Goal: Information Seeking & Learning: Learn about a topic

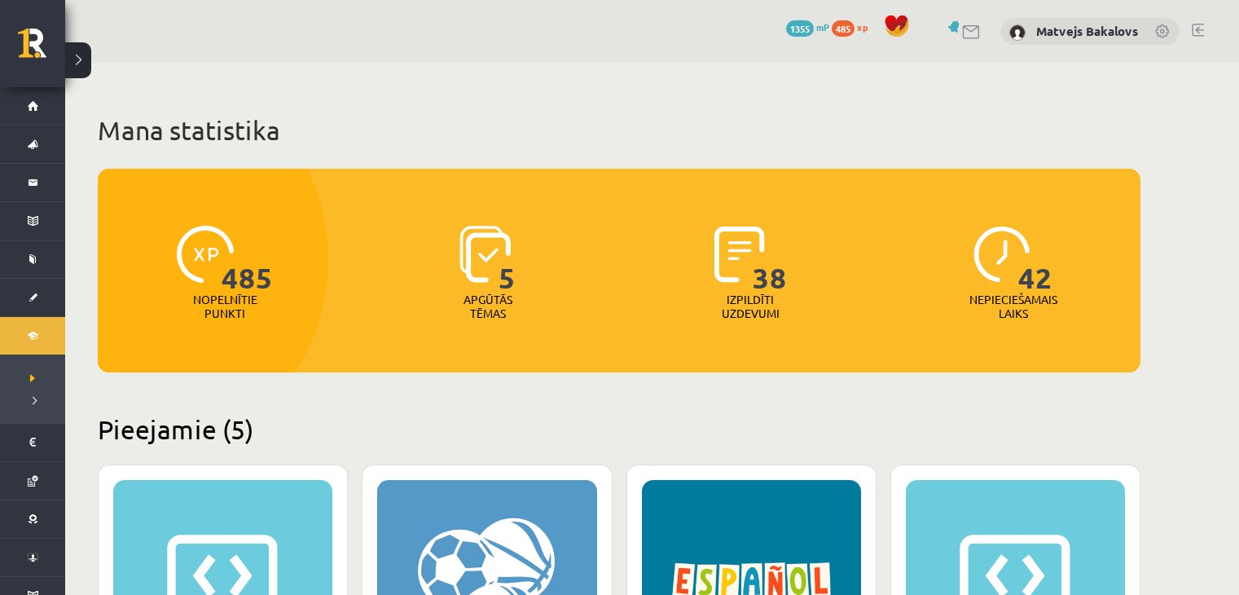
scroll to position [489, 0]
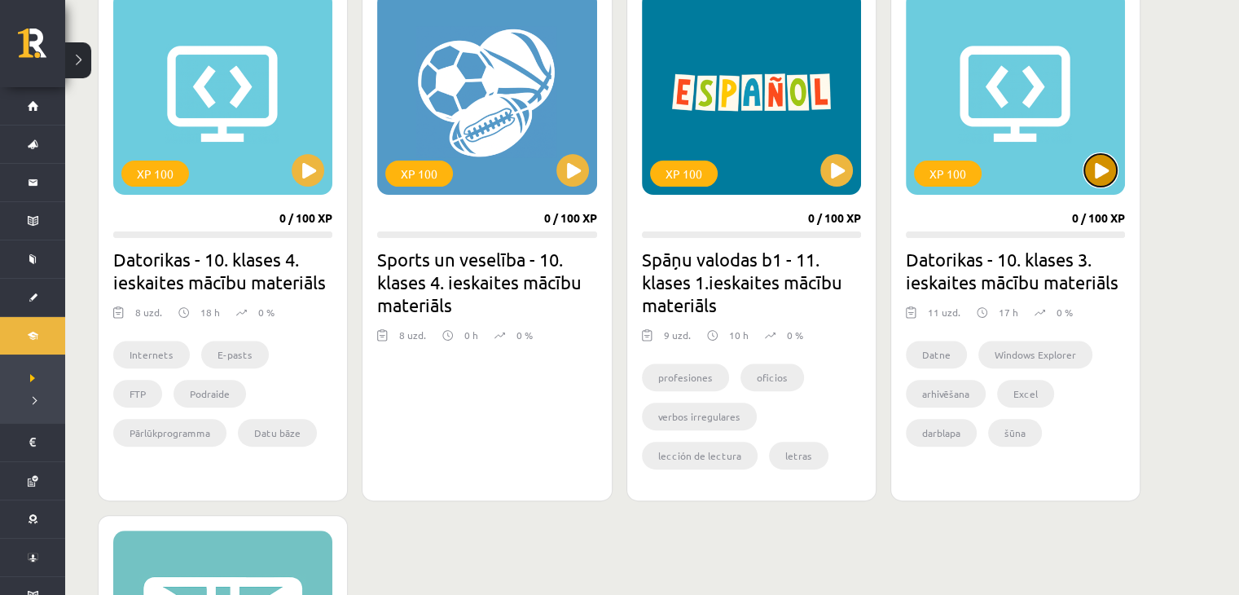
click at [1104, 172] on button at bounding box center [1100, 170] width 33 height 33
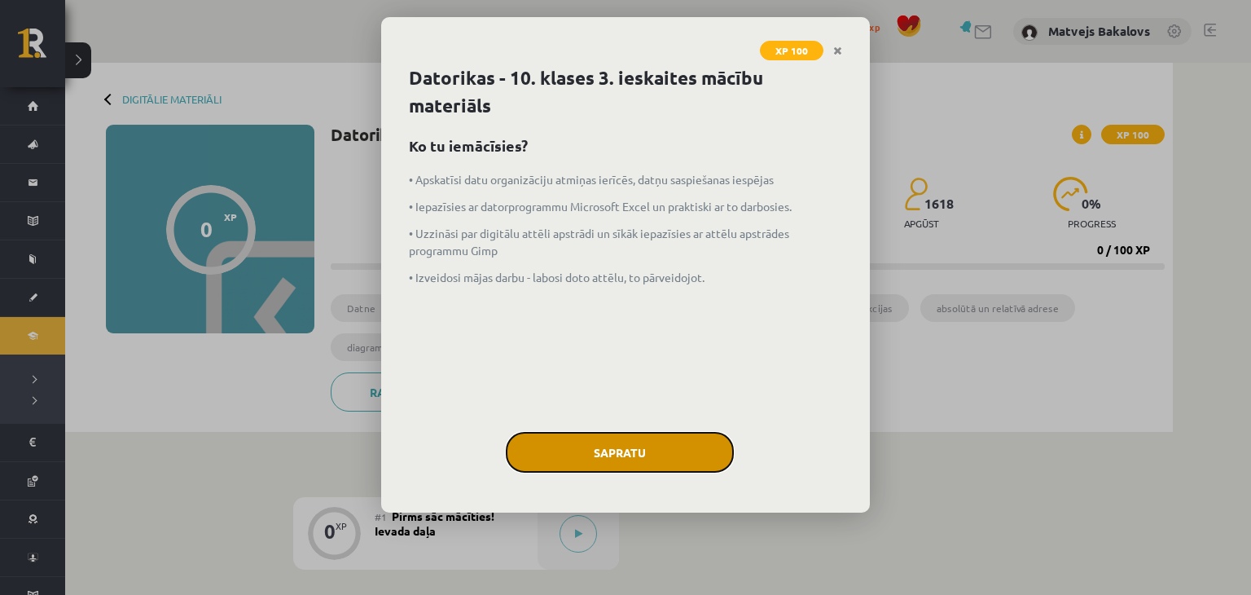
click at [613, 442] on button "Sapratu" at bounding box center [620, 452] width 228 height 41
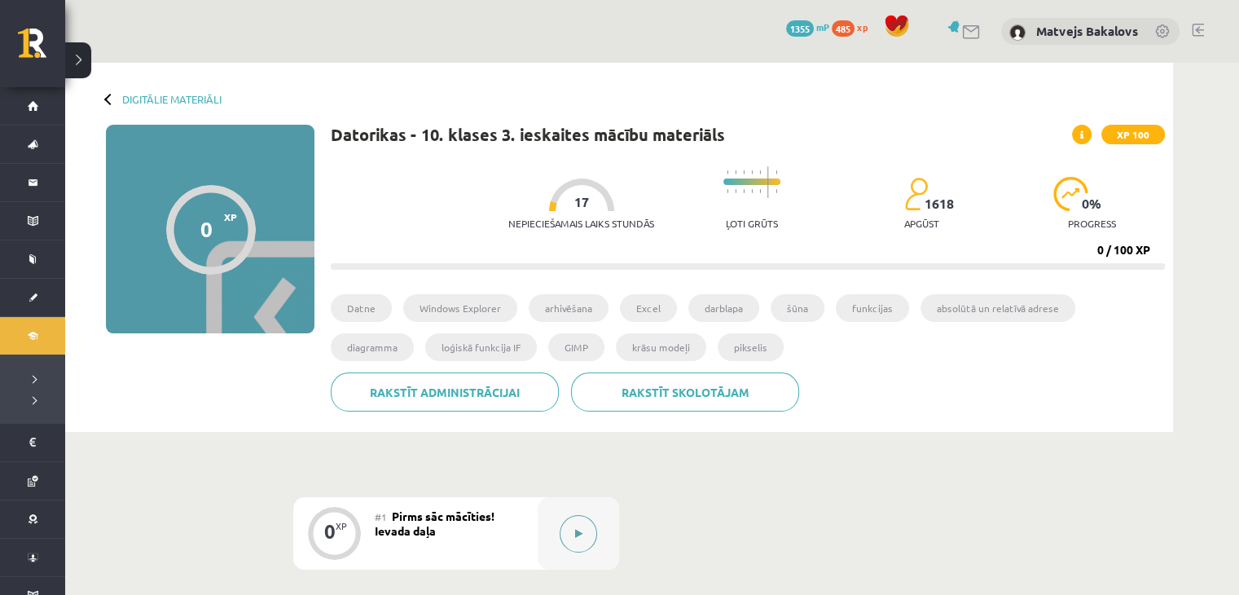
click at [576, 522] on button at bounding box center [577, 533] width 37 height 37
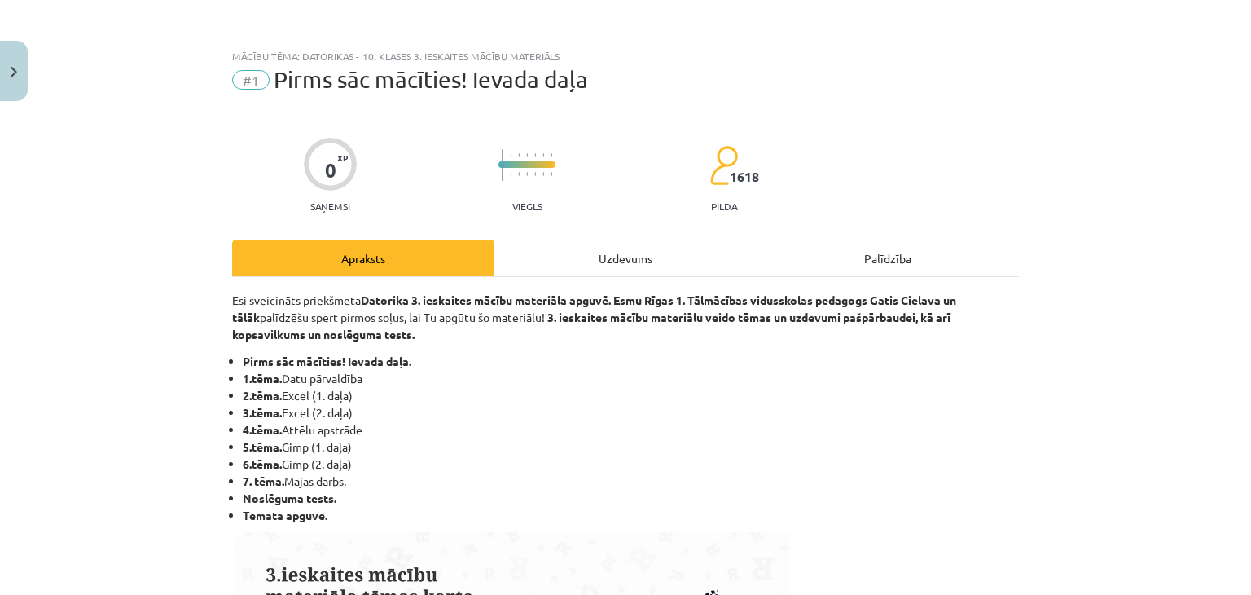
click at [609, 247] on div "Uzdevums" at bounding box center [625, 257] width 262 height 37
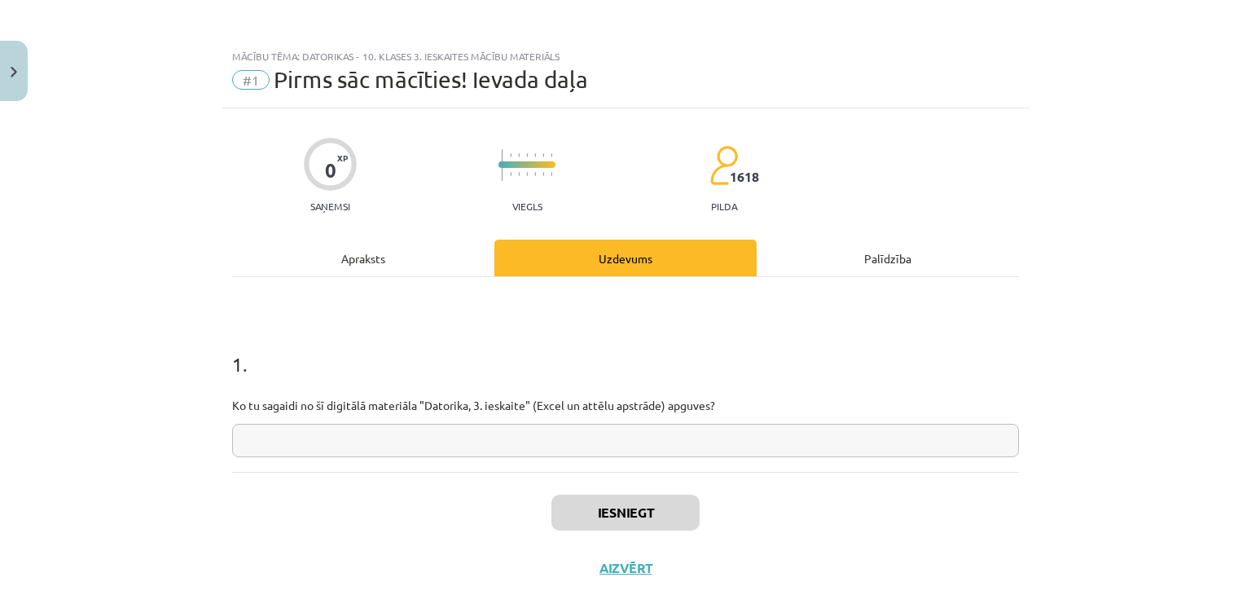
scroll to position [41, 0]
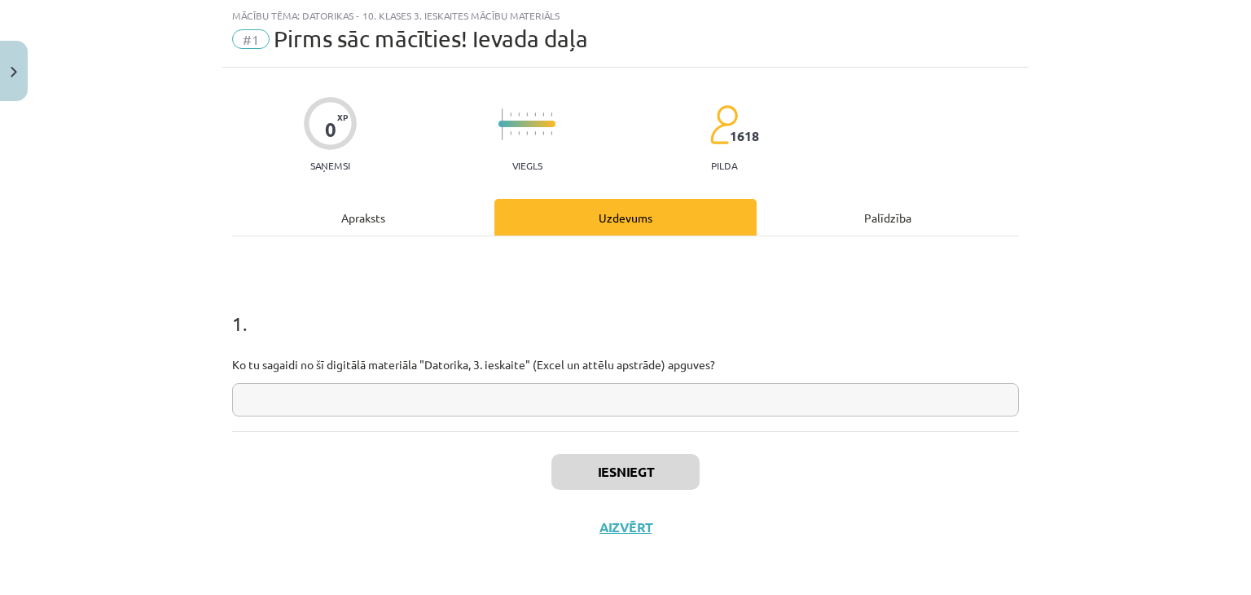
click at [554, 384] on input "text" at bounding box center [625, 399] width 787 height 33
type input "*"
click at [619, 465] on button "Iesniegt" at bounding box center [625, 472] width 148 height 36
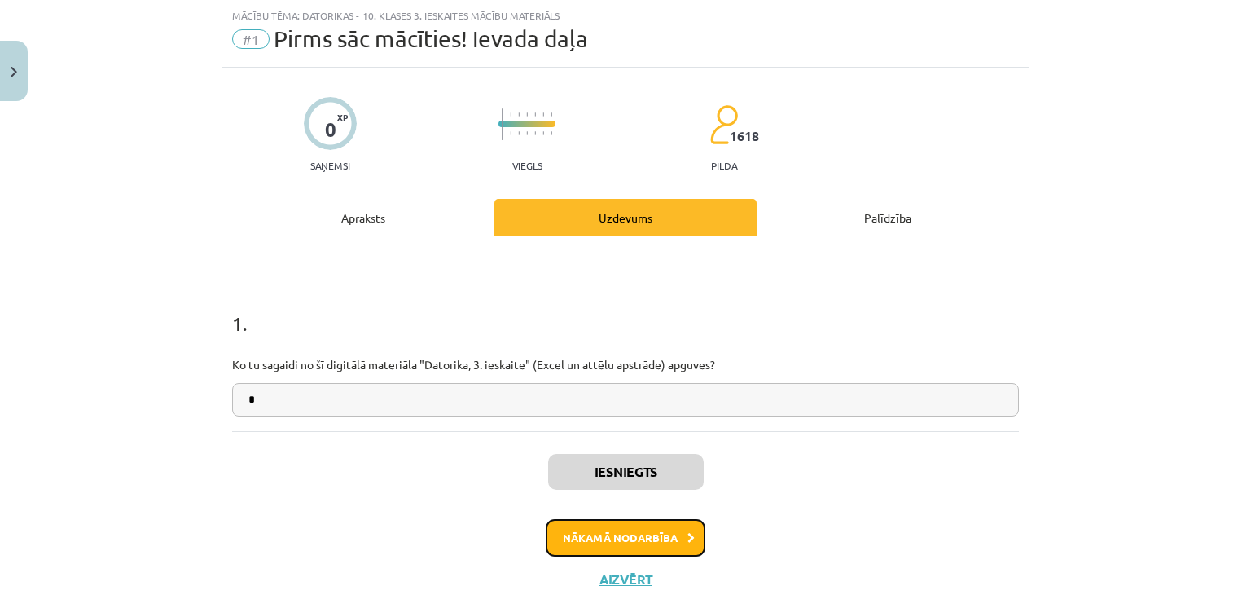
click at [616, 532] on button "Nākamā nodarbība" at bounding box center [626, 537] width 160 height 37
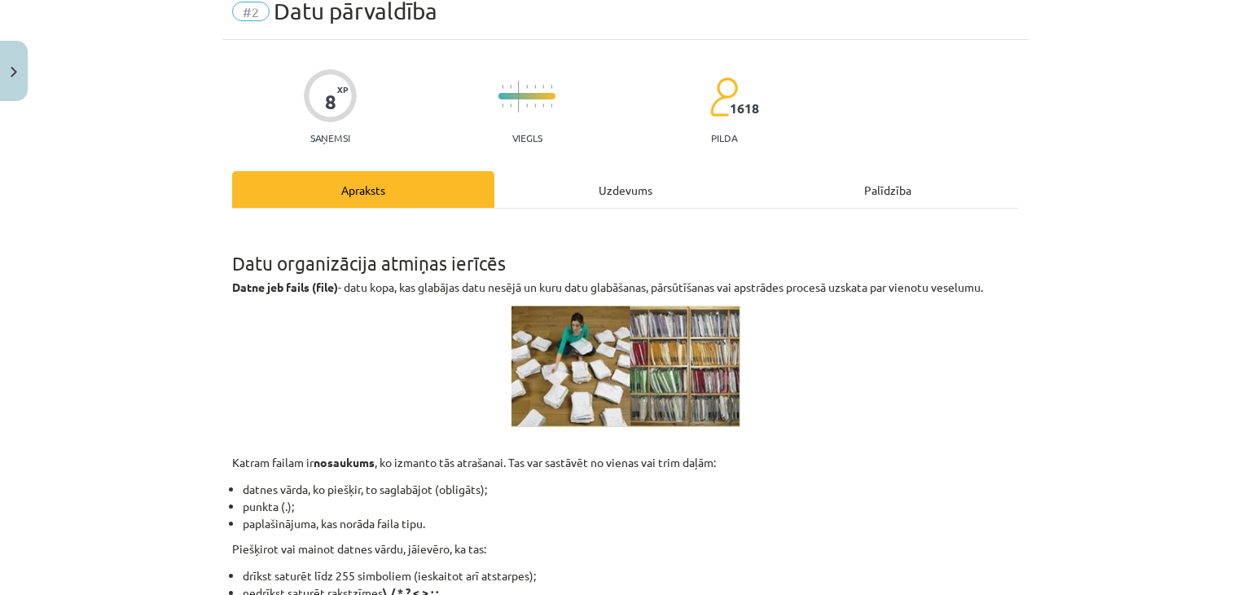
scroll to position [0, 0]
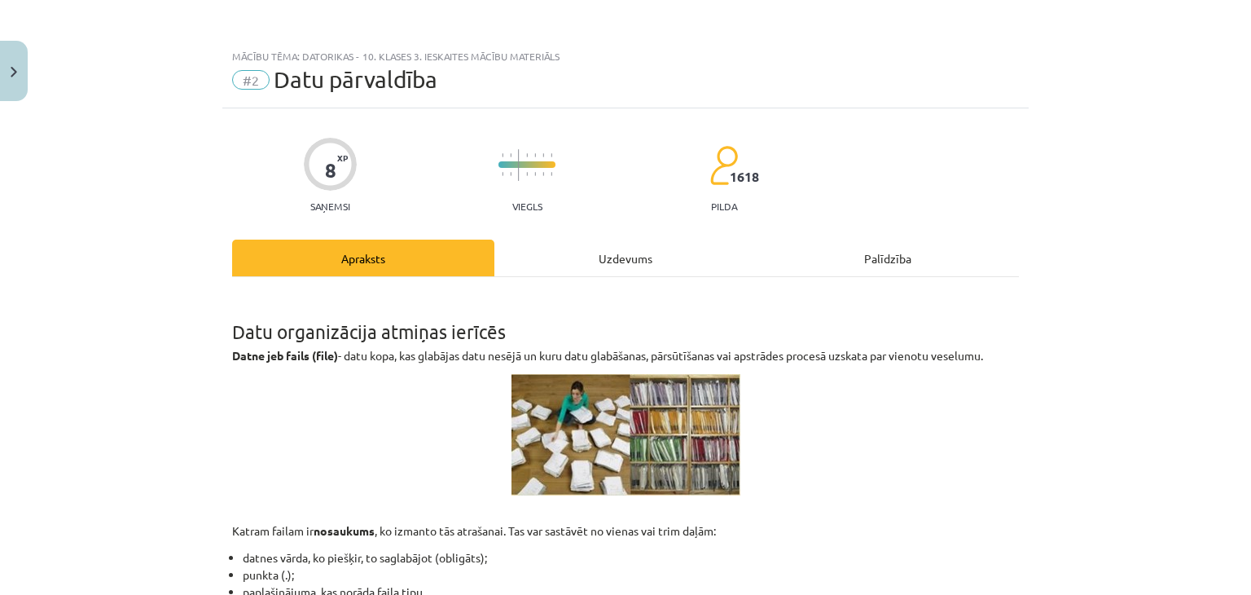
click at [605, 265] on div "Uzdevums" at bounding box center [625, 257] width 262 height 37
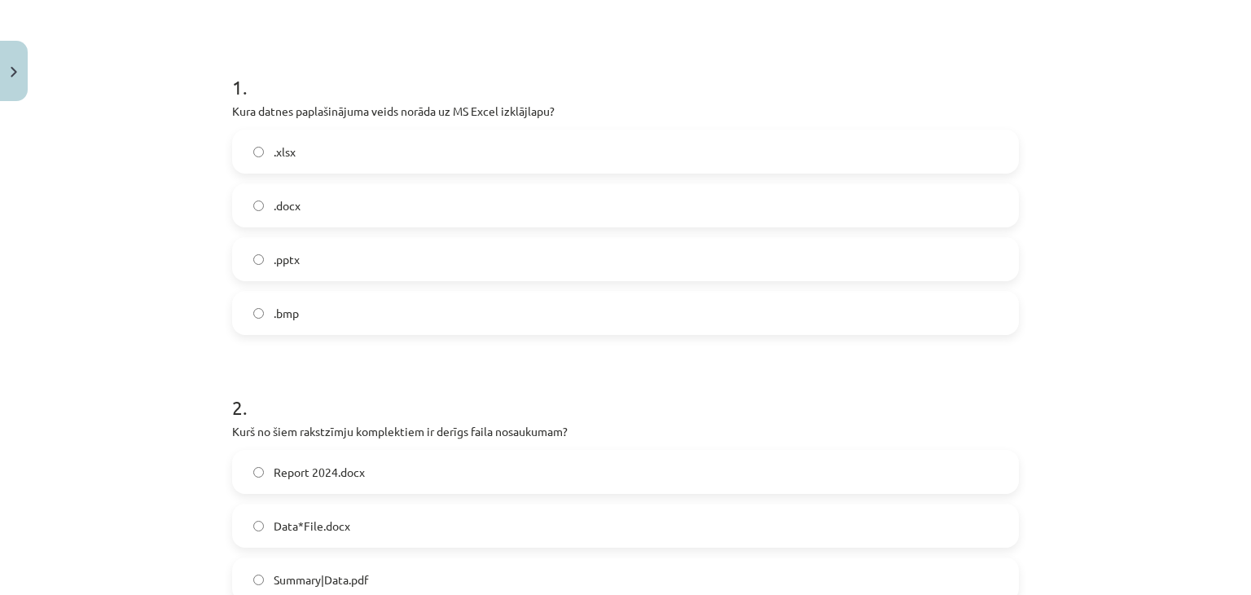
scroll to position [846, 0]
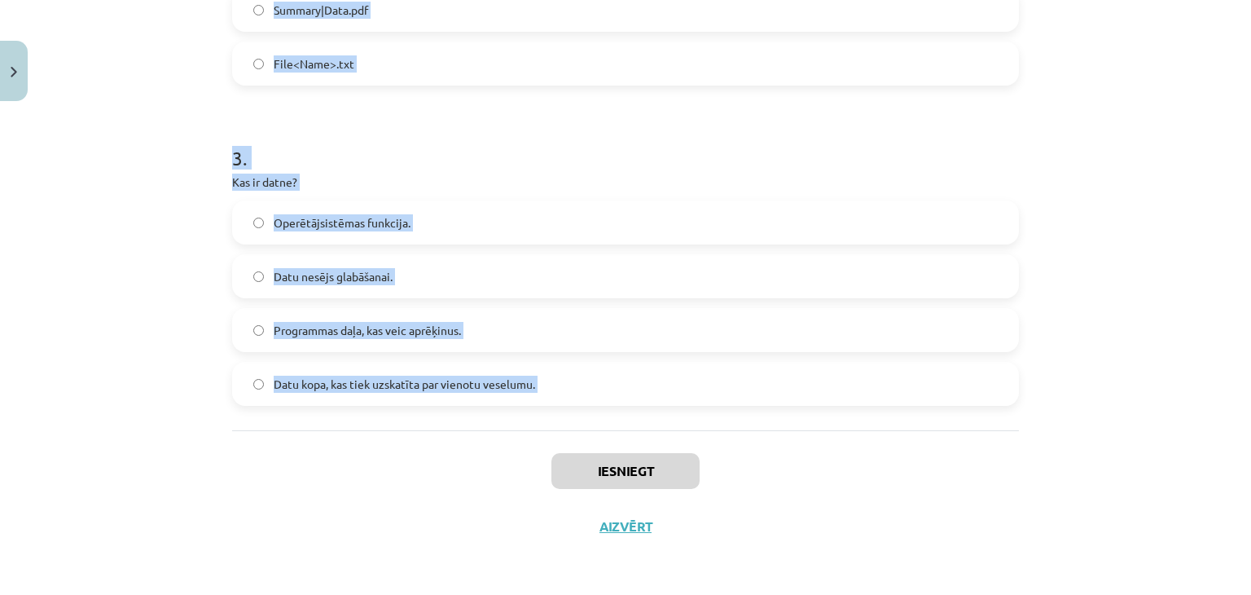
drag, startPoint x: 228, startPoint y: 330, endPoint x: 441, endPoint y: 379, distance: 218.1
copy form "1 . Kura datnes paplašinājuma veids norāda uz MS Excel izklājlapu? .xlsx .docx …"
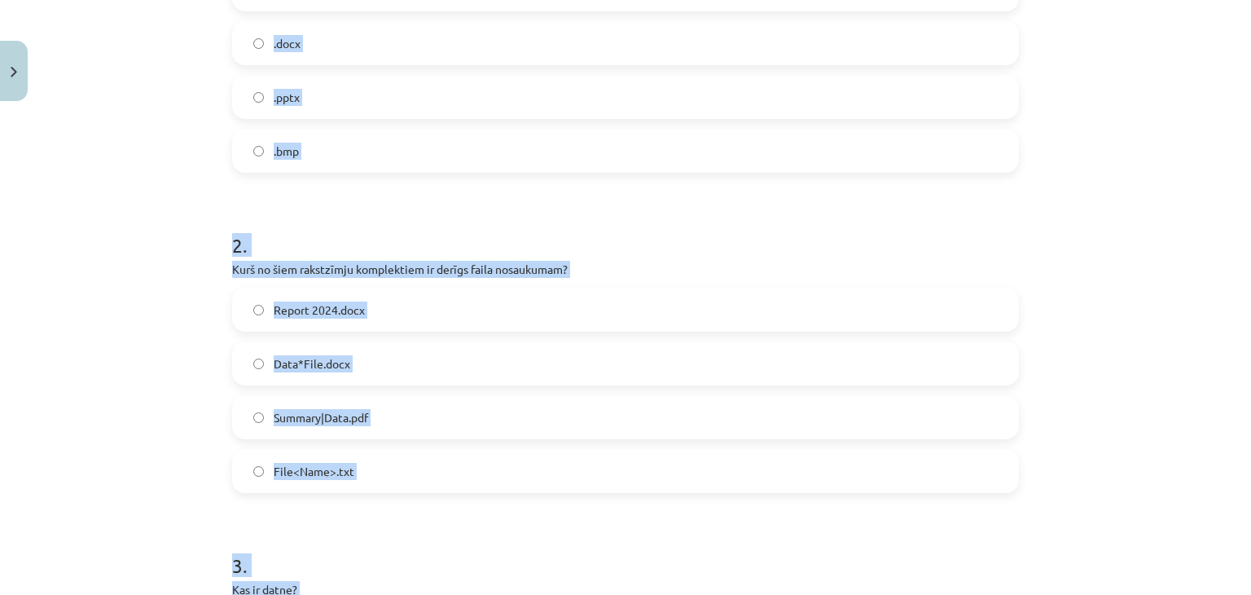
scroll to position [113, 0]
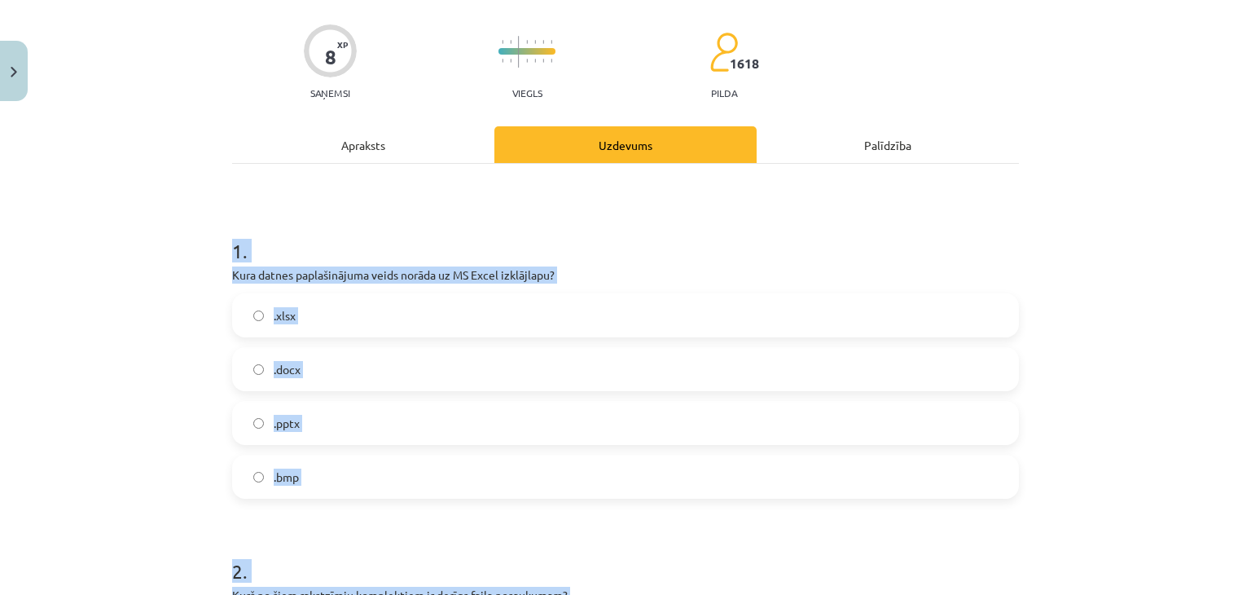
click at [295, 313] on label ".xlsx" at bounding box center [625, 315] width 783 height 41
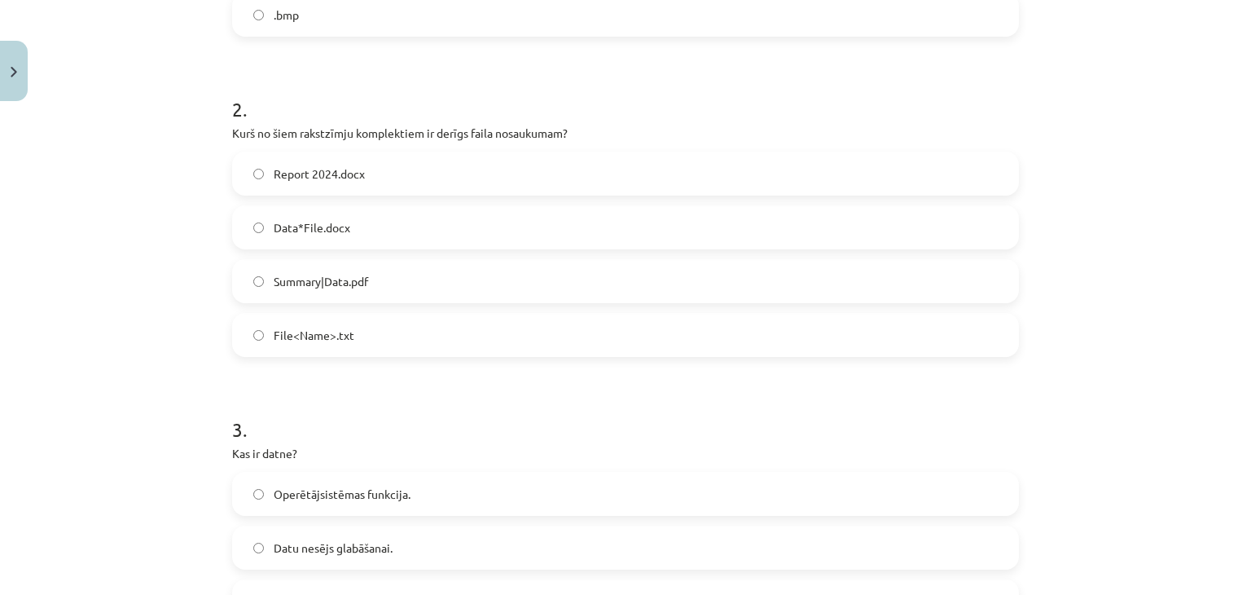
scroll to position [602, 0]
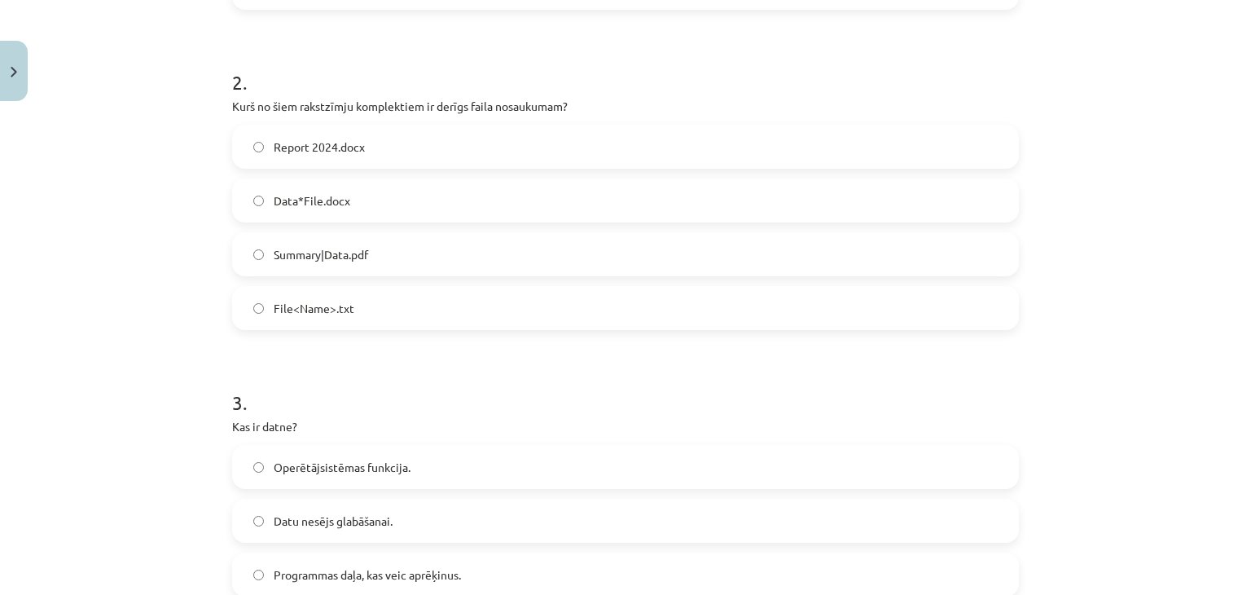
click at [274, 146] on span "Report 2024.docx" at bounding box center [319, 146] width 91 height 17
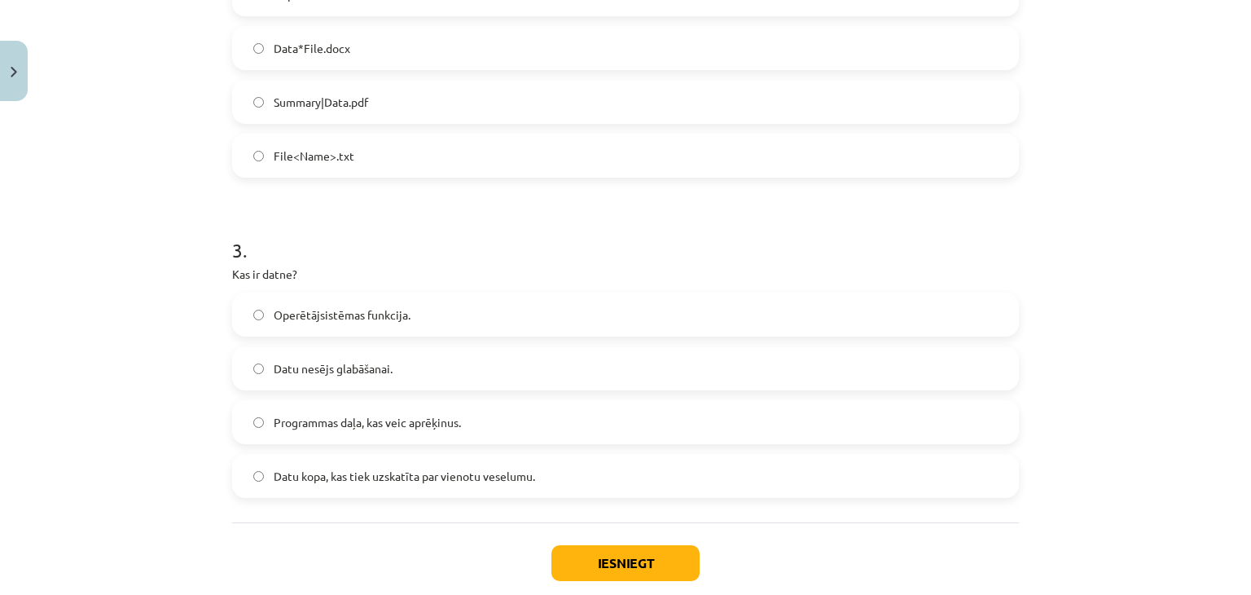
scroll to position [846, 0]
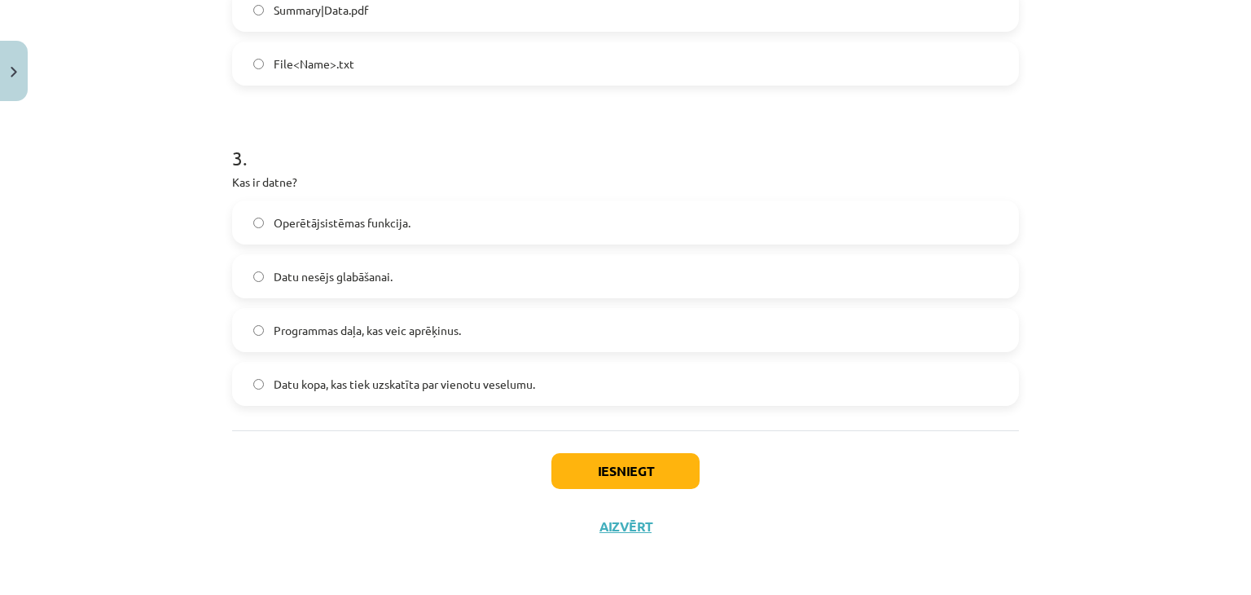
click at [374, 393] on label "Datu kopa, kas tiek uzskatīta par vienotu veselumu." at bounding box center [625, 383] width 783 height 41
click at [625, 465] on button "Iesniegt" at bounding box center [625, 471] width 148 height 36
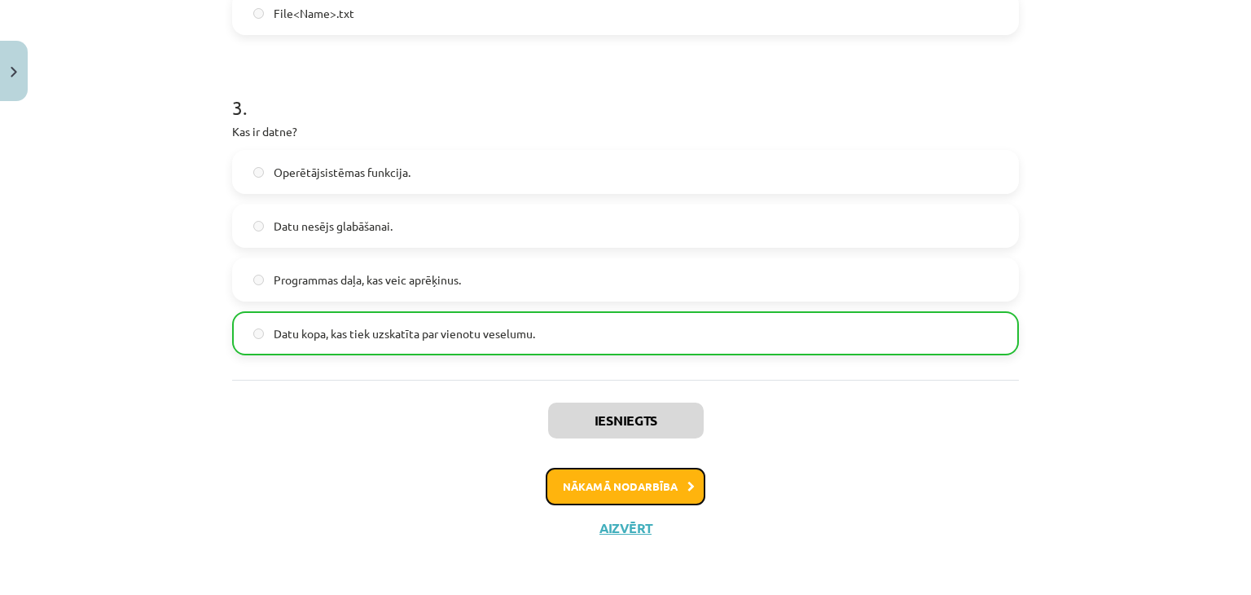
click at [608, 489] on button "Nākamā nodarbība" at bounding box center [626, 485] width 160 height 37
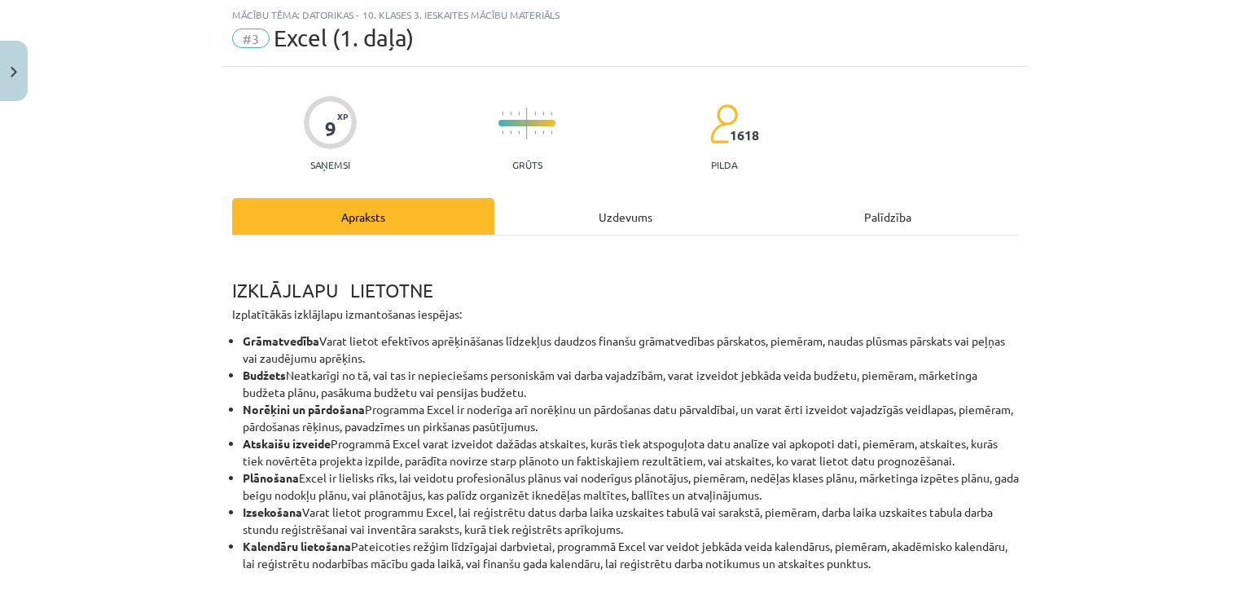
scroll to position [41, 0]
click at [603, 221] on div "Uzdevums" at bounding box center [625, 217] width 262 height 37
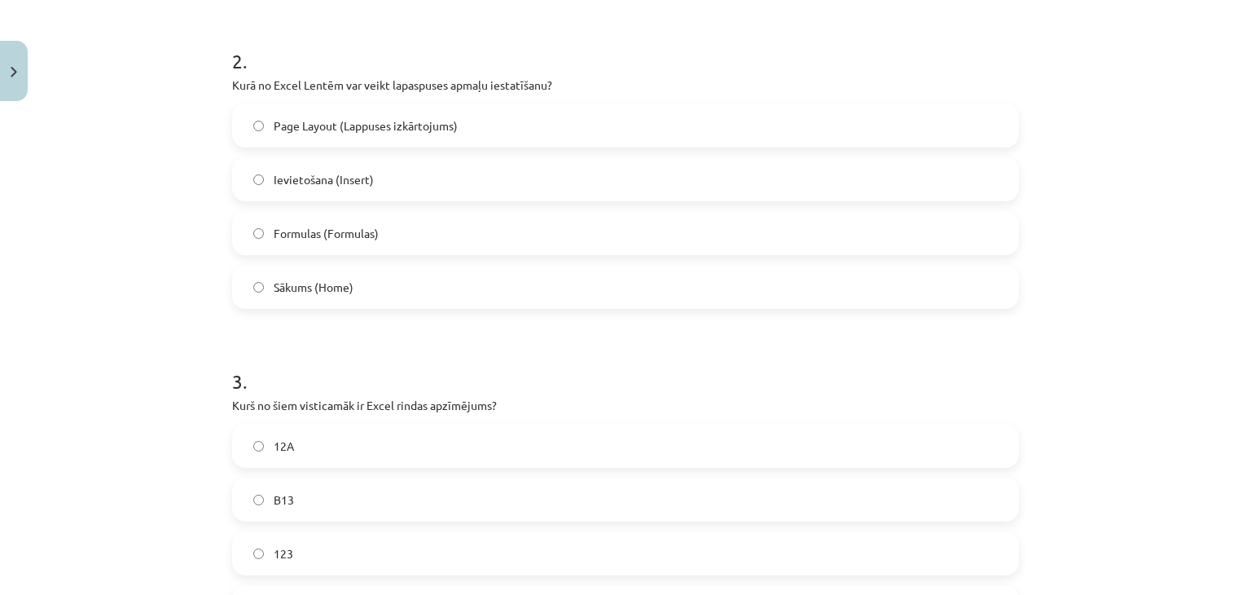
scroll to position [846, 0]
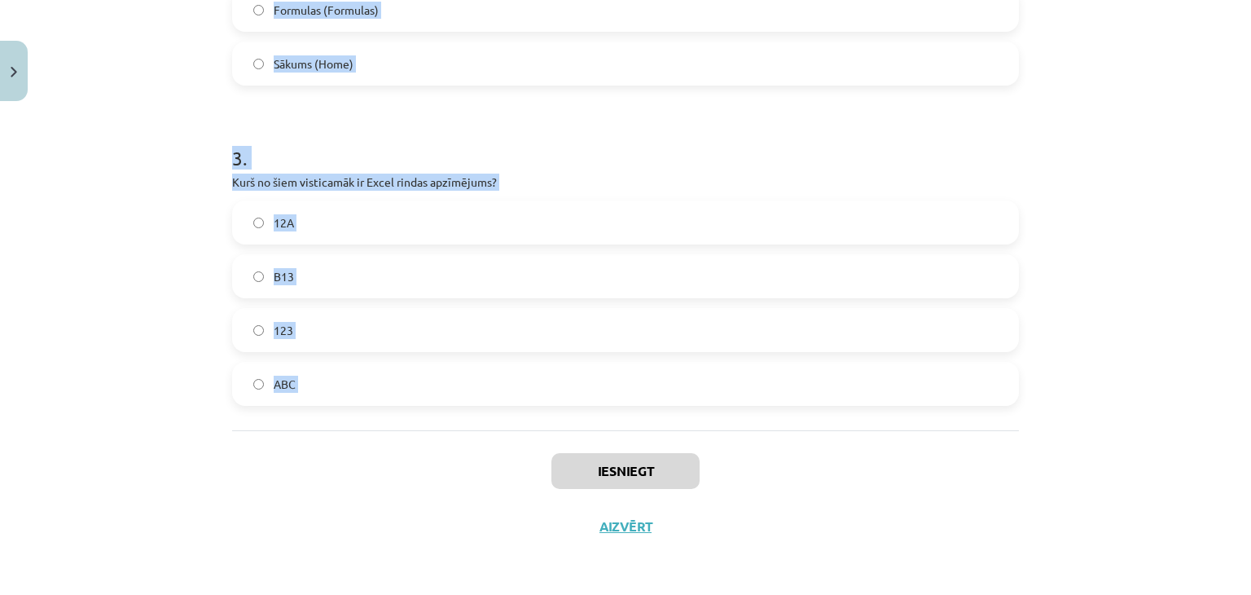
drag, startPoint x: 288, startPoint y: 355, endPoint x: 295, endPoint y: 388, distance: 34.0
click at [377, 461] on div "Mācību tēma: Datorikas - 10. klases 3. ieskaites mācību materiāls #3 Excel (1. …" at bounding box center [625, 297] width 1251 height 595
copy form "1 . Kā Excel var atlasīt (iezīmēt) 1 konkrētu šūnu? Izpilda klikšķi uz rindas n…"
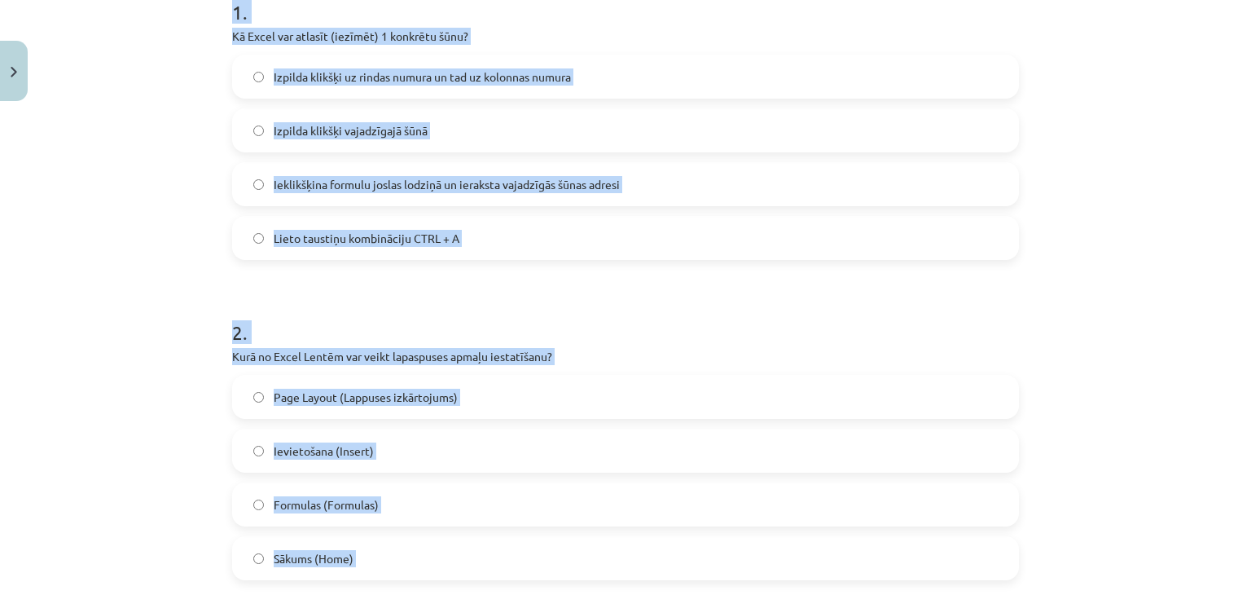
scroll to position [195, 0]
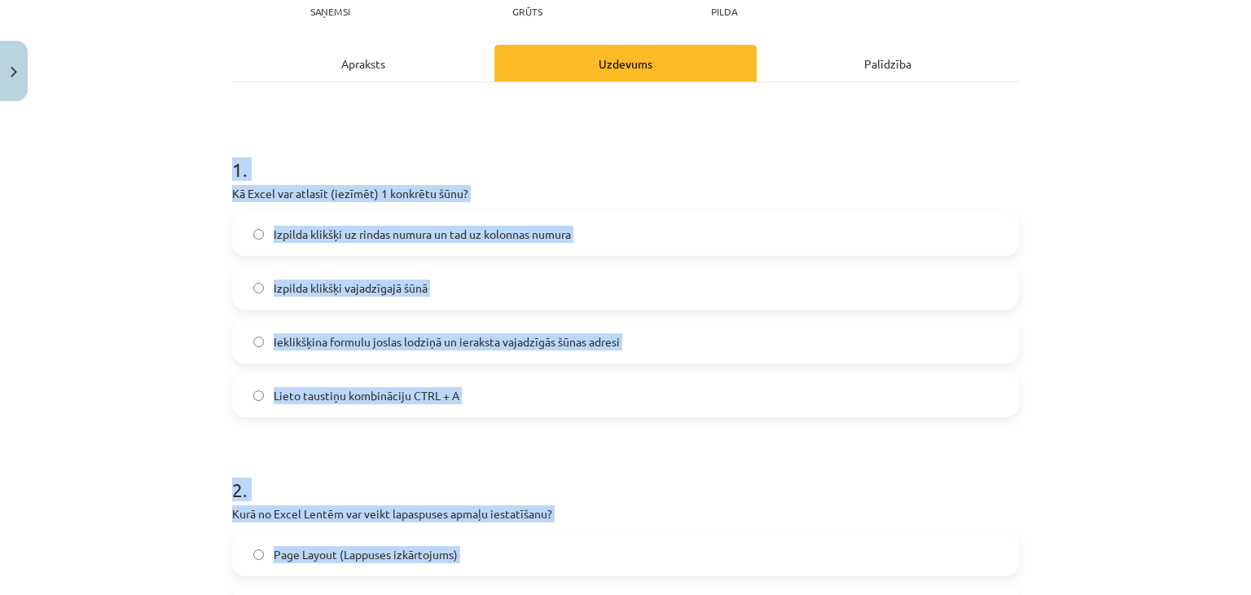
click at [400, 227] on span "Izpilda klikšķi uz rindas numura un tad uz kolonnas numura" at bounding box center [422, 234] width 297 height 17
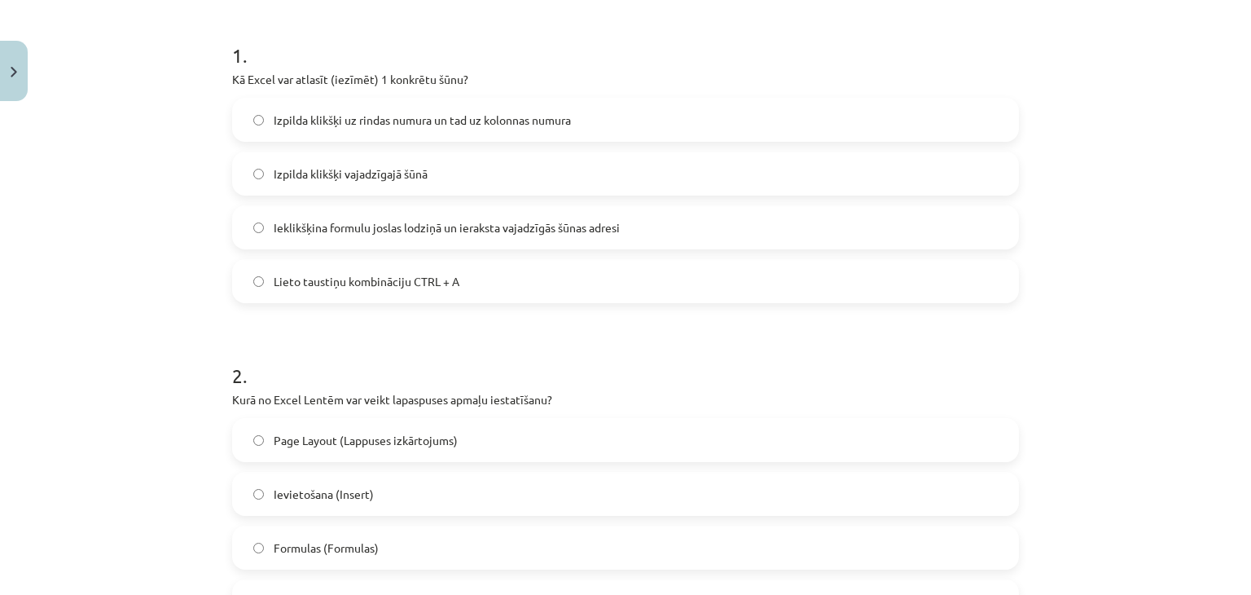
scroll to position [520, 0]
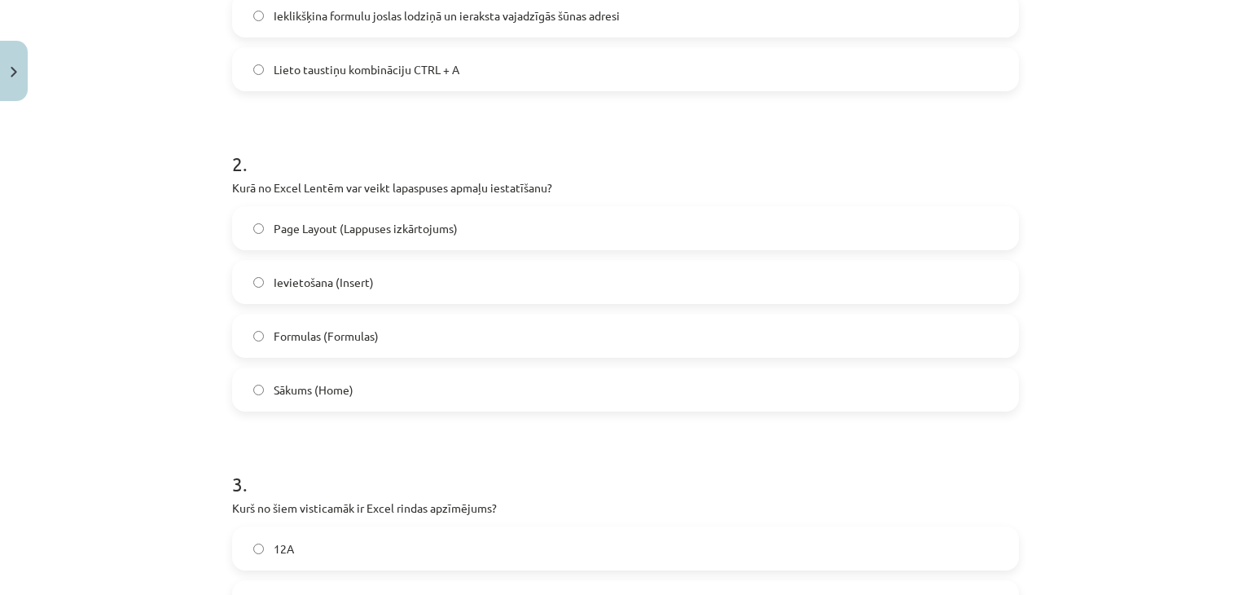
click at [367, 232] on span "Page Layout (Lappuses izkārtojums)" at bounding box center [366, 228] width 184 height 17
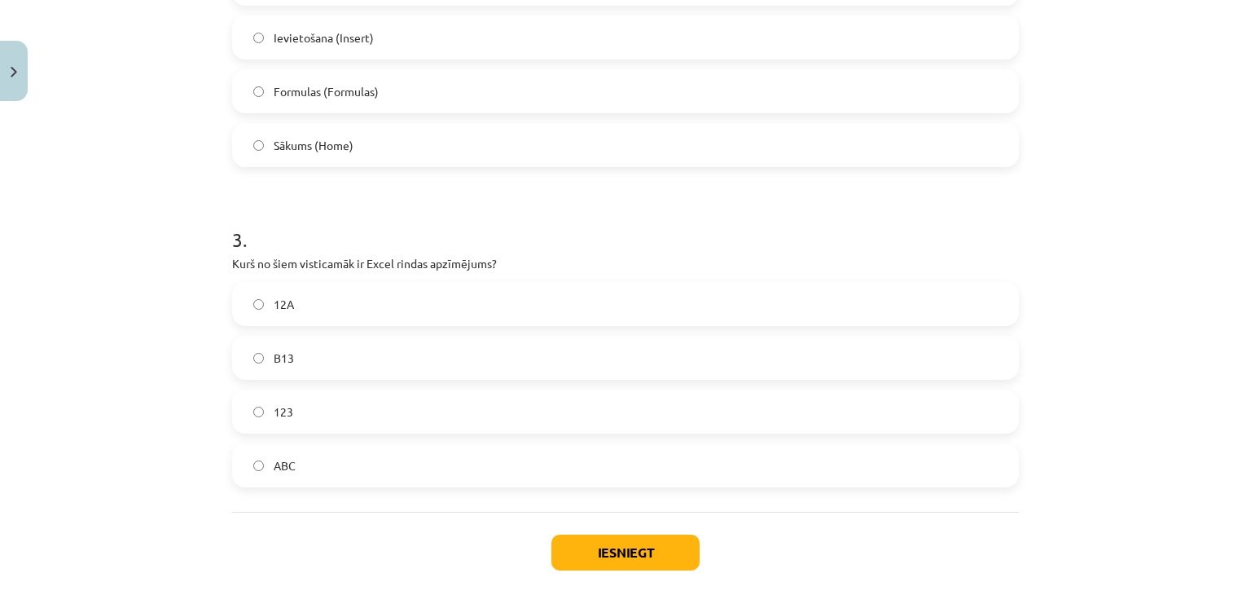
scroll to position [846, 0]
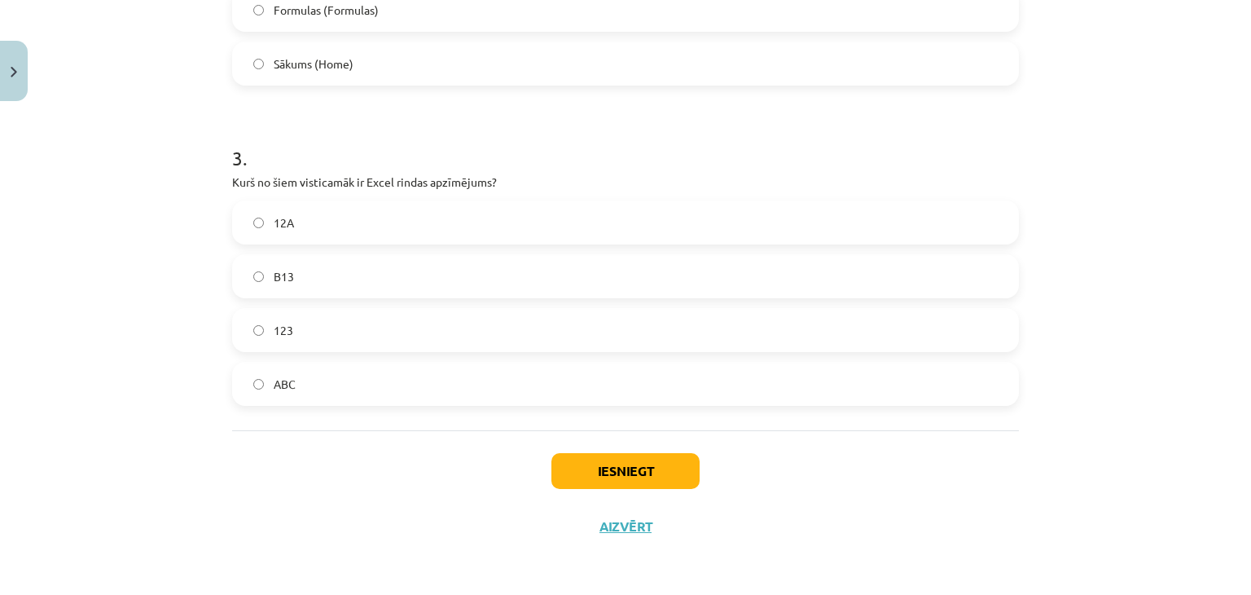
click at [274, 225] on span "12A" at bounding box center [284, 222] width 20 height 17
click at [567, 475] on button "Iesniegt" at bounding box center [625, 471] width 148 height 36
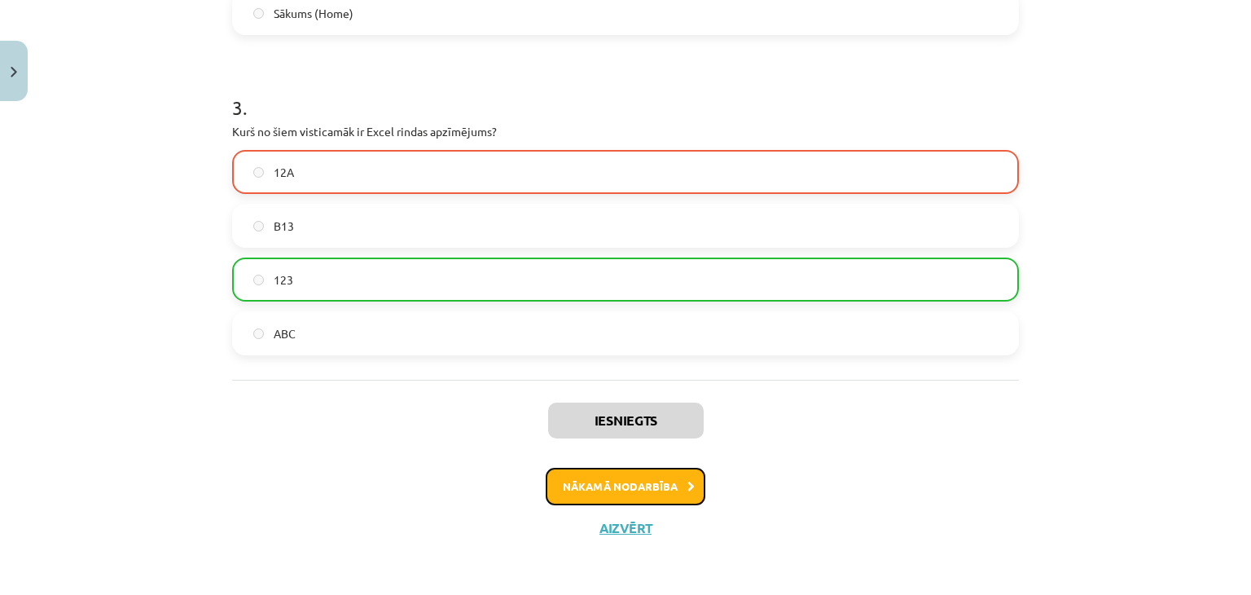
click at [603, 478] on button "Nākamā nodarbība" at bounding box center [626, 485] width 160 height 37
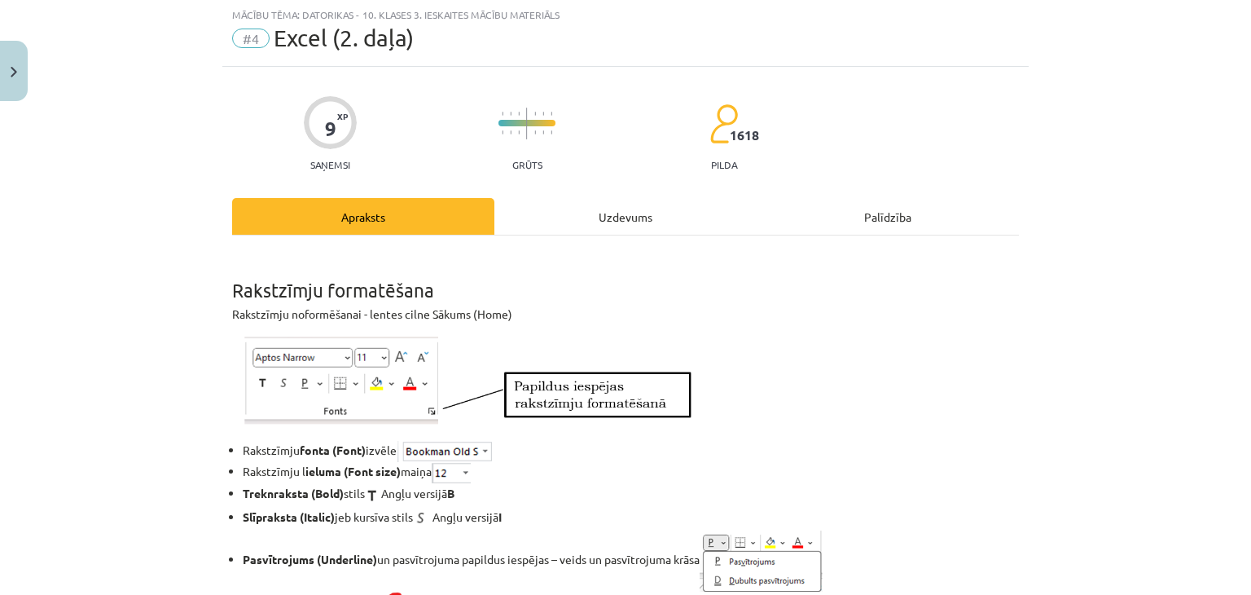
scroll to position [41, 0]
click at [691, 224] on div "Uzdevums" at bounding box center [625, 217] width 262 height 37
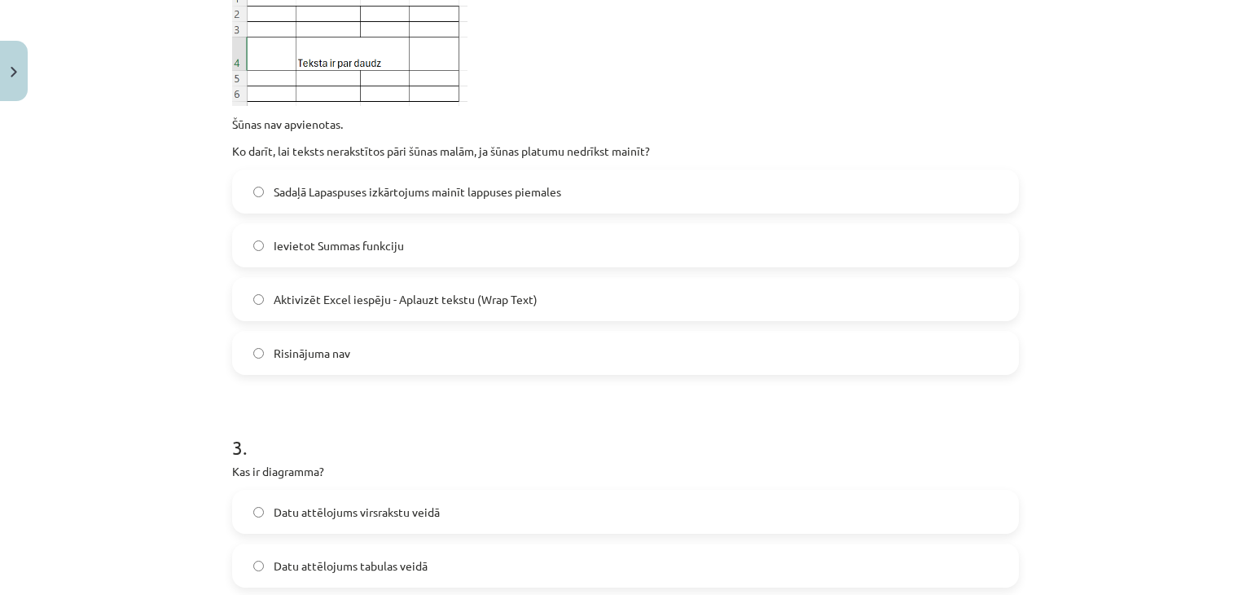
scroll to position [1041, 0]
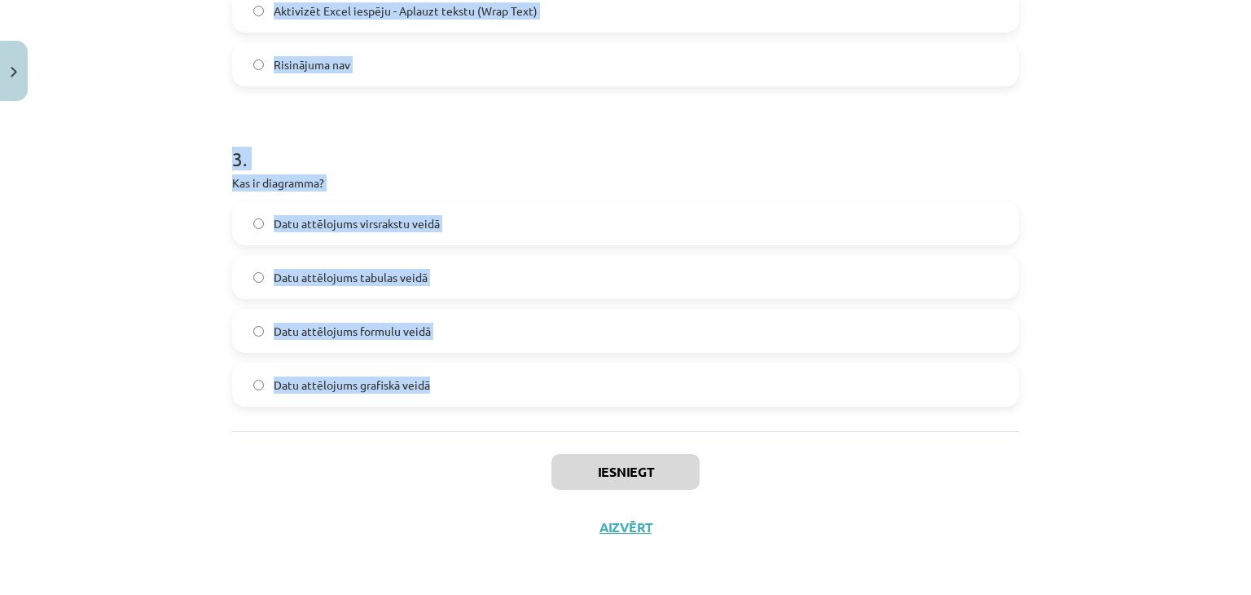
drag, startPoint x: 311, startPoint y: 299, endPoint x: 492, endPoint y: 371, distance: 194.8
click at [498, 379] on div "Mācību tēma: Datorikas - 10. klases 3. ieskaites mācību materiāls #4 Excel (2. …" at bounding box center [625, 297] width 1251 height 595
copy form "Ko norāda šis Excel kļūdas paziņojums? ### nepareiza vērtība neeksistējoša šūna…"
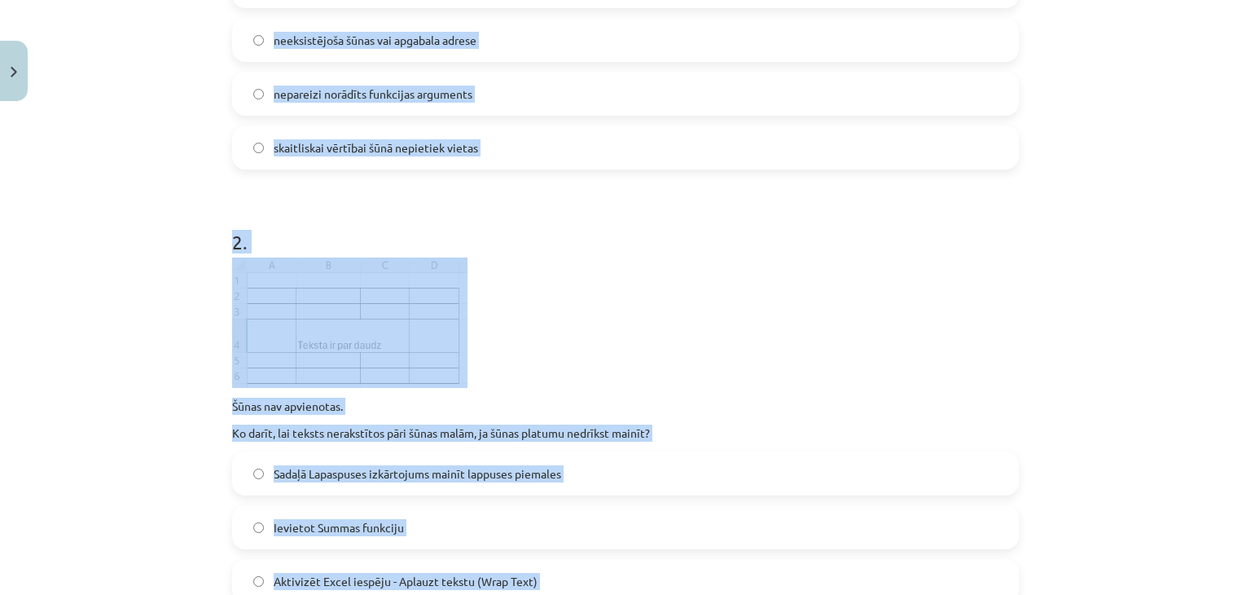
scroll to position [226, 0]
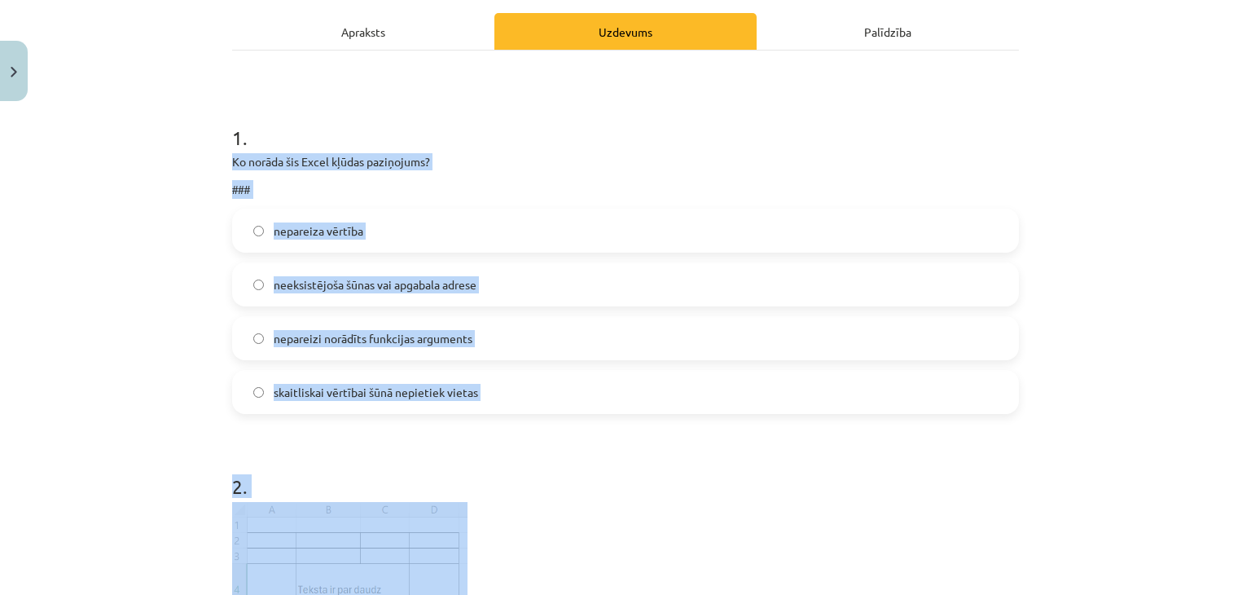
click at [383, 376] on label "skaitliskai vērtībai šūnā nepietiek vietas" at bounding box center [625, 391] width 783 height 41
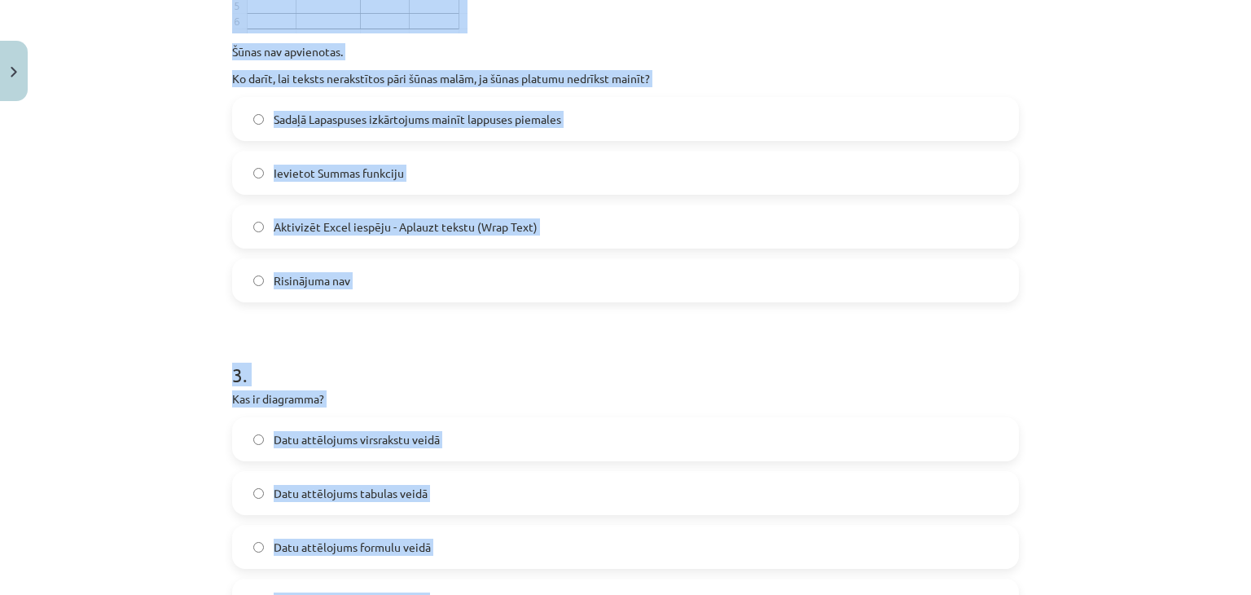
scroll to position [959, 0]
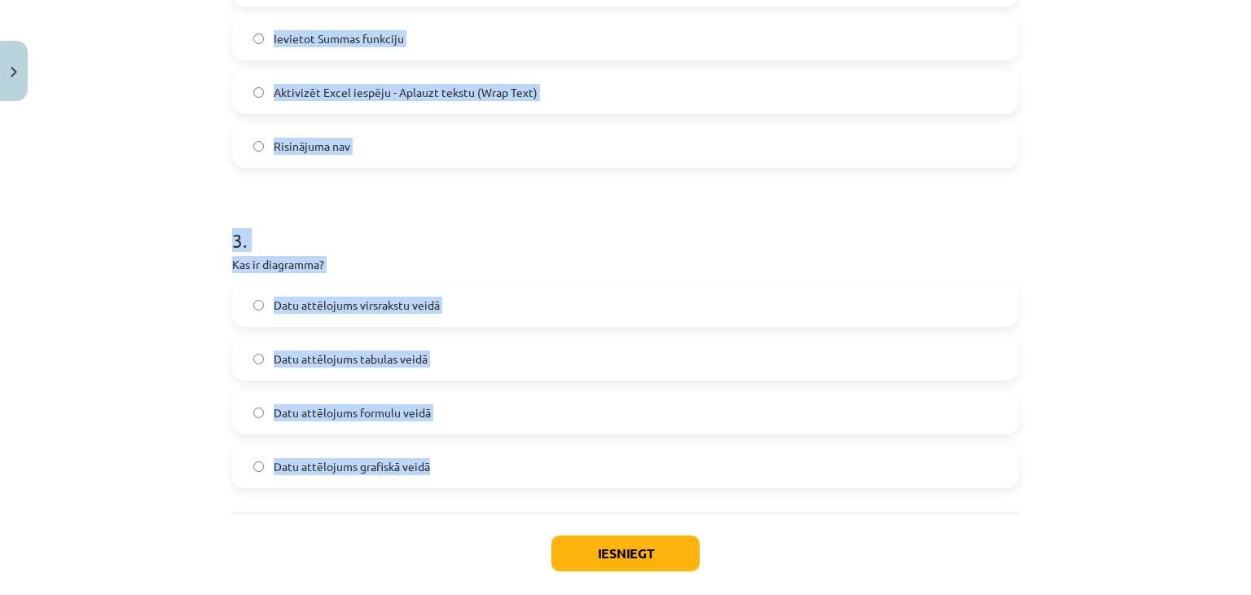
click at [393, 468] on span "Datu attēlojums grafiskā veidā" at bounding box center [352, 466] width 156 height 17
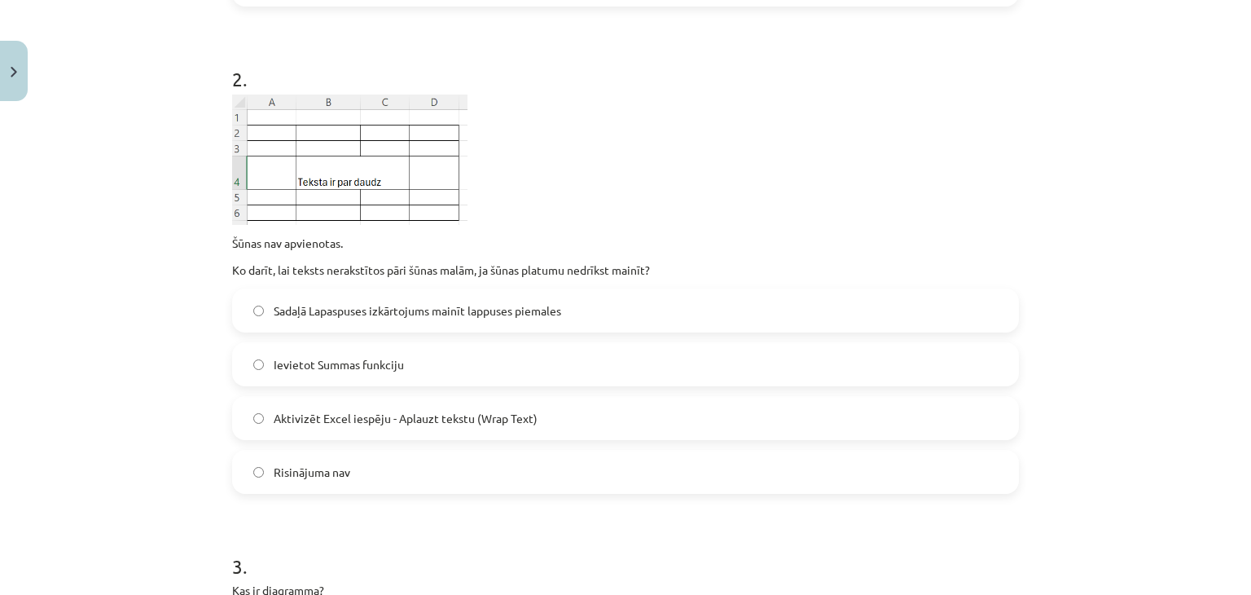
scroll to position [715, 0]
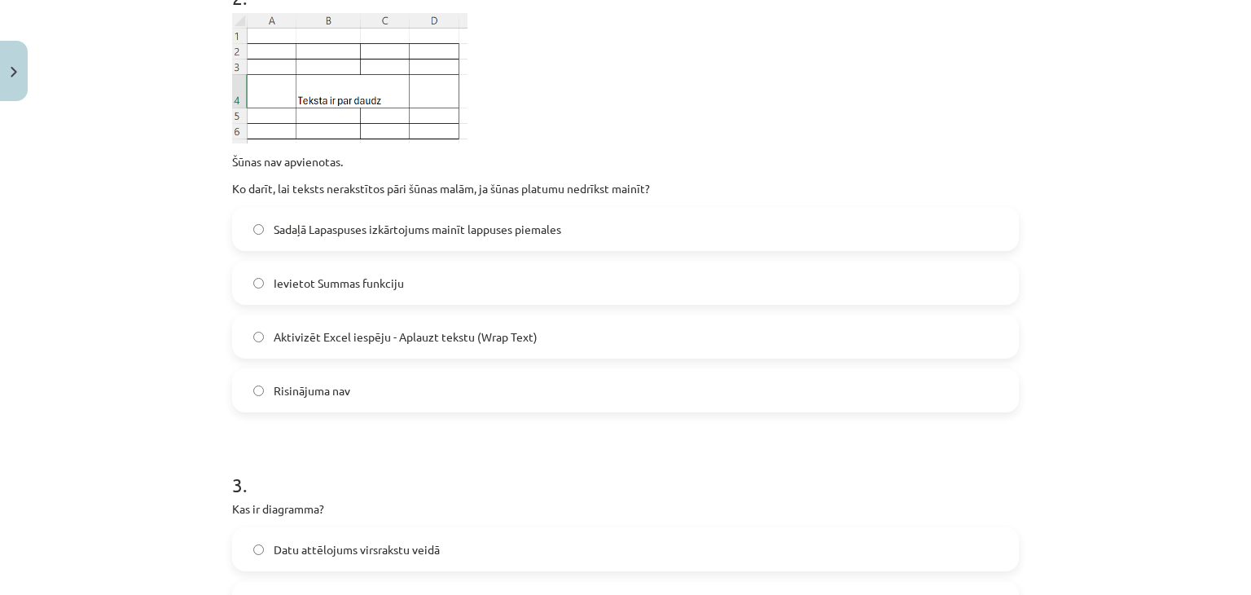
click at [296, 328] on span "Aktivizēt Excel iespēju - Aplauzt tekstu (Wrap Text)" at bounding box center [406, 336] width 264 height 17
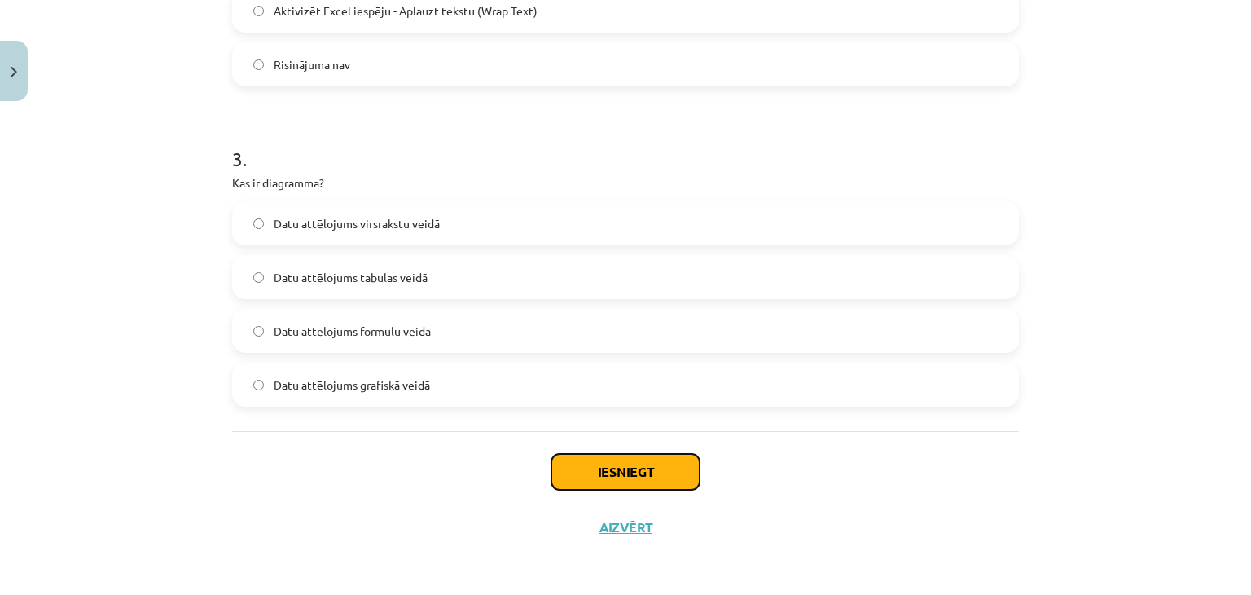
click at [616, 467] on button "Iesniegt" at bounding box center [625, 472] width 148 height 36
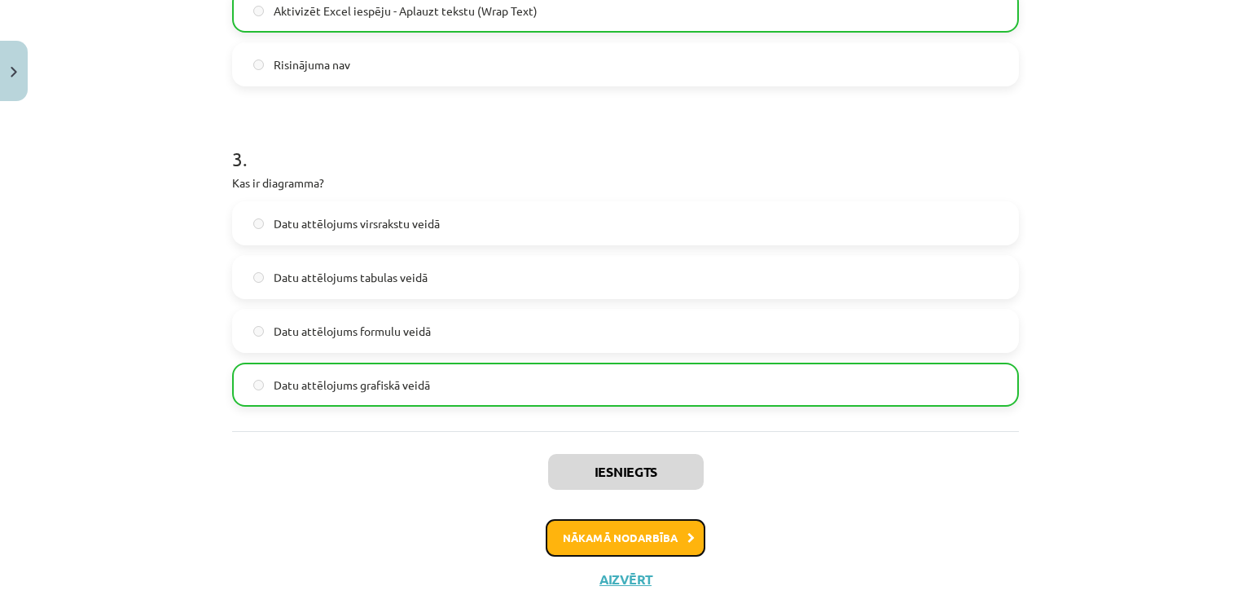
click at [567, 542] on button "Nākamā nodarbība" at bounding box center [626, 537] width 160 height 37
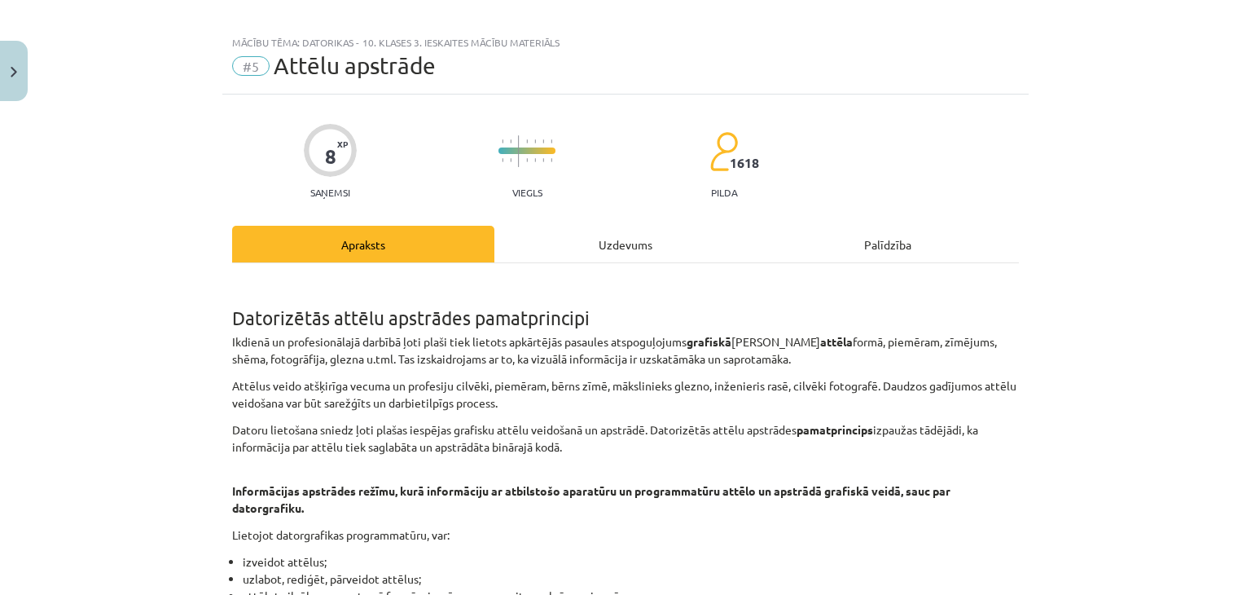
scroll to position [0, 0]
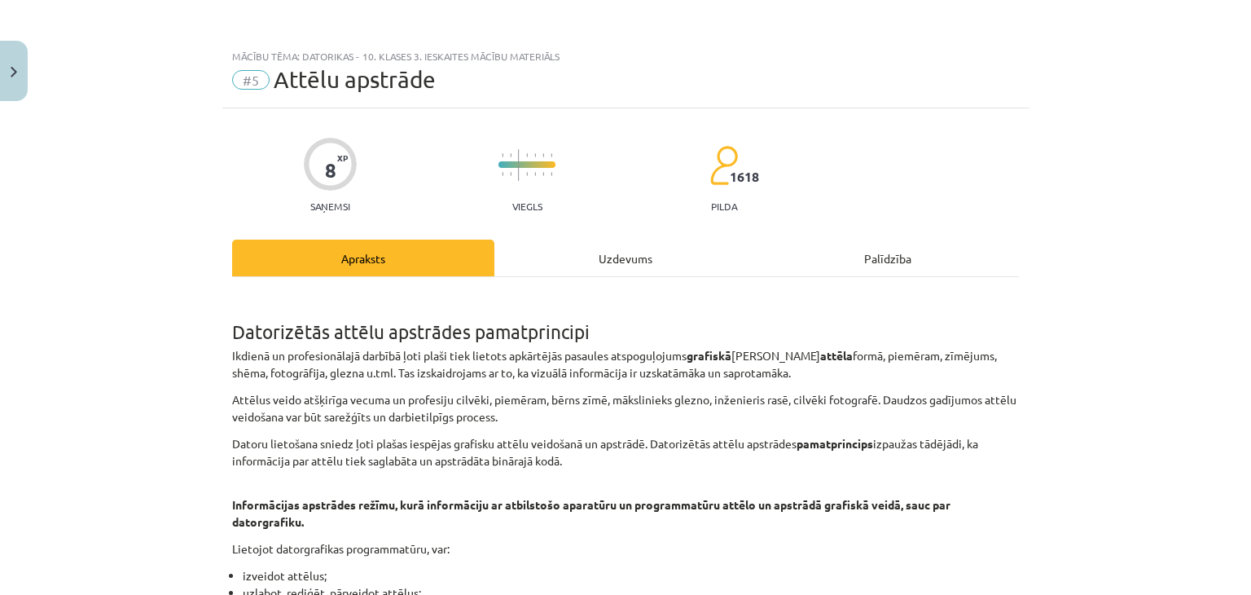
click at [617, 252] on div "Uzdevums" at bounding box center [625, 257] width 262 height 37
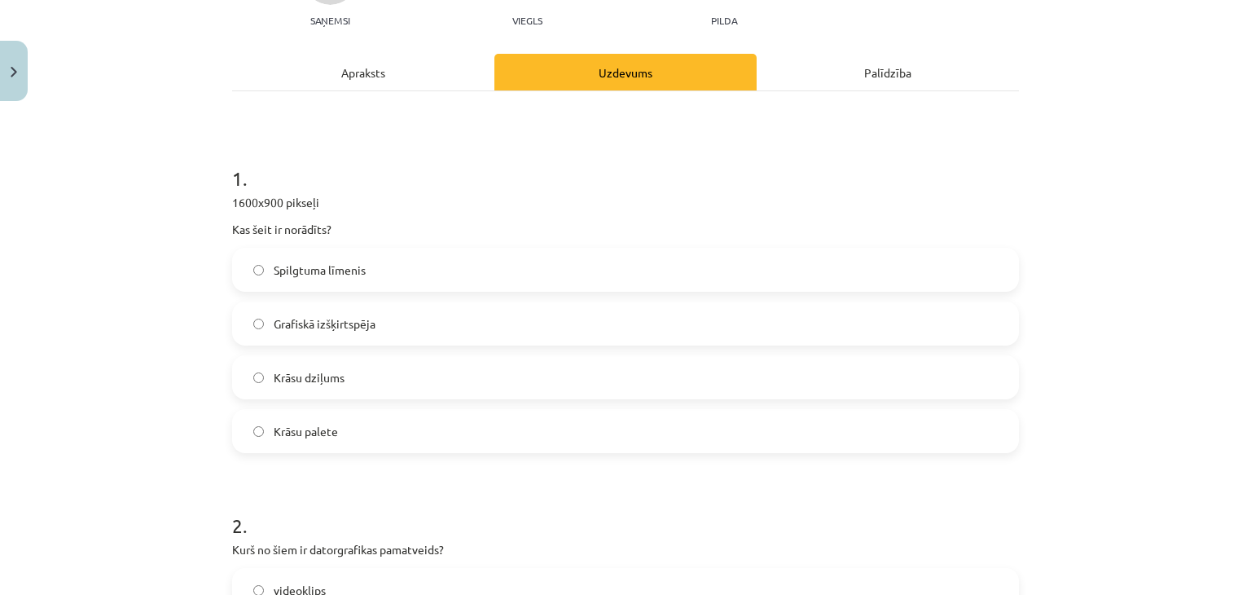
scroll to position [285, 0]
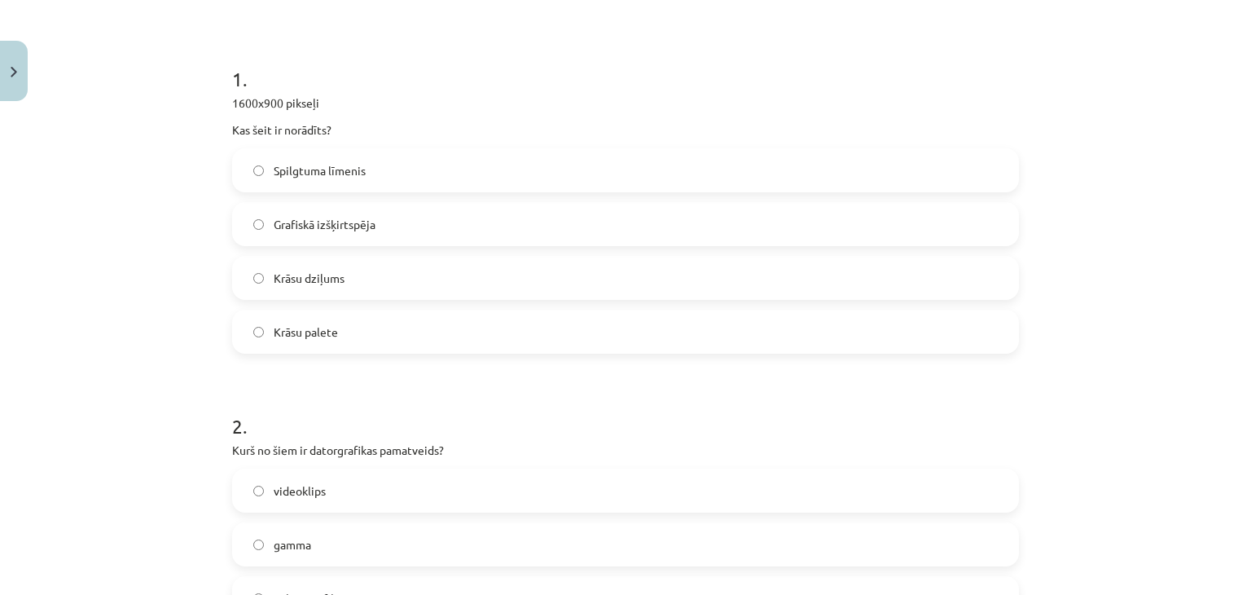
click at [342, 222] on span "Grafiskā izšķirtspēja" at bounding box center [325, 224] width 102 height 17
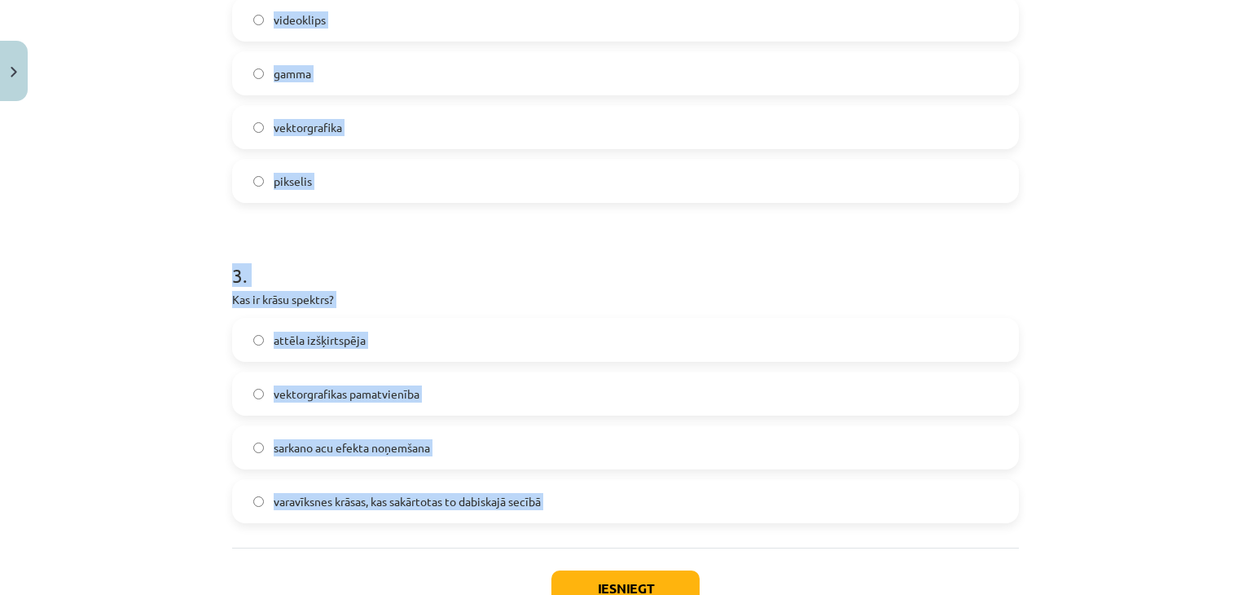
scroll to position [776, 0]
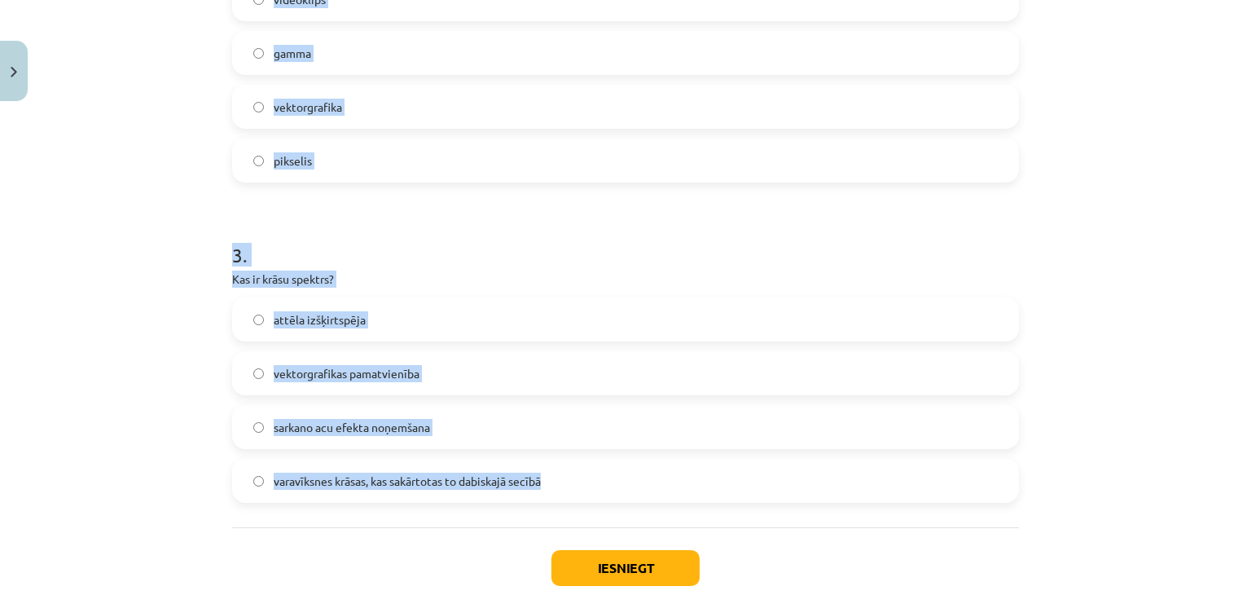
drag, startPoint x: 215, startPoint y: 124, endPoint x: 554, endPoint y: 489, distance: 497.9
drag, startPoint x: 515, startPoint y: 473, endPoint x: 581, endPoint y: 295, distance: 190.2
click at [581, 287] on div "3 . Kas ir krāsu spektrs? attēla izšķirtspēja vektorgrafikas pamatvienība sarka…" at bounding box center [625, 358] width 787 height 287
copy form "Kurš no šiem ir datorgrafikas pamatveids? videoklips gamma vektorgrafika piksel…"
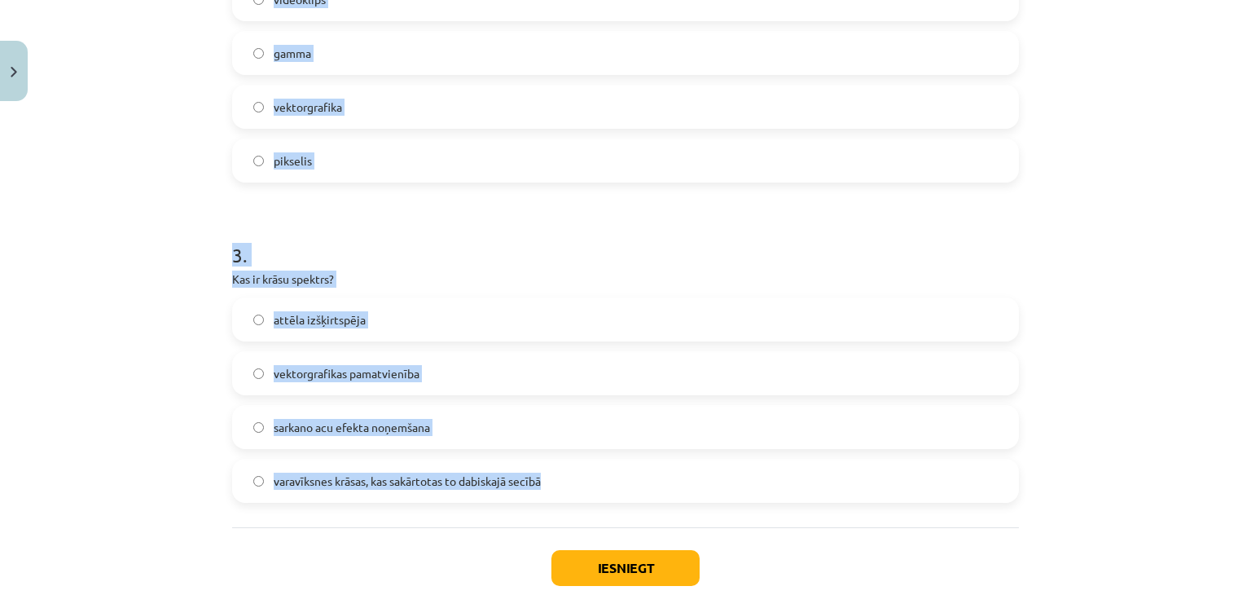
click at [332, 485] on span "varavīksnes krāsas, kas sakārtotas to dabiskajā secībā" at bounding box center [407, 480] width 267 height 17
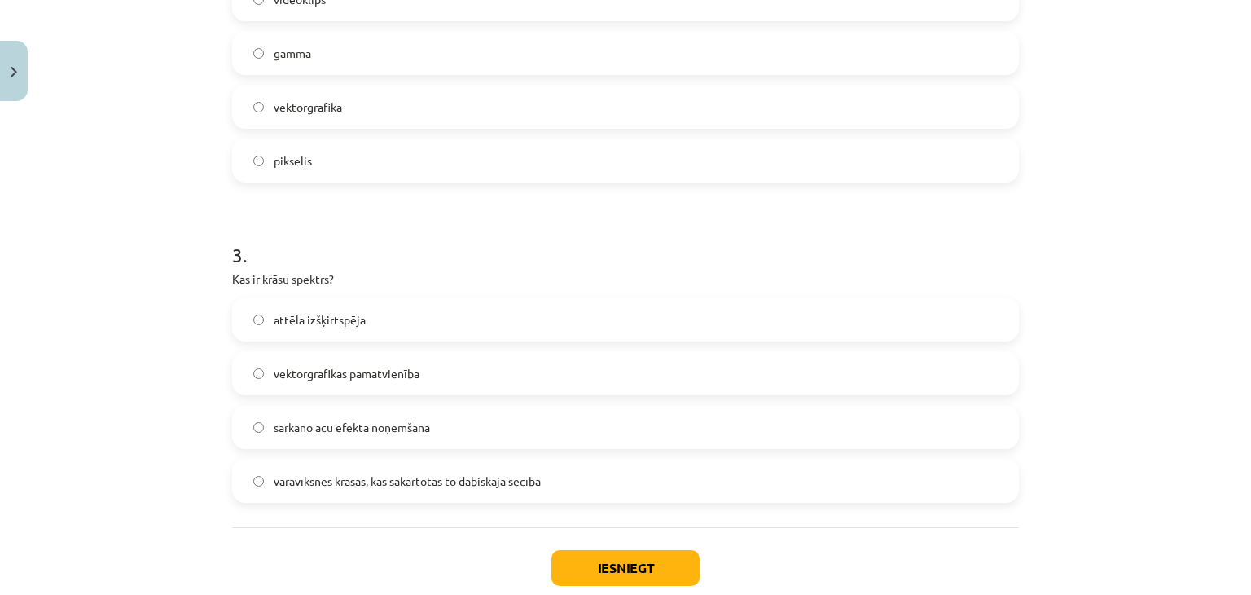
click at [345, 116] on label "vektorgrafika" at bounding box center [625, 106] width 783 height 41
click at [616, 558] on button "Iesniegt" at bounding box center [625, 568] width 148 height 36
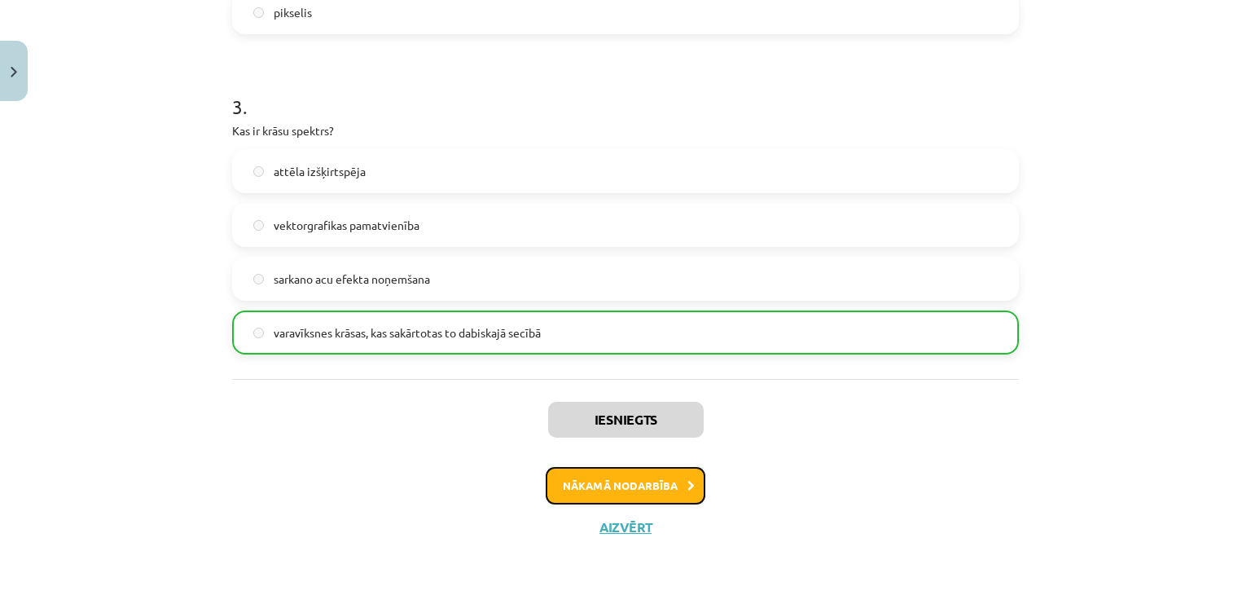
click at [618, 495] on button "Nākamā nodarbība" at bounding box center [626, 485] width 160 height 37
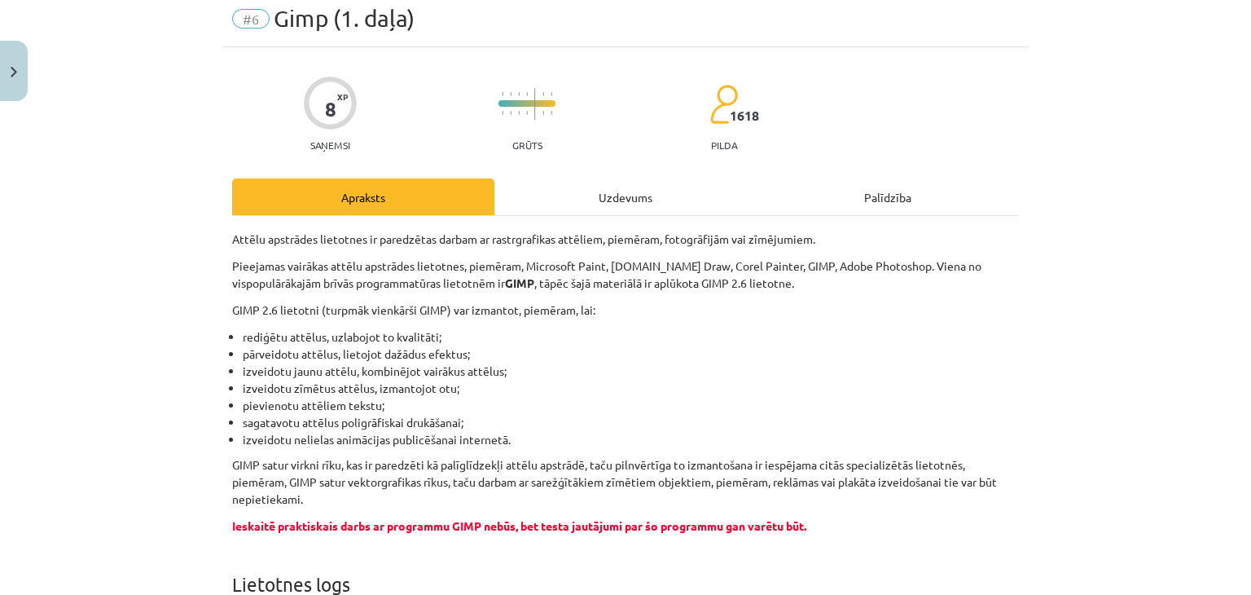
scroll to position [41, 0]
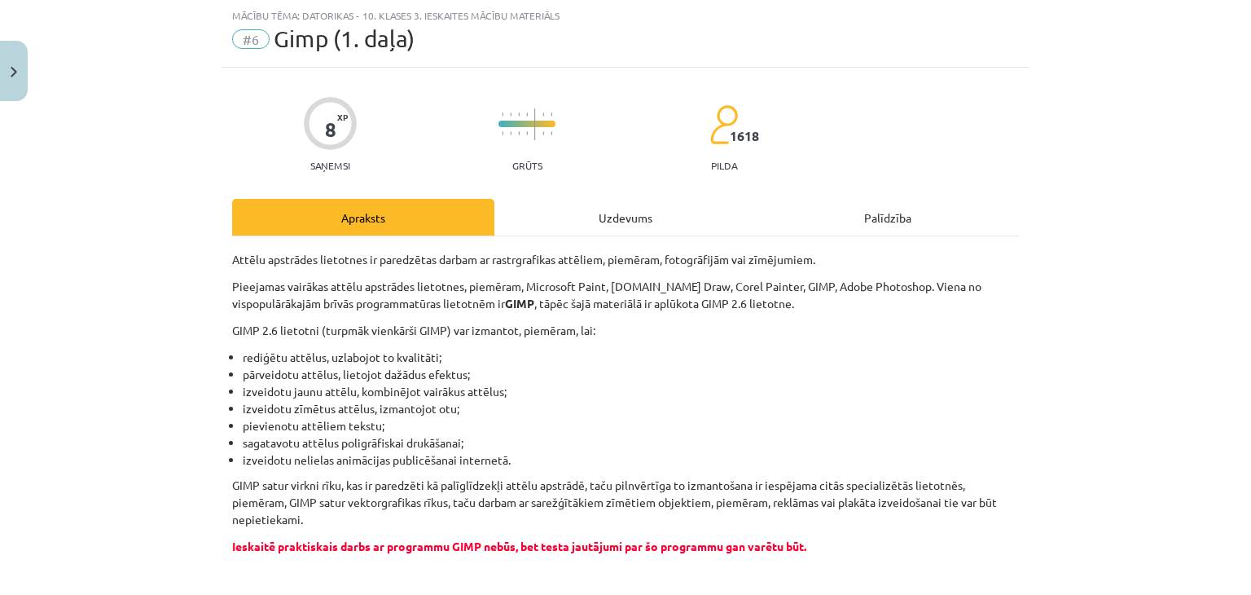
click at [619, 220] on div "Uzdevums" at bounding box center [625, 217] width 262 height 37
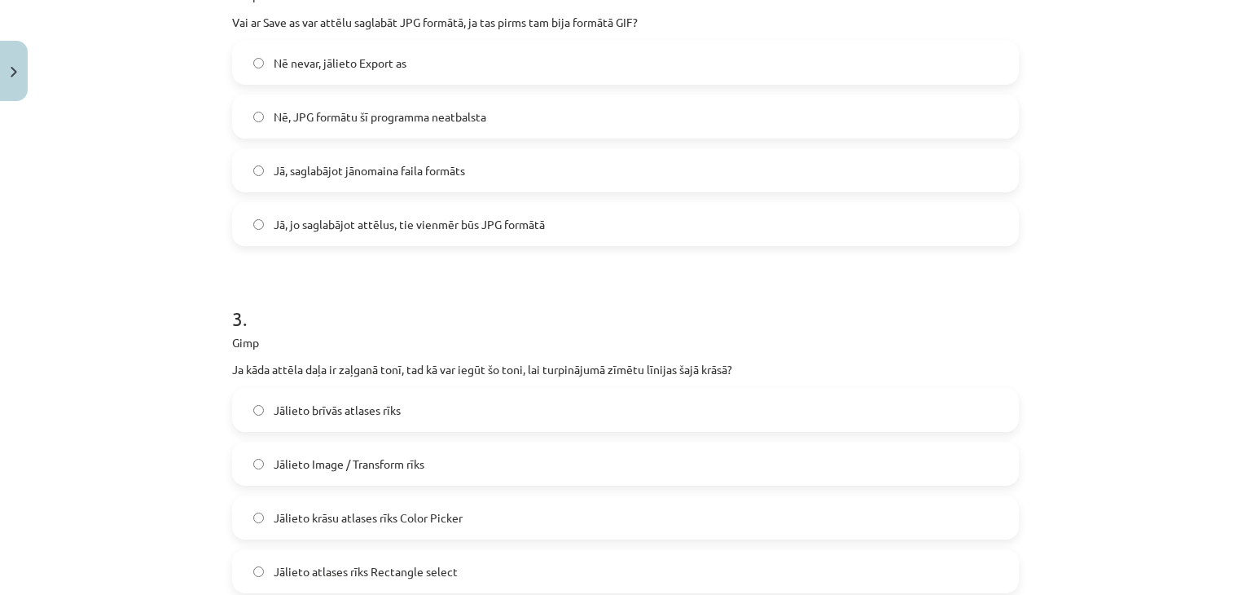
scroll to position [926, 0]
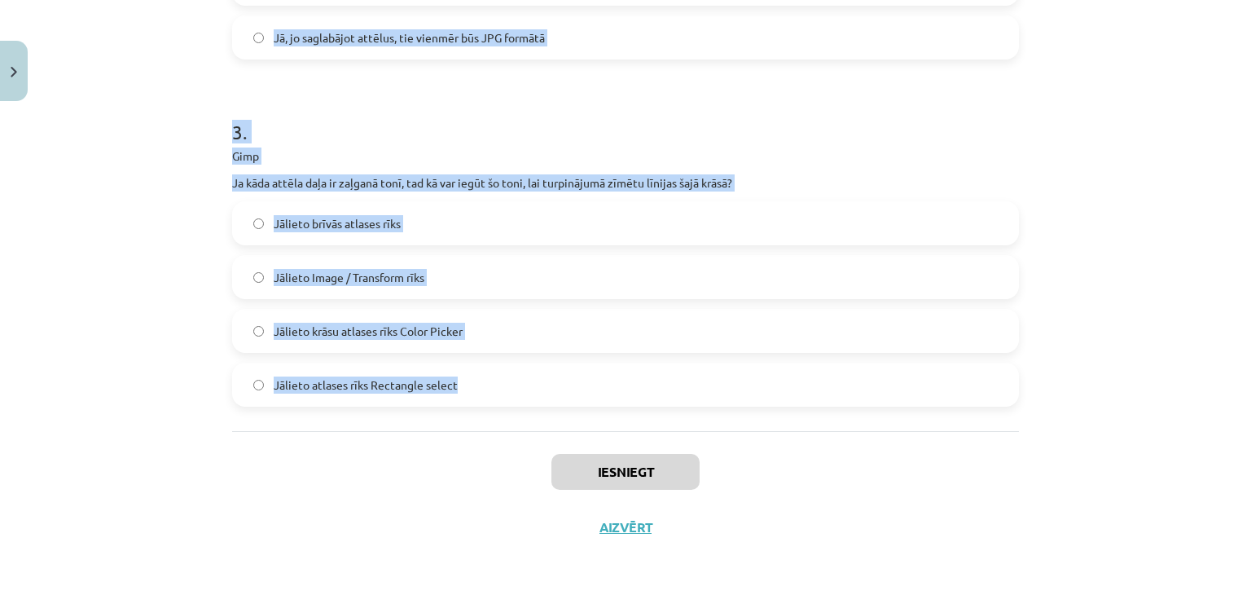
drag, startPoint x: 184, startPoint y: 313, endPoint x: 561, endPoint y: 398, distance: 386.6
click at [561, 398] on div "Mācību tēma: Datorikas - 10. klases 3. ieskaites mācību materiāls #6 Gimp (1. d…" at bounding box center [625, 297] width 1251 height 595
copy form "1 . Gimp Kurš no dotajiem raksturo slāņa (layer) jēdzienu? Attēls var sastāvēt …"
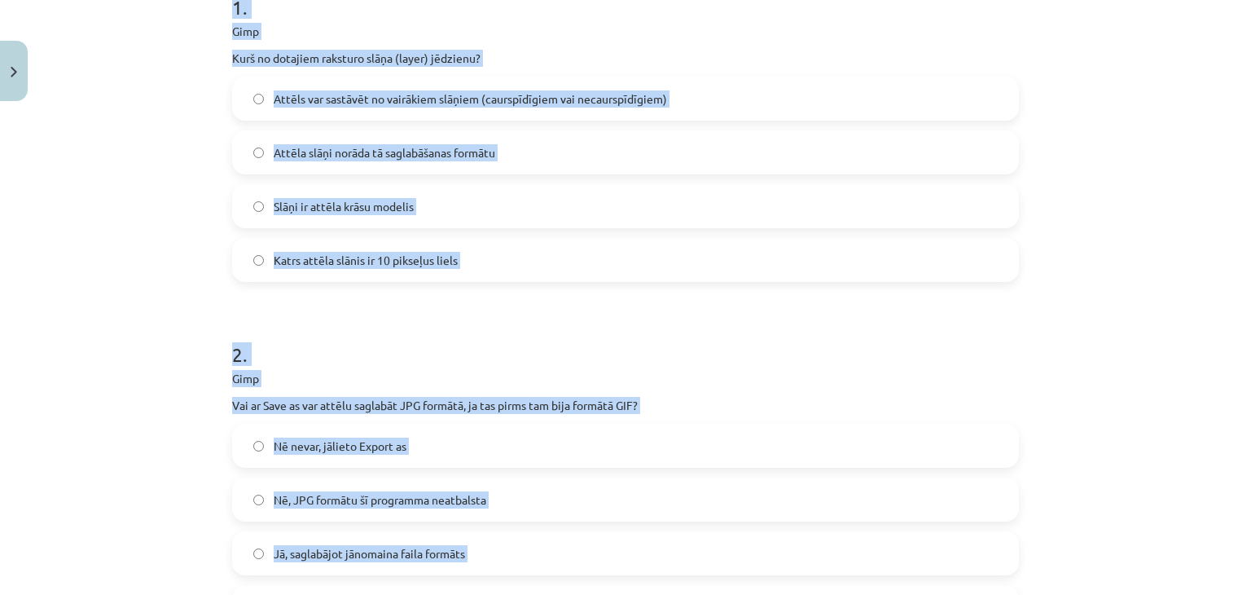
scroll to position [356, 0]
click at [329, 97] on span "Attēls var sastāvēt no vairākiem slāņiem (caurspīdīgiem vai necaurspīdīgiem)" at bounding box center [470, 99] width 393 height 17
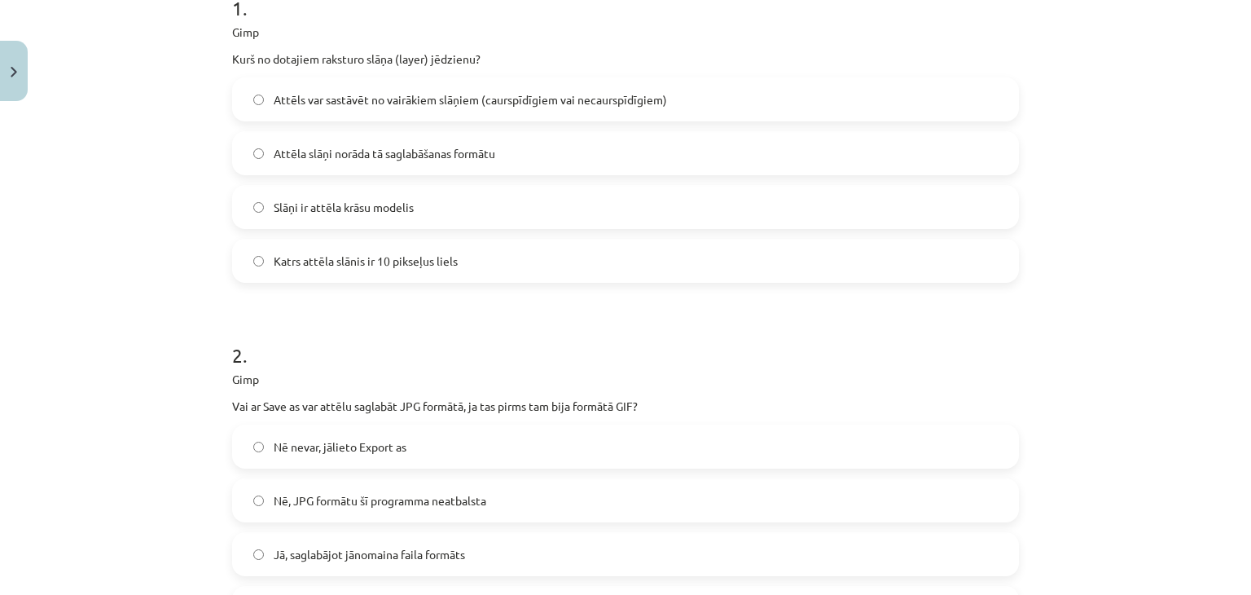
scroll to position [682, 0]
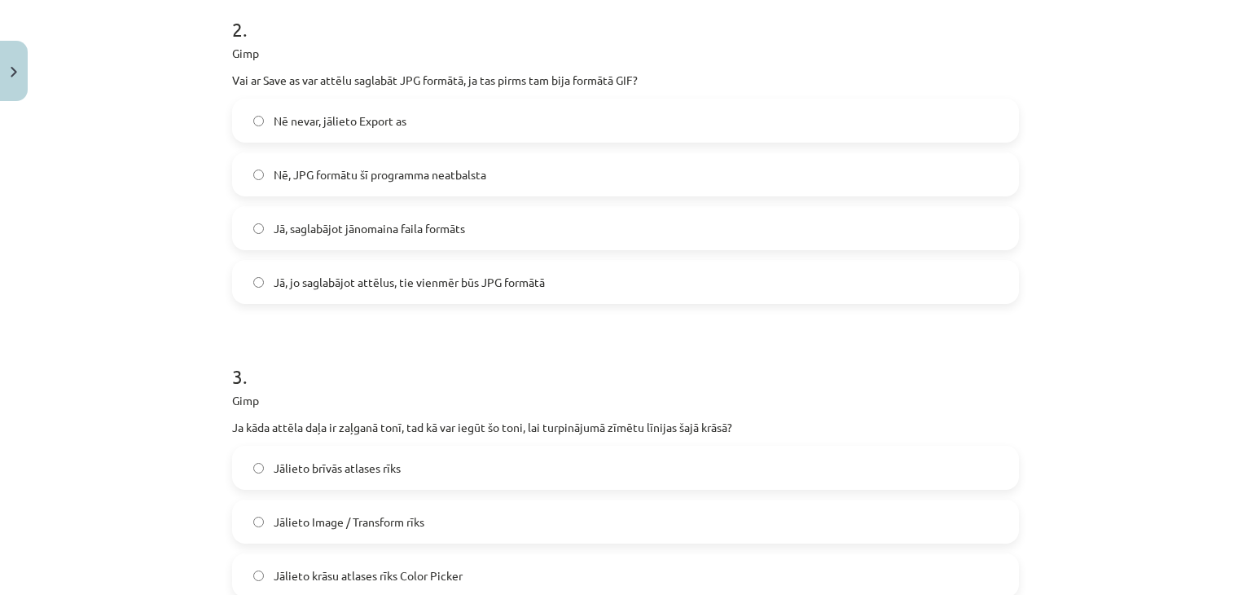
click at [358, 118] on span "Nē nevar, jālieto Export as" at bounding box center [340, 120] width 133 height 17
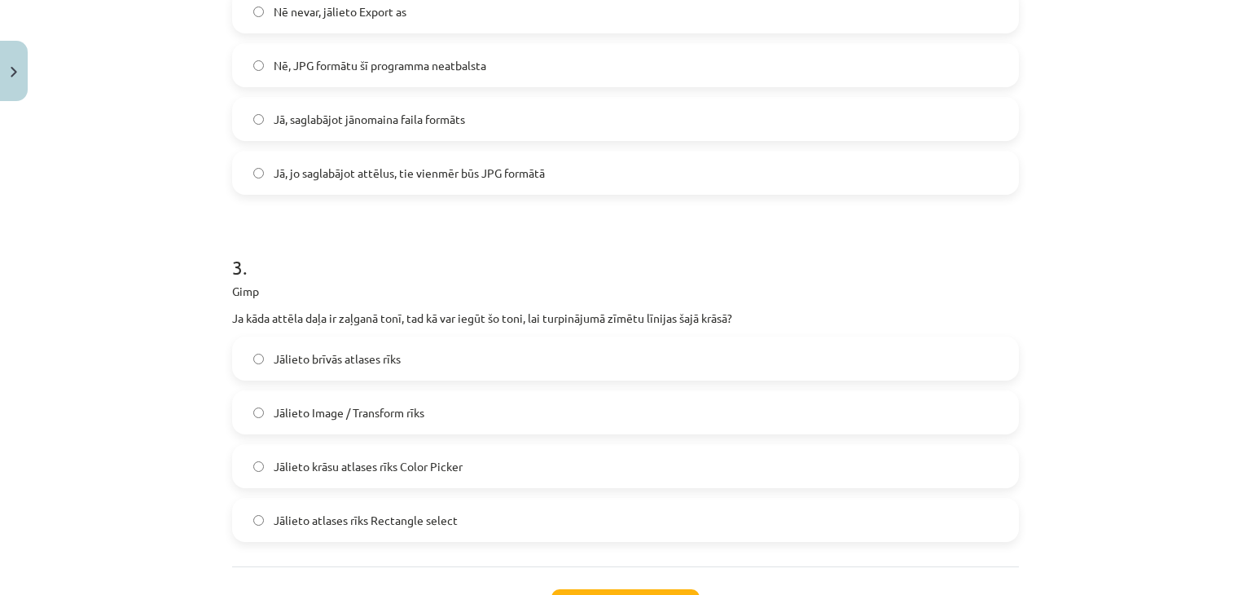
scroll to position [926, 0]
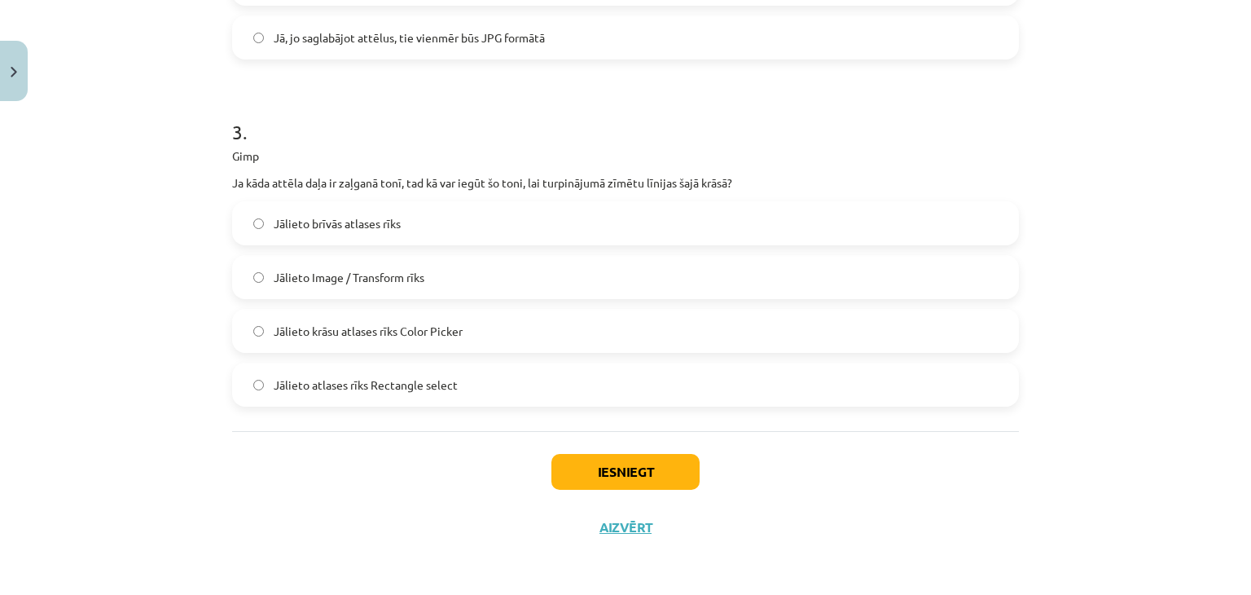
click at [348, 331] on span "Jālieto krāsu atlases rīks Color Picker" at bounding box center [368, 330] width 189 height 17
click at [652, 473] on button "Iesniegt" at bounding box center [625, 472] width 148 height 36
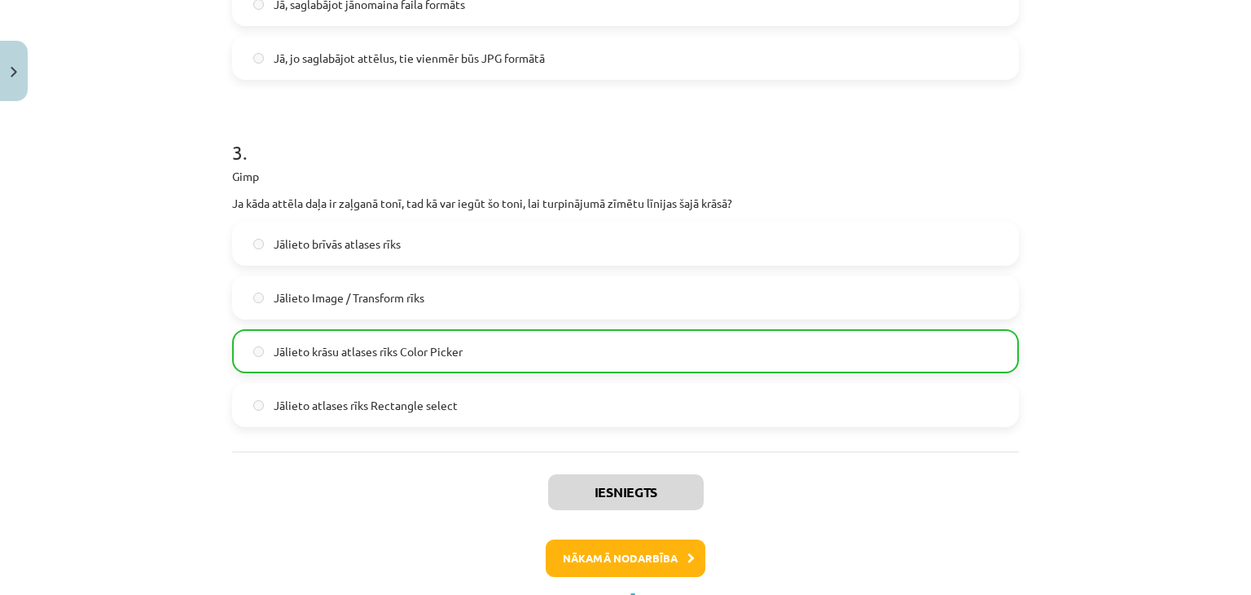
scroll to position [977, 0]
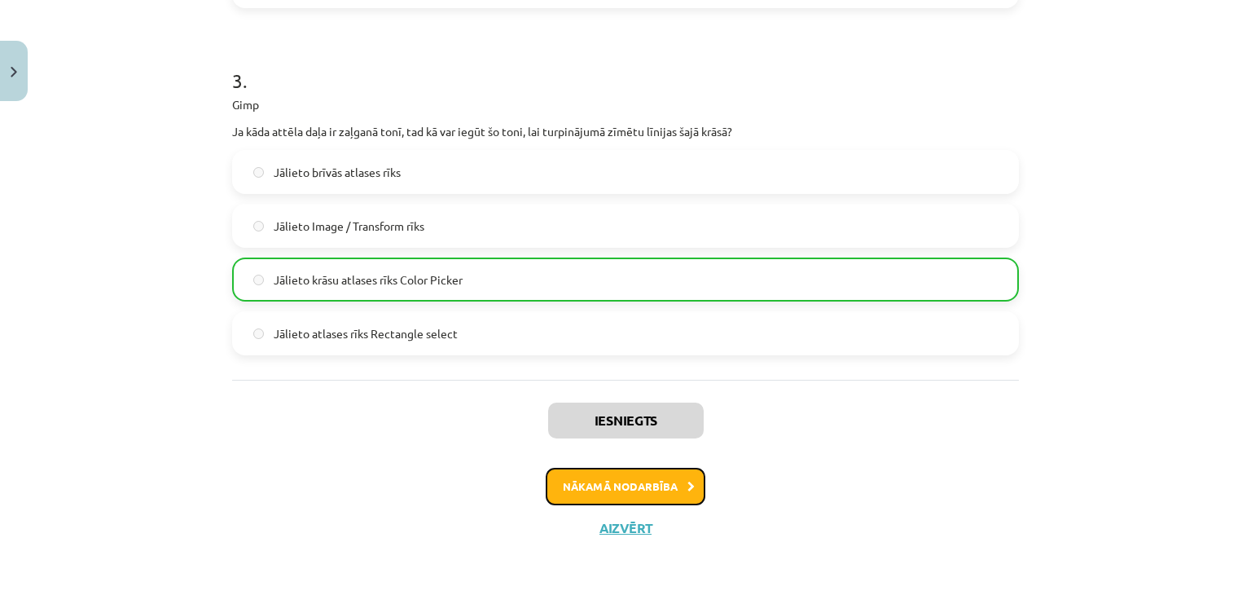
click at [631, 487] on button "Nākamā nodarbība" at bounding box center [626, 485] width 160 height 37
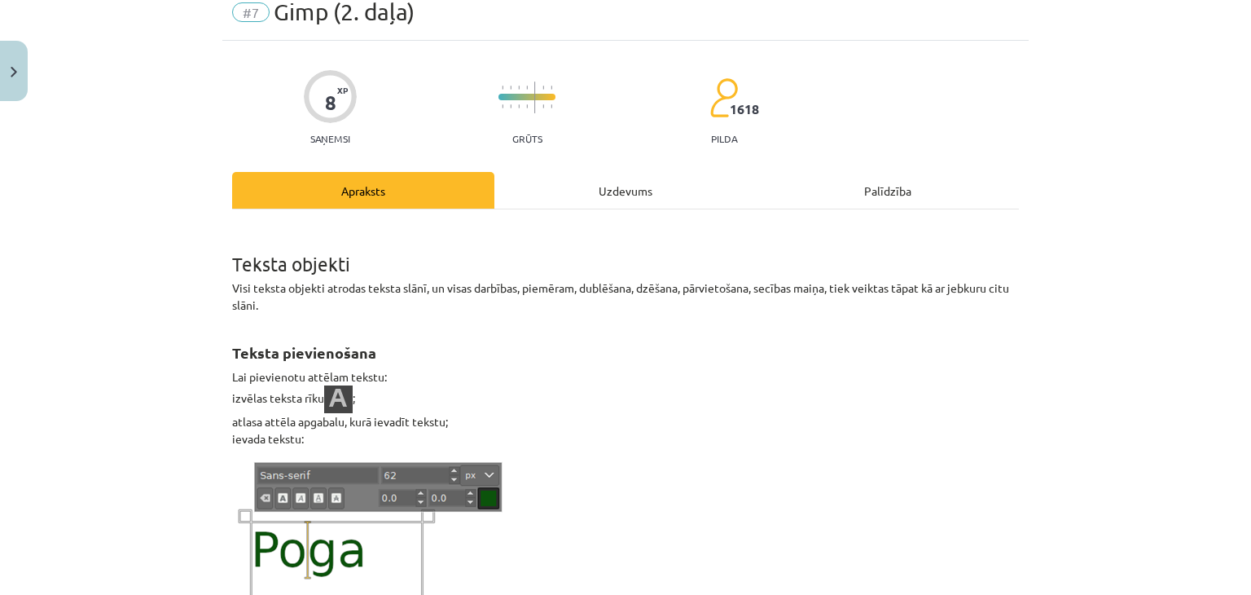
scroll to position [41, 0]
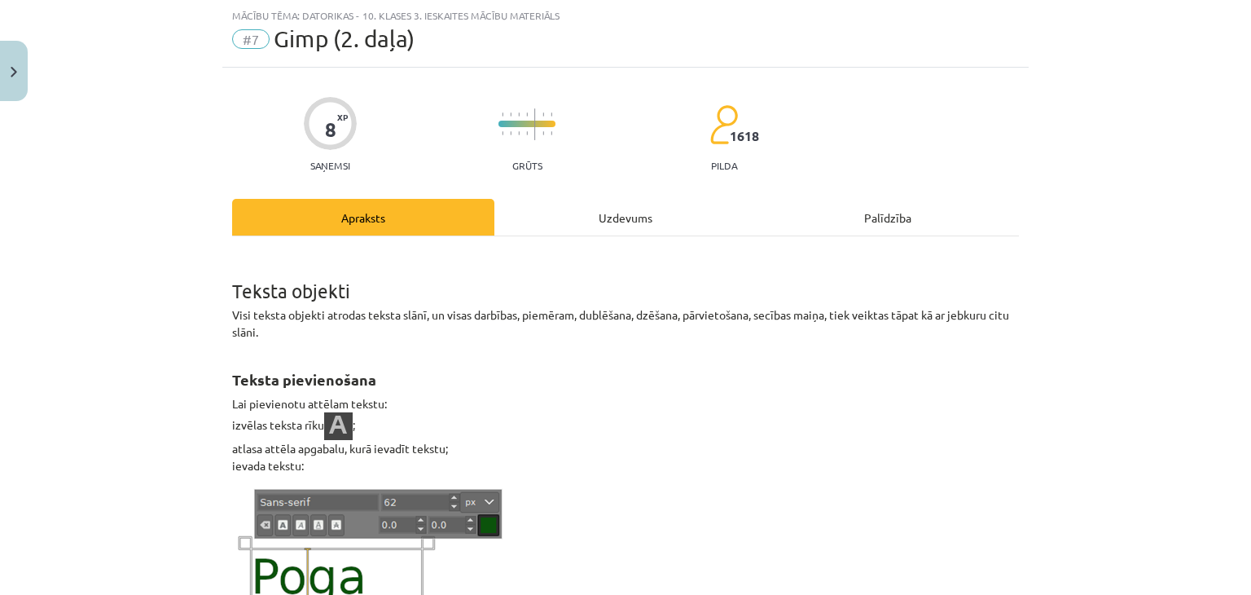
click at [622, 213] on div "Uzdevums" at bounding box center [625, 217] width 262 height 37
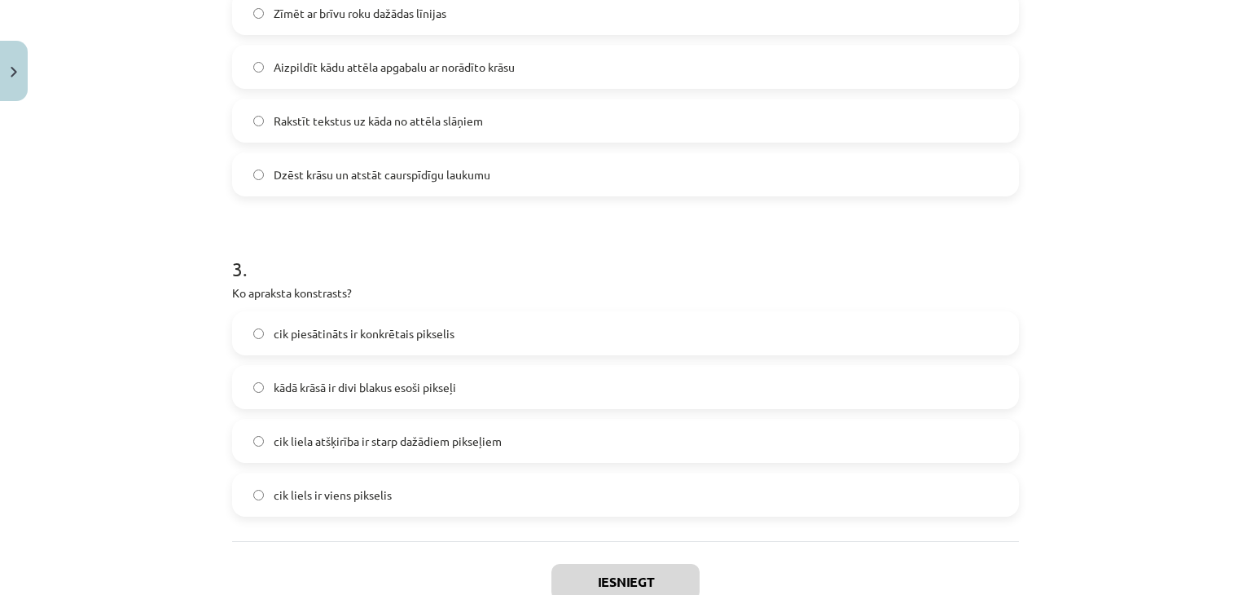
scroll to position [1196, 0]
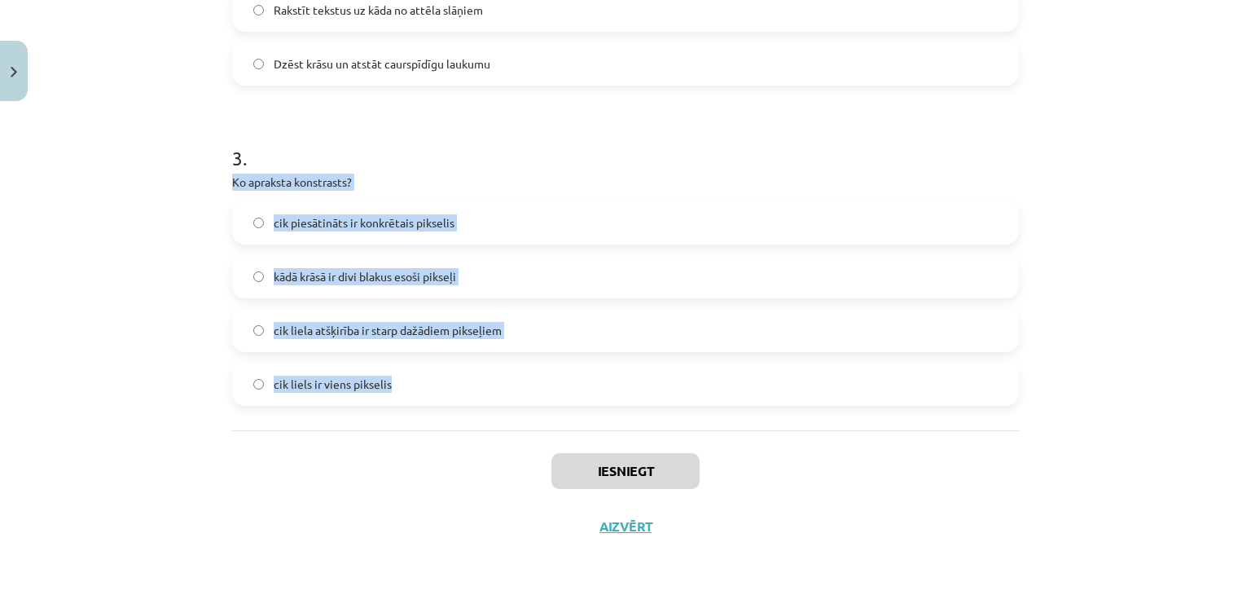
drag, startPoint x: 229, startPoint y: 183, endPoint x: 401, endPoint y: 393, distance: 271.4
click at [401, 393] on div "Mācību tēma: Datorikas - 10. klases 3. ieskaites mācību materiāls #7 Gimp (2. d…" at bounding box center [625, 297] width 1251 height 595
copy div "Ko apraksta konstrasts? cik piesātināts ir konkrētais pikselis kādā krāsā ir di…"
click at [416, 333] on span "cik liela atšķirība ir starp dažādiem pikseļiem" at bounding box center [388, 330] width 228 height 17
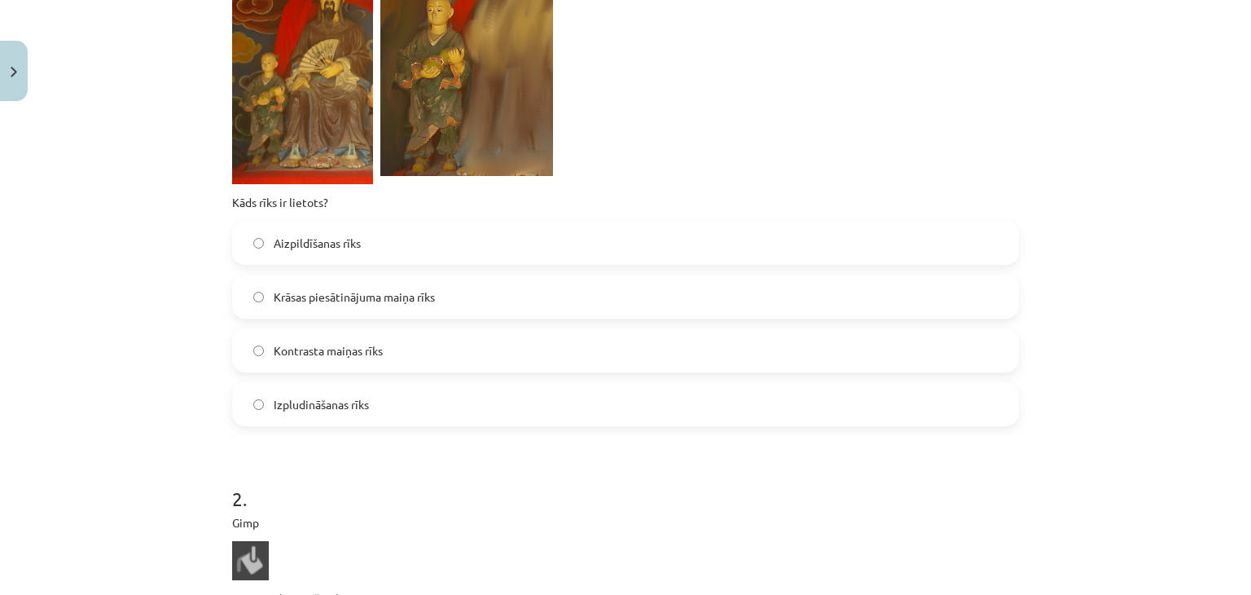
scroll to position [381, 0]
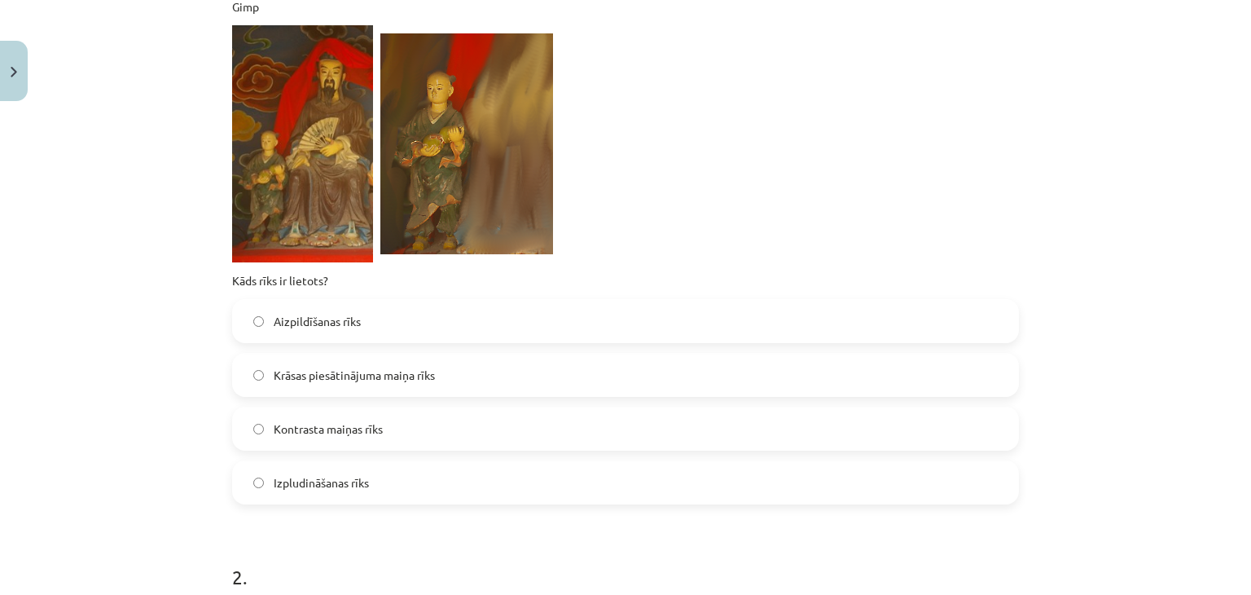
click at [337, 483] on span "Izpludināšanas rīks" at bounding box center [321, 482] width 95 height 17
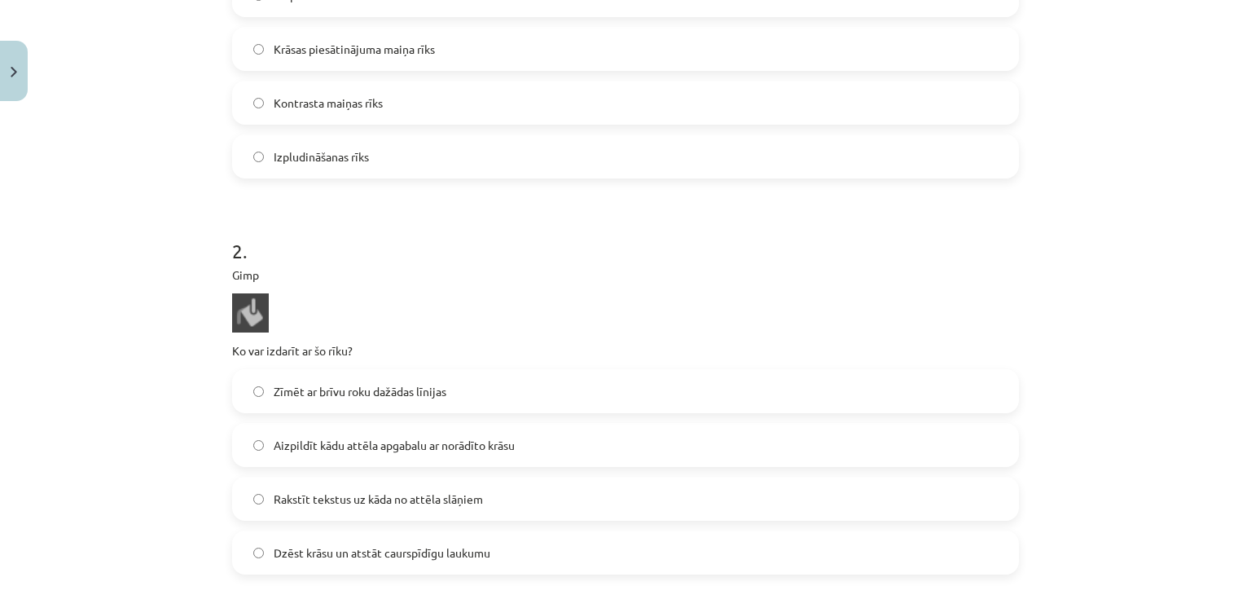
scroll to position [788, 0]
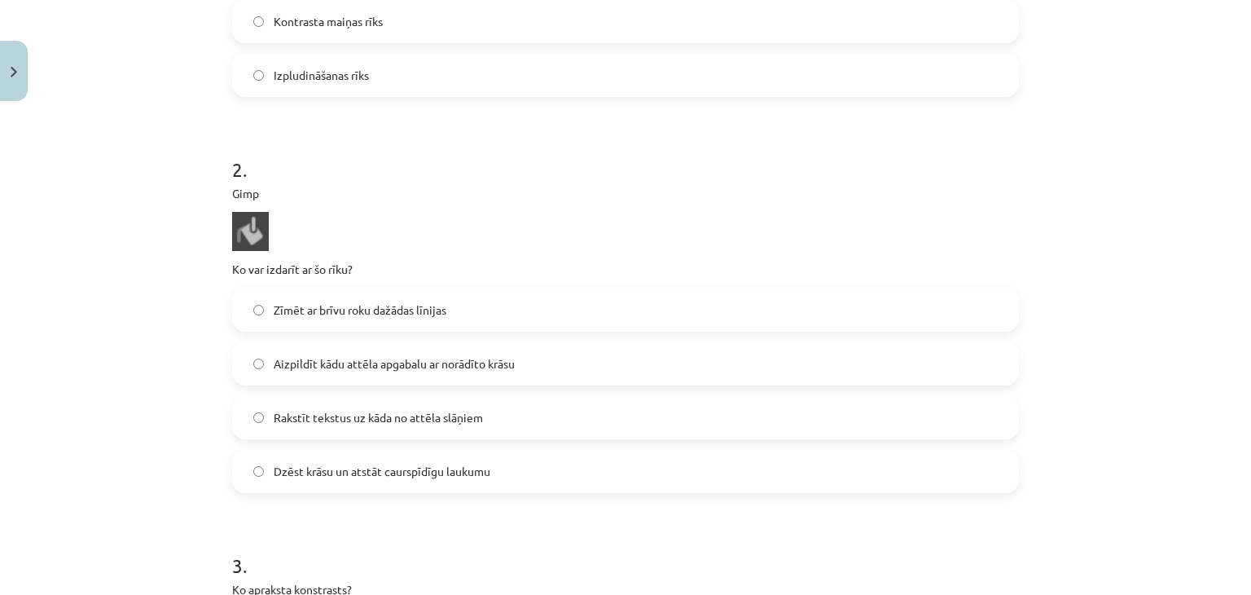
drag, startPoint x: 258, startPoint y: 237, endPoint x: 242, endPoint y: 237, distance: 16.3
click at [257, 238] on img at bounding box center [250, 231] width 37 height 39
click at [241, 237] on img at bounding box center [250, 231] width 37 height 39
click at [298, 422] on span "Rakstīt tekstus uz kāda no attēla slāņiem" at bounding box center [378, 417] width 209 height 17
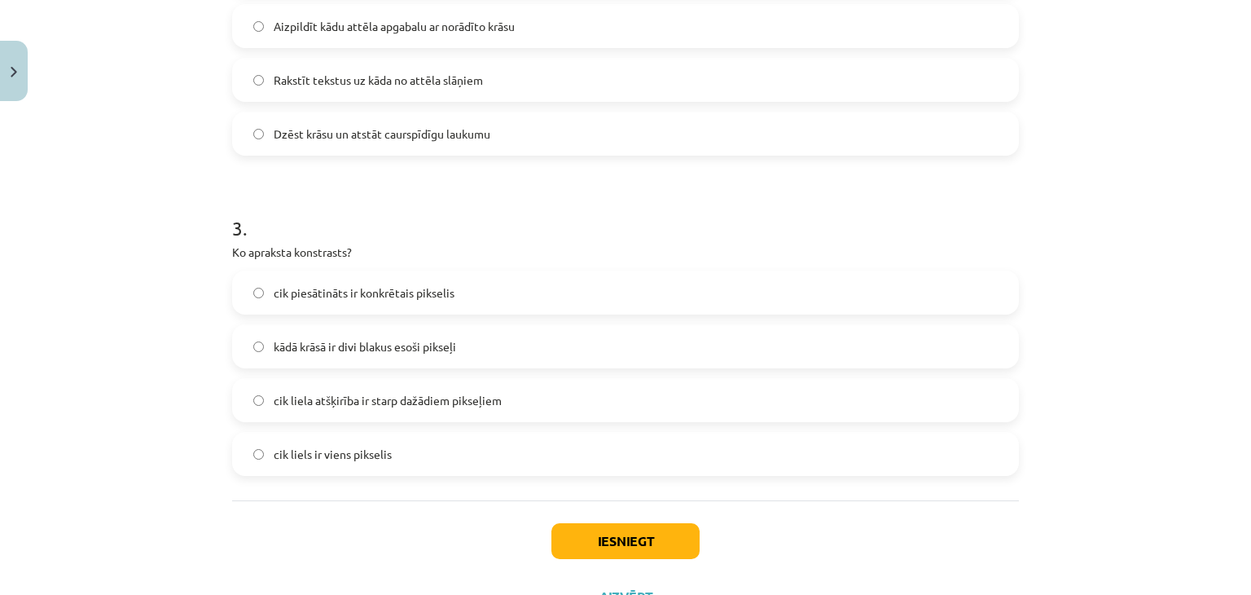
scroll to position [1196, 0]
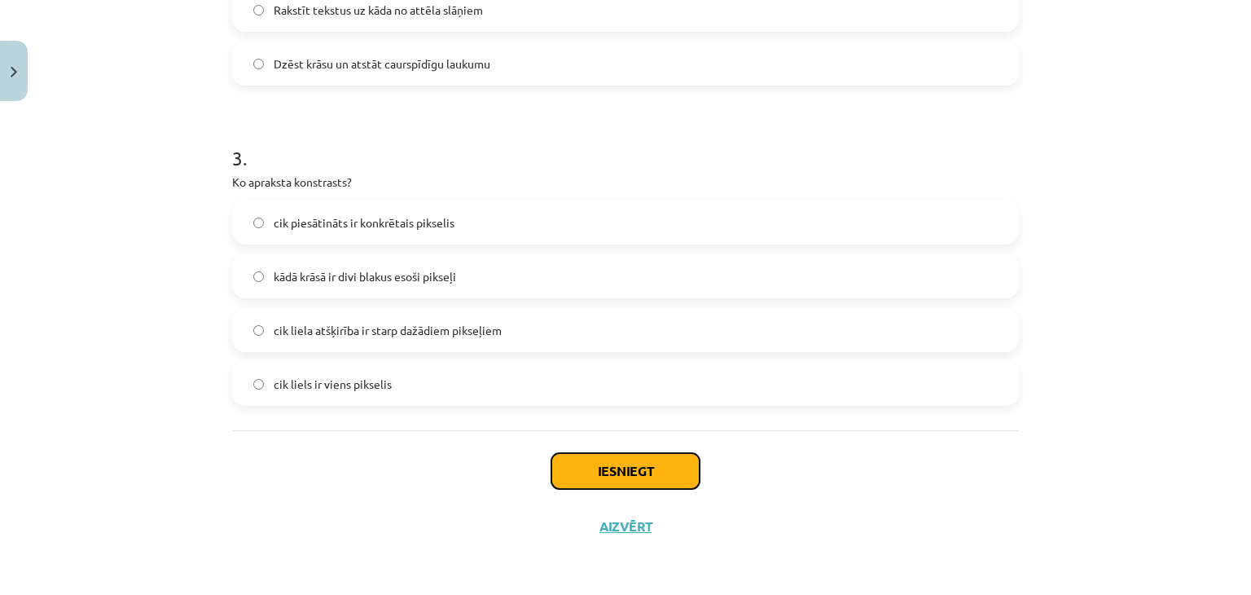
click at [568, 458] on button "Iesniegt" at bounding box center [625, 471] width 148 height 36
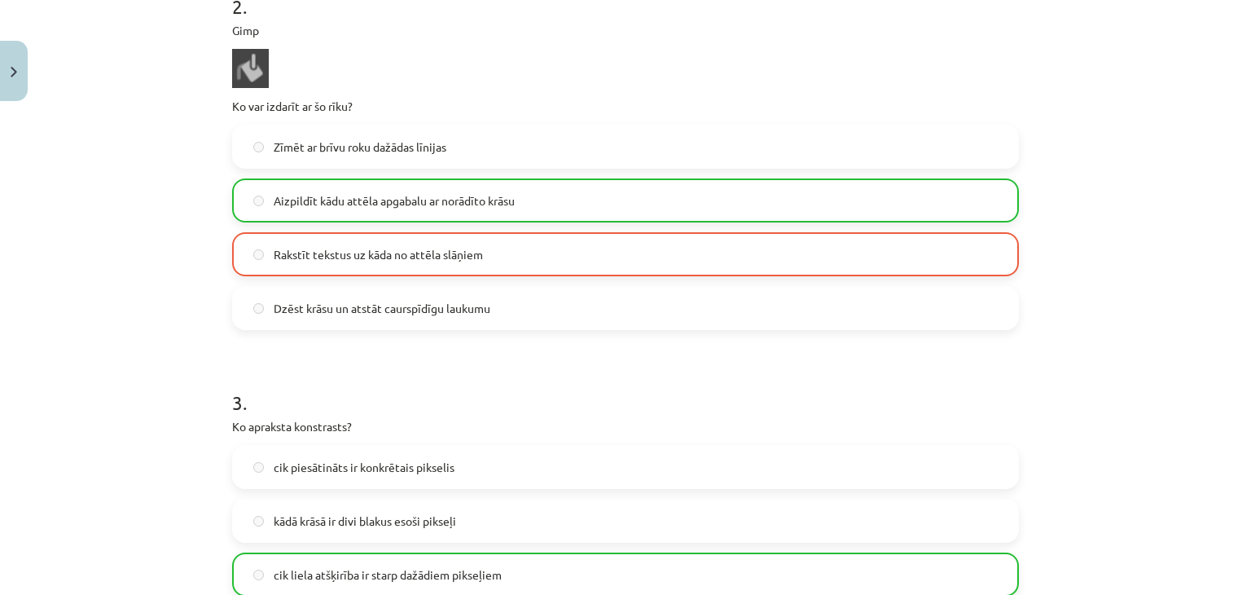
scroll to position [1247, 0]
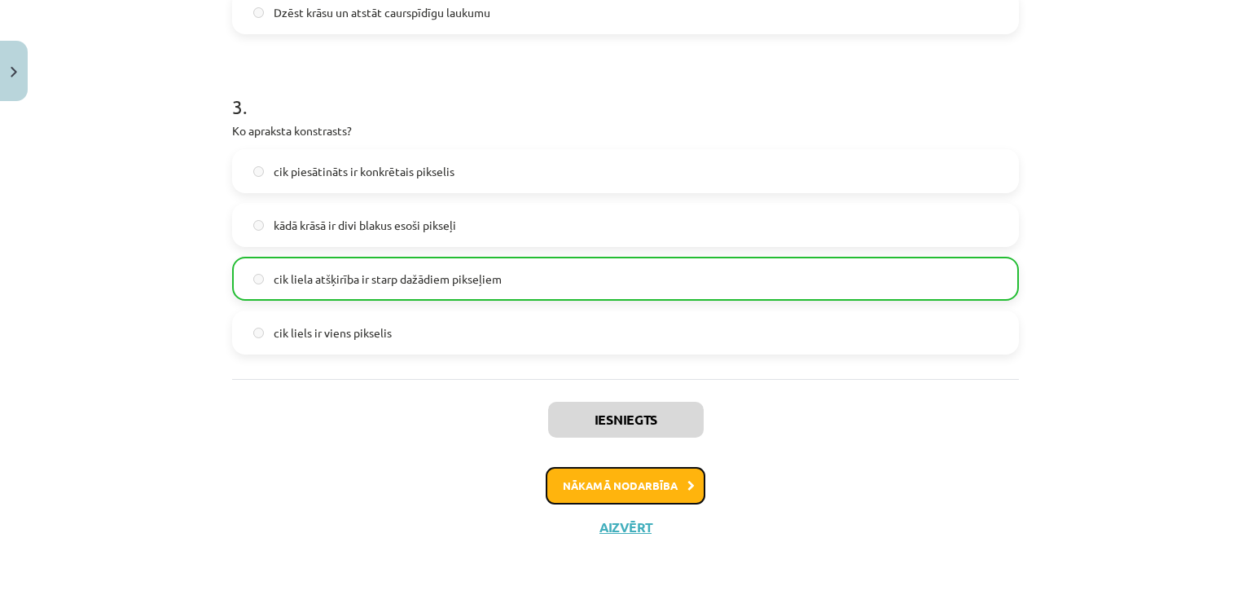
click at [619, 485] on button "Nākamā nodarbība" at bounding box center [626, 485] width 160 height 37
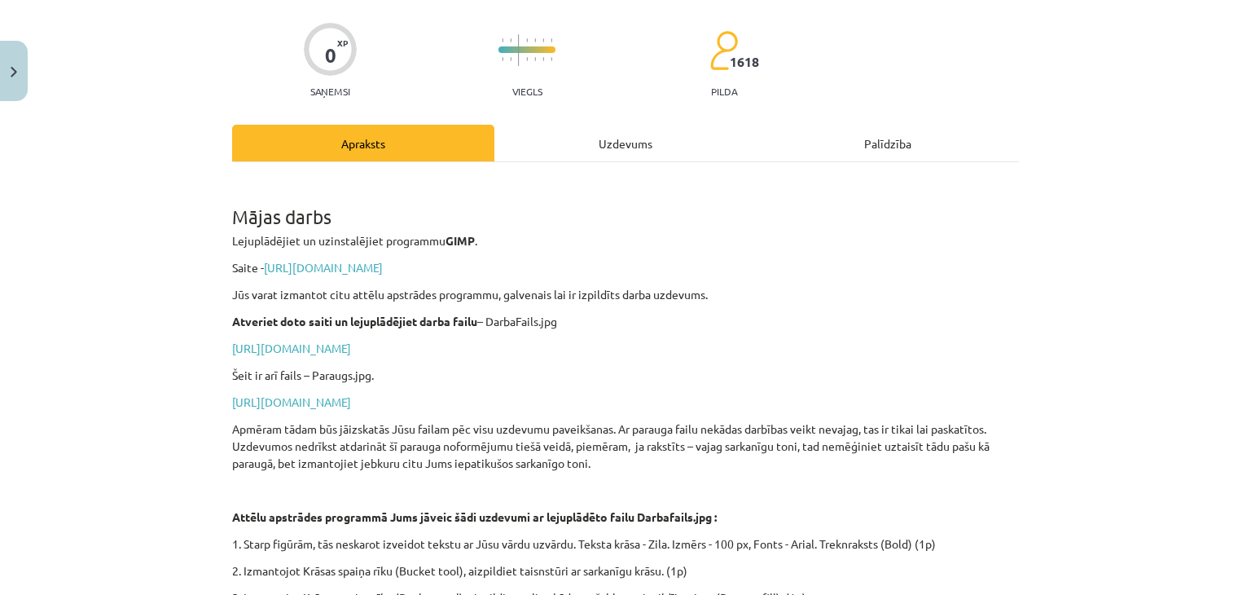
scroll to position [41, 0]
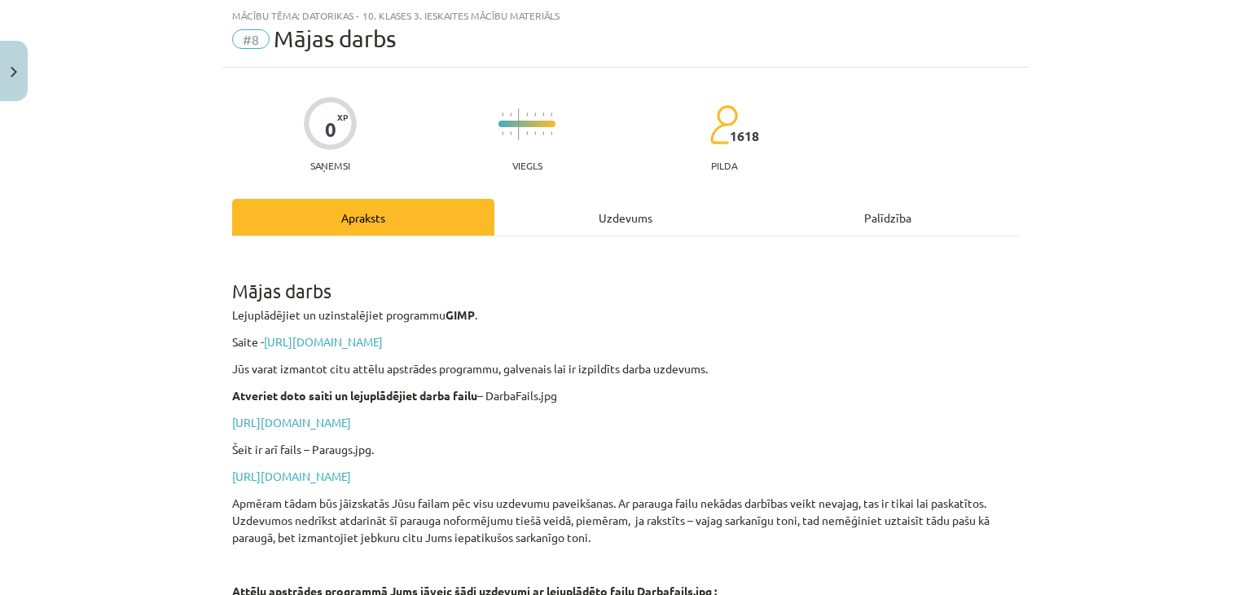
drag, startPoint x: 573, startPoint y: 226, endPoint x: 575, endPoint y: 240, distance: 14.7
click at [573, 226] on div "Uzdevums" at bounding box center [625, 217] width 262 height 37
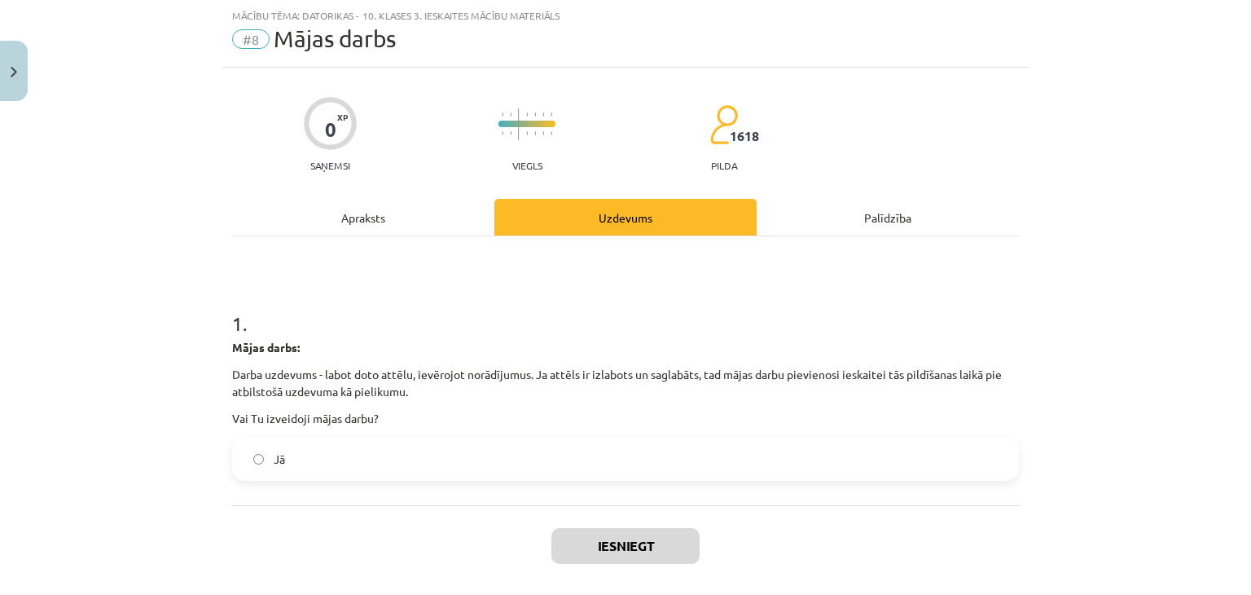
click at [561, 450] on label "Jā" at bounding box center [625, 458] width 783 height 41
click at [606, 535] on button "Iesniegt" at bounding box center [625, 546] width 148 height 36
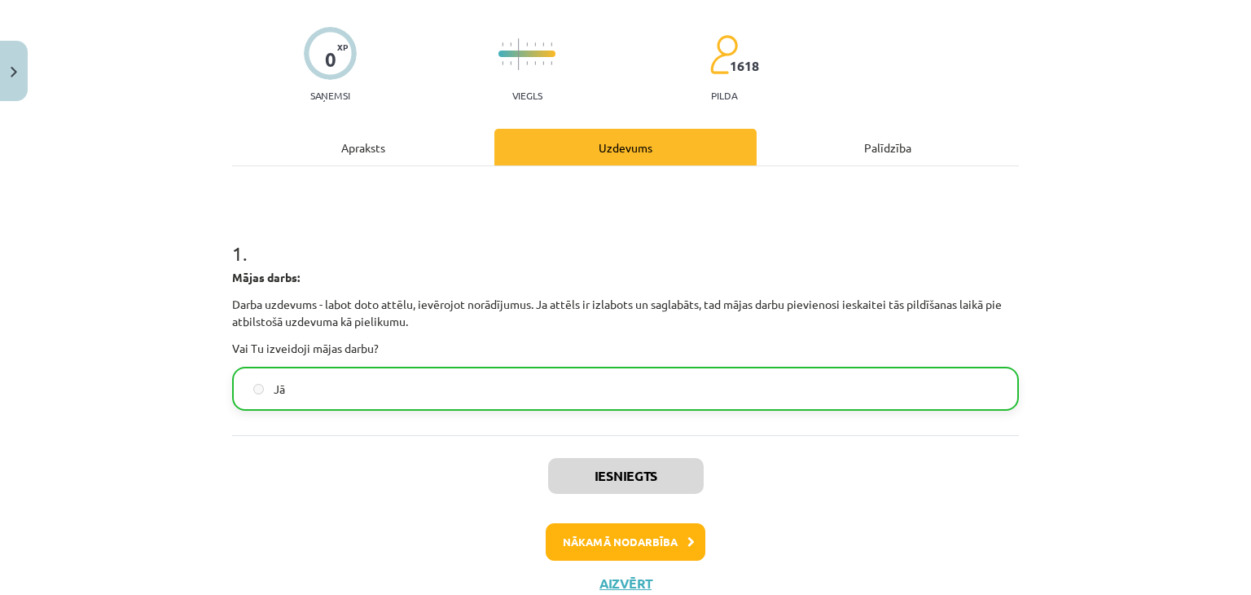
scroll to position [166, 0]
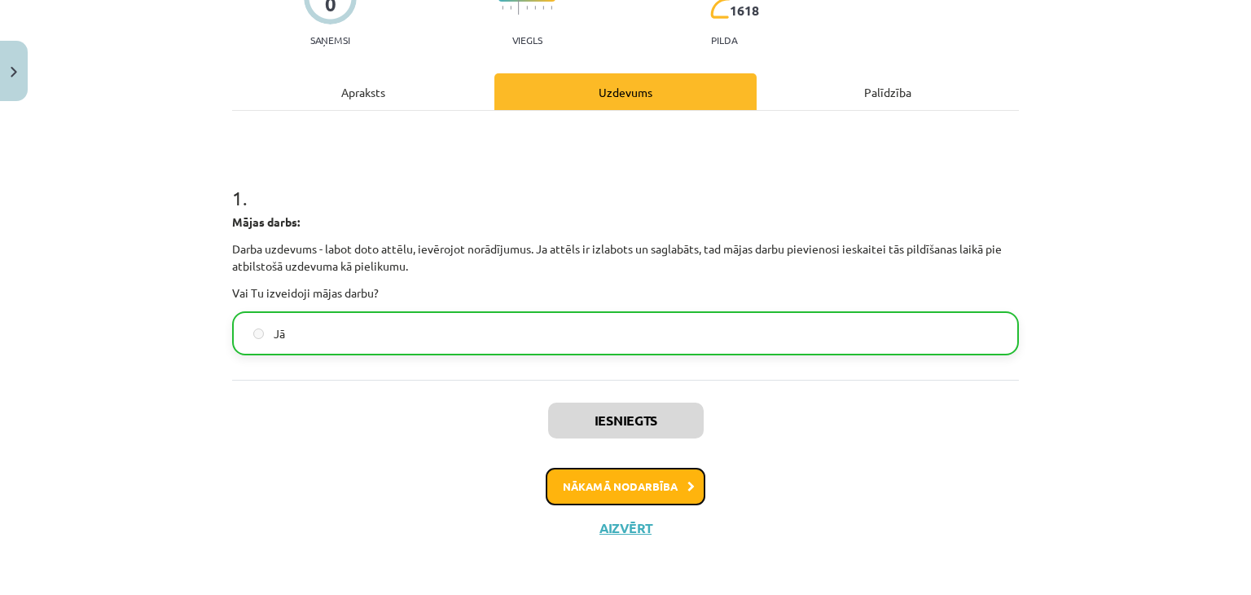
click at [632, 476] on button "Nākamā nodarbība" at bounding box center [626, 485] width 160 height 37
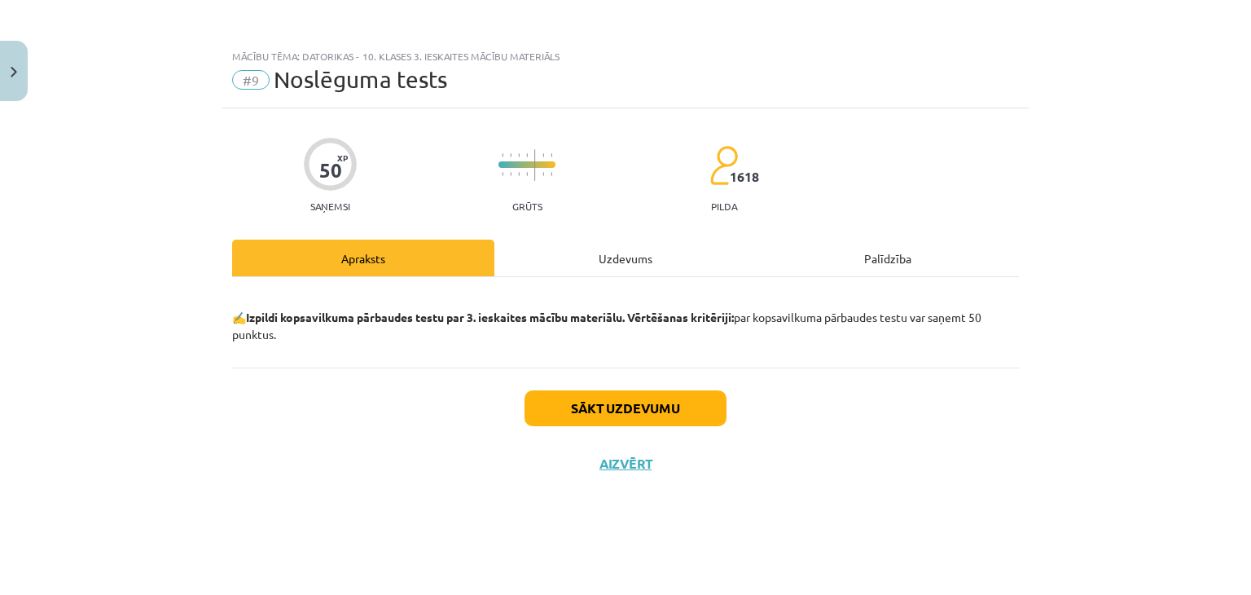
scroll to position [0, 0]
drag, startPoint x: 612, startPoint y: 438, endPoint x: 623, endPoint y: 409, distance: 31.2
click at [614, 432] on div "Sākt uzdevumu Aizvērt" at bounding box center [625, 424] width 787 height 114
click at [628, 402] on button "Sākt uzdevumu" at bounding box center [625, 408] width 202 height 36
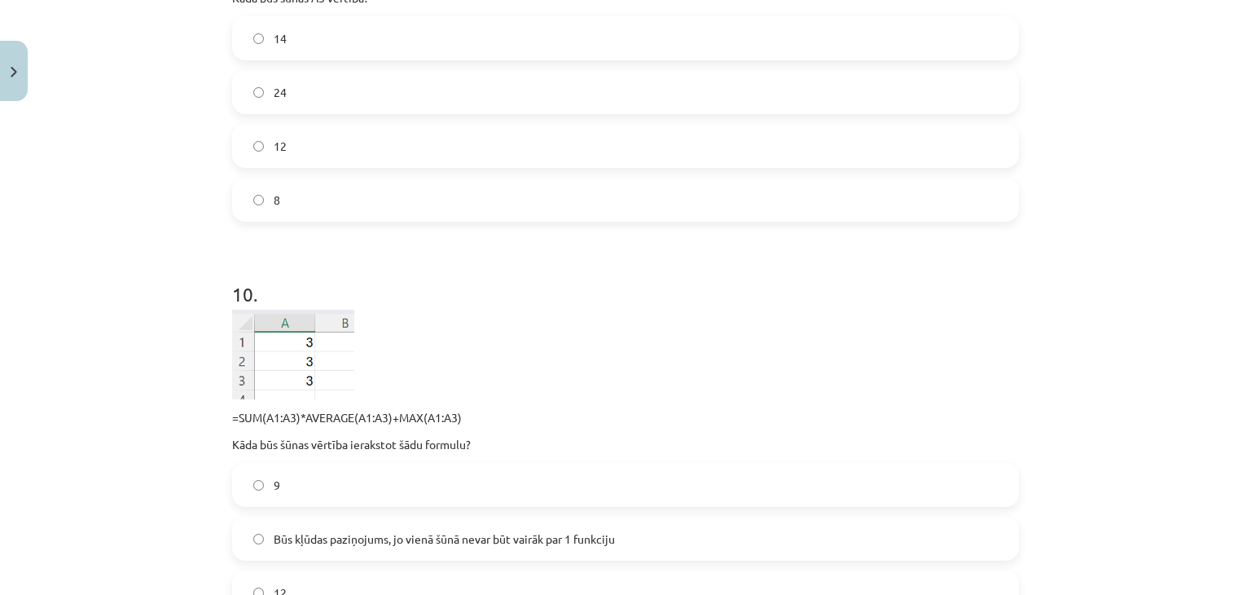
scroll to position [3402, 0]
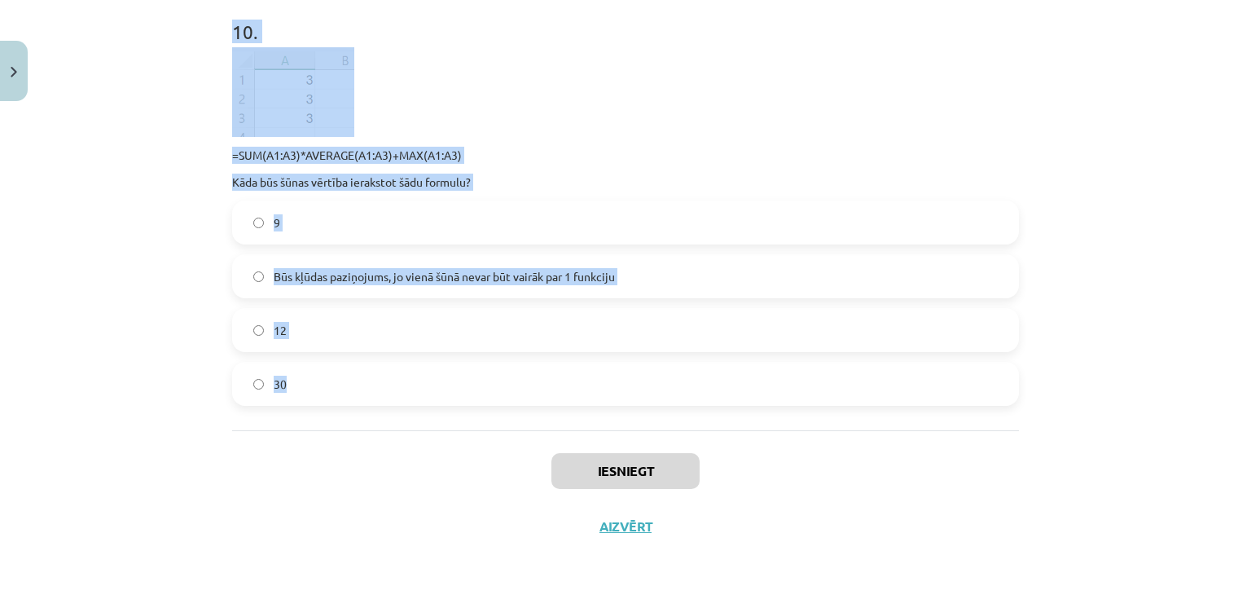
drag, startPoint x: 169, startPoint y: 320, endPoint x: 362, endPoint y: 370, distance: 198.5
click at [359, 387] on div "Mācību tēma: Datorikas - 10. klases 3. ieskaites mācību materiāls #9 Noslēguma …" at bounding box center [625, 297] width 1251 height 595
copy form "1 . Kāda ir maksimālā faila nosaukuma simbolu skaita robeža? 512 simboli 128 si…"
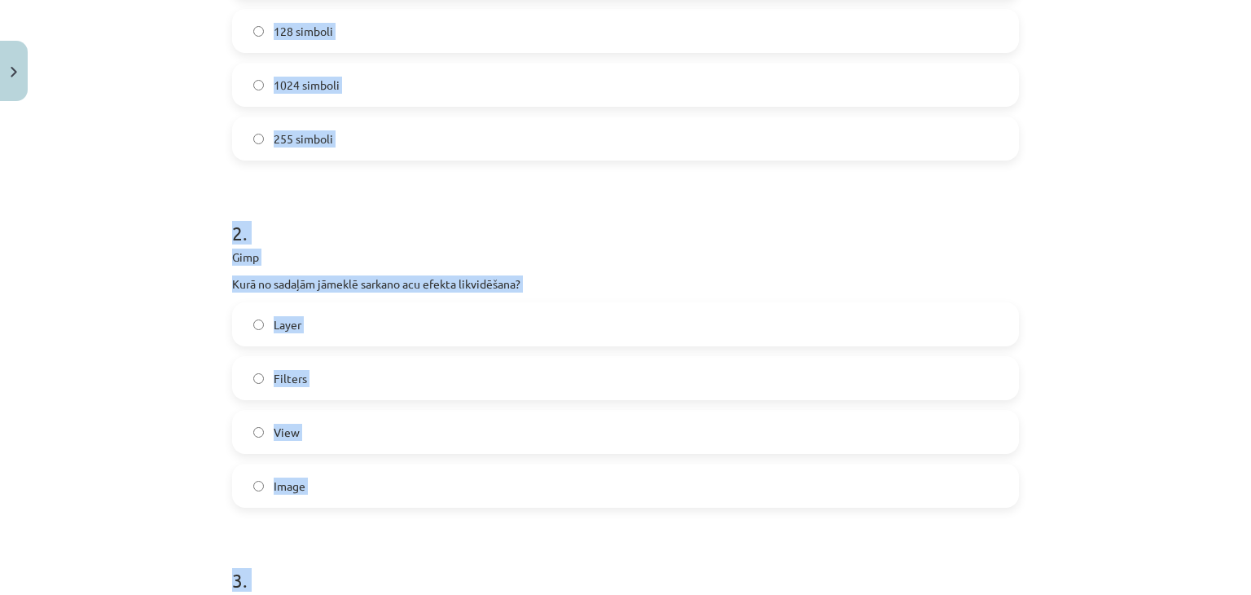
scroll to position [226, 0]
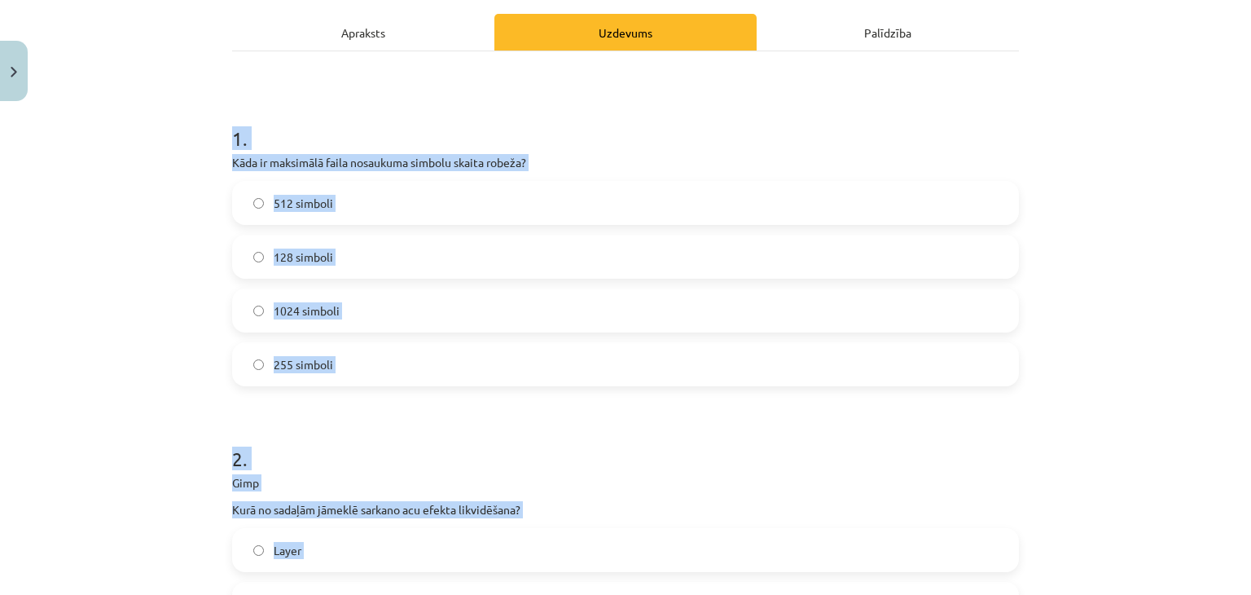
click at [329, 364] on label "255 simboli" at bounding box center [625, 364] width 783 height 41
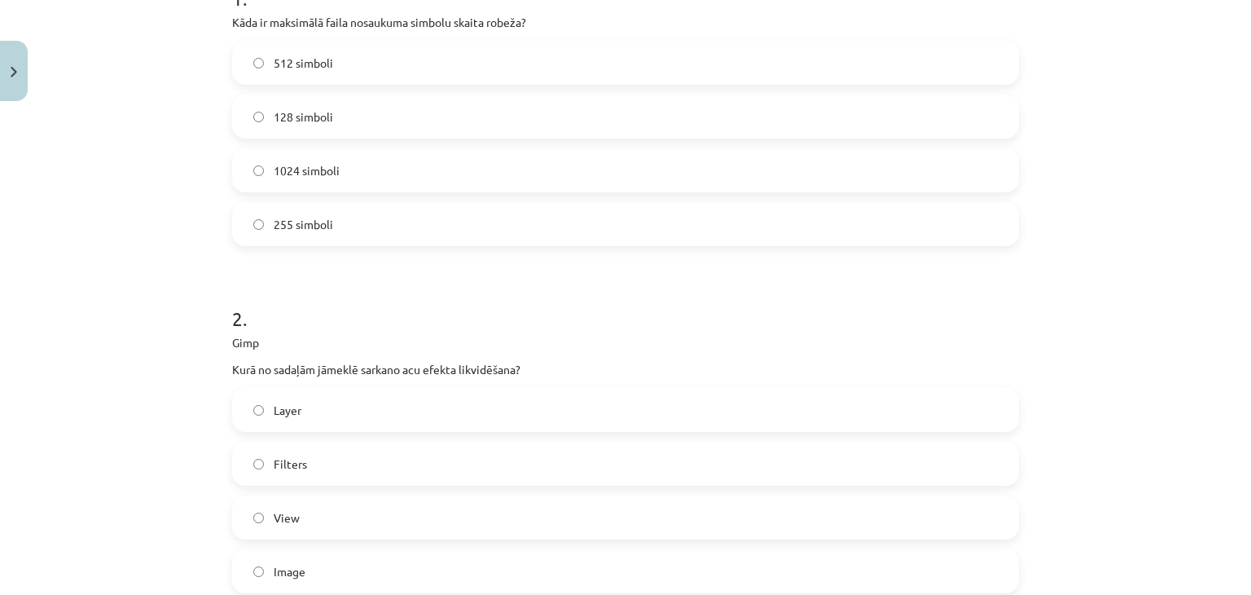
scroll to position [470, 0]
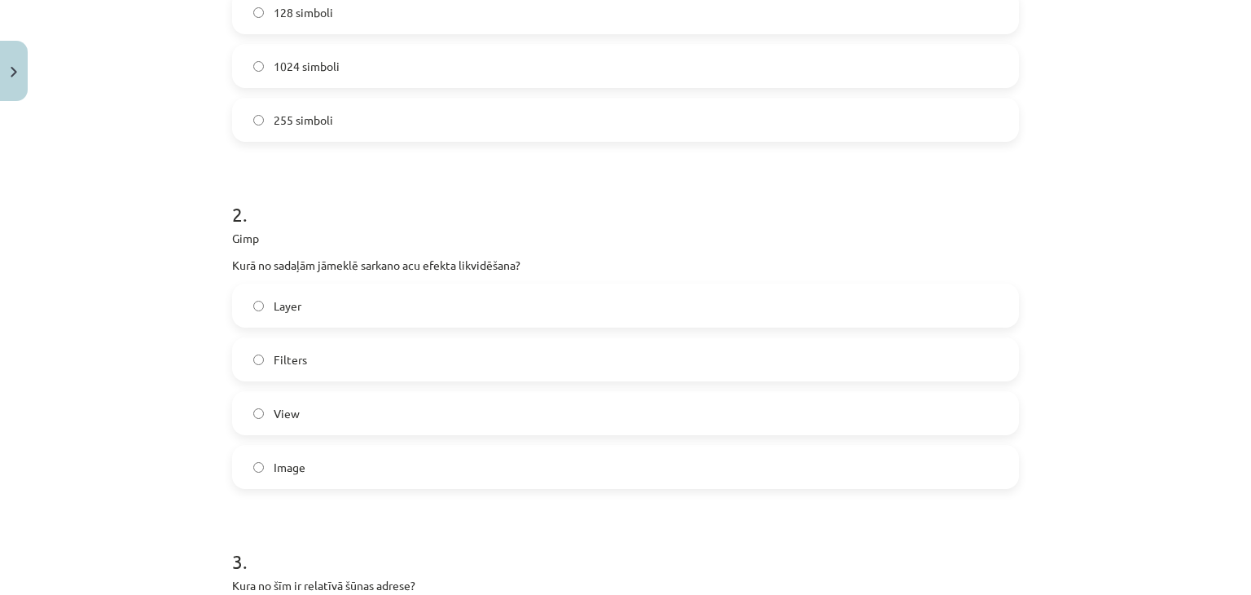
click at [326, 336] on div "Layer Filters View Image" at bounding box center [625, 385] width 787 height 205
click at [331, 356] on label "Filters" at bounding box center [625, 359] width 783 height 41
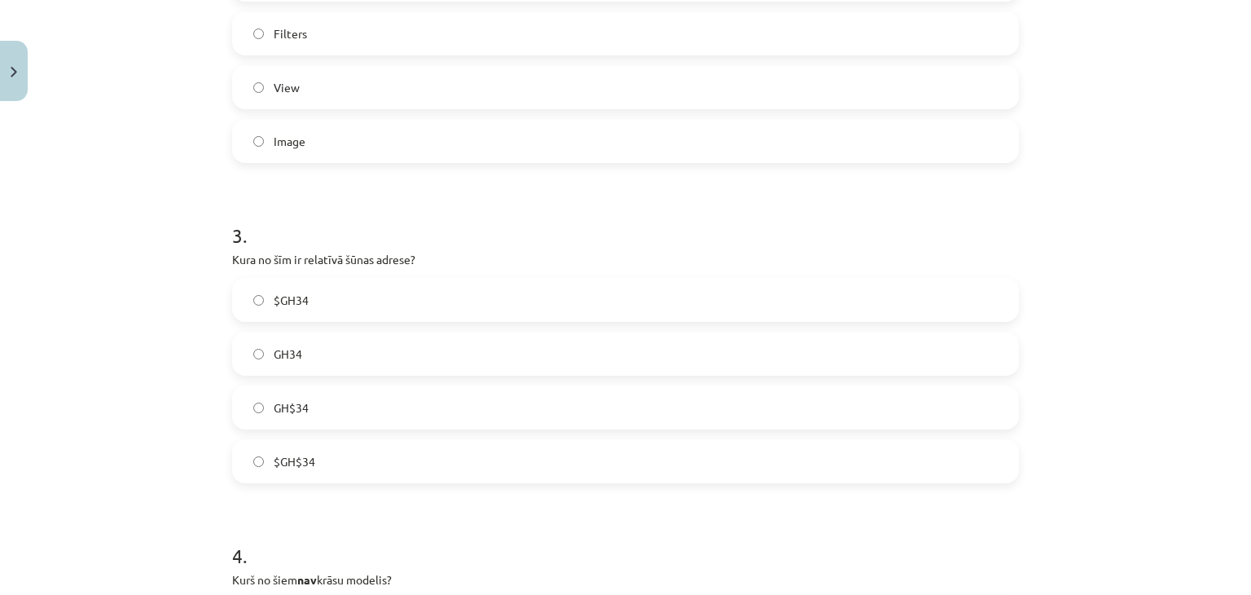
click at [322, 359] on label "GH34" at bounding box center [625, 353] width 783 height 41
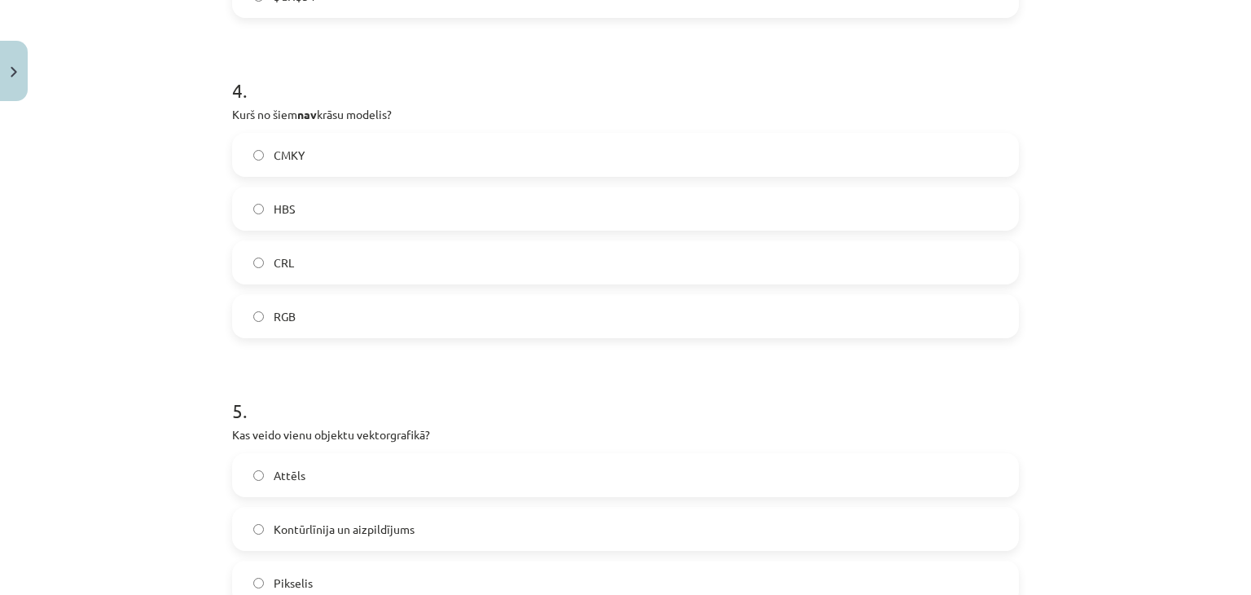
scroll to position [1366, 0]
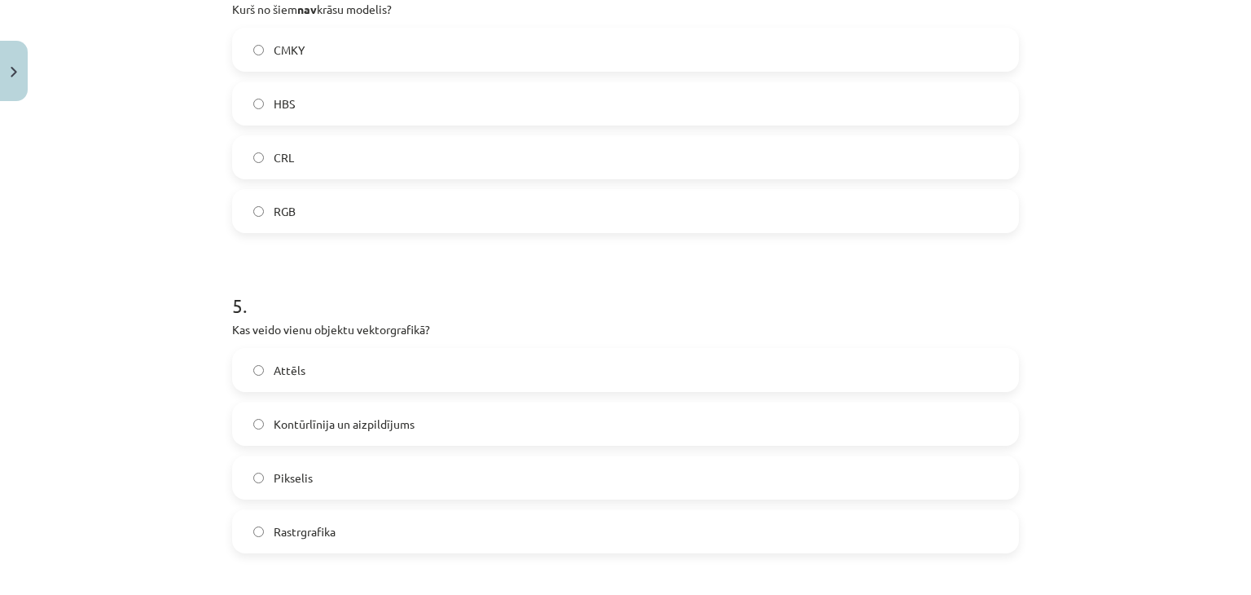
click at [301, 156] on label "CRL" at bounding box center [625, 157] width 783 height 41
click at [373, 429] on span "Kontūrlīnija un aizpildījums" at bounding box center [344, 423] width 141 height 17
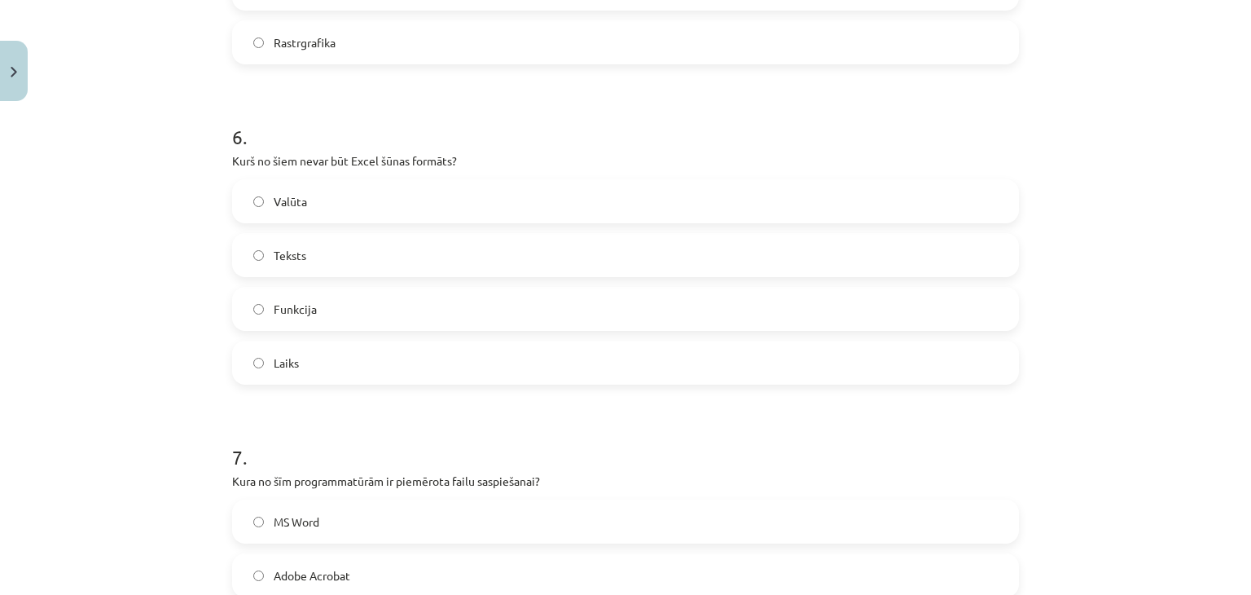
click at [298, 311] on span "Funkcija" at bounding box center [295, 309] width 43 height 17
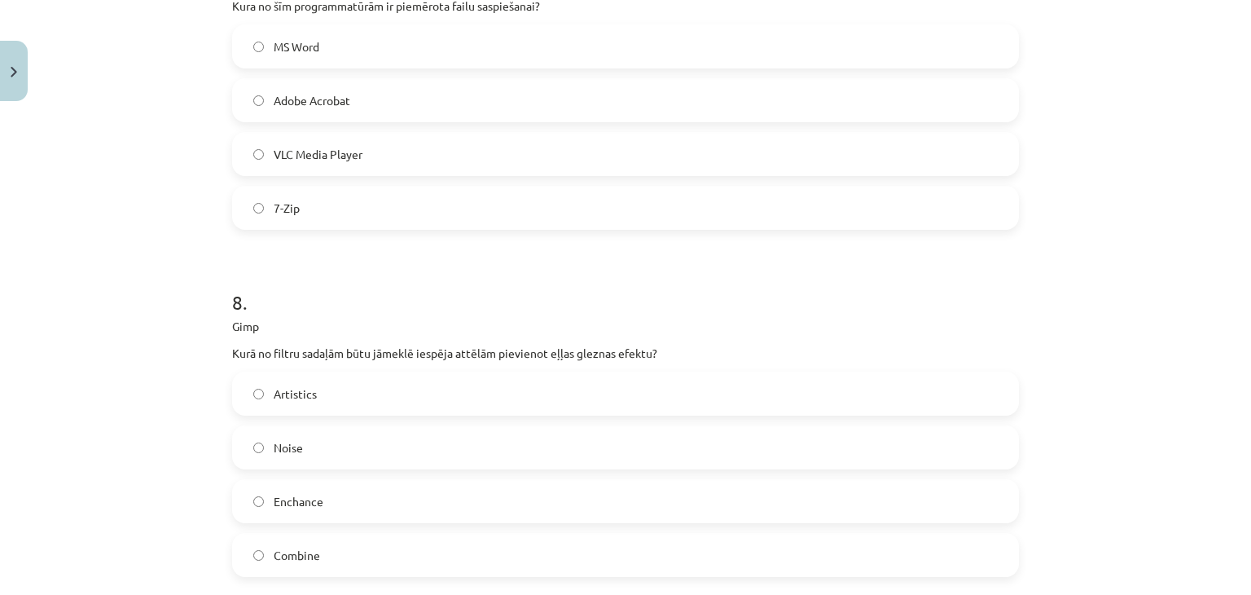
scroll to position [2587, 0]
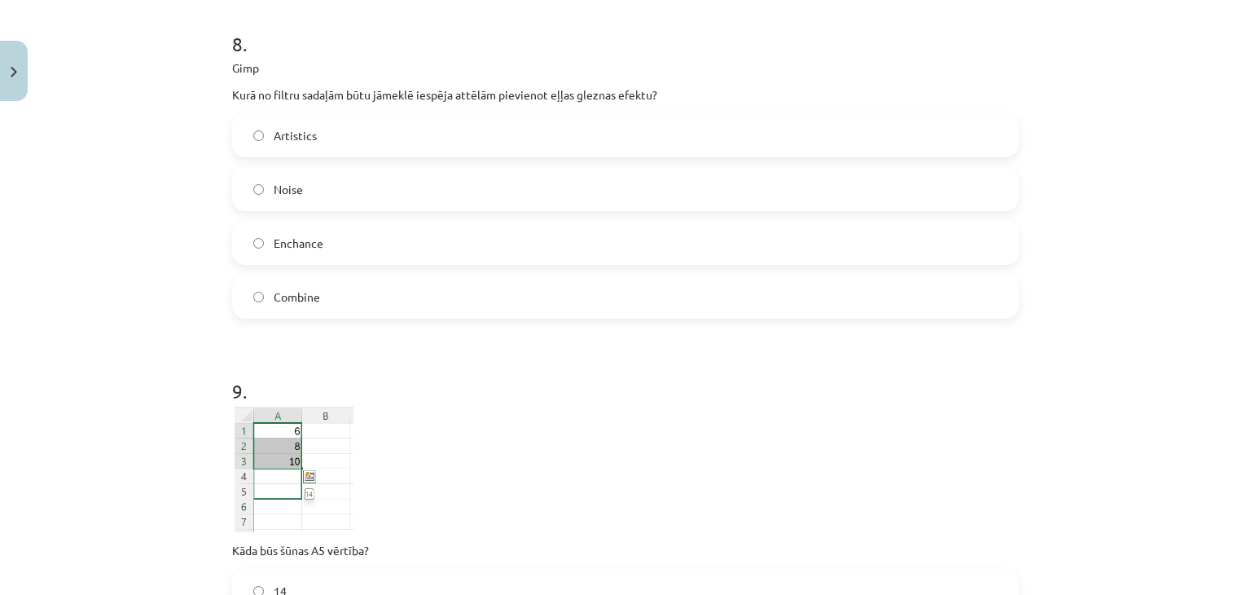
click at [302, 140] on span "Artistics" at bounding box center [295, 135] width 43 height 17
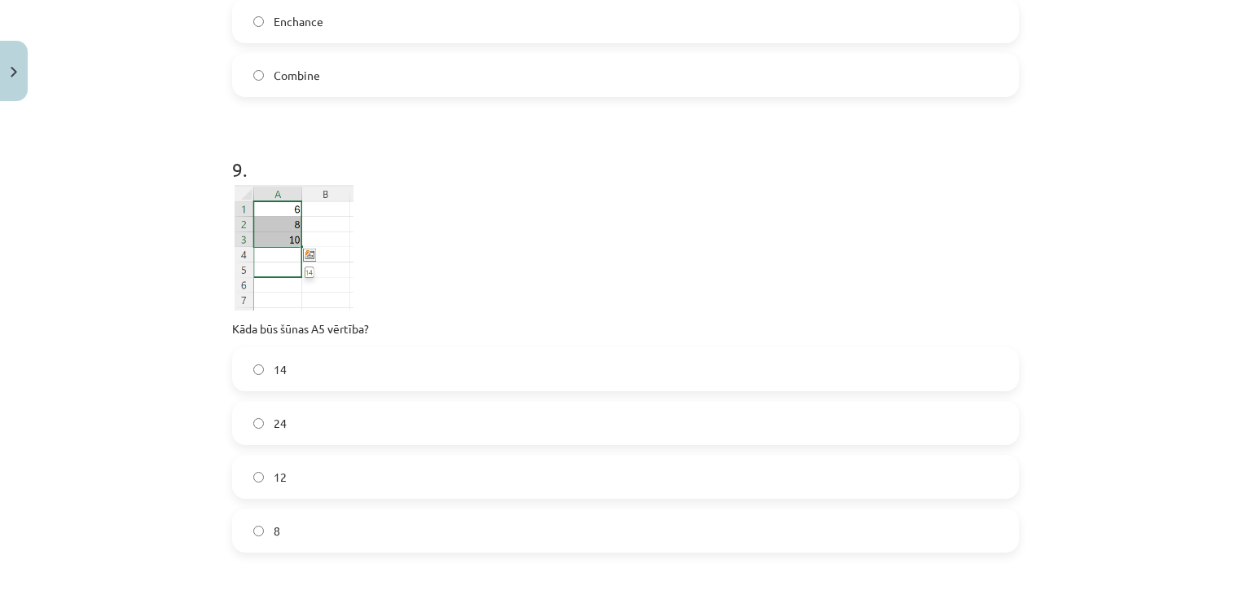
scroll to position [2832, 0]
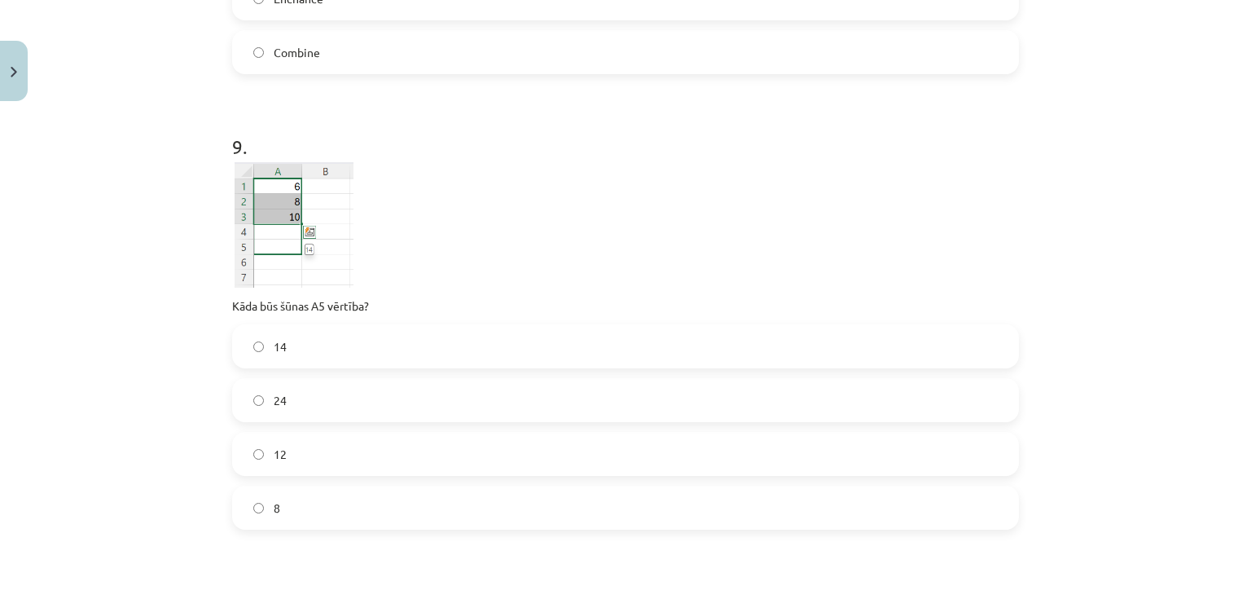
click at [288, 346] on label "14" at bounding box center [625, 346] width 783 height 41
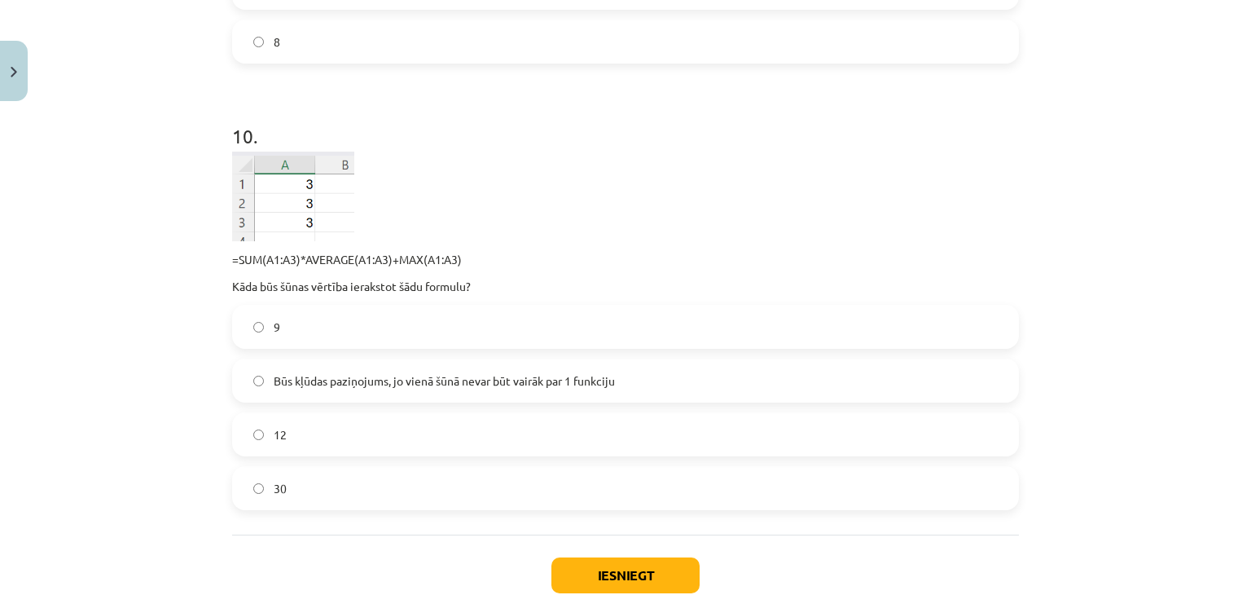
scroll to position [3402, 0]
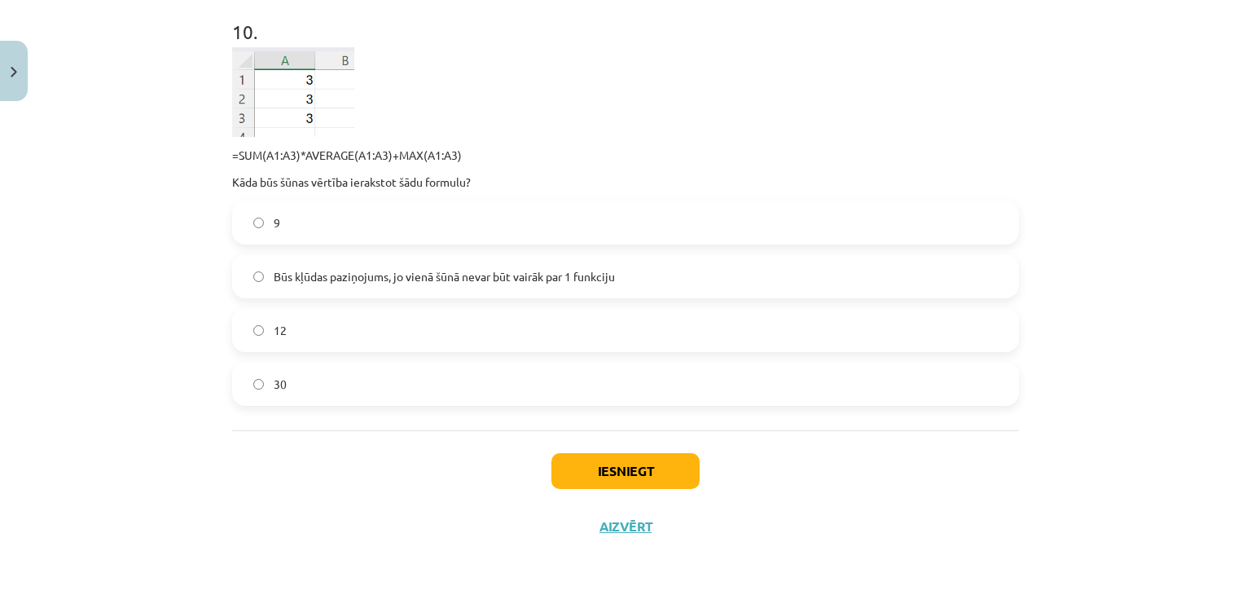
click at [290, 388] on label "30" at bounding box center [625, 383] width 783 height 41
click at [582, 458] on button "Iesniegt" at bounding box center [625, 471] width 148 height 36
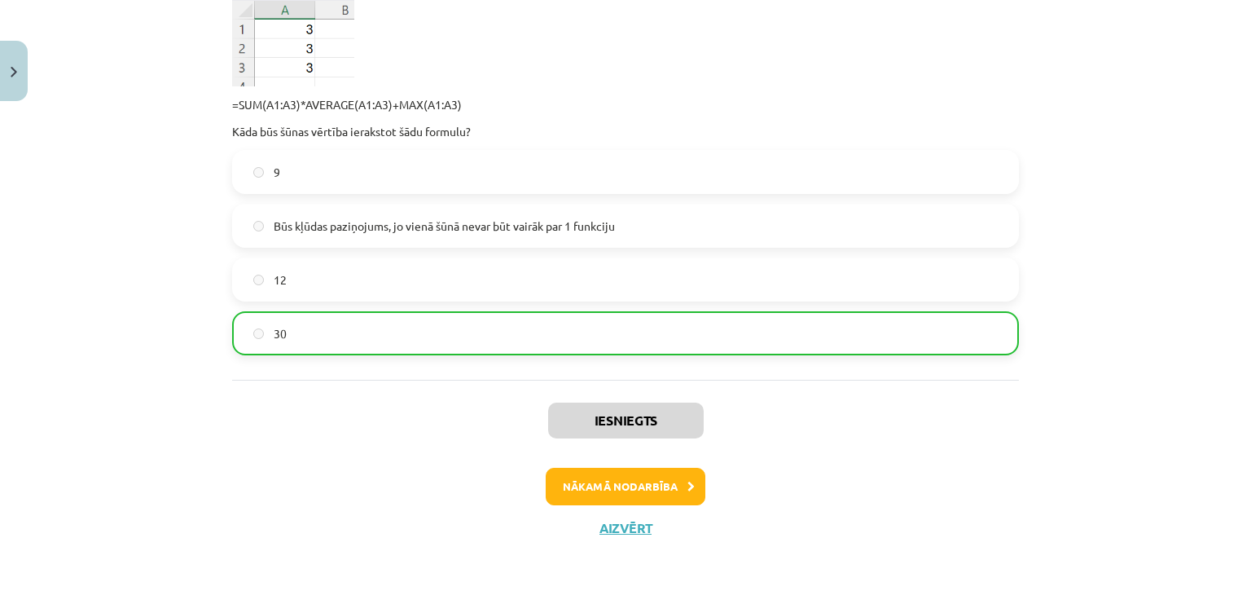
scroll to position [3453, 0]
click at [621, 494] on button "Nākamā nodarbība" at bounding box center [626, 485] width 160 height 37
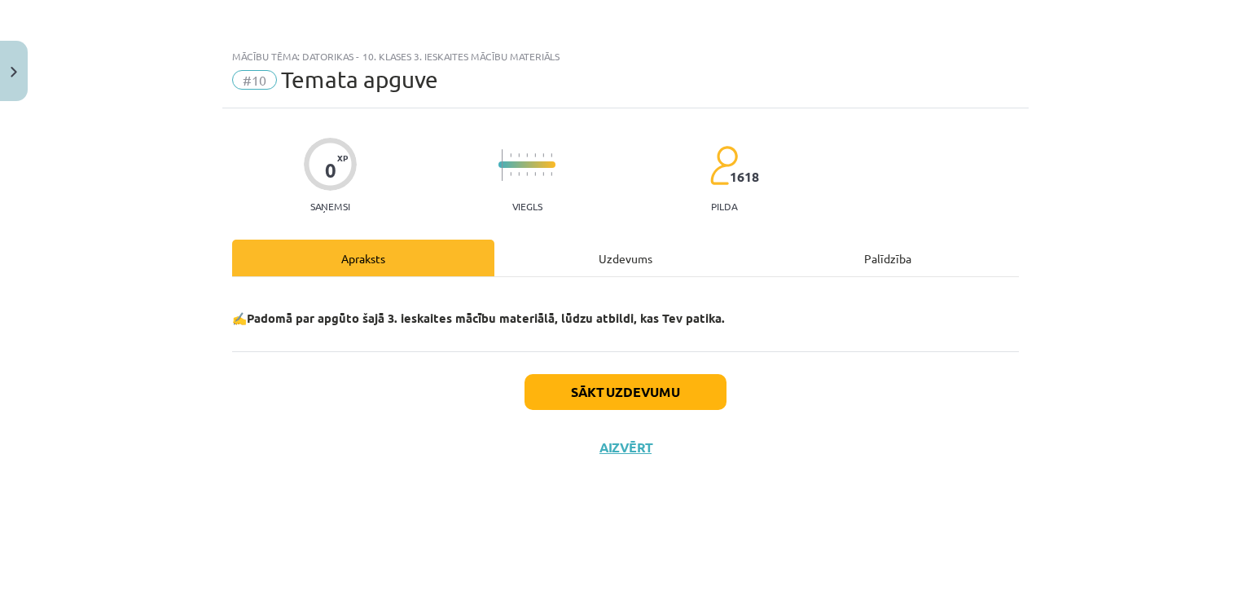
scroll to position [0, 0]
click at [633, 405] on button "Sākt uzdevumu" at bounding box center [625, 392] width 202 height 36
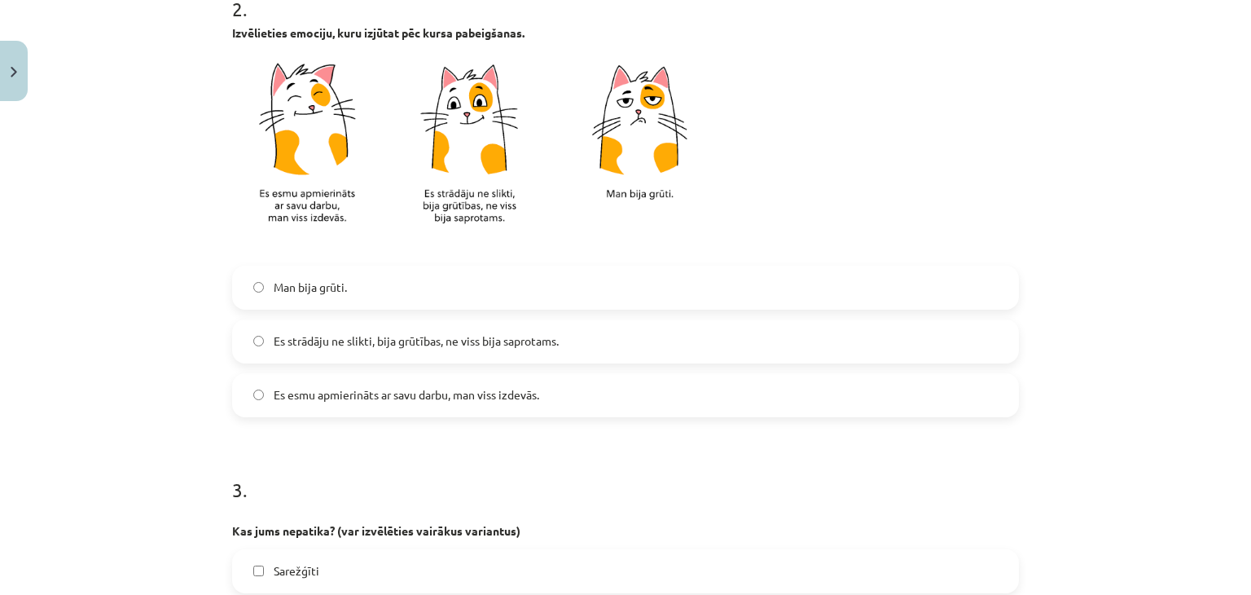
scroll to position [977, 0]
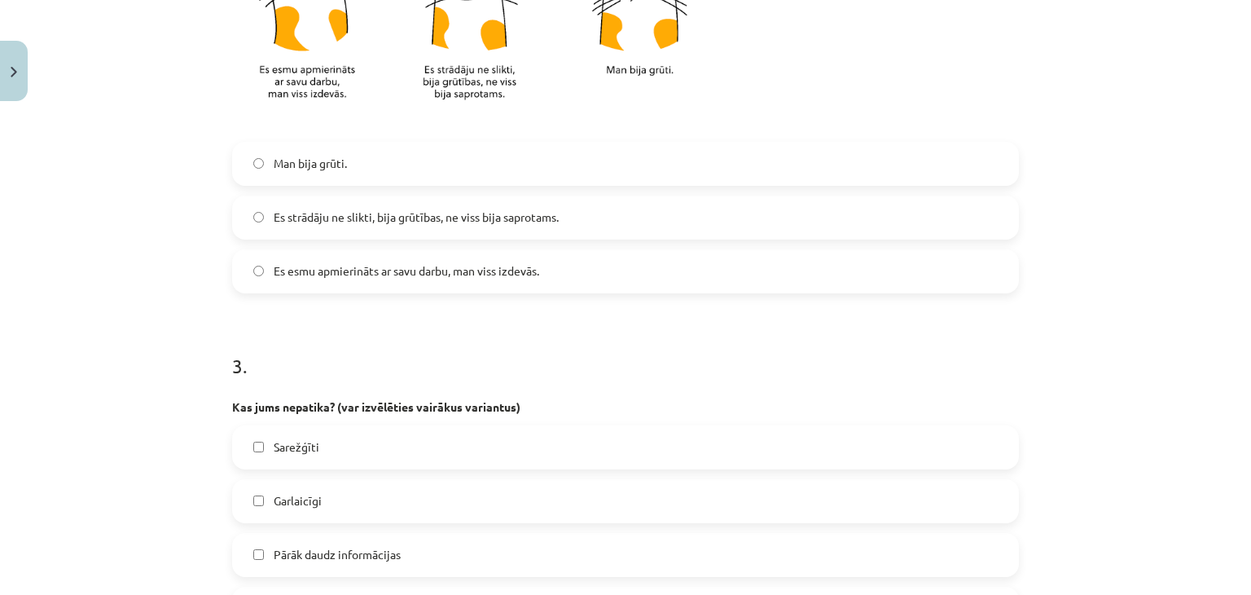
click at [343, 222] on span "Es strādāju ne slikti, bija grūtības, ne viss bija saprotams." at bounding box center [416, 216] width 285 height 17
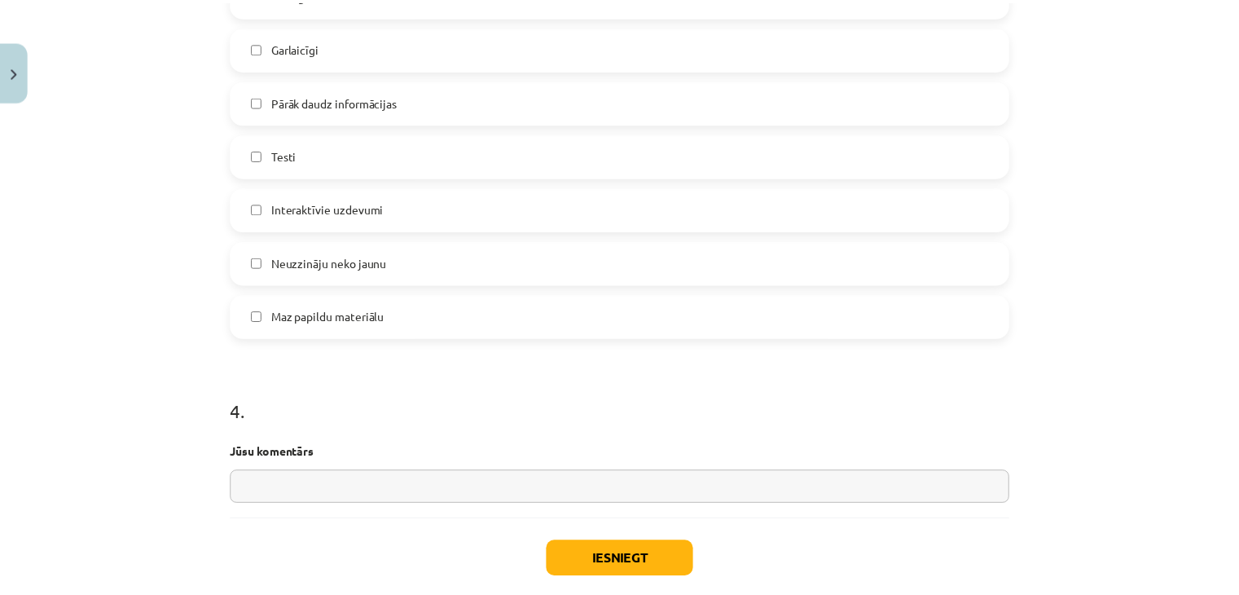
scroll to position [1518, 0]
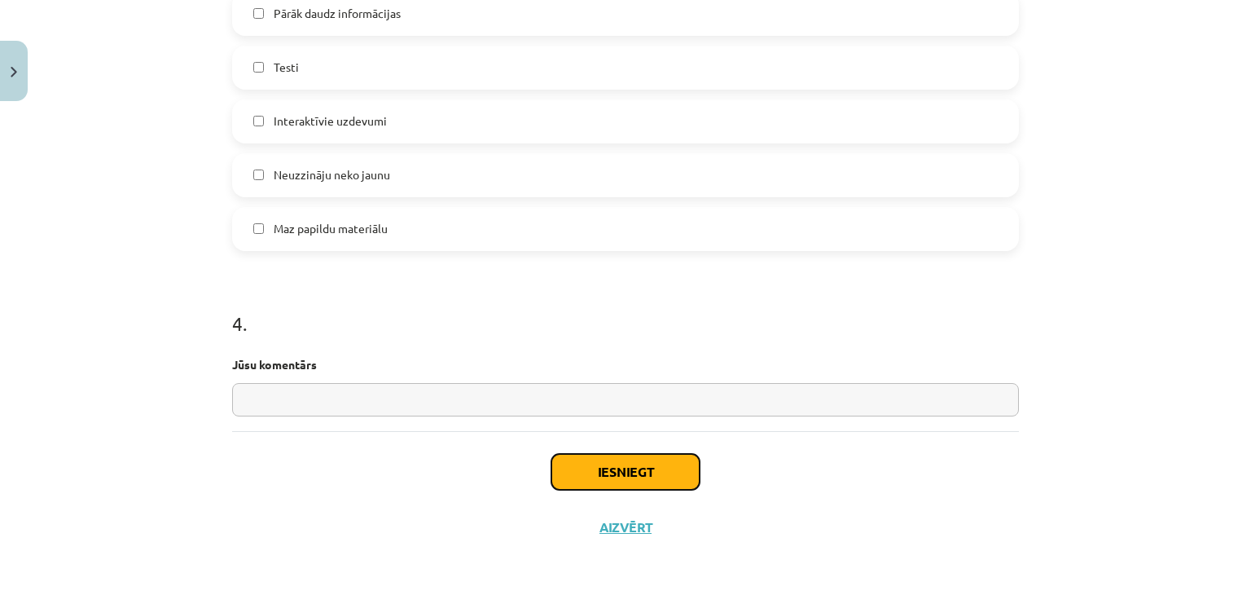
click at [593, 473] on button "Iesniegt" at bounding box center [625, 472] width 148 height 36
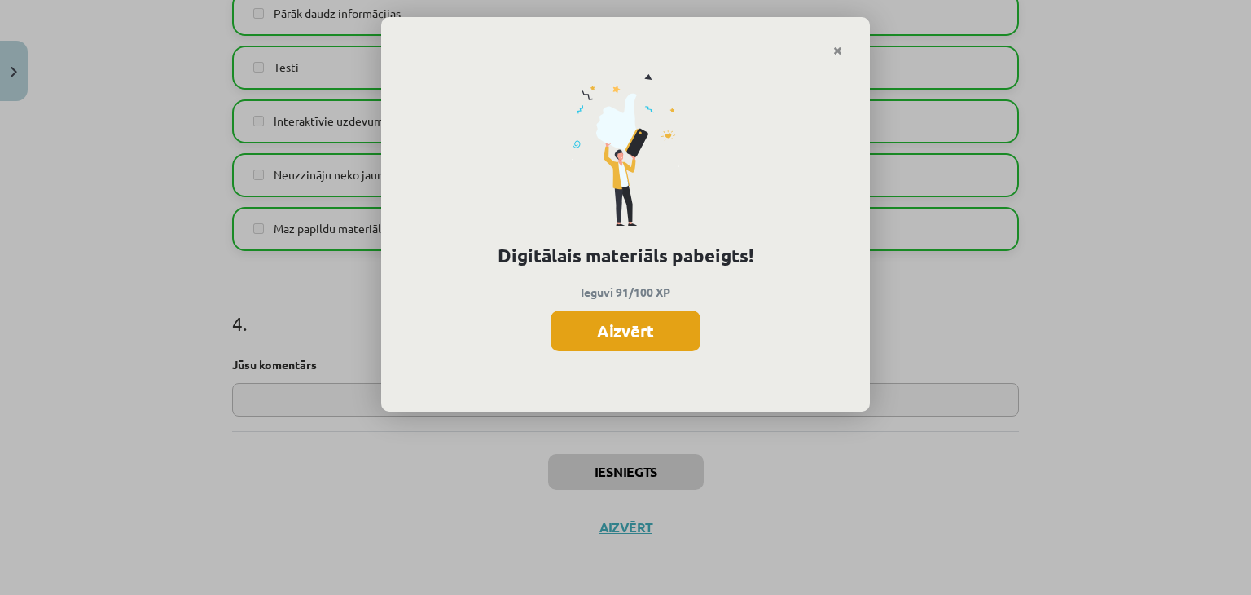
click at [627, 340] on button "Aizvērt" at bounding box center [626, 330] width 150 height 41
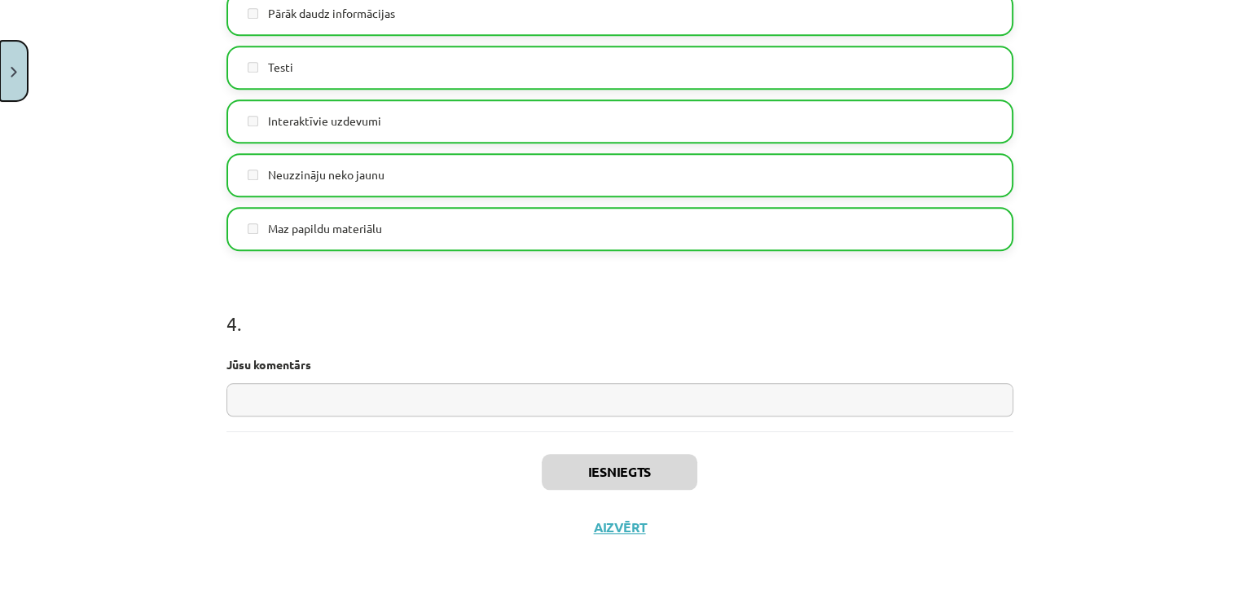
click at [23, 66] on button "Close" at bounding box center [14, 71] width 28 height 60
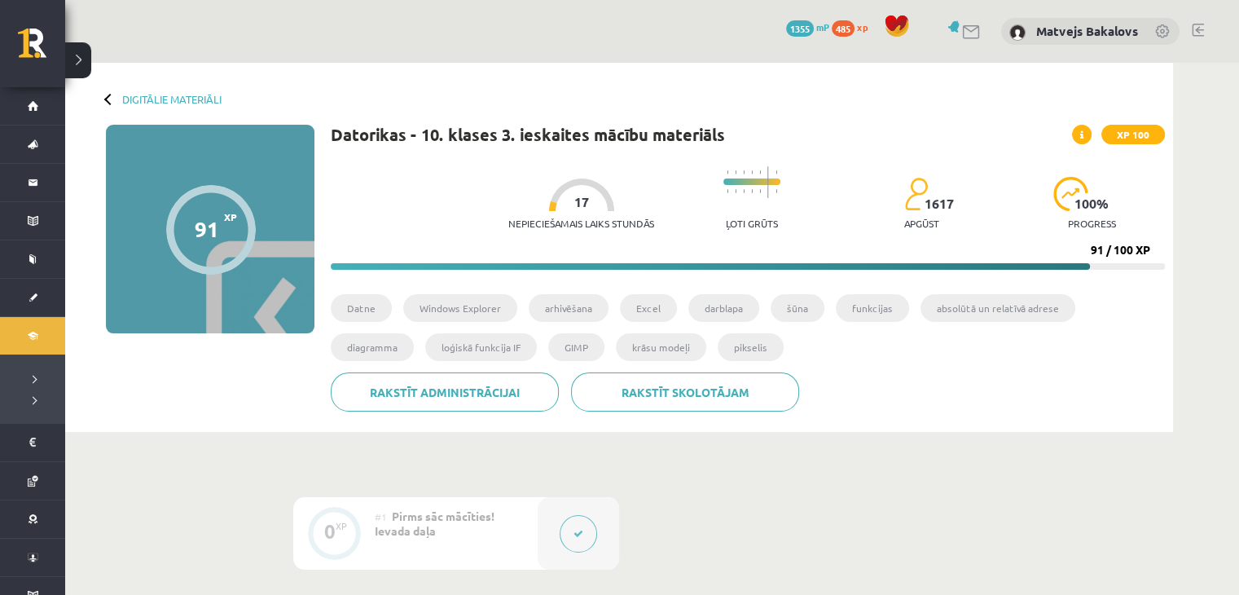
click at [140, 92] on div "Digitālie materiāli 91 XP XP 100 91 / 100 XP Datorikas - 10. klases 3. ieskaite…" at bounding box center [619, 247] width 1108 height 369
click at [164, 98] on link "Digitālie materiāli" at bounding box center [171, 99] width 99 height 12
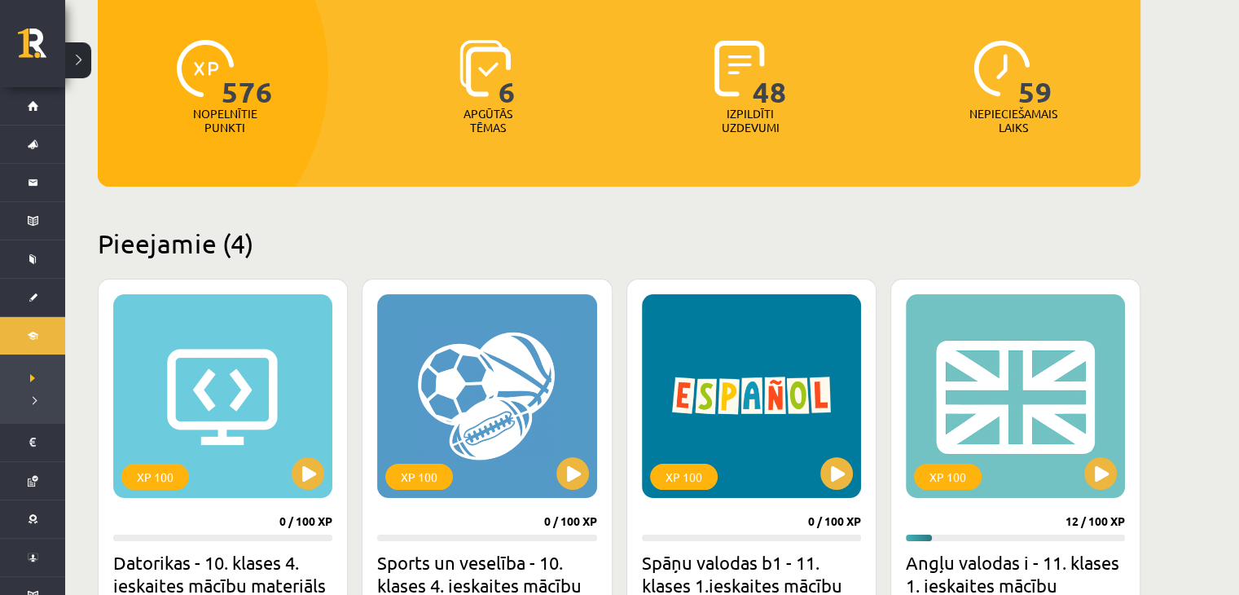
scroll to position [326, 0]
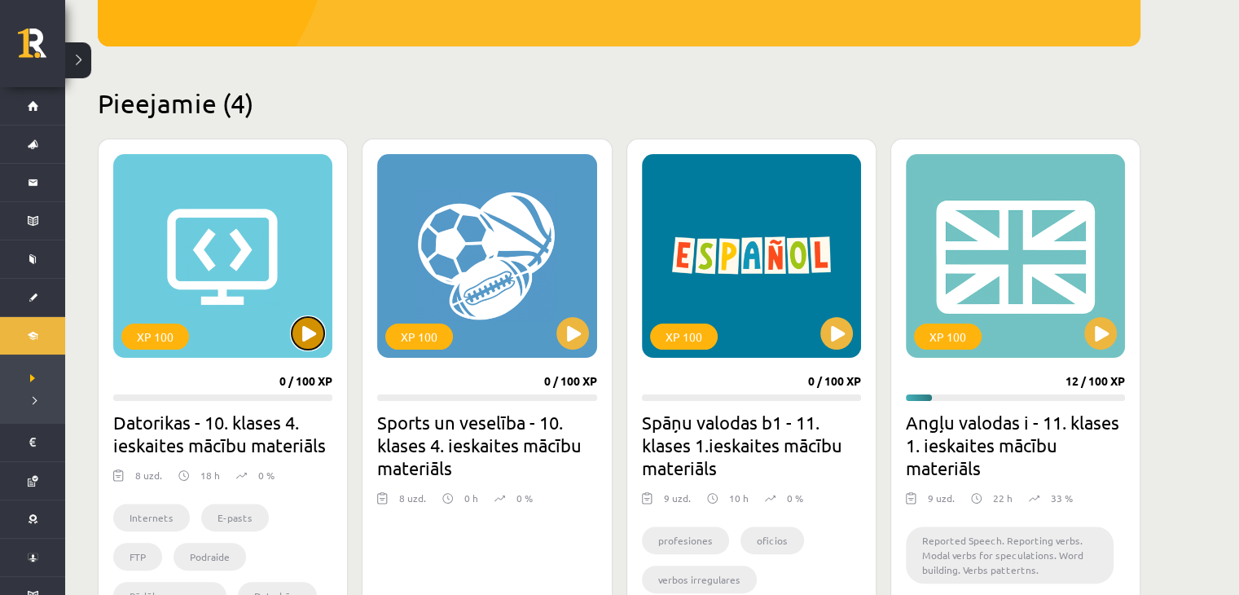
click at [314, 336] on button at bounding box center [308, 333] width 33 height 33
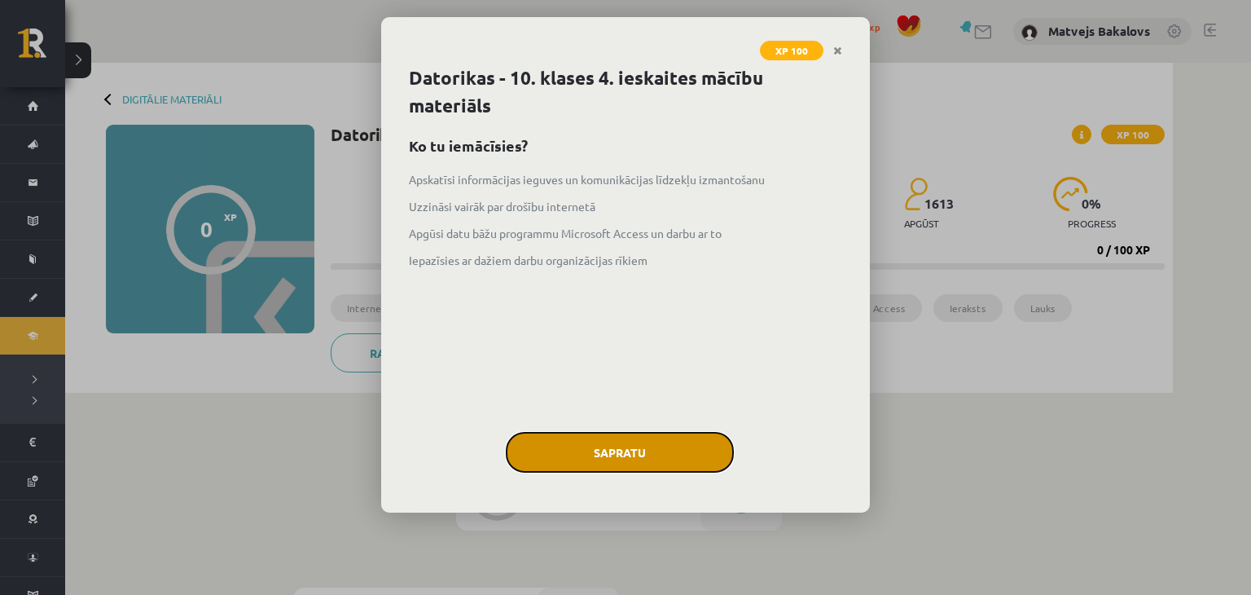
click at [634, 450] on button "Sapratu" at bounding box center [620, 452] width 228 height 41
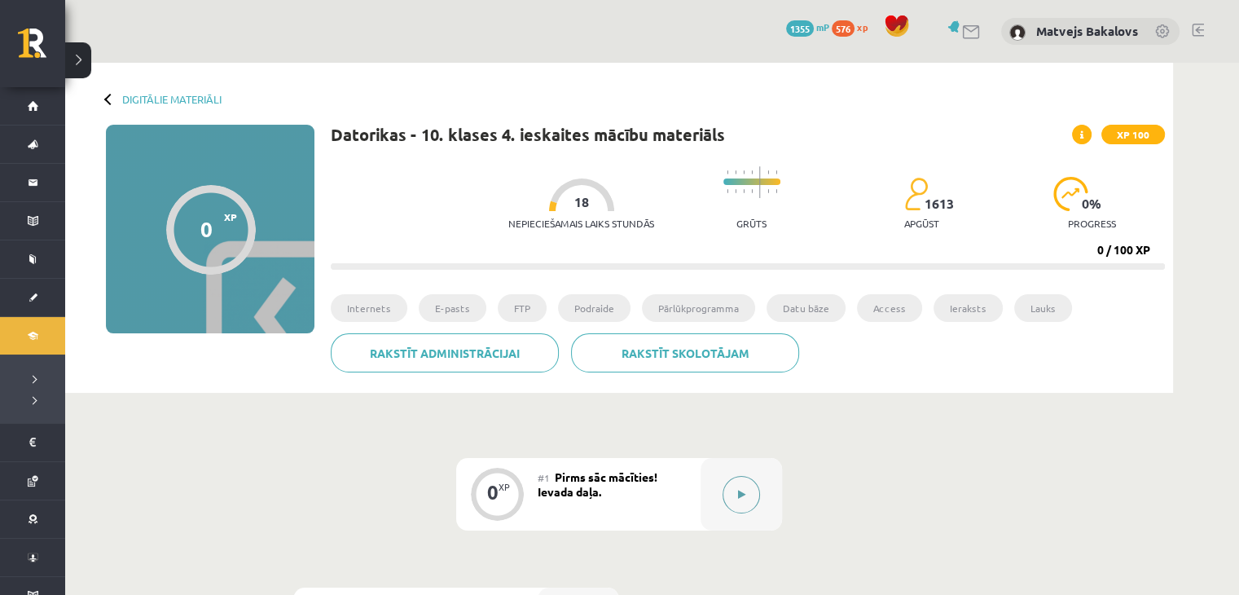
click at [730, 488] on button at bounding box center [740, 494] width 37 height 37
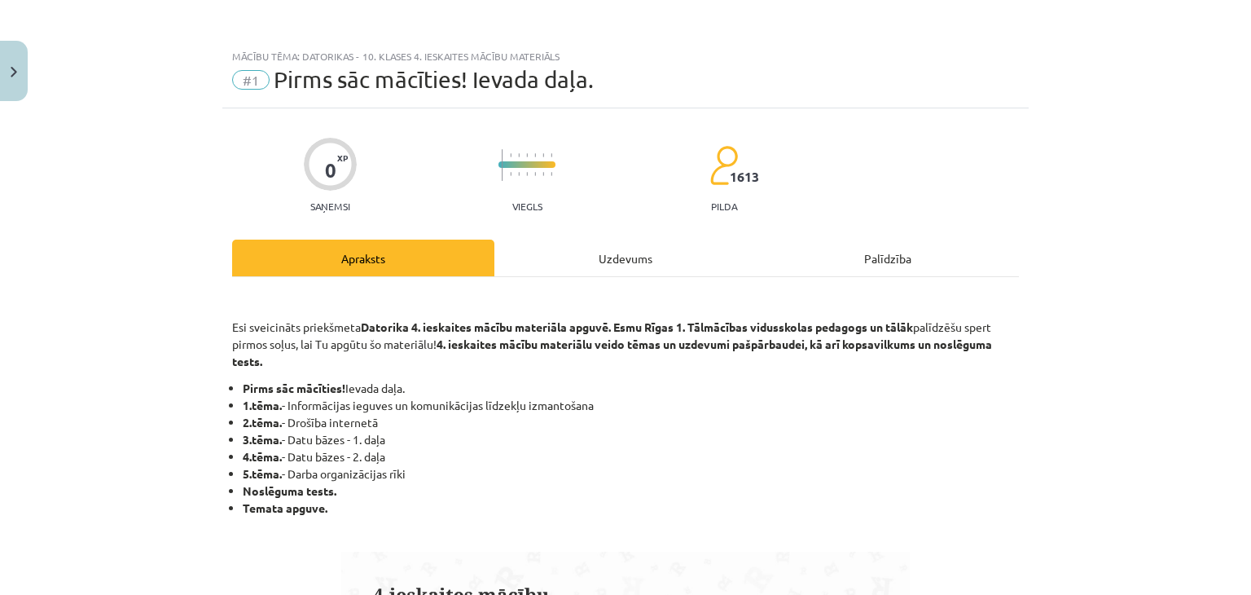
click at [588, 261] on div "Uzdevums" at bounding box center [625, 257] width 262 height 37
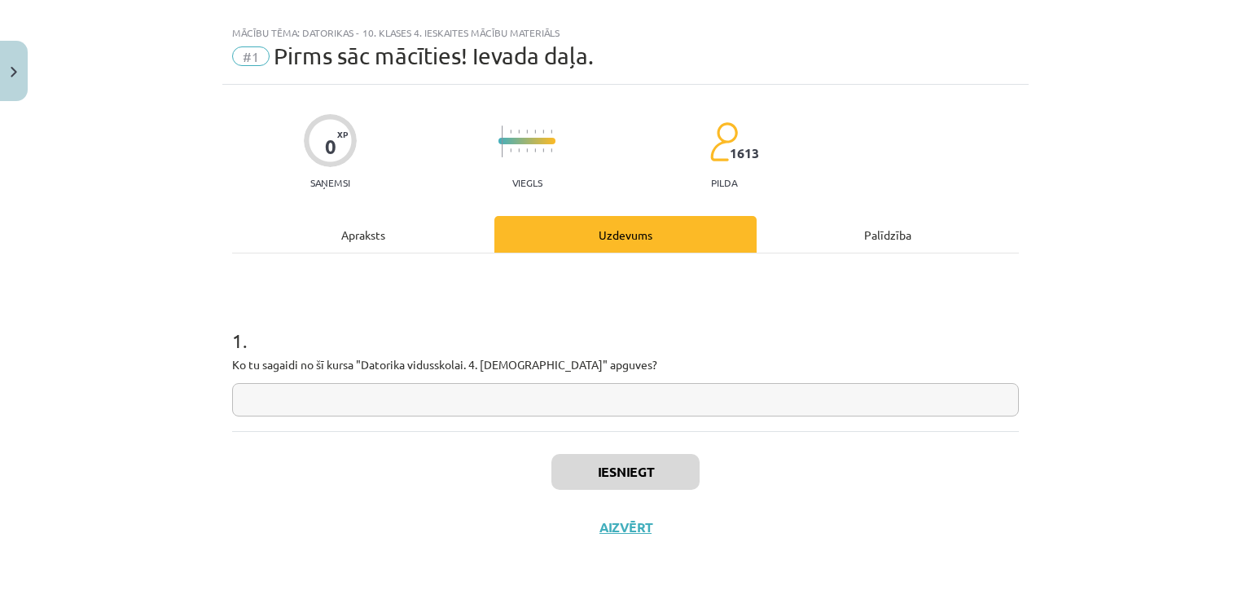
click at [371, 389] on input "text" at bounding box center [625, 399] width 787 height 33
type input "*"
click at [589, 473] on button "Iesniegt" at bounding box center [625, 472] width 148 height 36
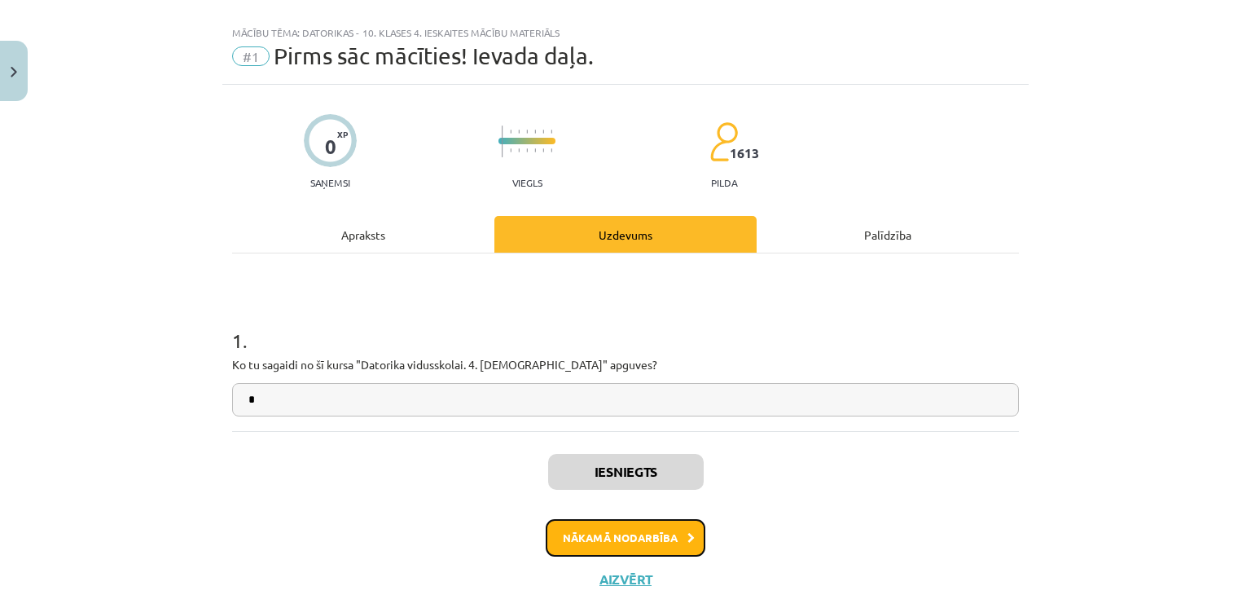
click at [555, 543] on button "Nākamā nodarbība" at bounding box center [626, 537] width 160 height 37
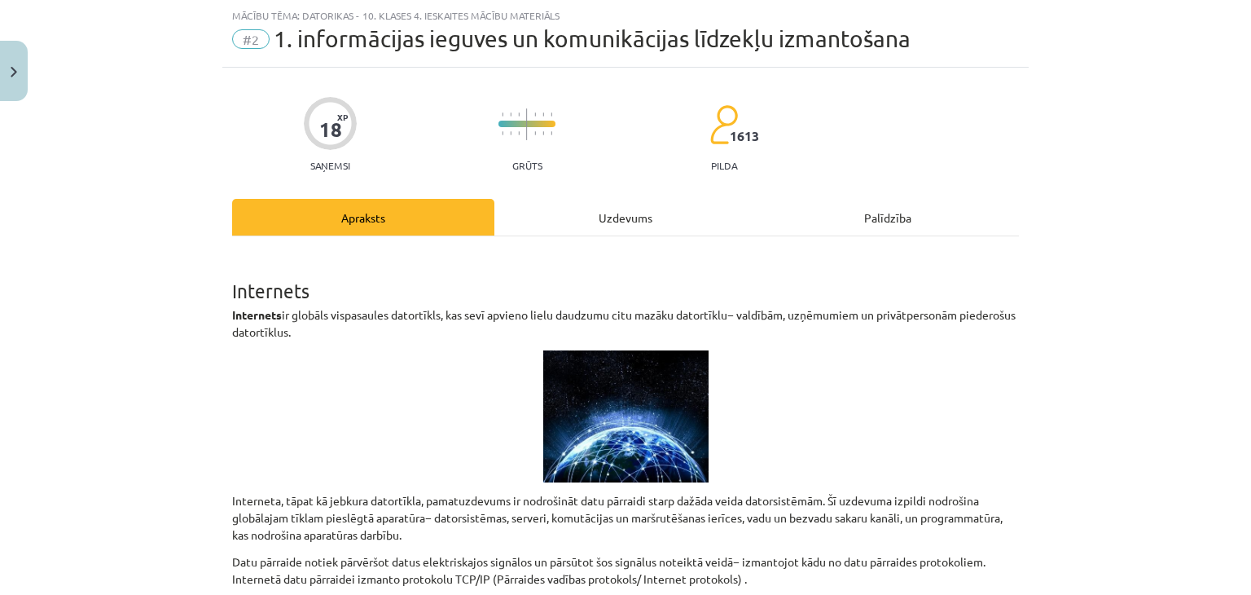
click at [568, 213] on div "Uzdevums" at bounding box center [625, 217] width 262 height 37
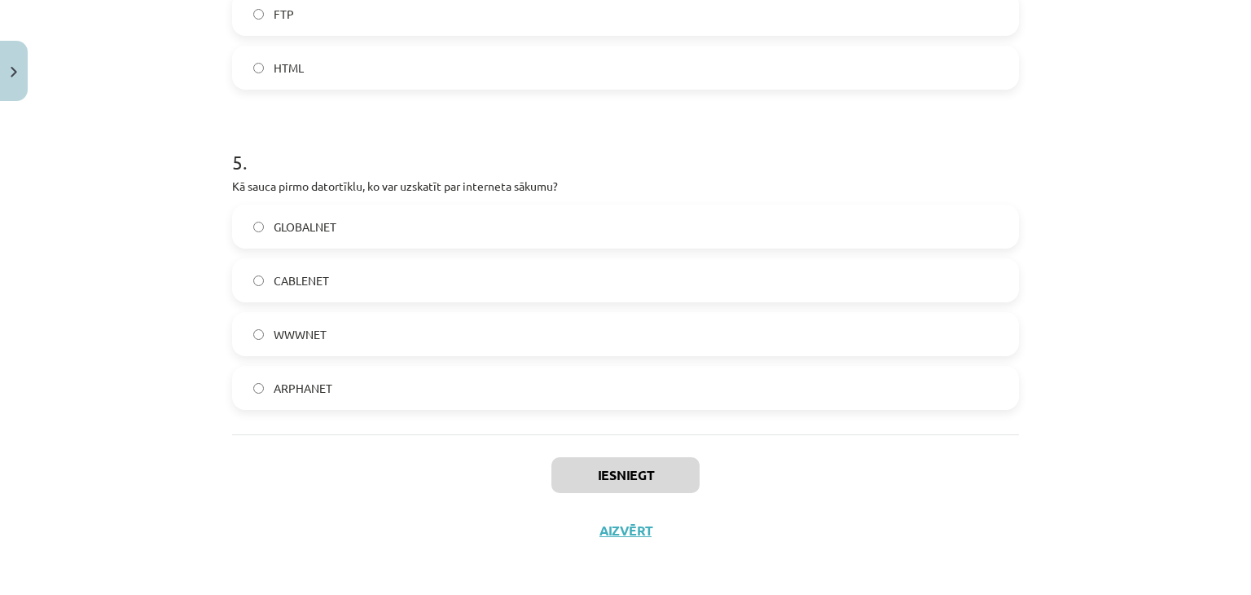
scroll to position [1485, 0]
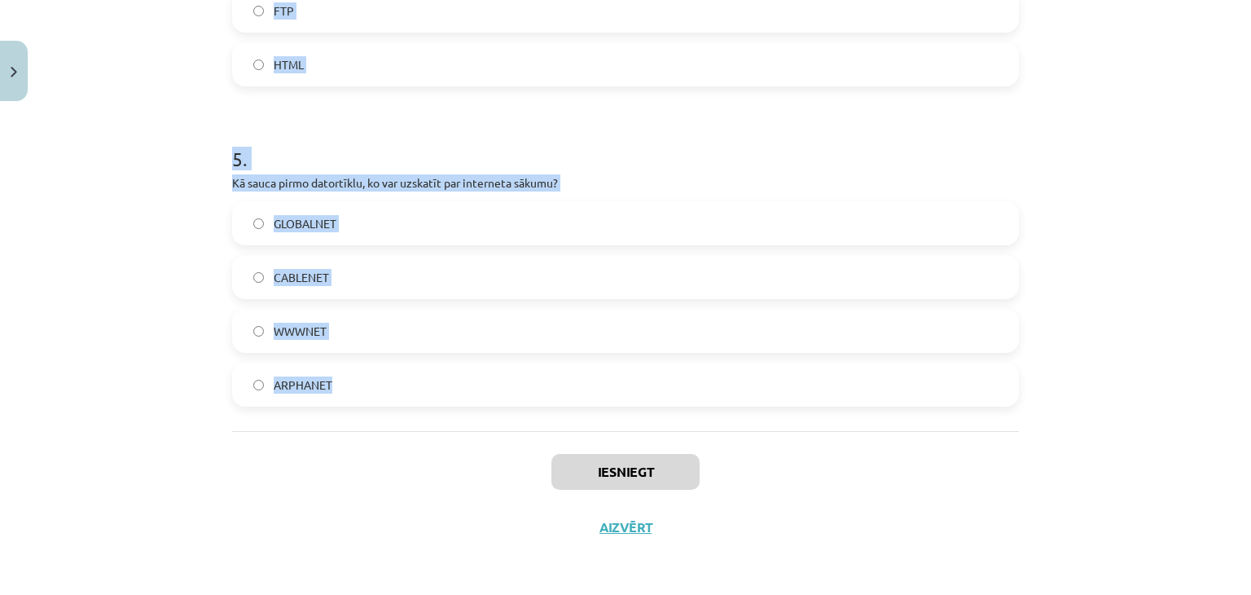
drag, startPoint x: 296, startPoint y: 279, endPoint x: 349, endPoint y: 396, distance: 127.6
click at [351, 403] on div "Mācību tēma: Datorikas - 10. klases 4. ieskaites mācību materiāls #2 1. informā…" at bounding box center [625, 297] width 1251 height 595
copy form "1 . Kas ir vietrādis URL? Mājas lapas parādīšanas un transportēšanas protokols …"
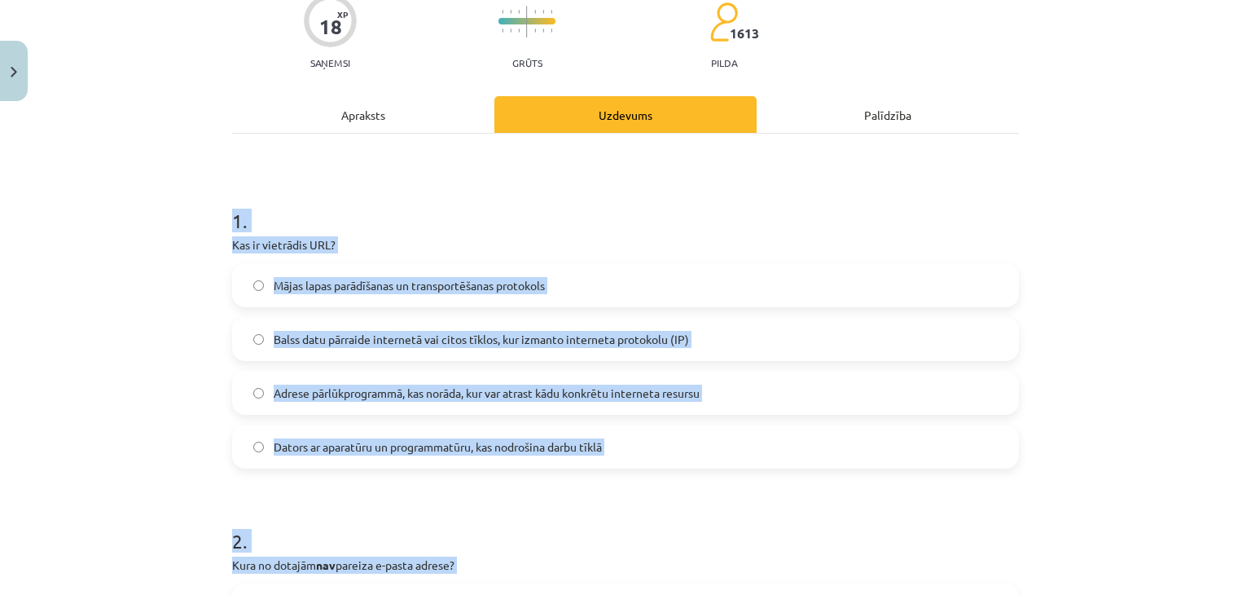
scroll to position [326, 0]
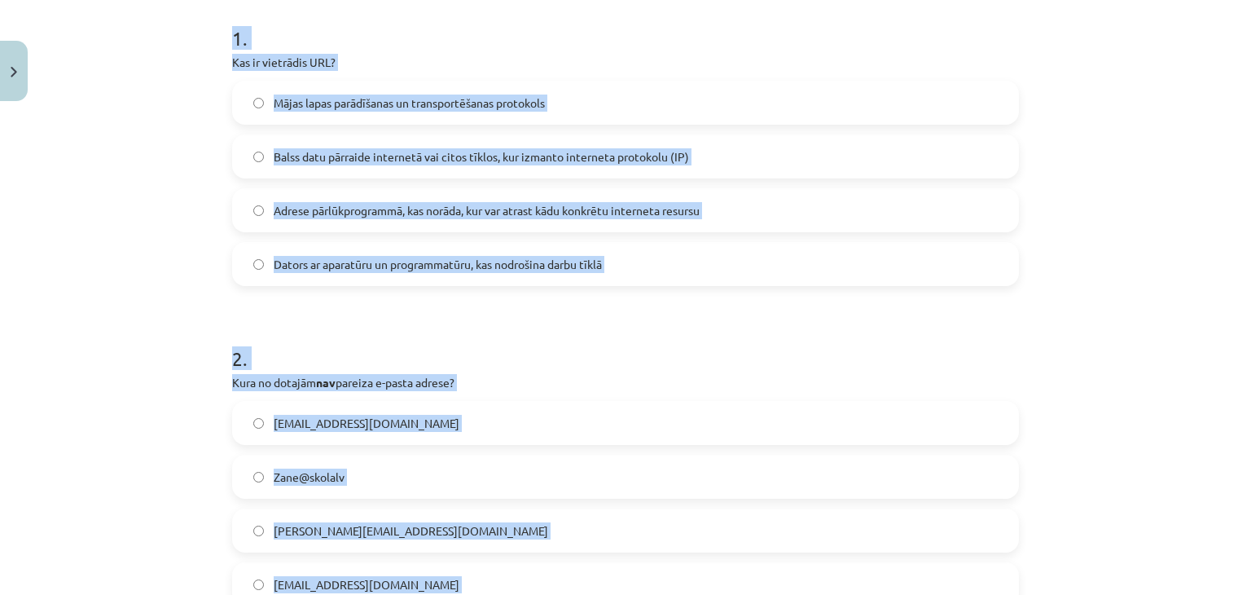
click at [294, 202] on span "Adrese pārlūkprogrammā, kas norāda, kur var atrast kādu konkrētu interneta resu…" at bounding box center [487, 210] width 426 height 17
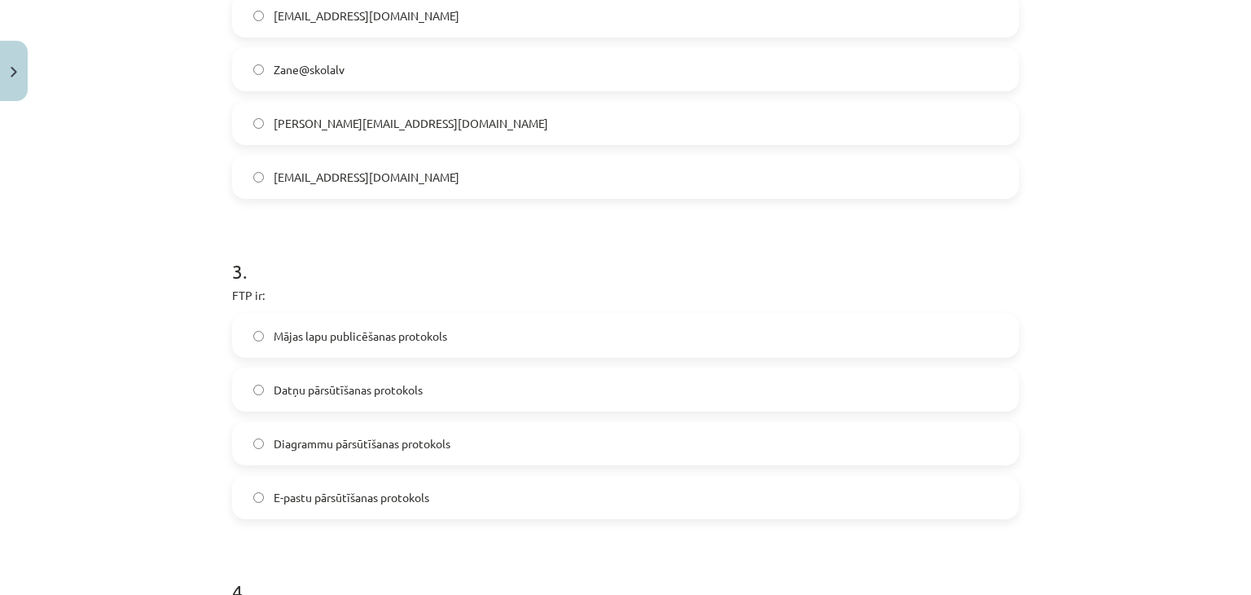
scroll to position [652, 0]
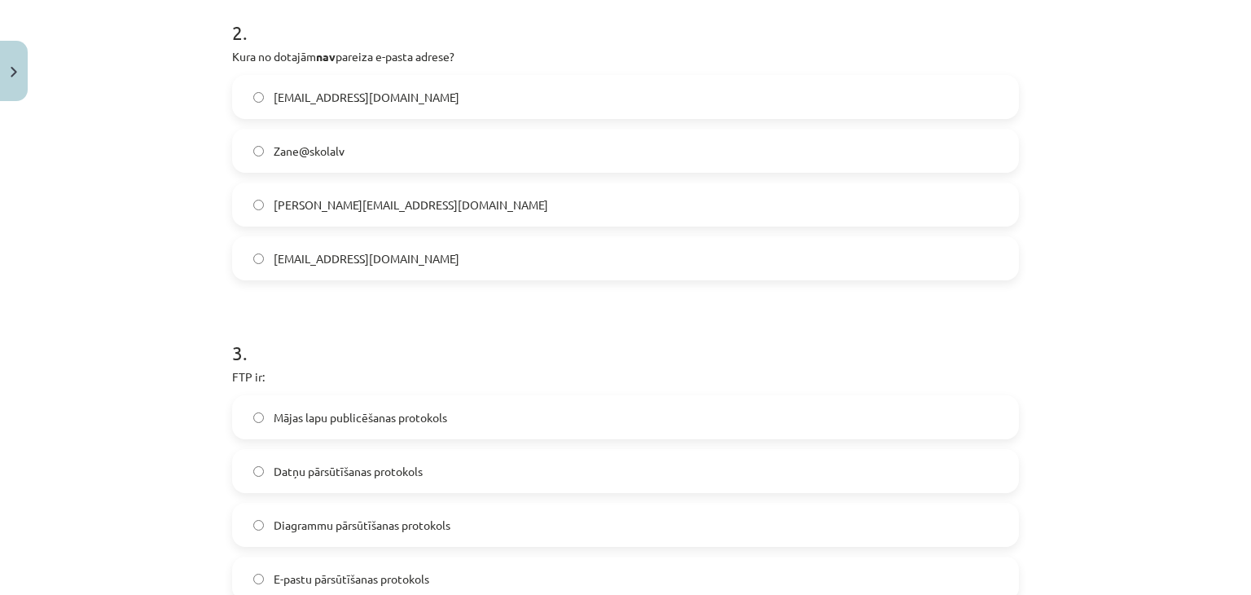
click at [322, 159] on label "Zane@skolalv" at bounding box center [625, 150] width 783 height 41
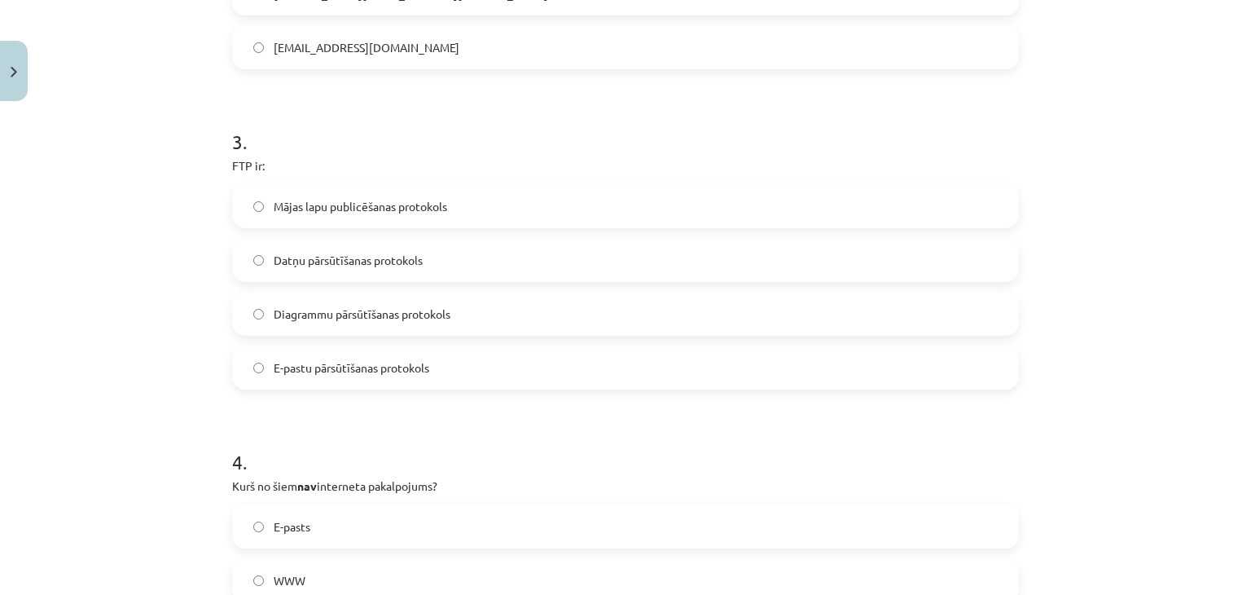
scroll to position [896, 0]
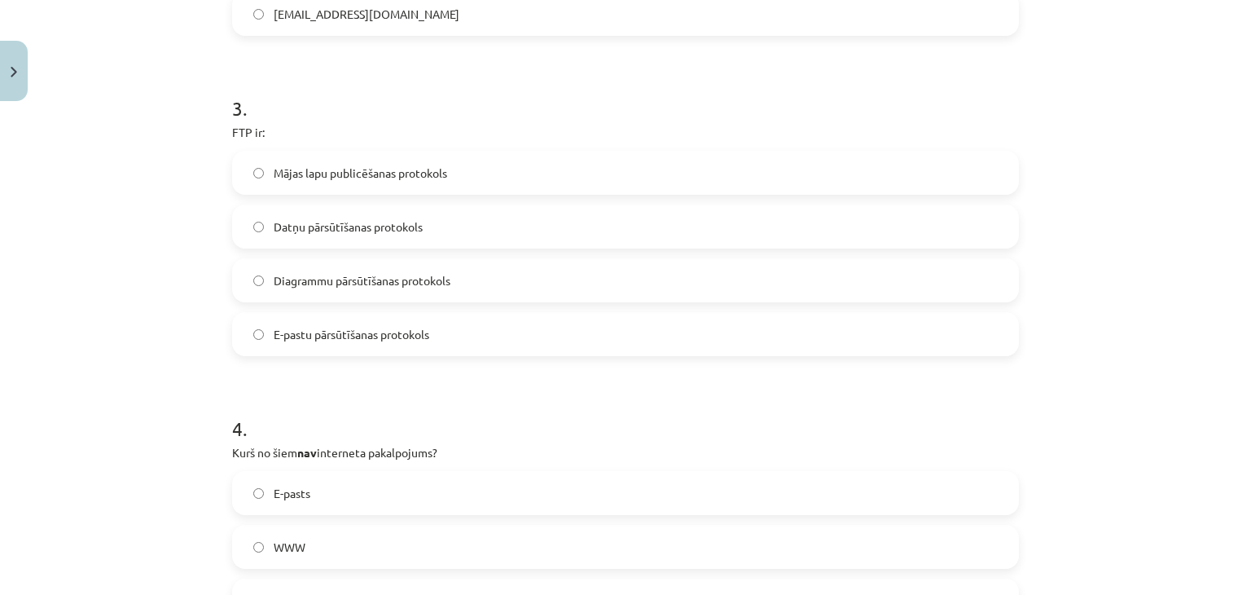
click at [339, 235] on label "Datņu pārsūtīšanas protokols" at bounding box center [625, 226] width 783 height 41
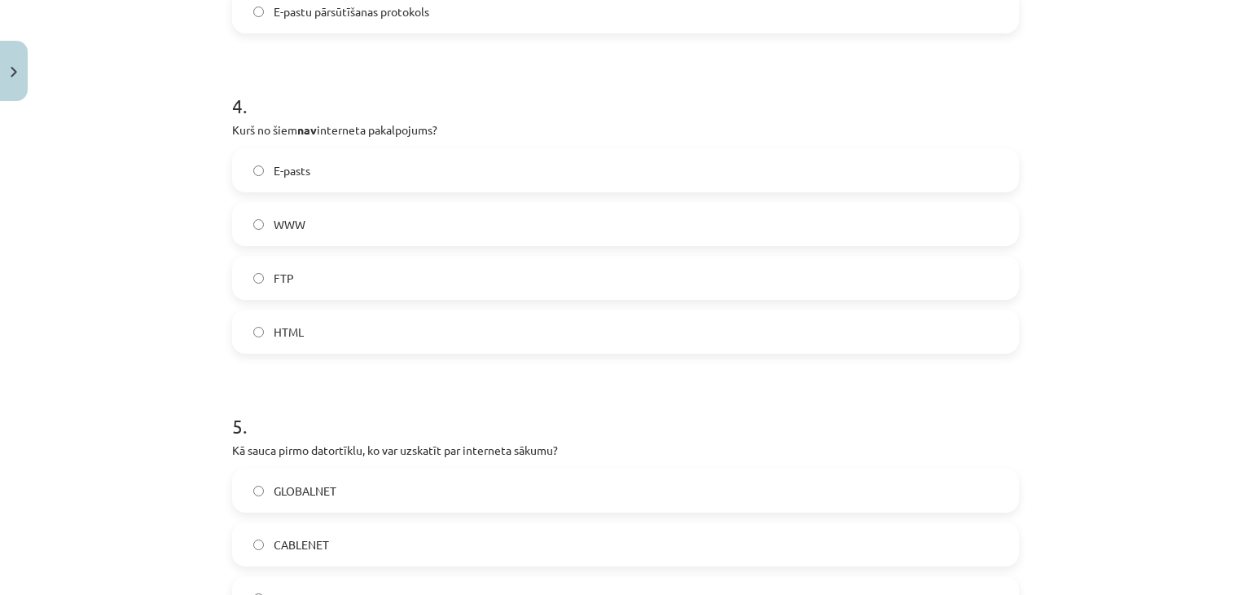
scroll to position [1222, 0]
click at [317, 329] on label "HTML" at bounding box center [625, 328] width 783 height 41
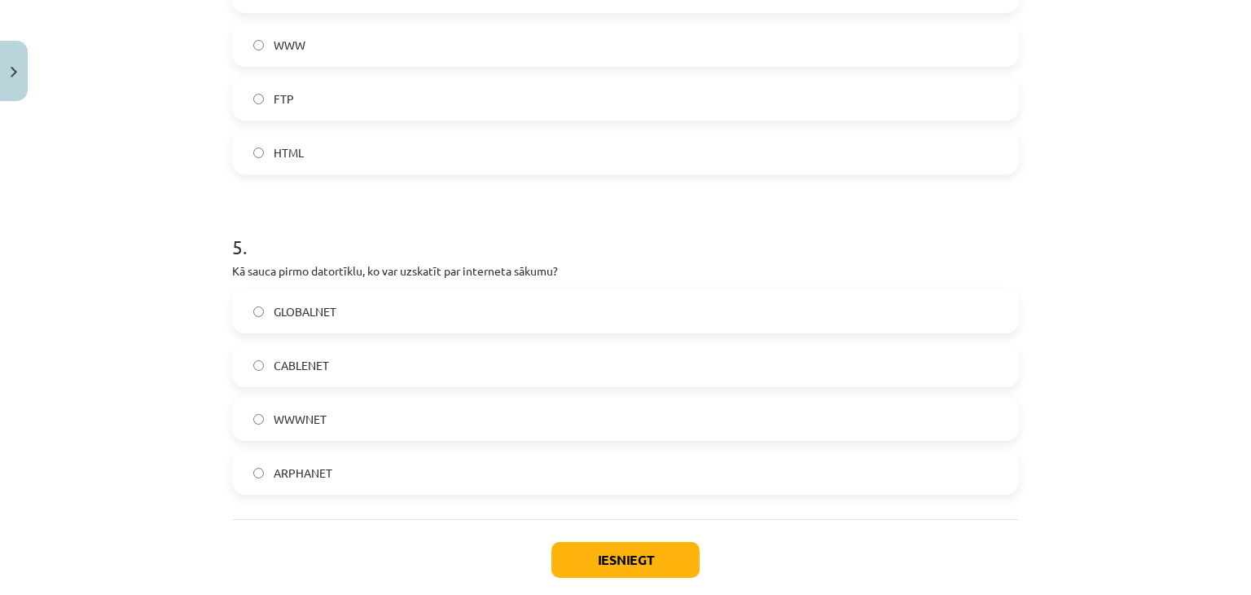
scroll to position [1466, 0]
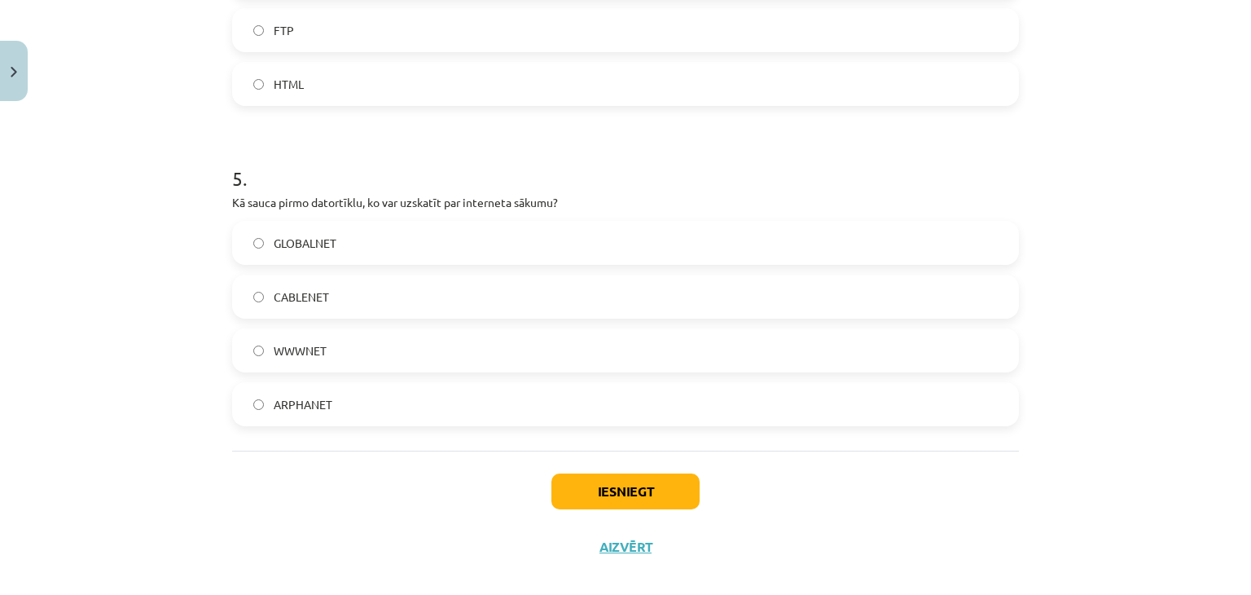
click at [300, 419] on label "ARPHANET" at bounding box center [625, 404] width 783 height 41
click at [599, 489] on button "Iesniegt" at bounding box center [625, 491] width 148 height 36
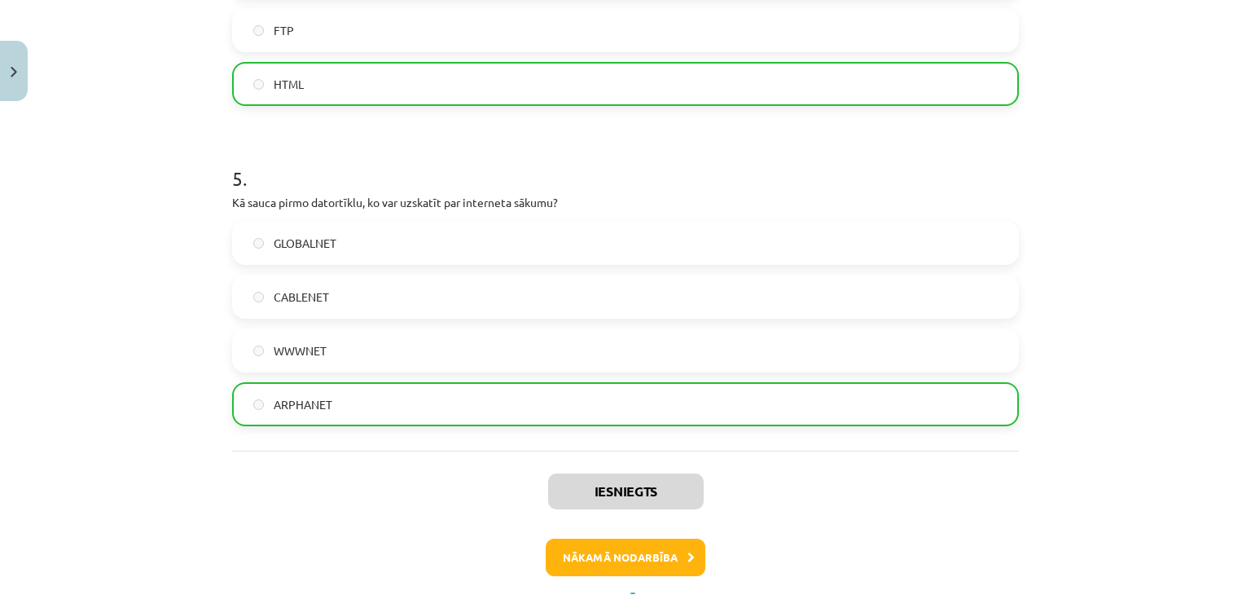
scroll to position [1485, 0]
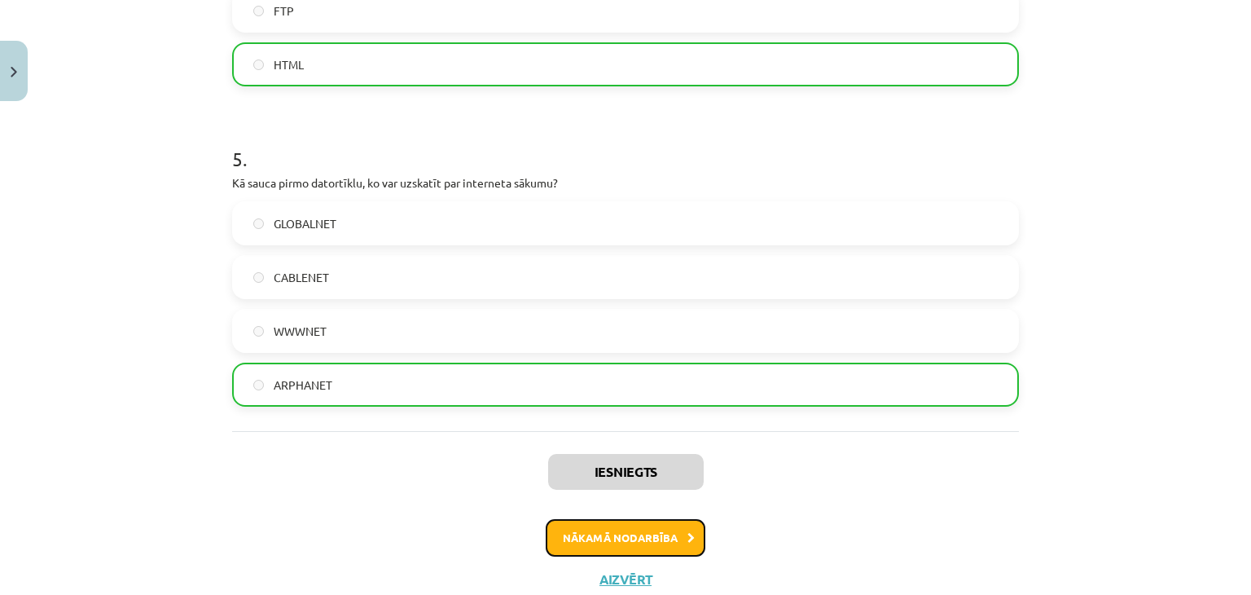
click at [604, 529] on button "Nākamā nodarbība" at bounding box center [626, 537] width 160 height 37
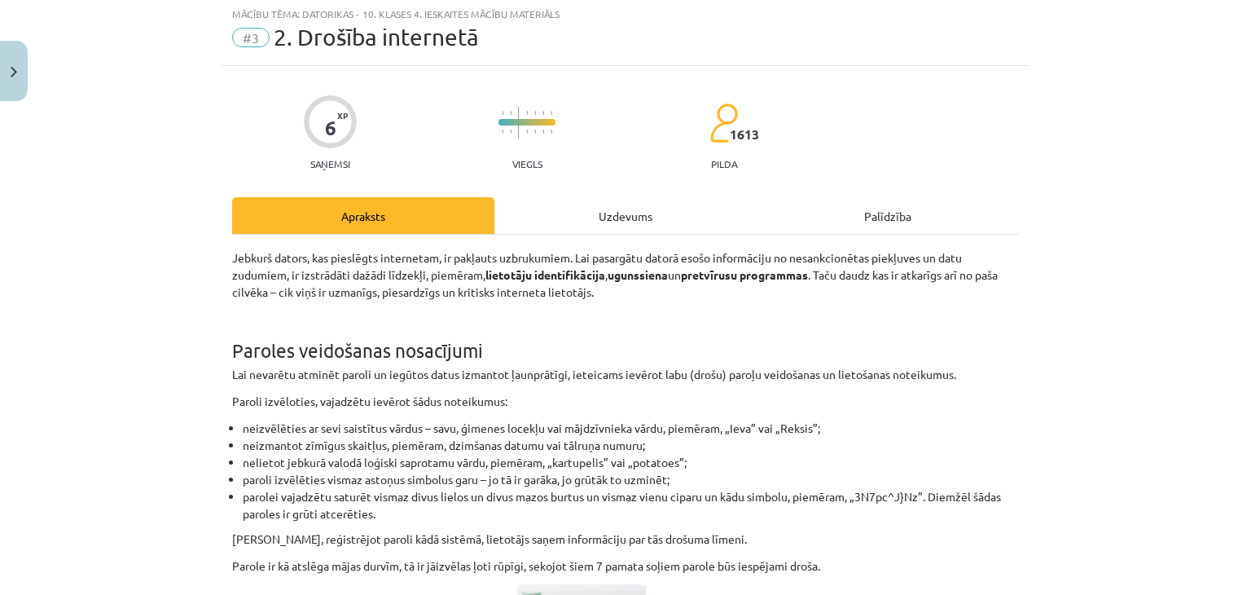
scroll to position [41, 0]
click at [632, 214] on div "Uzdevums" at bounding box center [625, 217] width 262 height 37
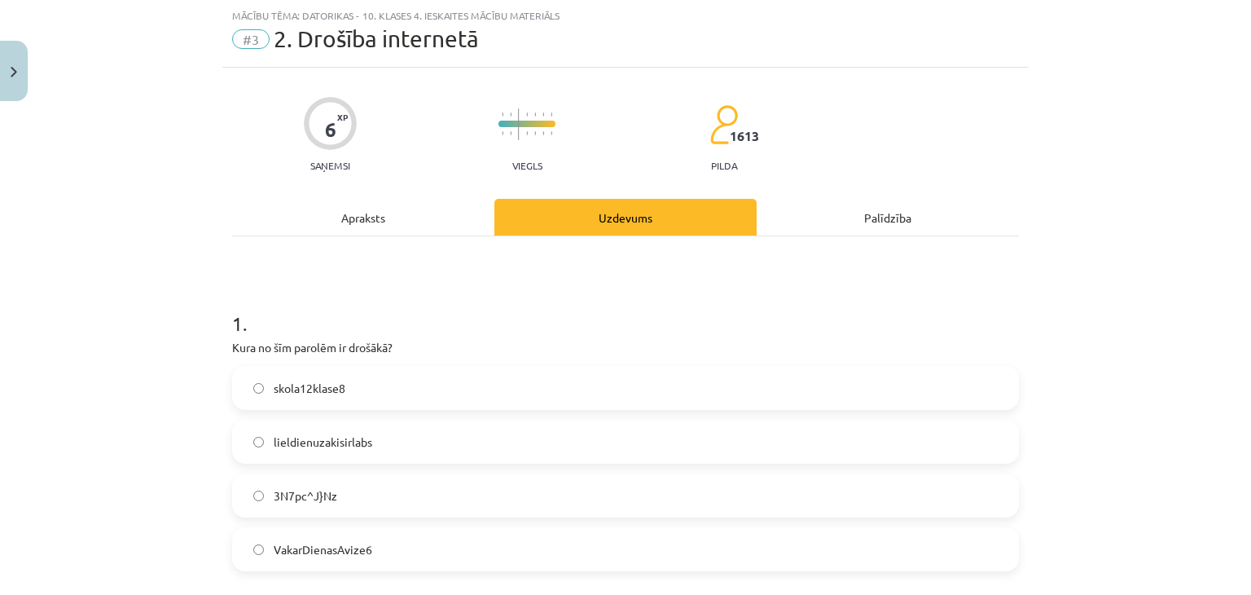
click at [427, 196] on div "6 XP Saņemsi Viegls 1613 pilda Apraksts Uzdevums Palīdzība 1 . Kura no šīm paro…" at bounding box center [625, 554] width 806 height 972
click at [419, 210] on div "Apraksts" at bounding box center [363, 217] width 262 height 37
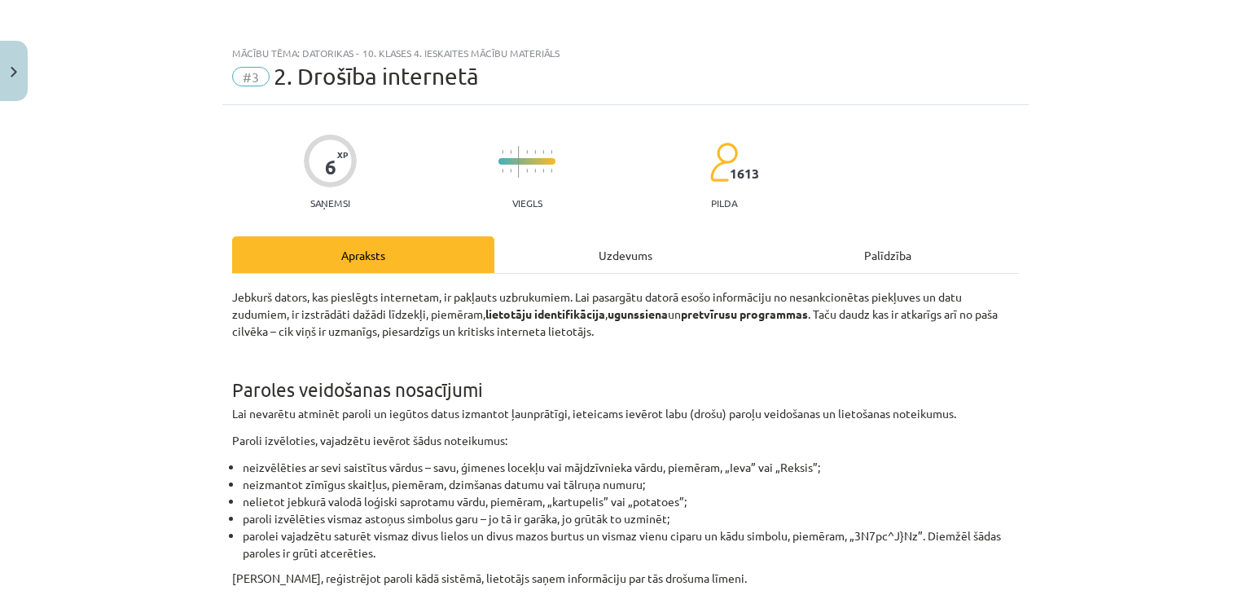
scroll to position [0, 0]
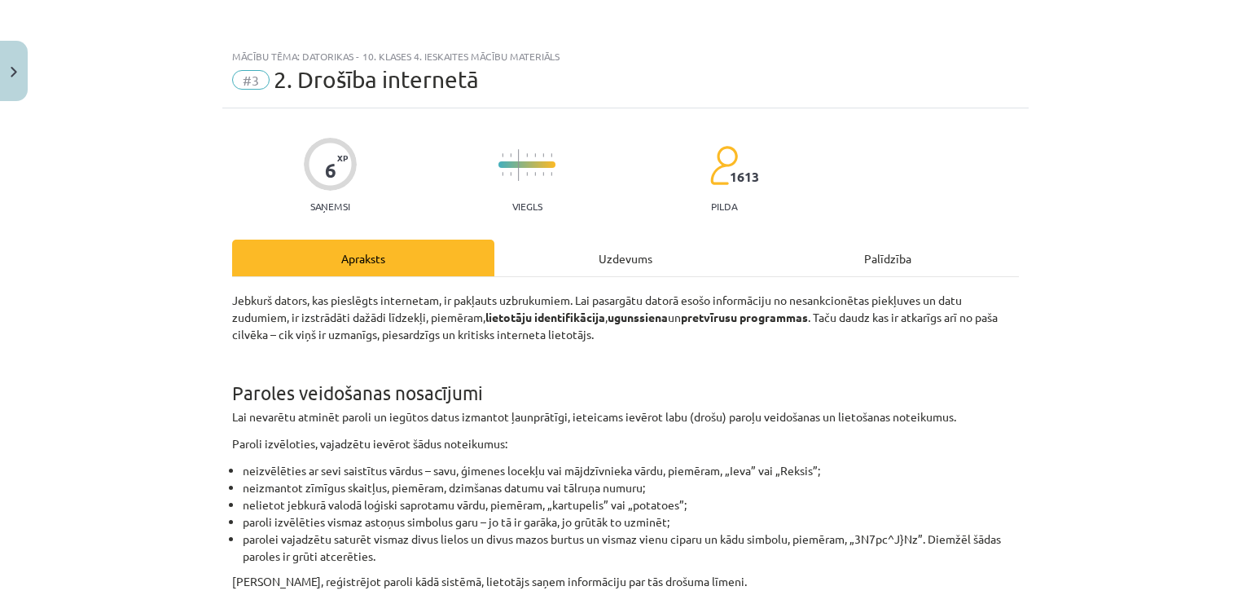
click at [584, 257] on div "Uzdevums" at bounding box center [625, 257] width 262 height 37
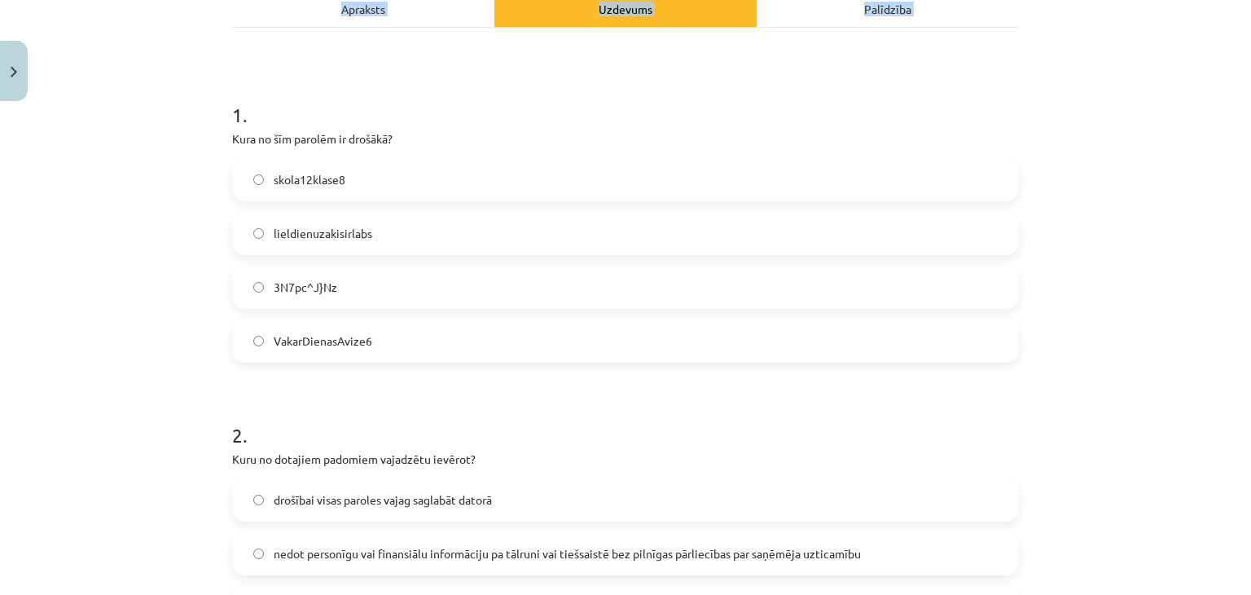
scroll to position [525, 0]
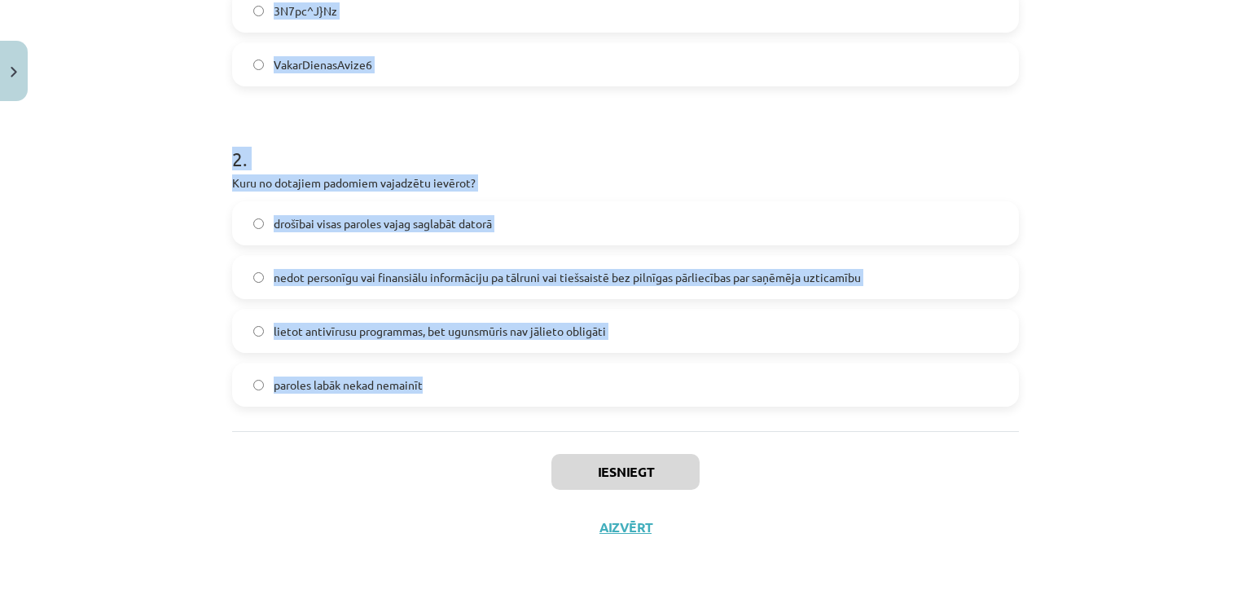
drag, startPoint x: 225, startPoint y: 309, endPoint x: 437, endPoint y: 370, distance: 221.2
click at [436, 401] on div "Mācību tēma: Datorikas - 10. klases 4. ieskaites mācību materiāls #3 2. Drošība…" at bounding box center [625, 297] width 1251 height 595
click at [417, 151] on h1 "2 ." at bounding box center [625, 144] width 787 height 50
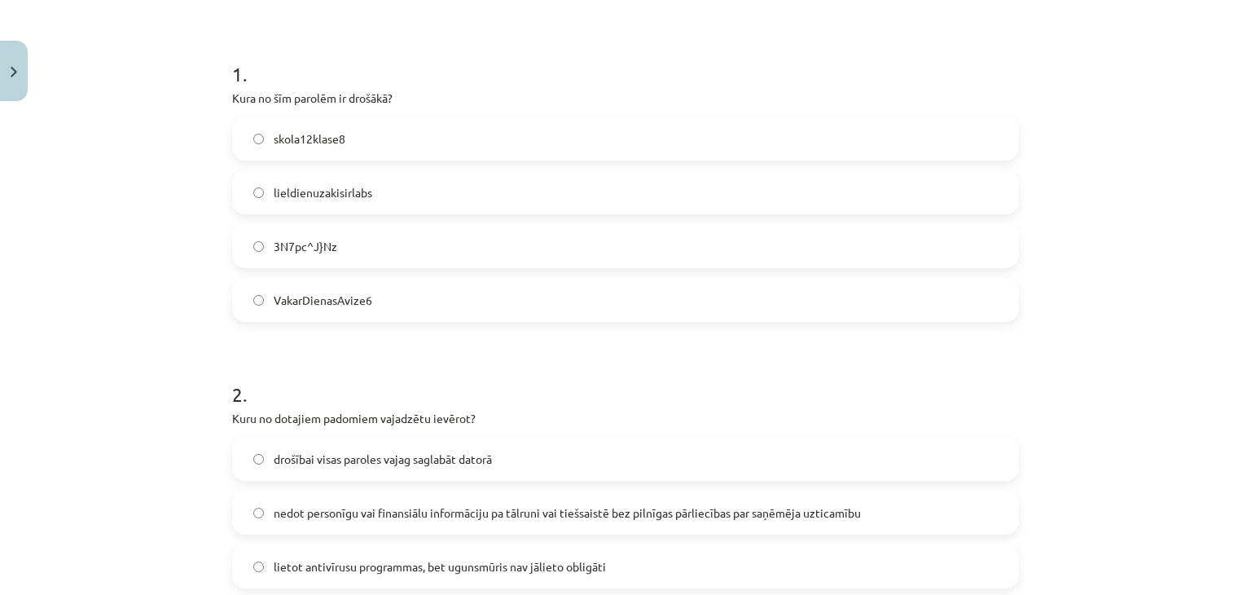
scroll to position [281, 0]
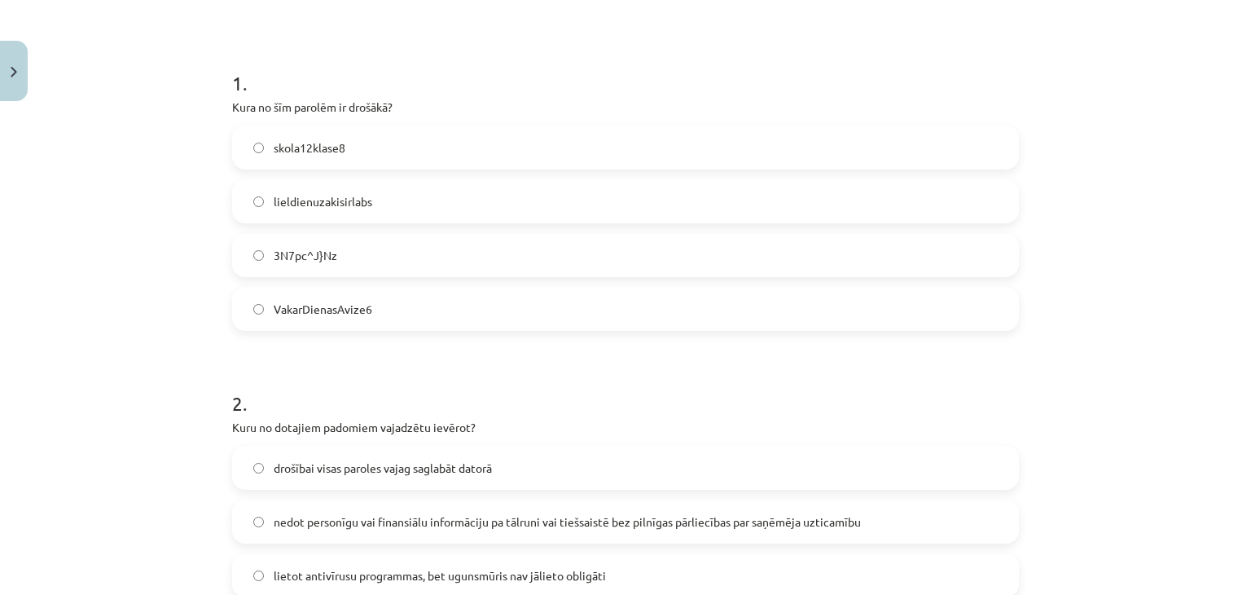
click at [378, 265] on label "3N7pc^J}Nz" at bounding box center [625, 255] width 783 height 41
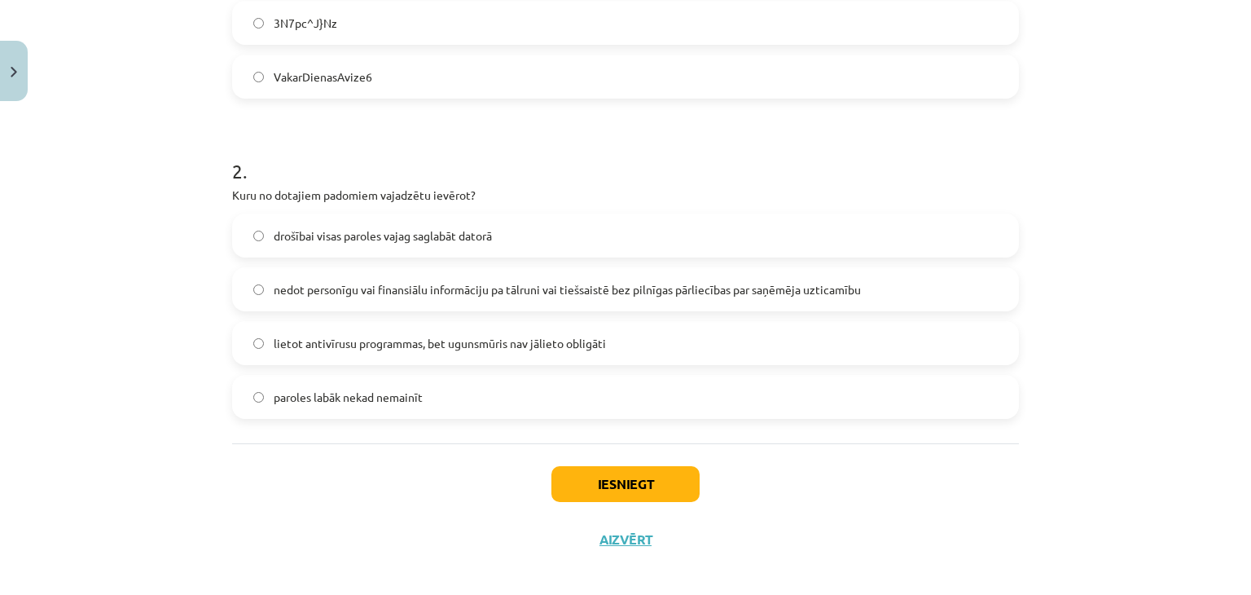
scroll to position [525, 0]
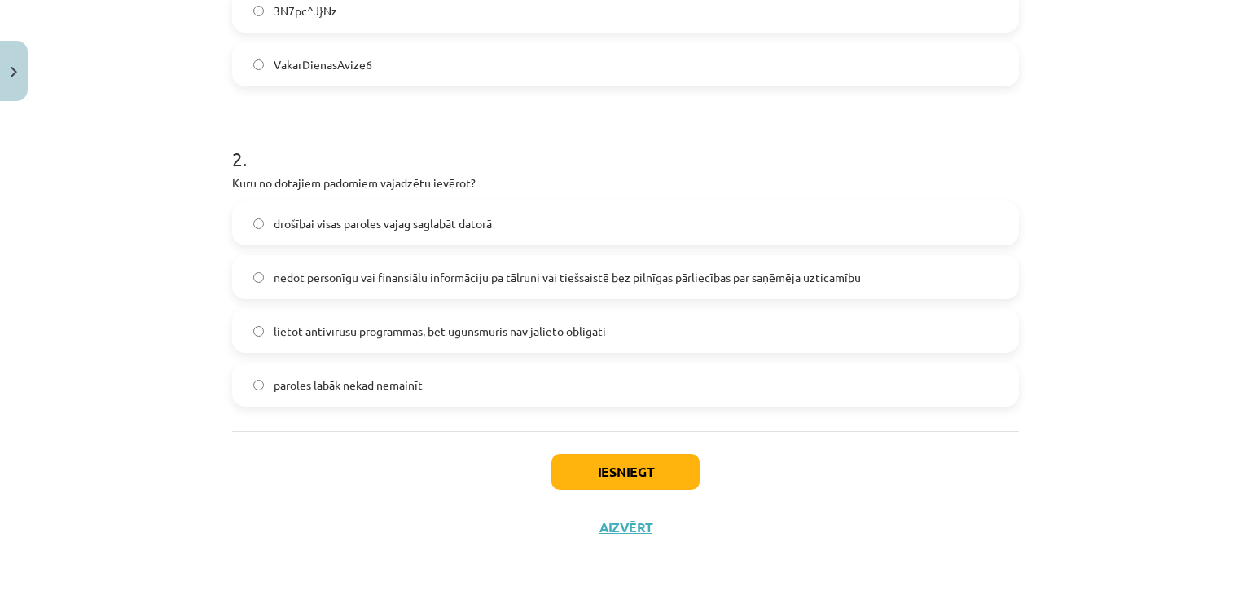
click at [533, 282] on span "nedot personīgu vai finansiālu informāciju pa tālruni vai tiešsaistē bez pilnīg…" at bounding box center [567, 277] width 587 height 17
click at [605, 466] on button "Iesniegt" at bounding box center [625, 472] width 148 height 36
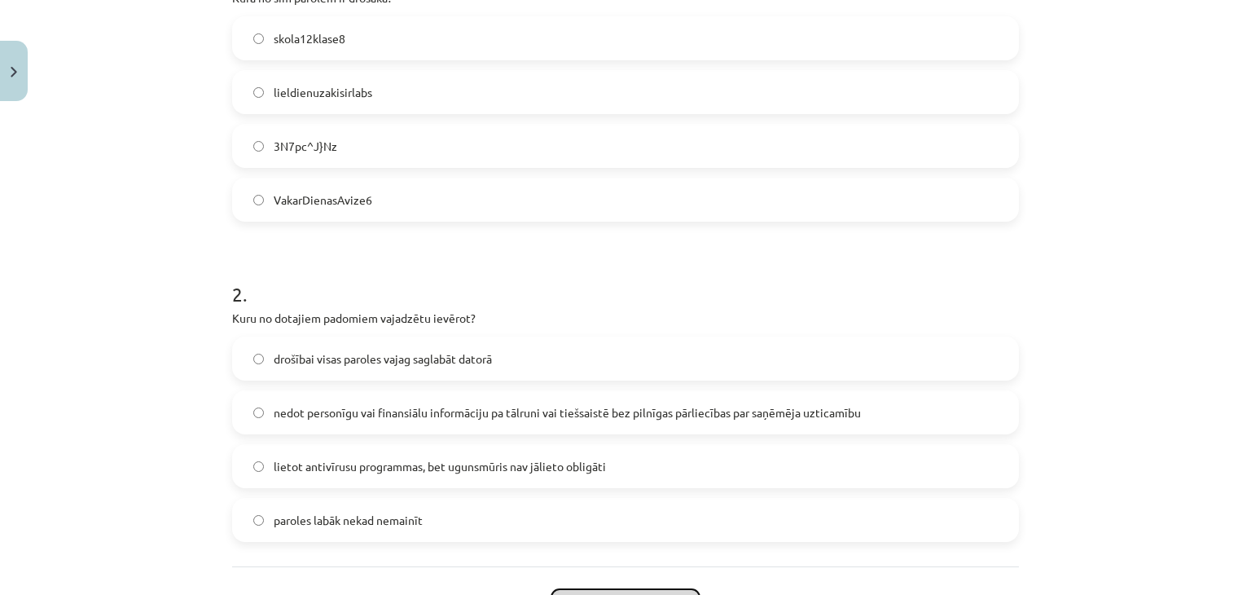
scroll to position [362, 0]
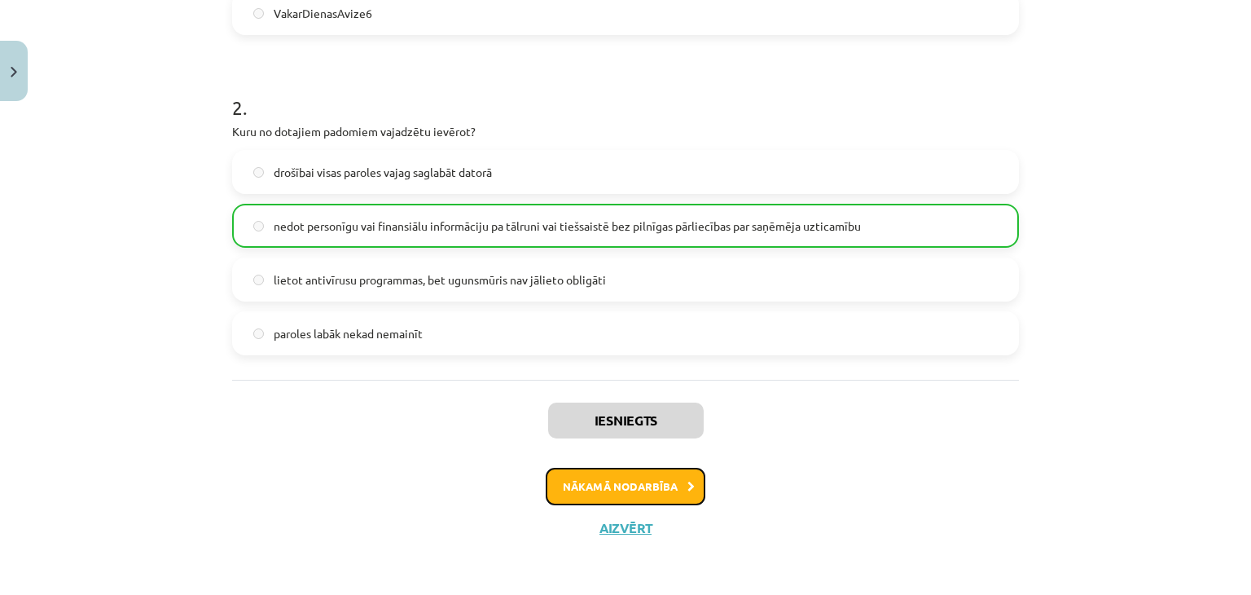
click at [632, 493] on button "Nākamā nodarbība" at bounding box center [626, 485] width 160 height 37
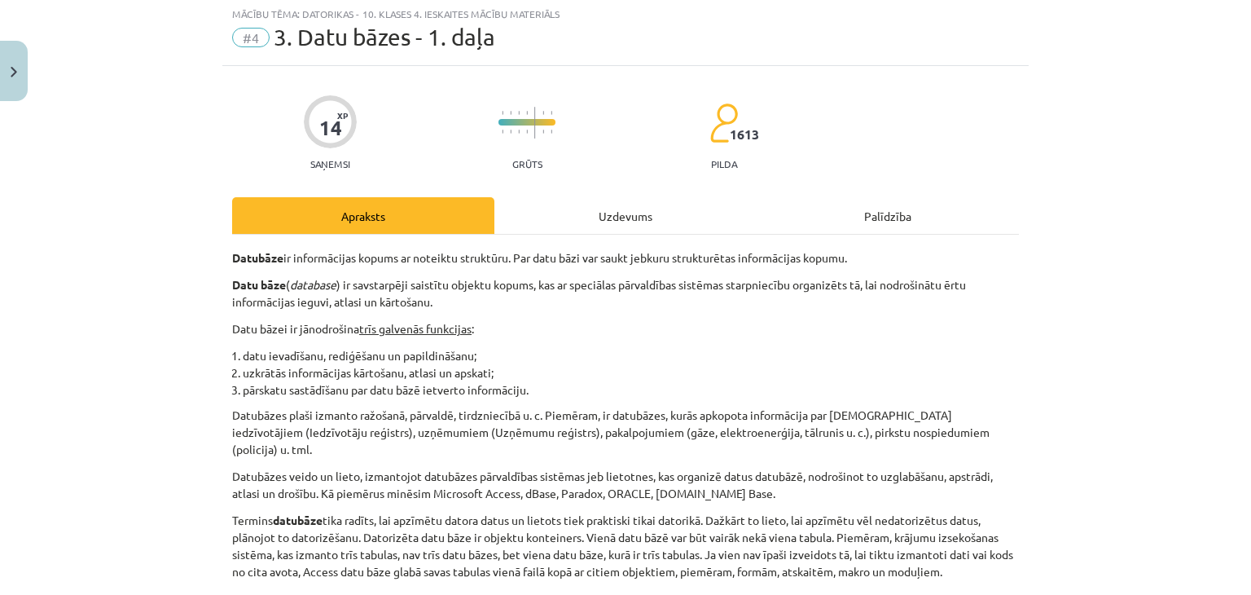
scroll to position [41, 0]
click at [612, 225] on div "Uzdevums" at bounding box center [625, 217] width 262 height 37
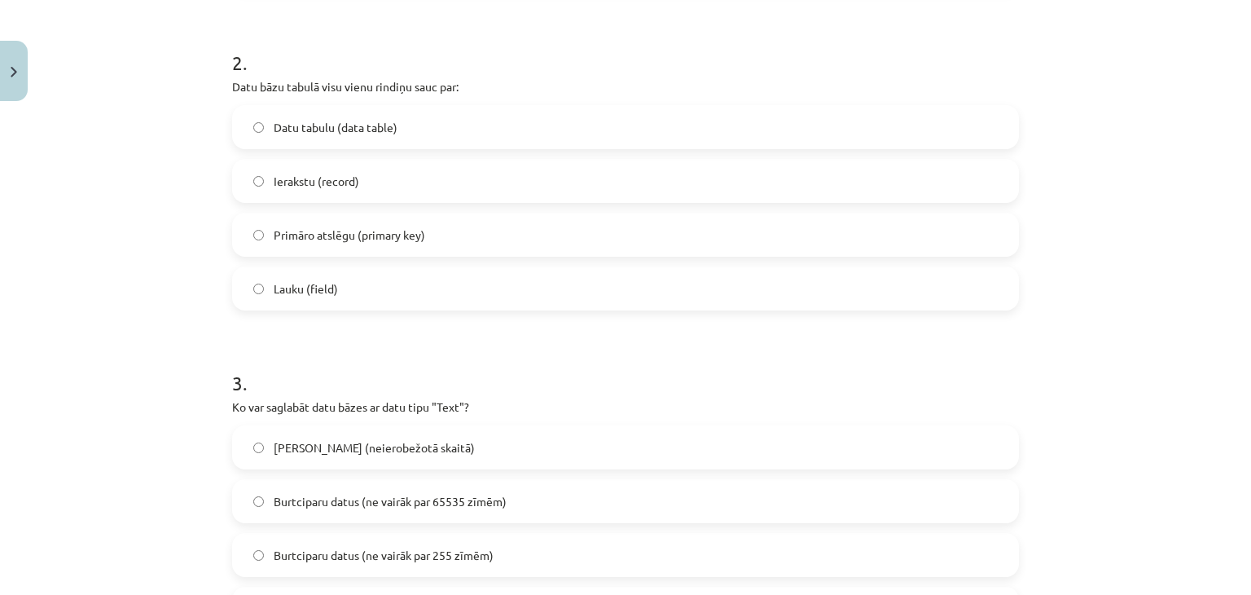
scroll to position [1166, 0]
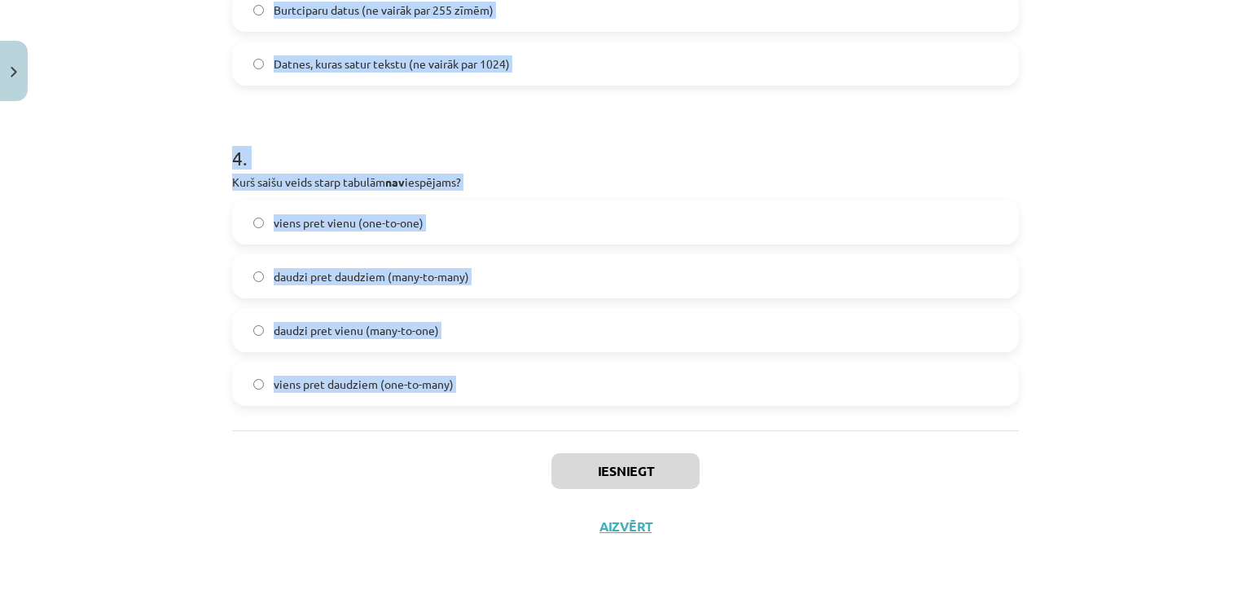
drag, startPoint x: 352, startPoint y: 151, endPoint x: 351, endPoint y: 332, distance: 180.8
copy form "tajām funkcijām datu bāzei nav starp galvenajām? datu bāzu vienkārša lietošana …"
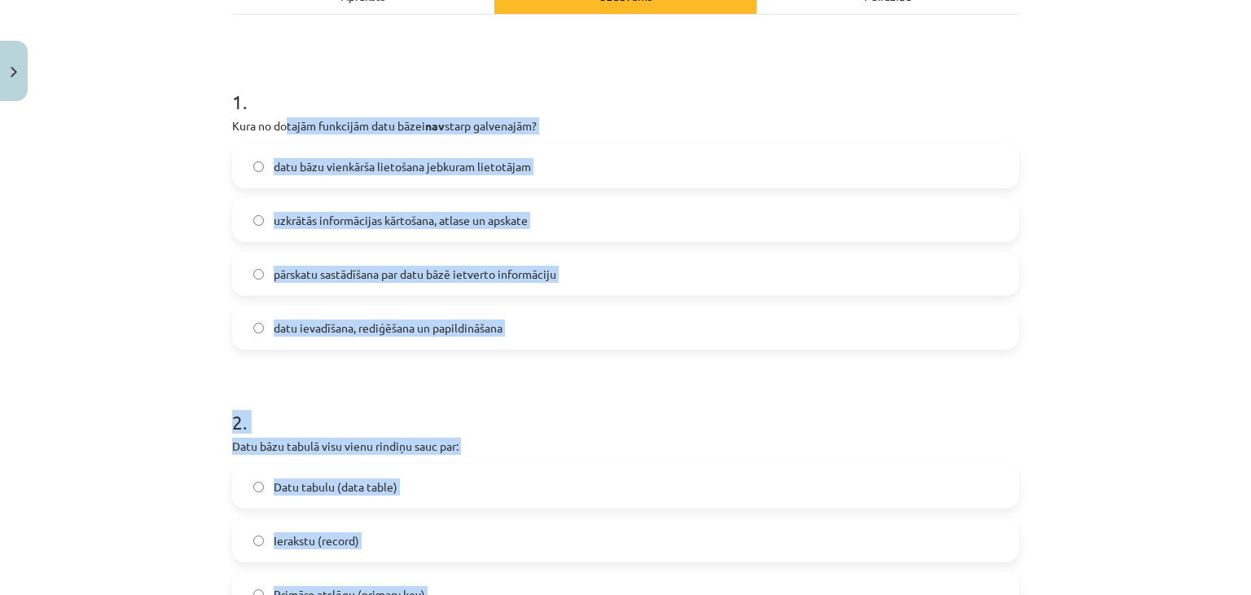
scroll to position [107, 0]
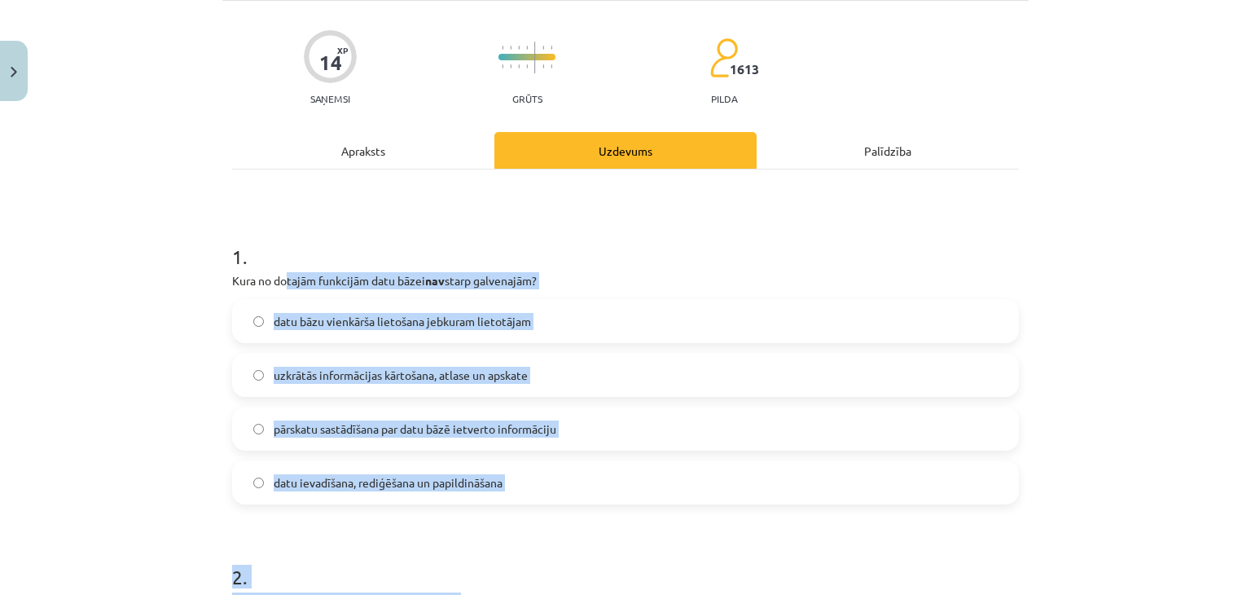
click at [339, 313] on span "datu bāzu vienkārša lietošana jebkuram lietotājam" at bounding box center [402, 321] width 257 height 17
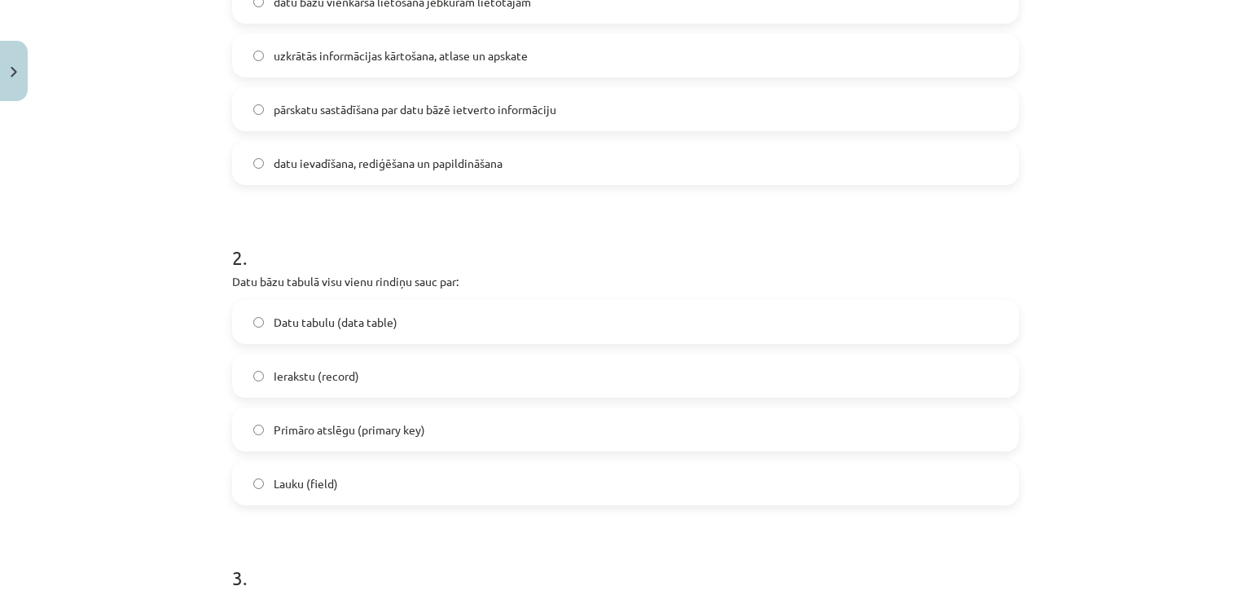
scroll to position [515, 0]
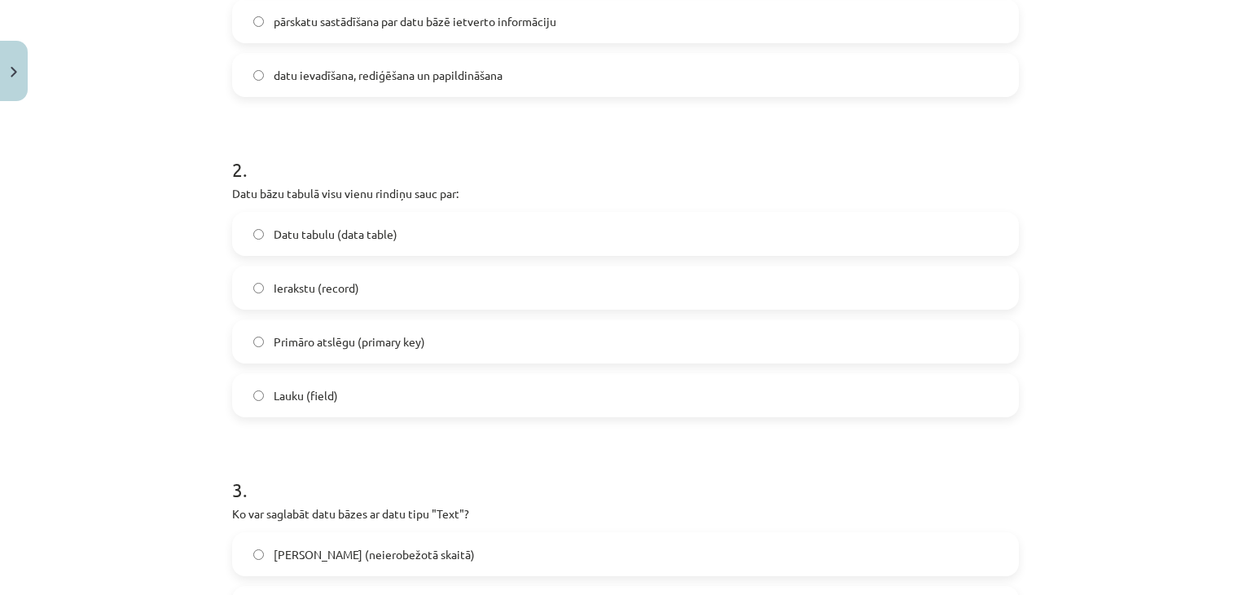
click at [286, 276] on label "Ierakstu (record)" at bounding box center [625, 287] width 783 height 41
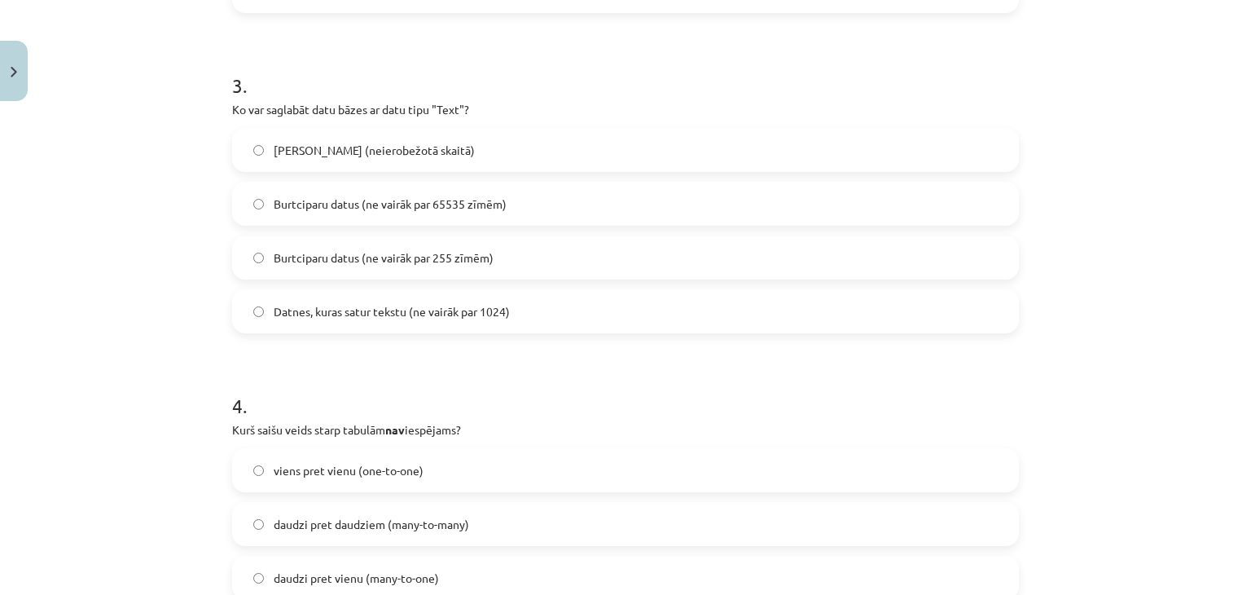
scroll to position [922, 0]
click at [394, 259] on span "Burtciparu datus (ne vairāk par 255 zīmēm)" at bounding box center [384, 254] width 220 height 17
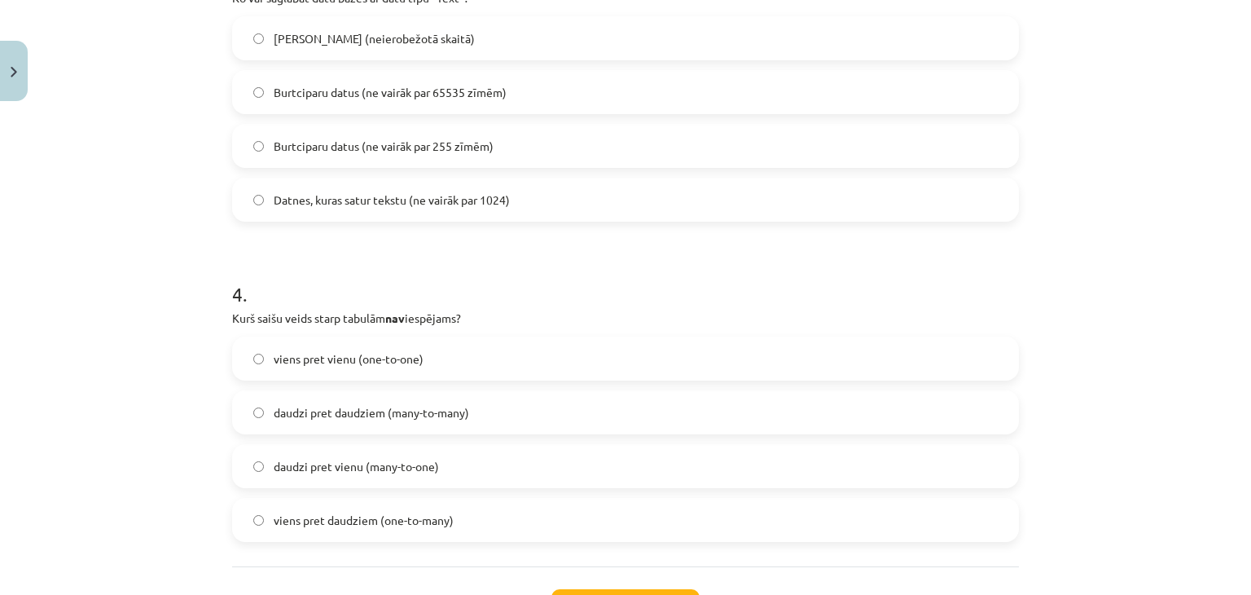
scroll to position [1085, 0]
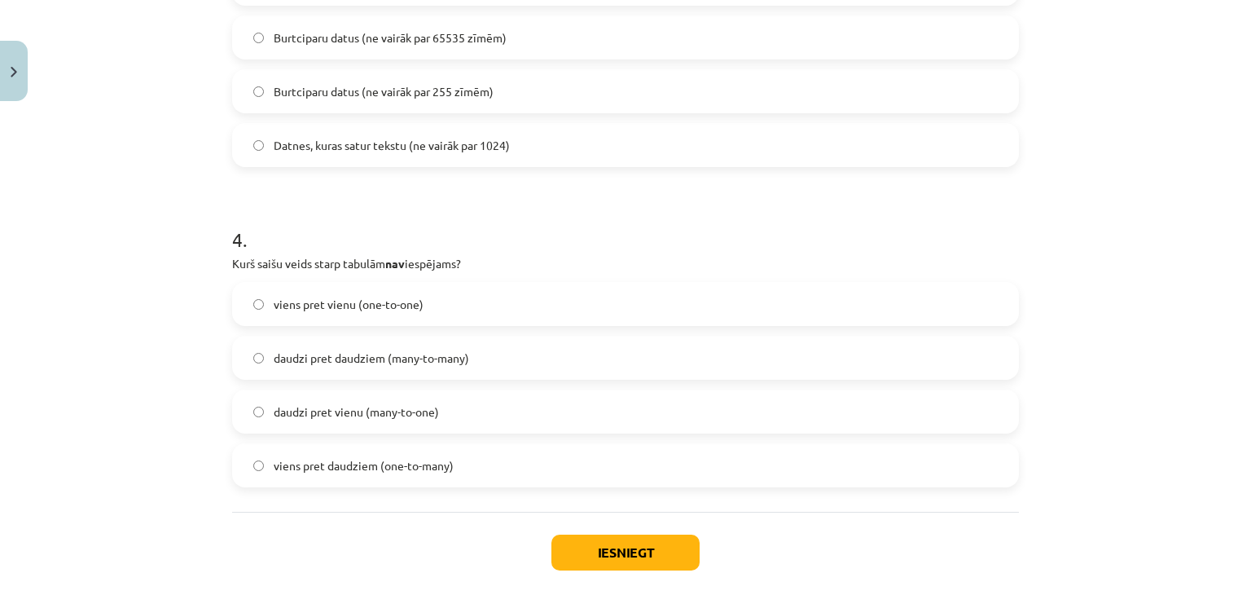
click at [317, 340] on label "daudzi pret daudziem (many-to-many)" at bounding box center [625, 357] width 783 height 41
drag, startPoint x: 630, startPoint y: 564, endPoint x: 627, endPoint y: 555, distance: 10.3
click at [629, 558] on button "Iesniegt" at bounding box center [625, 552] width 148 height 36
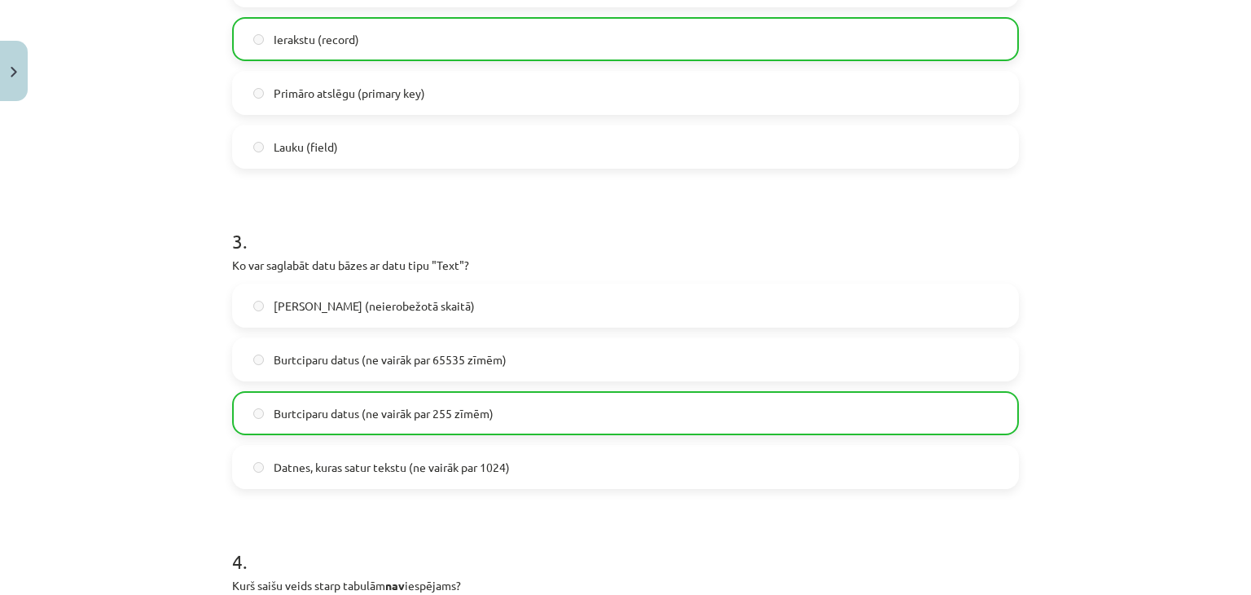
scroll to position [1218, 0]
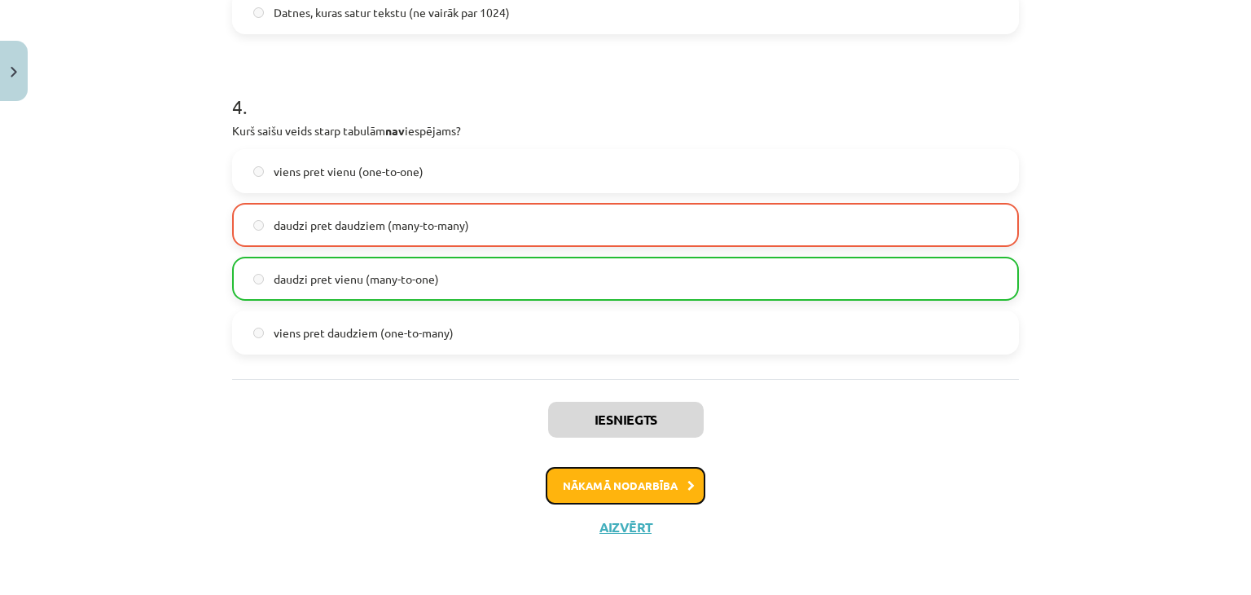
click at [598, 496] on button "Nākamā nodarbība" at bounding box center [626, 485] width 160 height 37
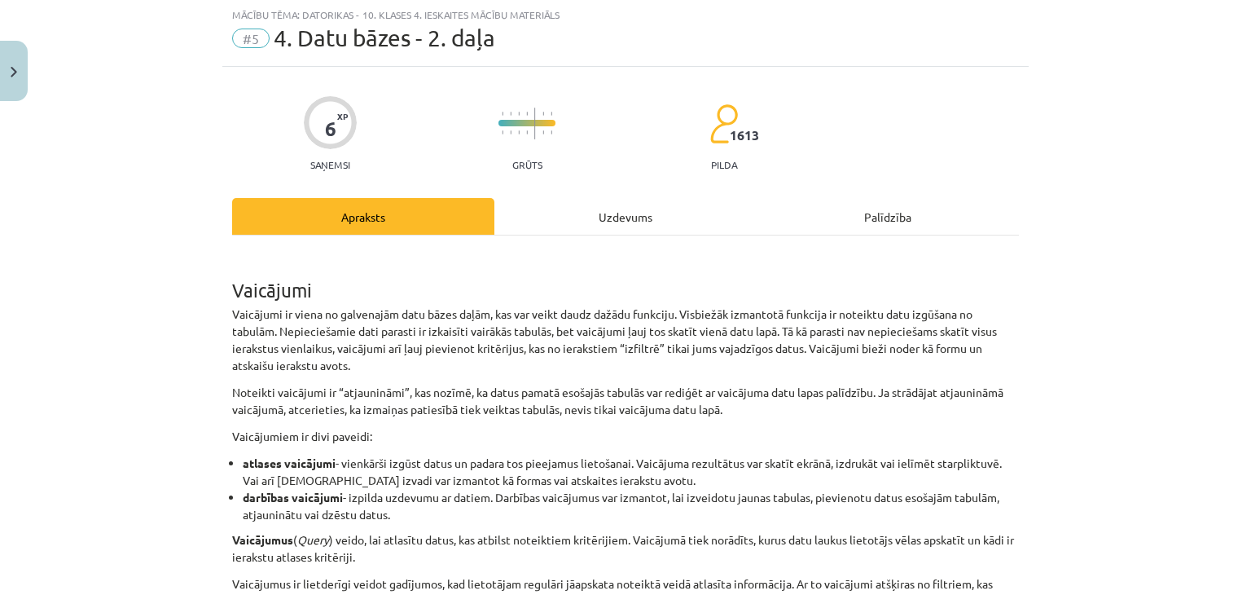
scroll to position [41, 0]
click at [601, 222] on div "Uzdevums" at bounding box center [625, 217] width 262 height 37
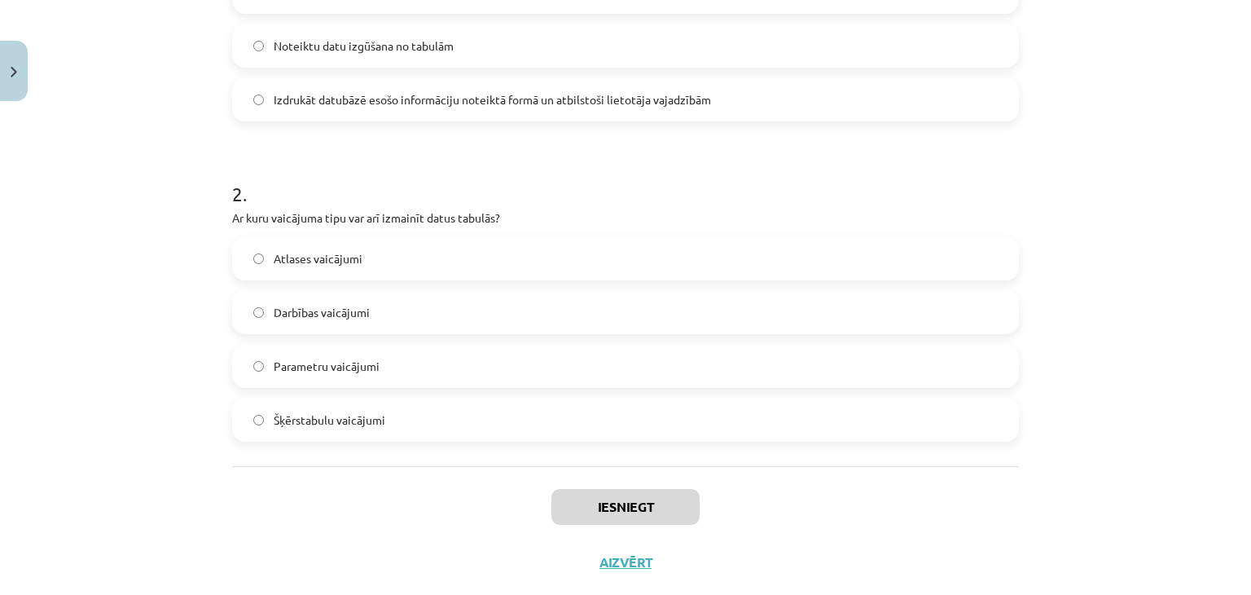
scroll to position [525, 0]
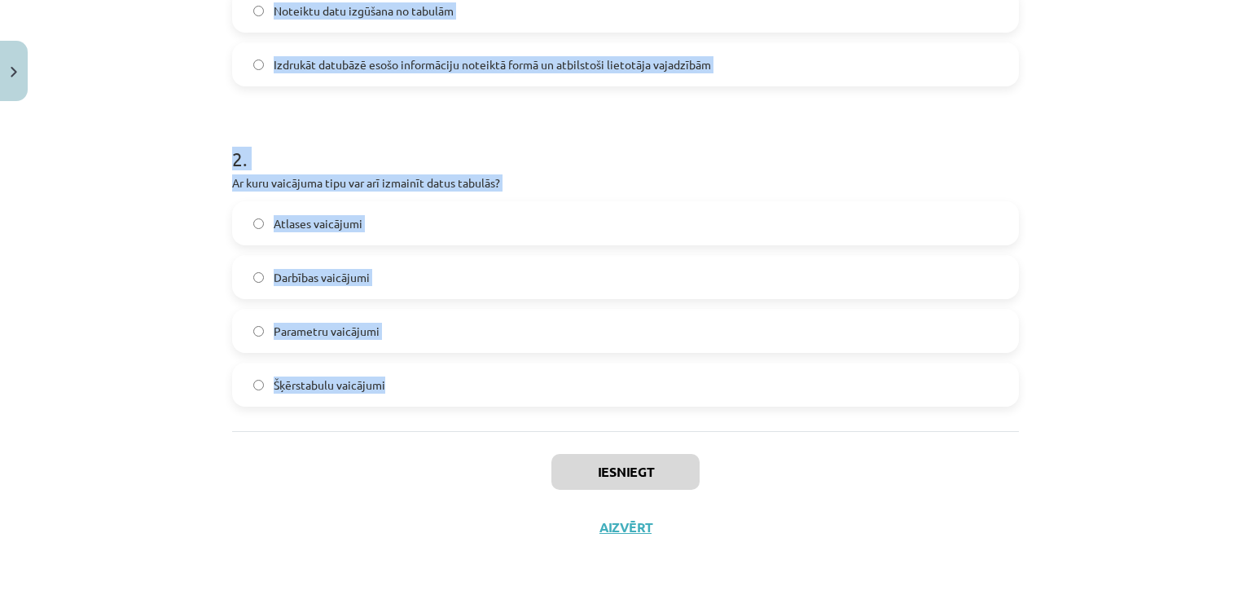
drag, startPoint x: 210, startPoint y: 223, endPoint x: 371, endPoint y: 425, distance: 258.4
click at [406, 403] on div "Mācību tēma: Datorikas - 10. klases 4. ieskaites mācību materiāls #5 4. Datu bā…" at bounding box center [625, 297] width 1251 height 595
copy form "1 . Kāda ir vaicājuma visbiežākā funkcija? Datu uzglabāšana tabulās Formas izve…"
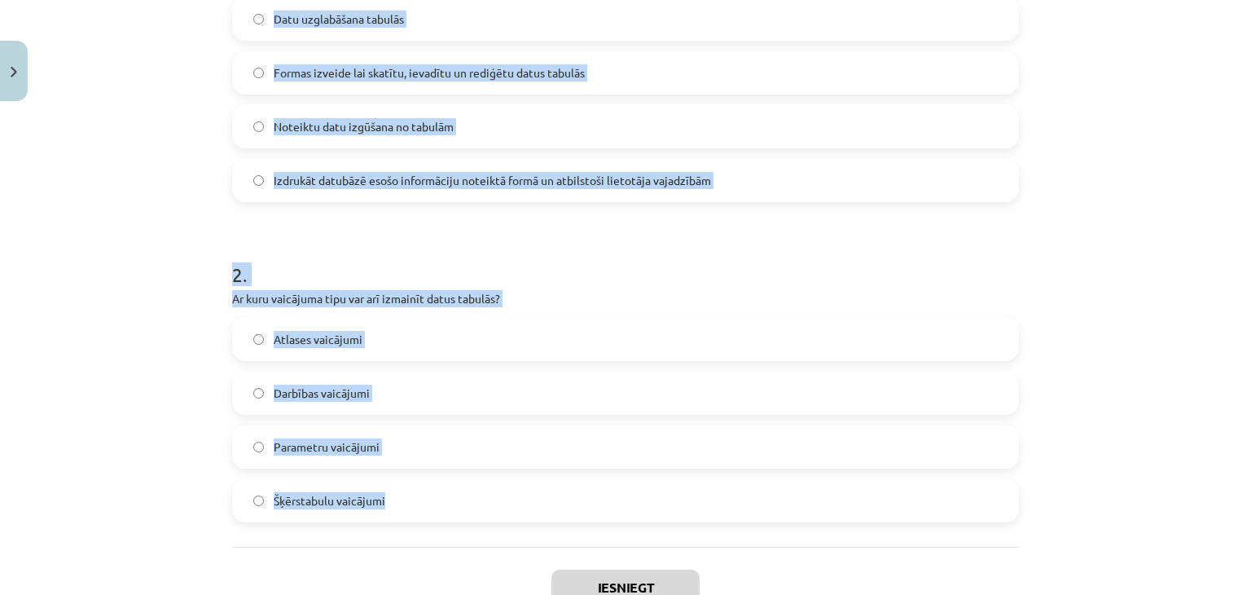
scroll to position [362, 0]
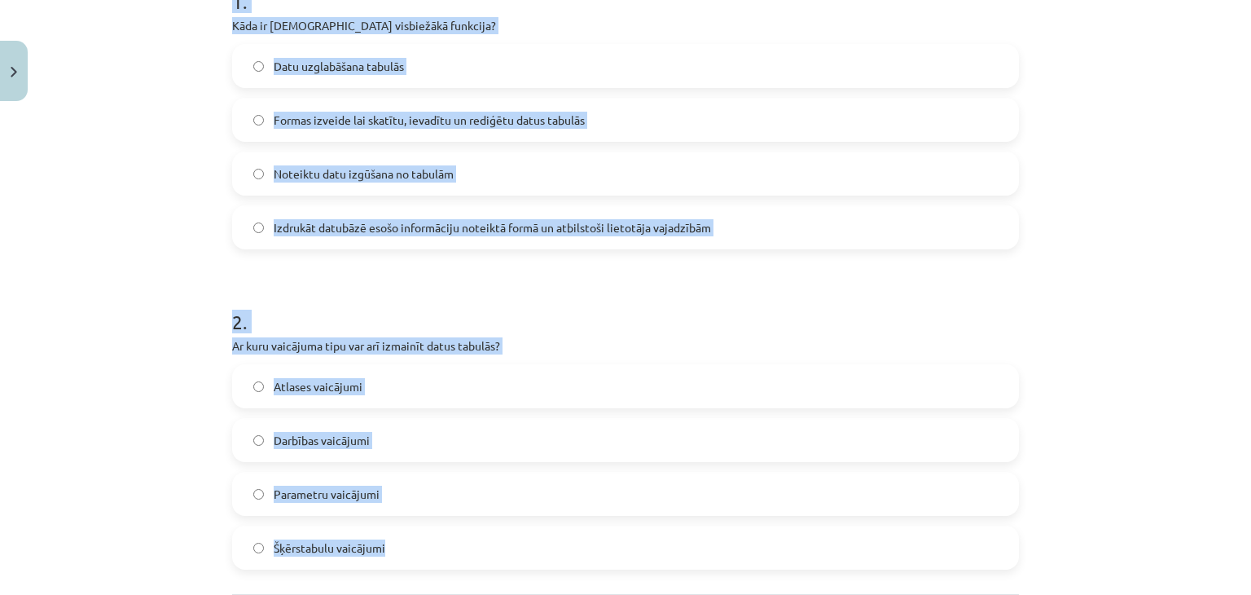
click at [331, 169] on span "Noteiktu datu izgūšana no tabulām" at bounding box center [364, 173] width 180 height 17
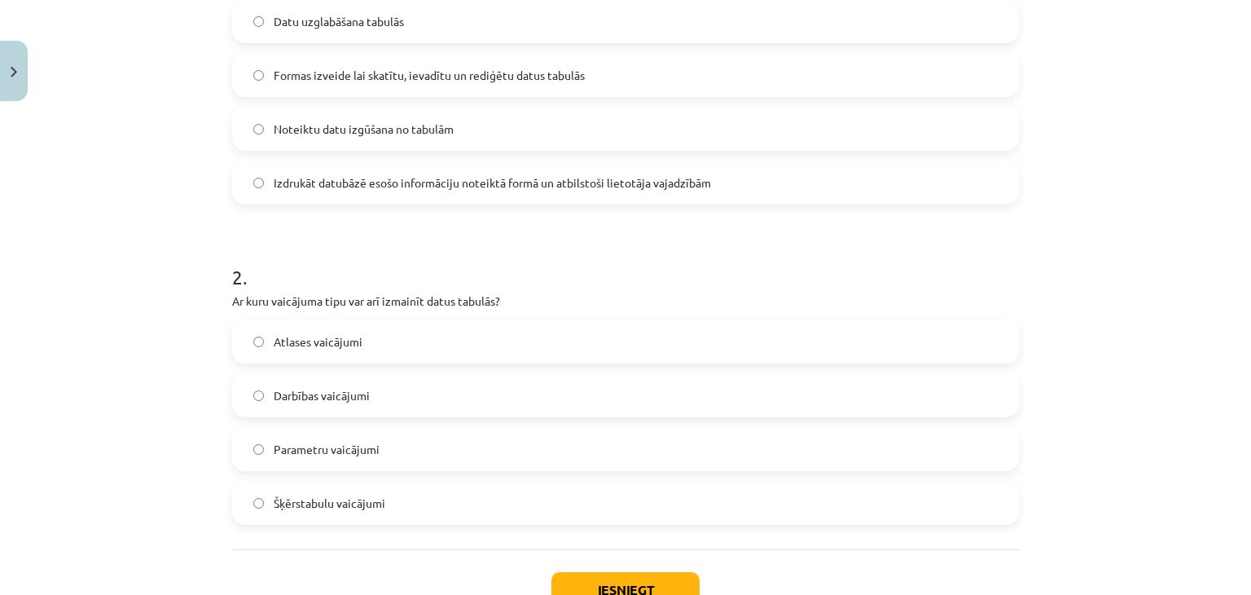
scroll to position [444, 0]
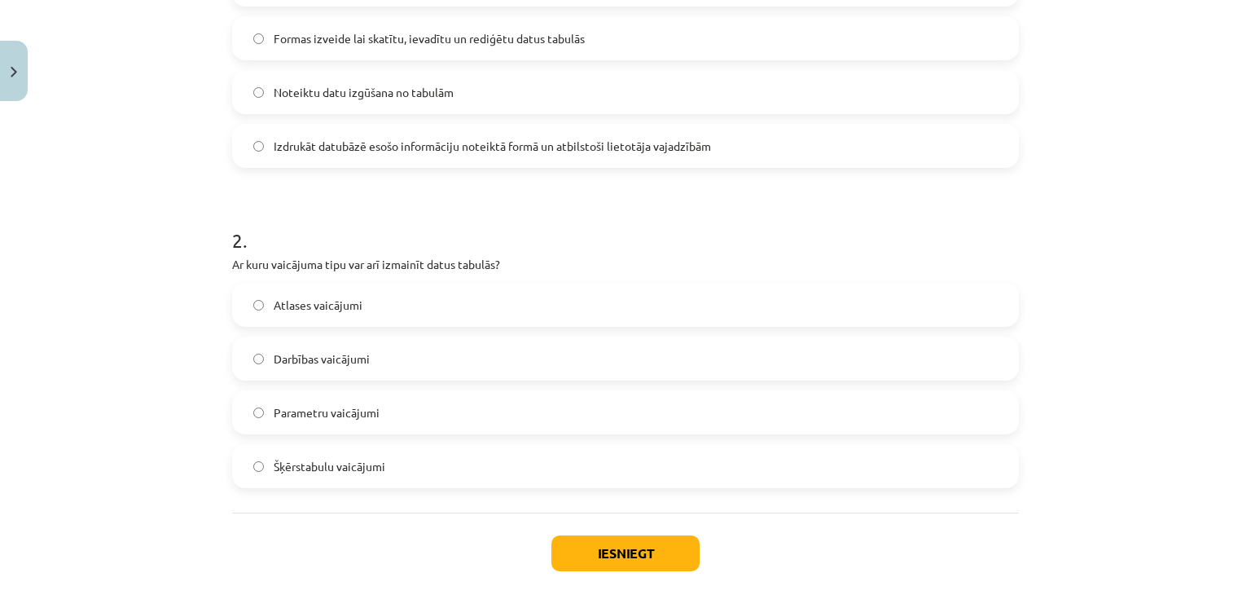
click at [318, 363] on span "Darbības vaicājumi" at bounding box center [322, 358] width 96 height 17
click at [587, 564] on button "Iesniegt" at bounding box center [625, 553] width 148 height 36
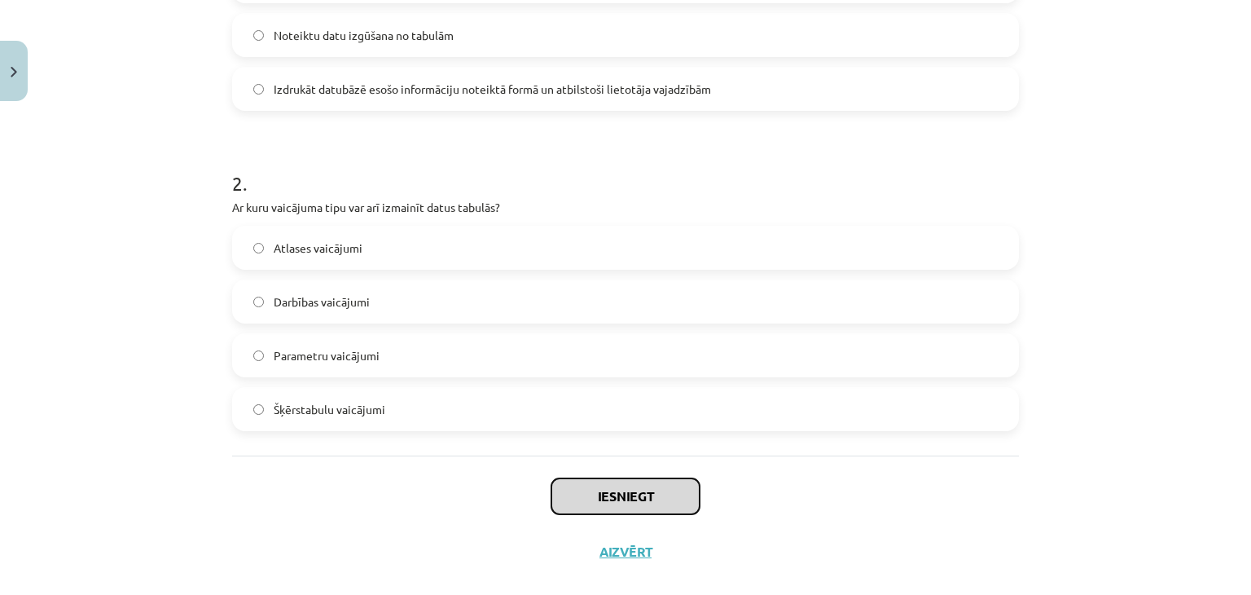
scroll to position [525, 0]
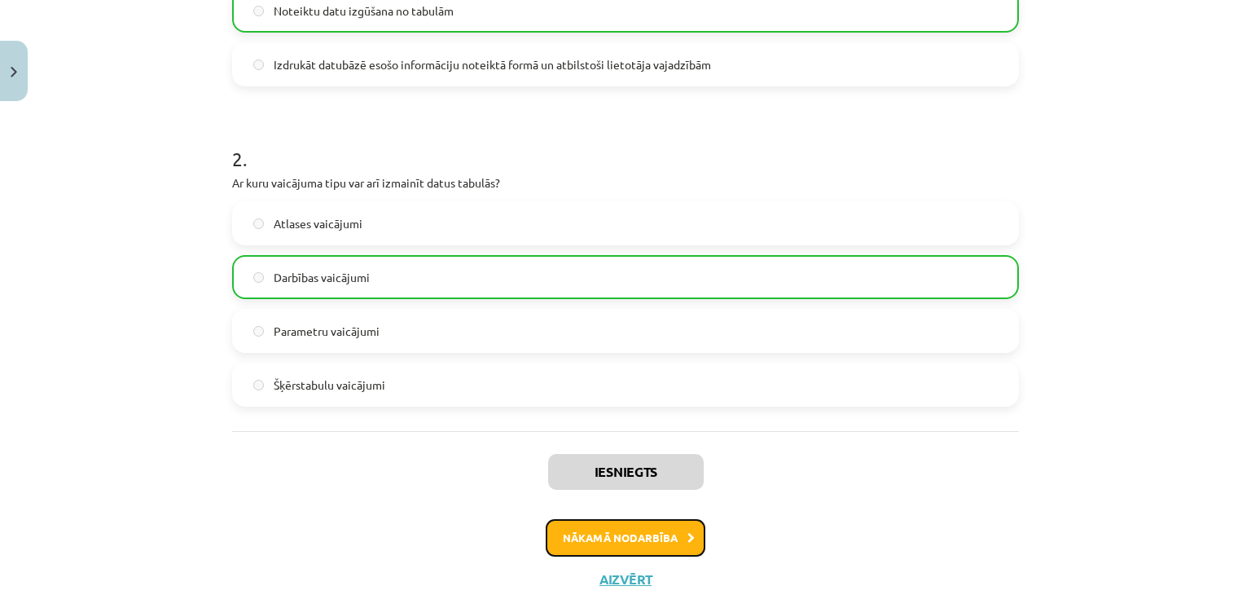
click at [652, 522] on button "Nākamā nodarbība" at bounding box center [626, 537] width 160 height 37
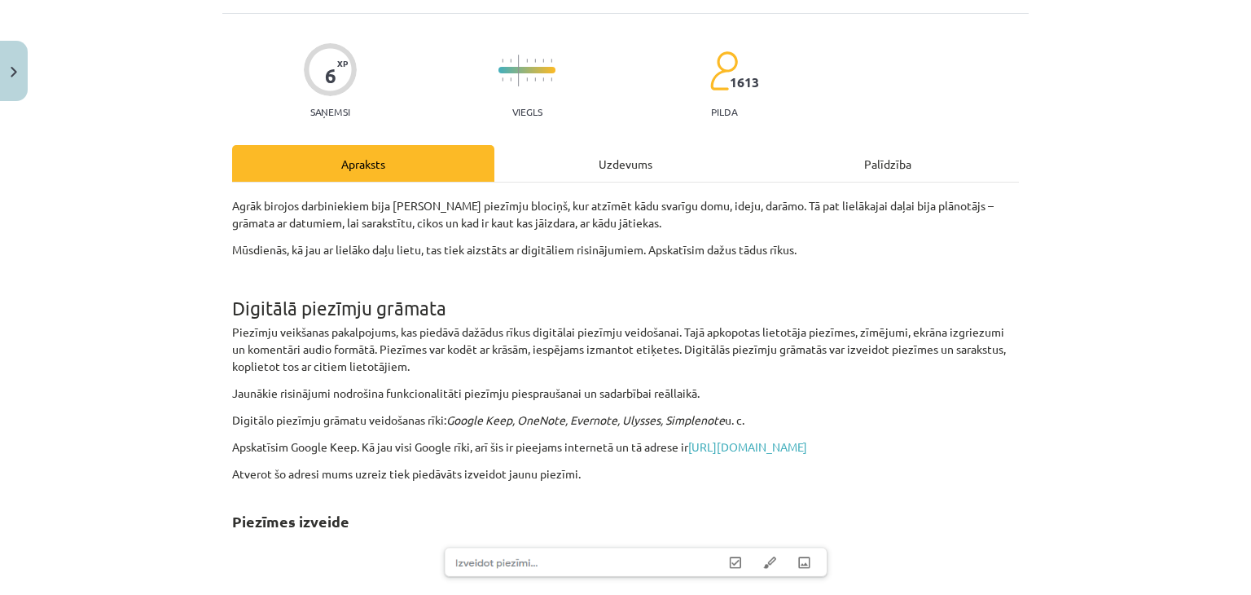
scroll to position [0, 0]
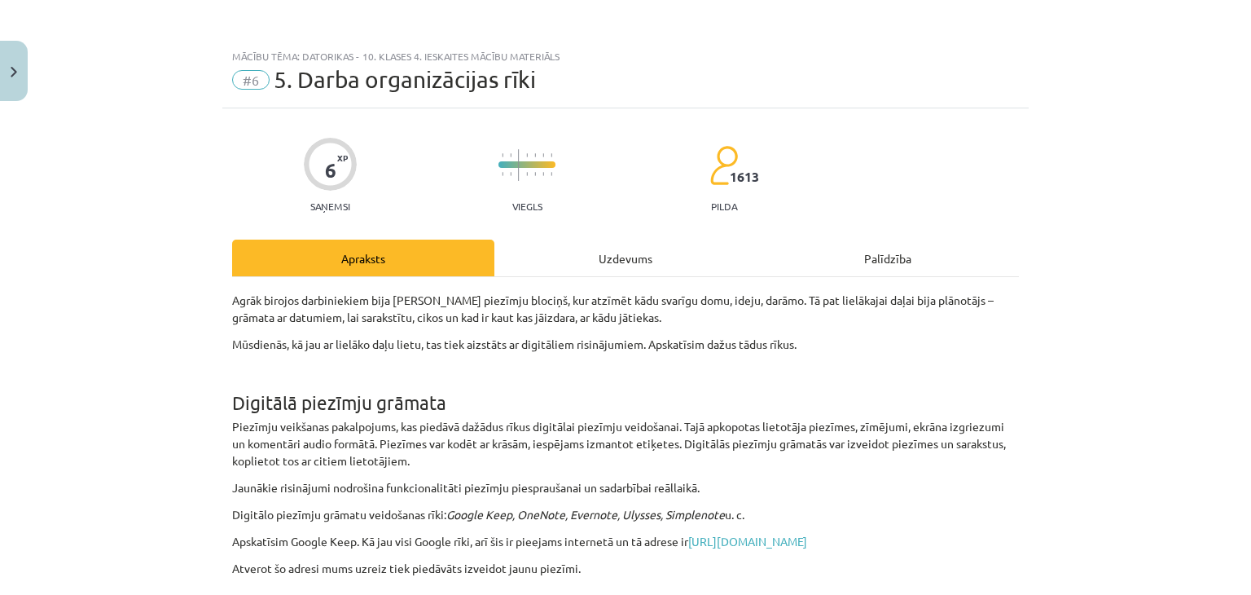
click at [593, 269] on div "Uzdevums" at bounding box center [625, 257] width 262 height 37
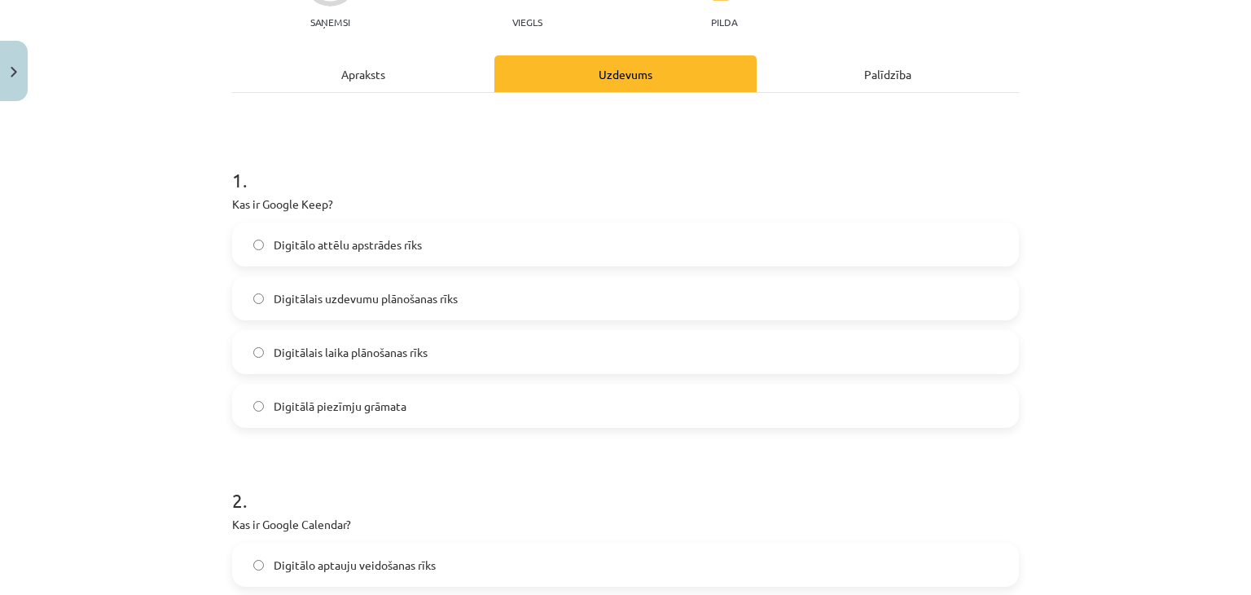
scroll to position [285, 0]
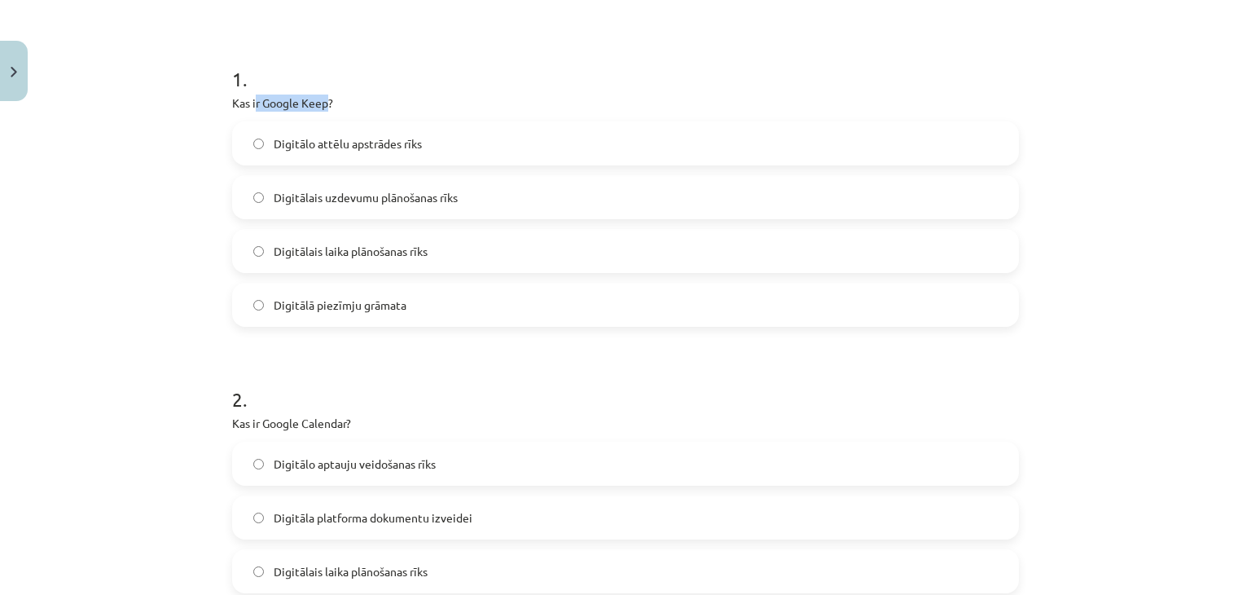
drag, startPoint x: 321, startPoint y: 100, endPoint x: 251, endPoint y: 100, distance: 70.0
click at [251, 100] on p "Kas ir Google Keep?" at bounding box center [625, 102] width 787 height 17
copy p "r Google Keep"
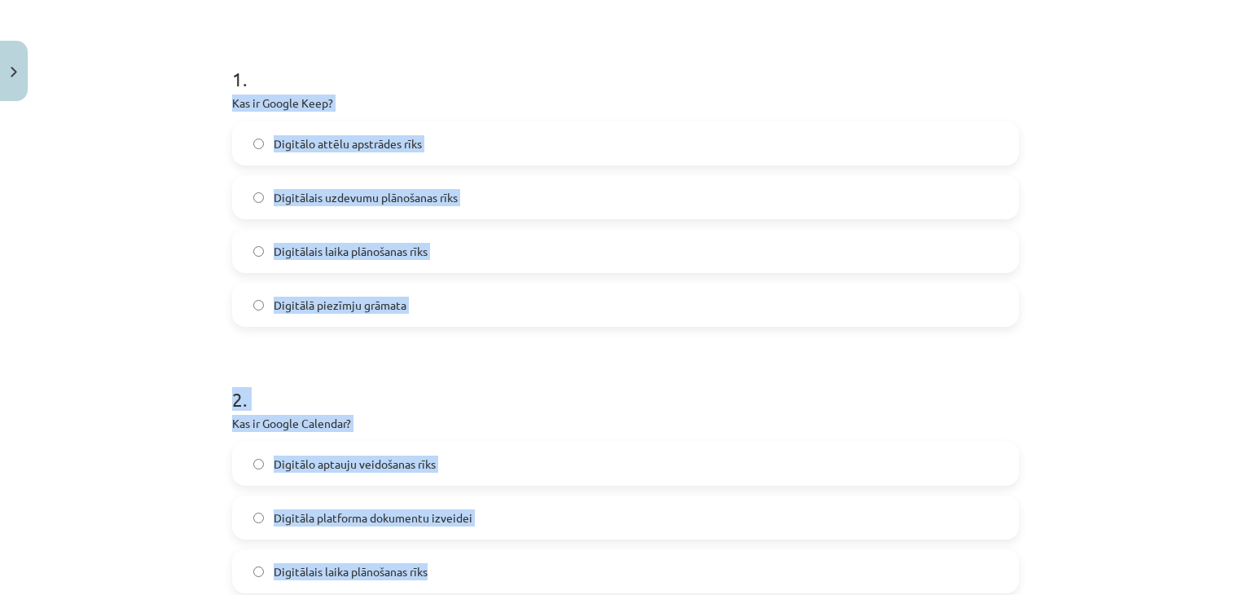
drag, startPoint x: 217, startPoint y: 107, endPoint x: 464, endPoint y: 397, distance: 380.1
click at [459, 448] on div "6 XP Saņemsi Viegls 1613 pilda Apraksts Uzdevums Palīdzība 1 . Kas ir Google Ke…" at bounding box center [625, 309] width 806 height 972
click at [462, 391] on h1 "2 ." at bounding box center [625, 384] width 787 height 50
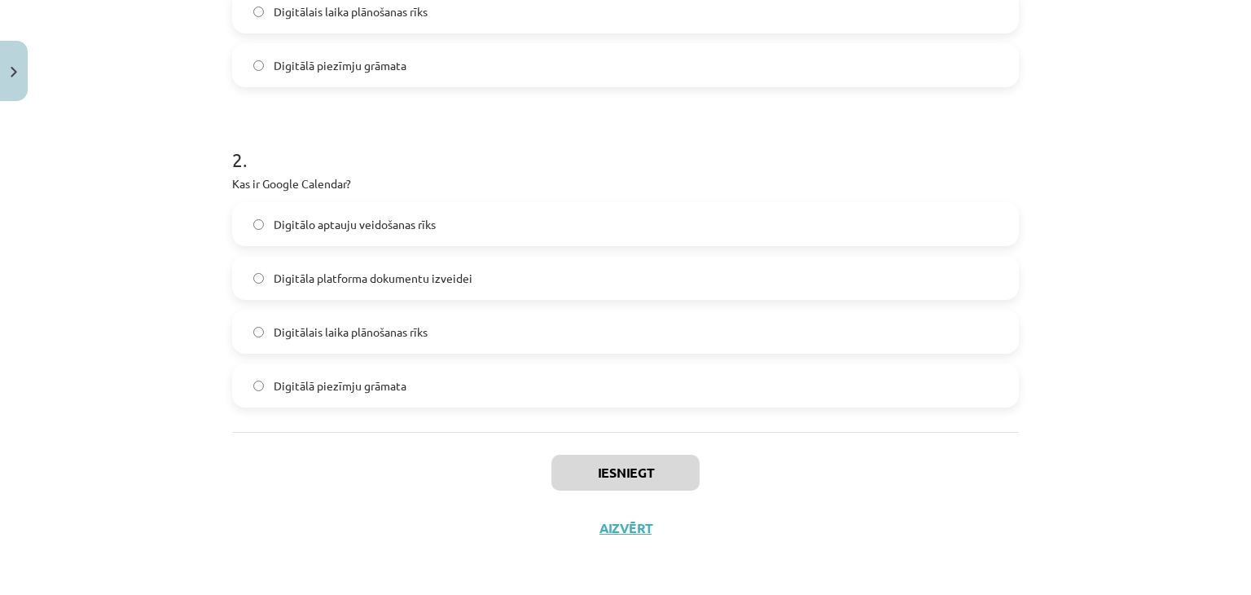
scroll to position [525, 0]
click at [397, 333] on span "Digitālais laika plānošanas rīks" at bounding box center [351, 330] width 154 height 17
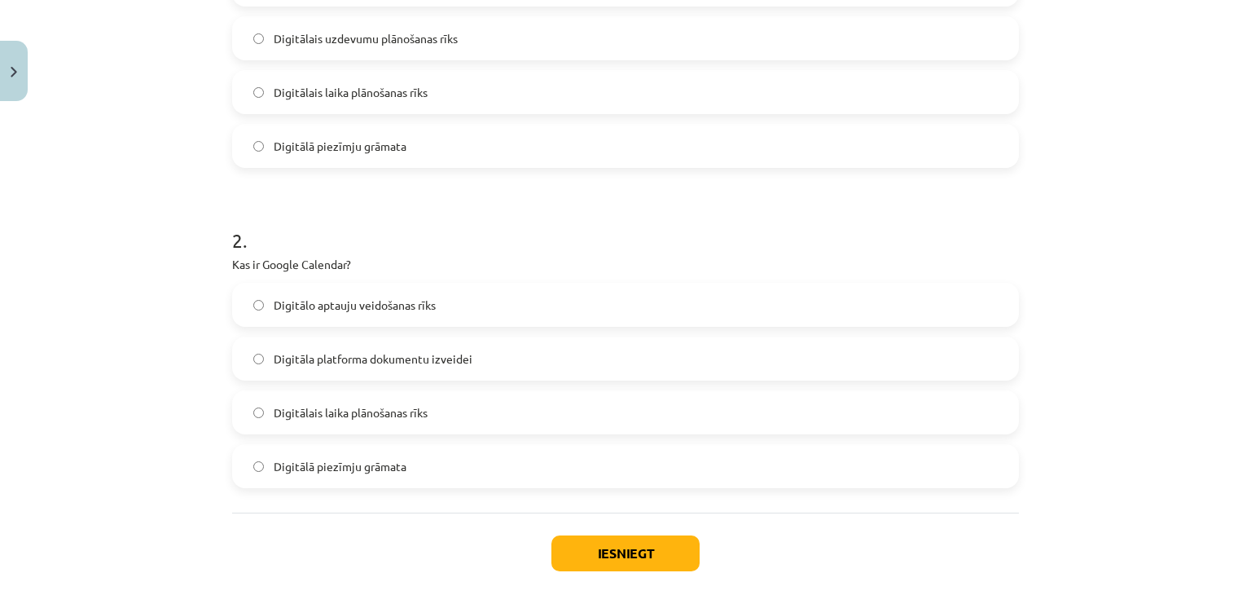
scroll to position [281, 0]
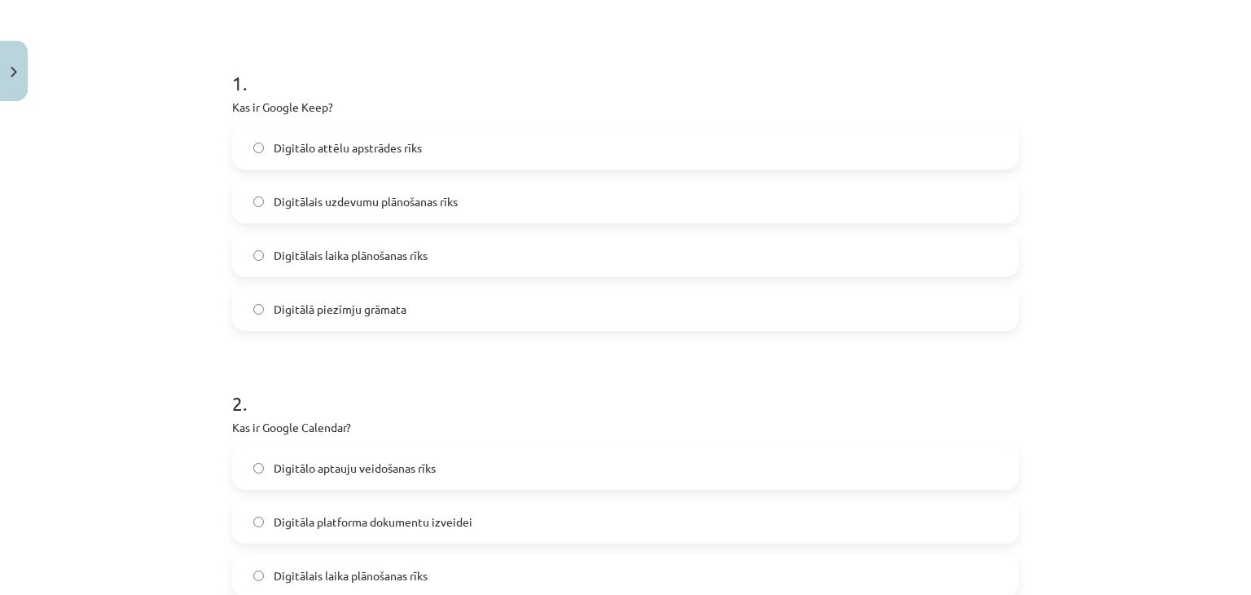
click at [326, 322] on label "Digitālā piezīmju grāmata" at bounding box center [625, 308] width 783 height 41
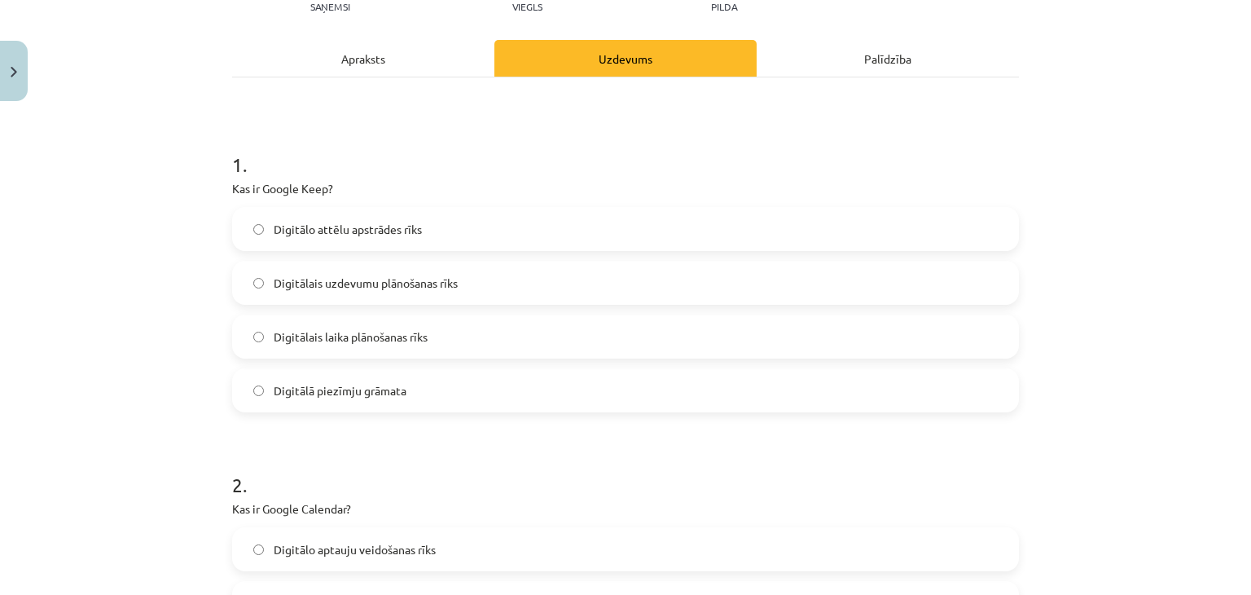
scroll to position [525, 0]
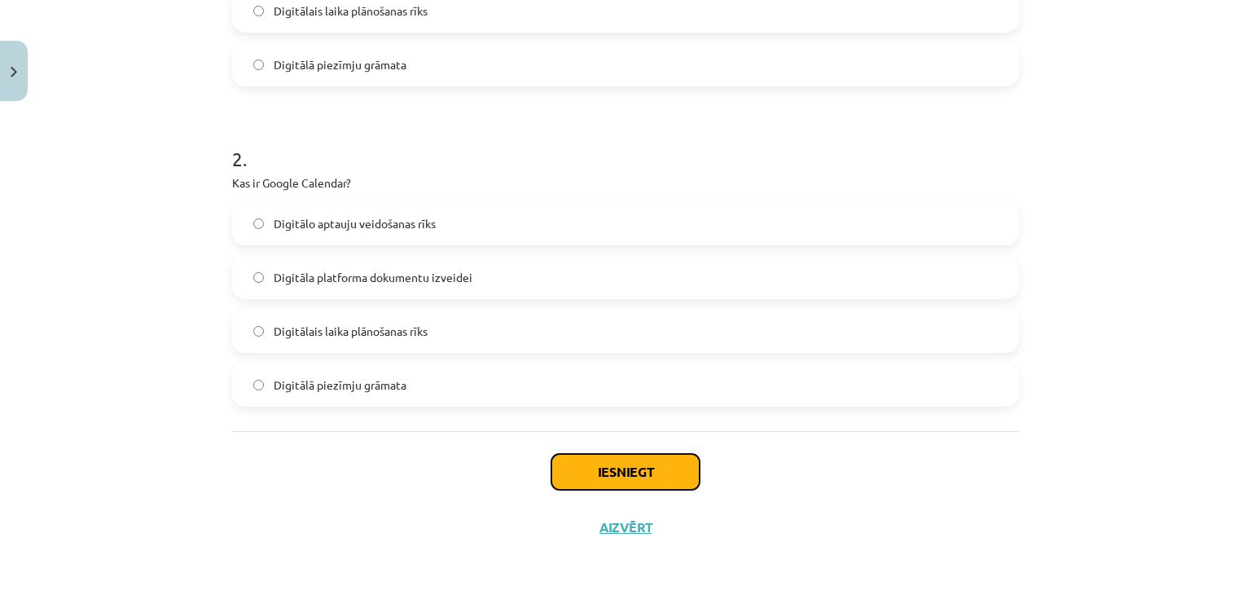
click at [583, 460] on button "Iesniegt" at bounding box center [625, 472] width 148 height 36
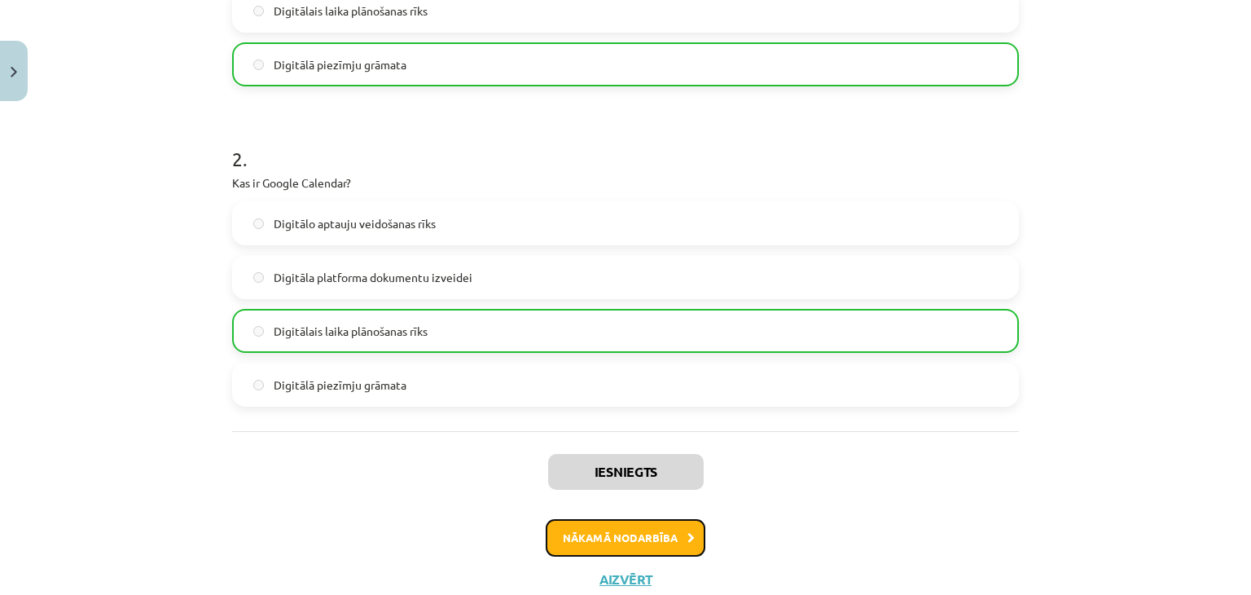
click at [657, 520] on button "Nākamā nodarbība" at bounding box center [626, 537] width 160 height 37
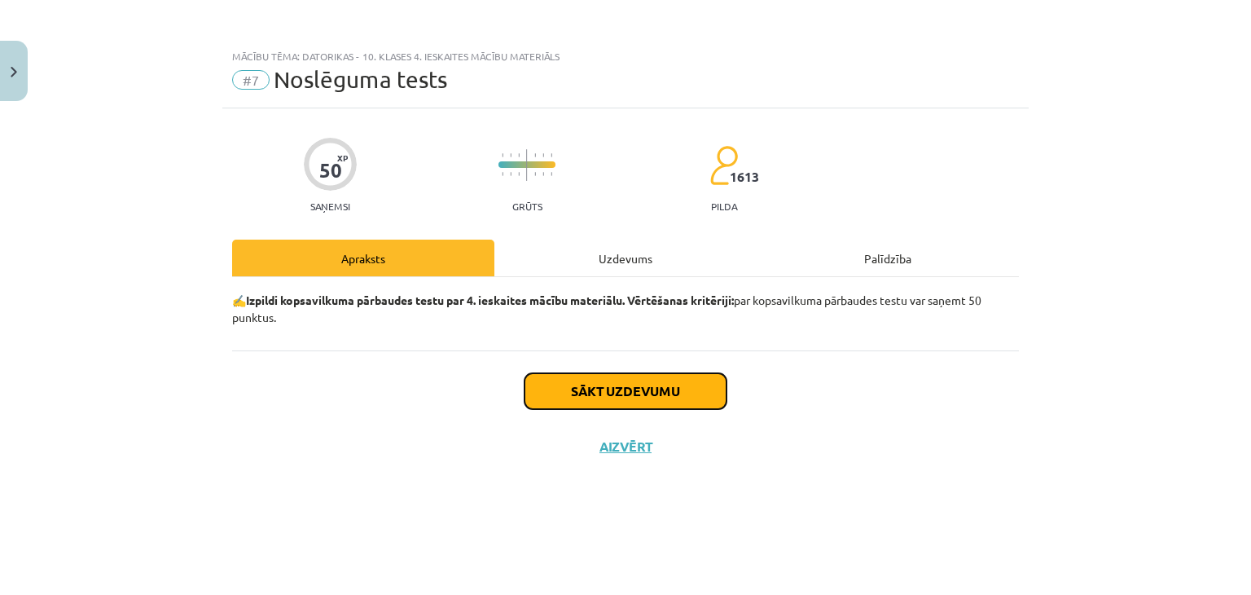
click at [608, 379] on button "Sākt uzdevumu" at bounding box center [625, 391] width 202 height 36
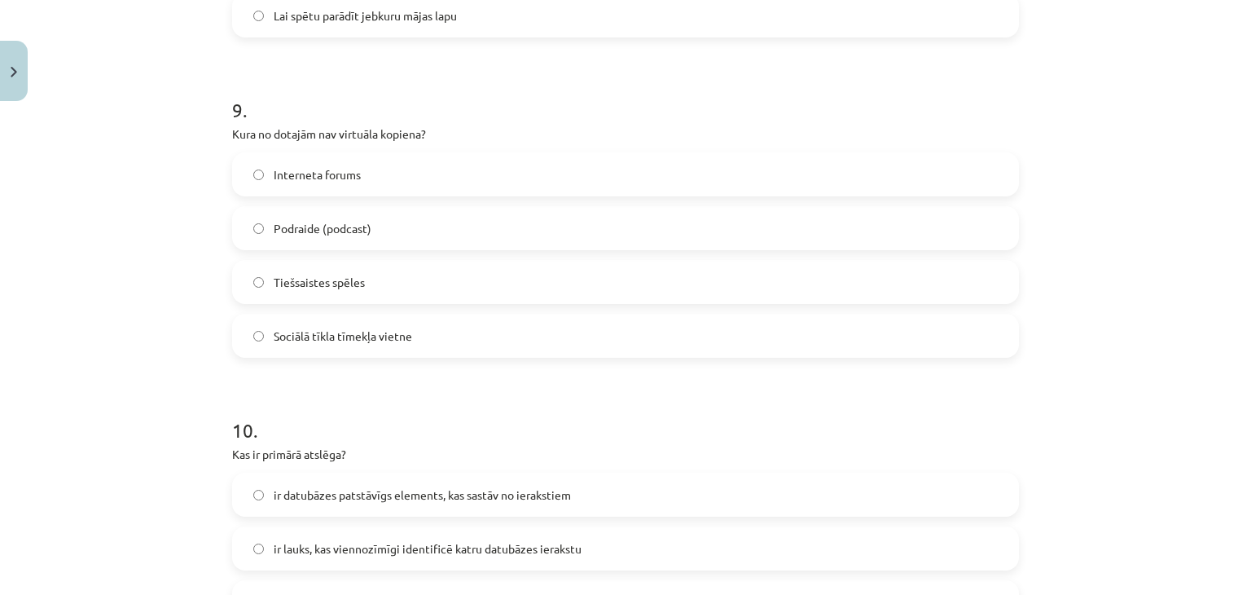
scroll to position [3086, 0]
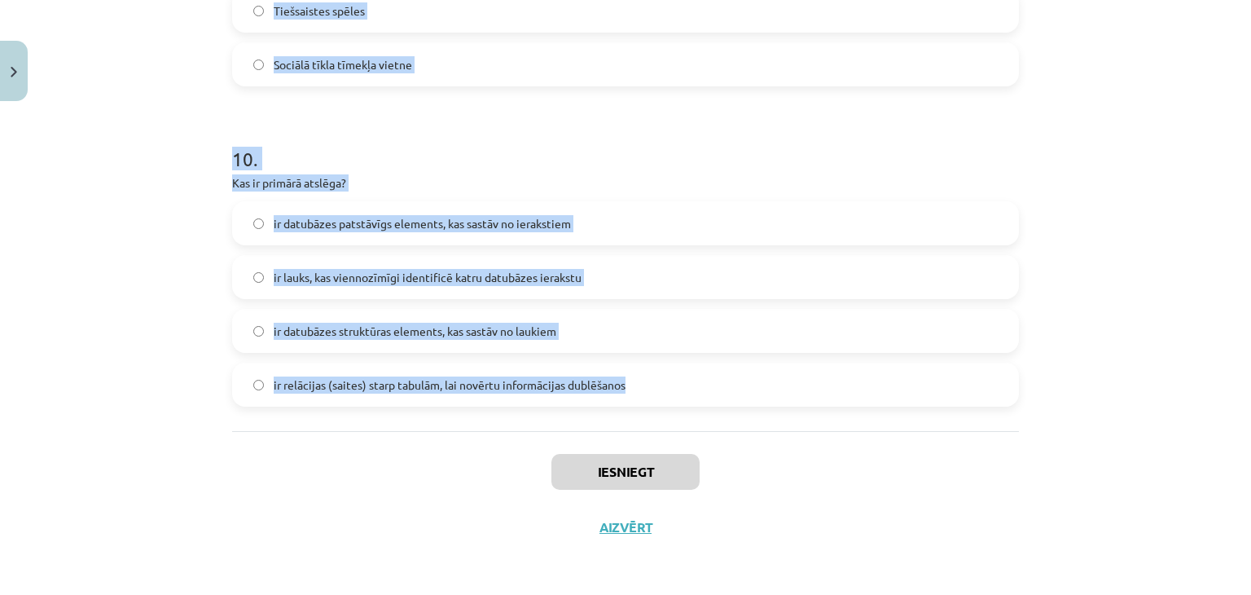
drag, startPoint x: 192, startPoint y: 364, endPoint x: 649, endPoint y: 371, distance: 456.9
click at [658, 370] on div "Mācību tēma: Datorikas - 10. klases 4. ieskaites mācību materiāls #7 Noslēguma …" at bounding box center [625, 297] width 1251 height 595
copy form "1 . Kas veido vienu datu bāžu tabulas kolonnu? Datu lauki Relāciju saites Lauku…"
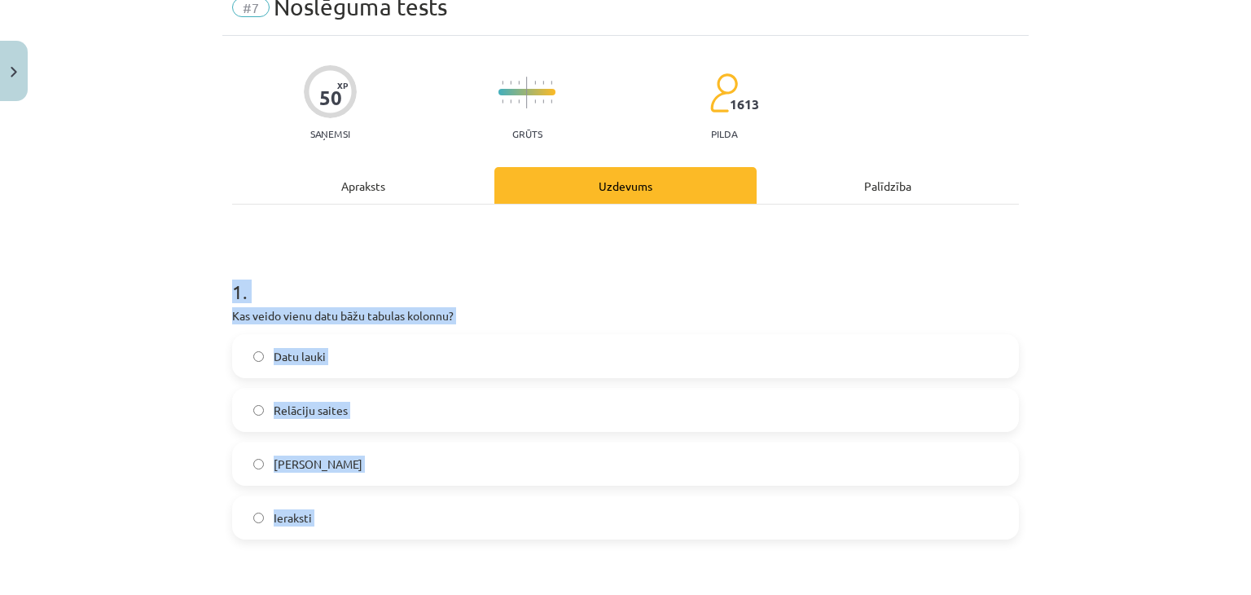
scroll to position [0, 0]
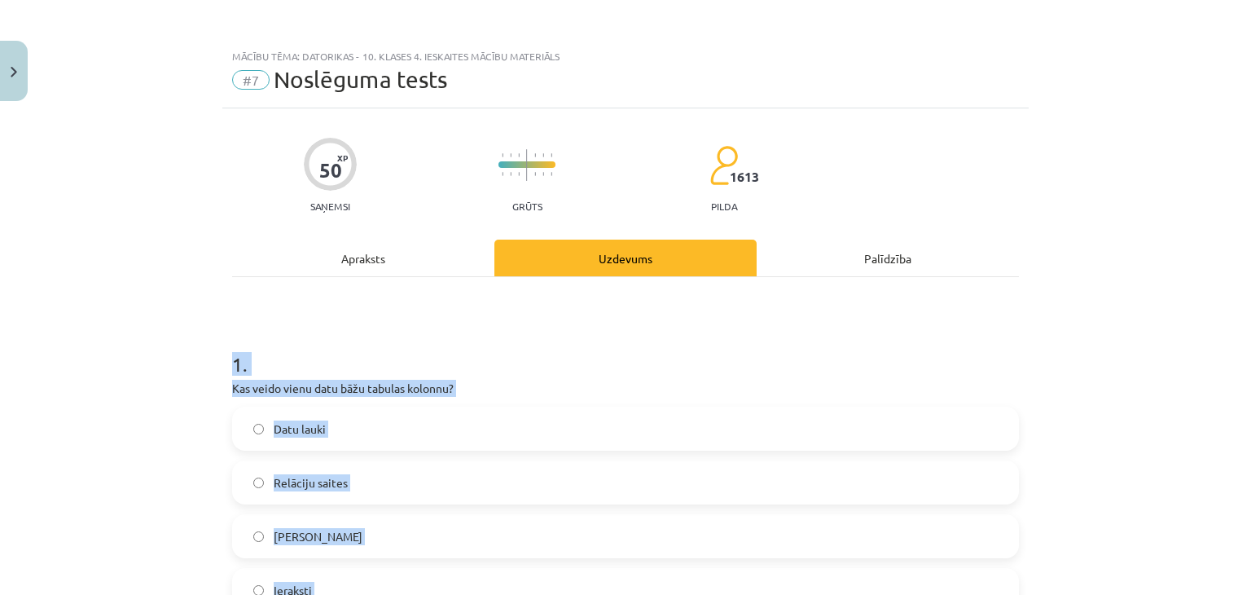
click at [309, 370] on h1 "1 ." at bounding box center [625, 349] width 787 height 50
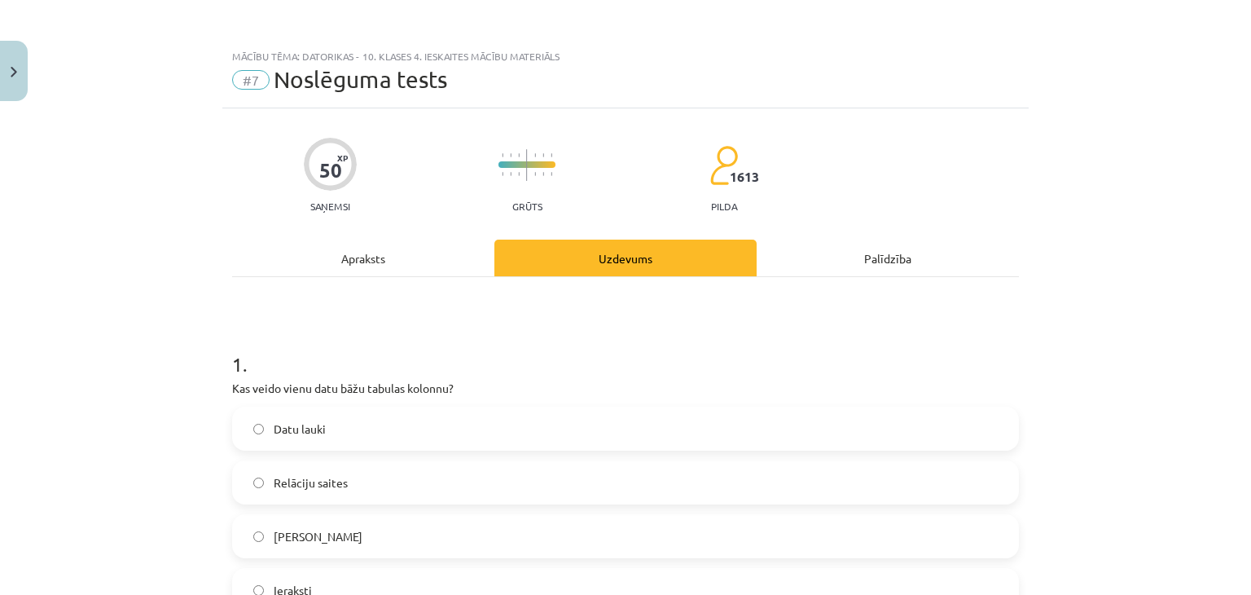
click at [322, 426] on label "Datu lauki" at bounding box center [625, 428] width 783 height 41
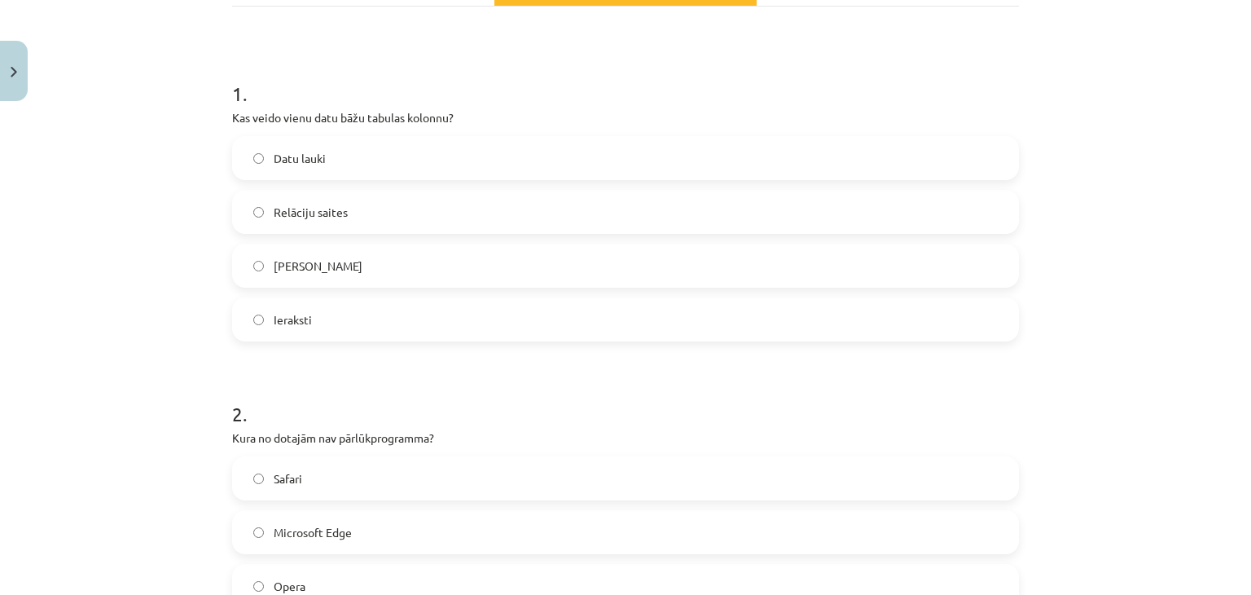
scroll to position [407, 0]
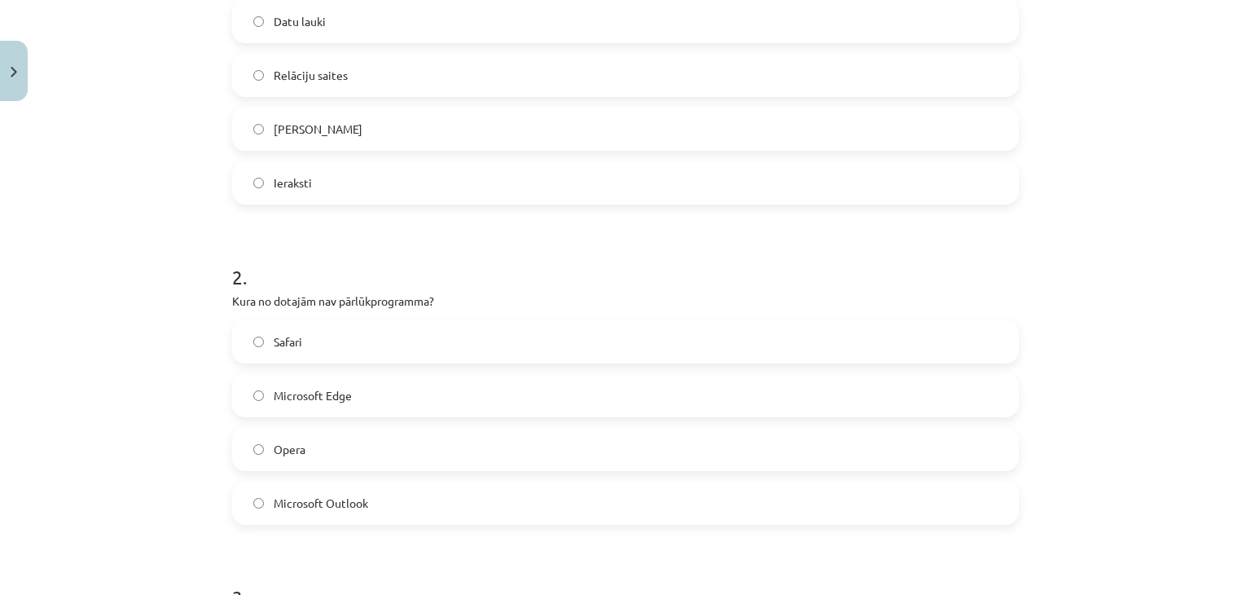
click at [341, 508] on span "Microsoft Outlook" at bounding box center [321, 502] width 94 height 17
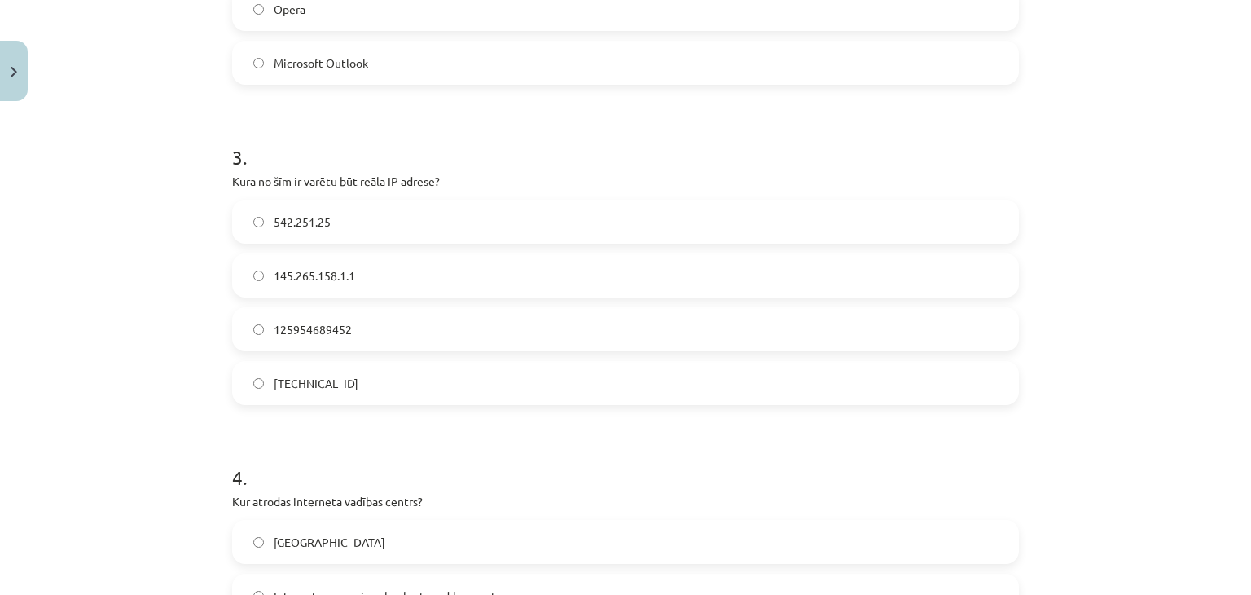
scroll to position [896, 0]
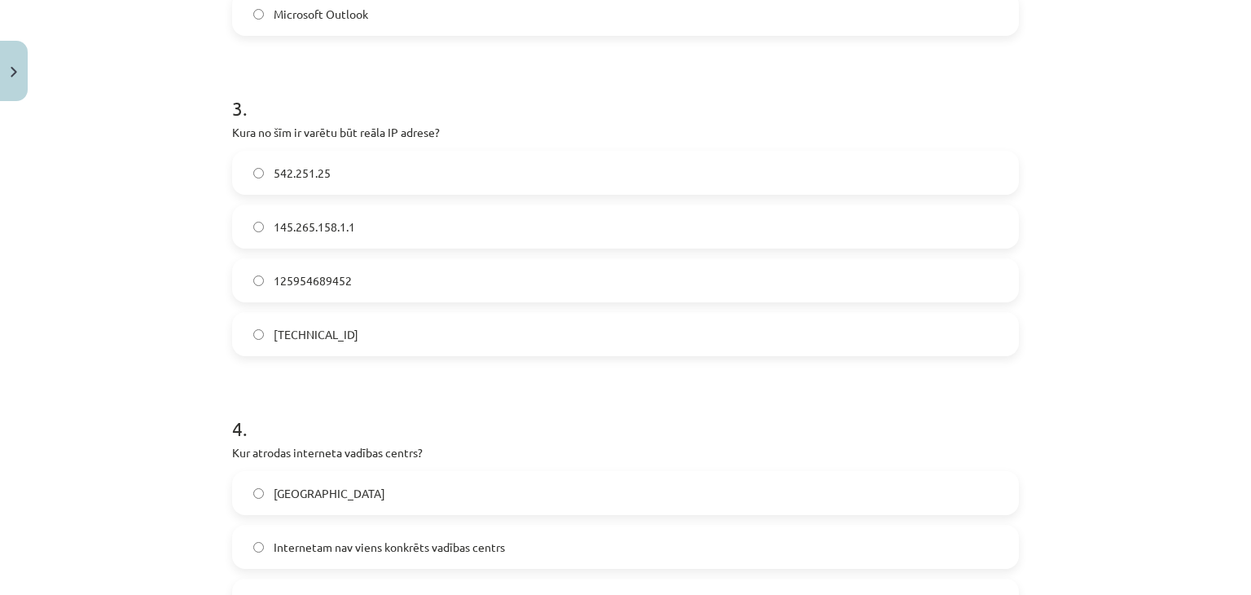
click at [325, 272] on span "125954689452" at bounding box center [313, 280] width 78 height 17
click at [302, 328] on span "158.12.159.1" at bounding box center [316, 334] width 85 height 17
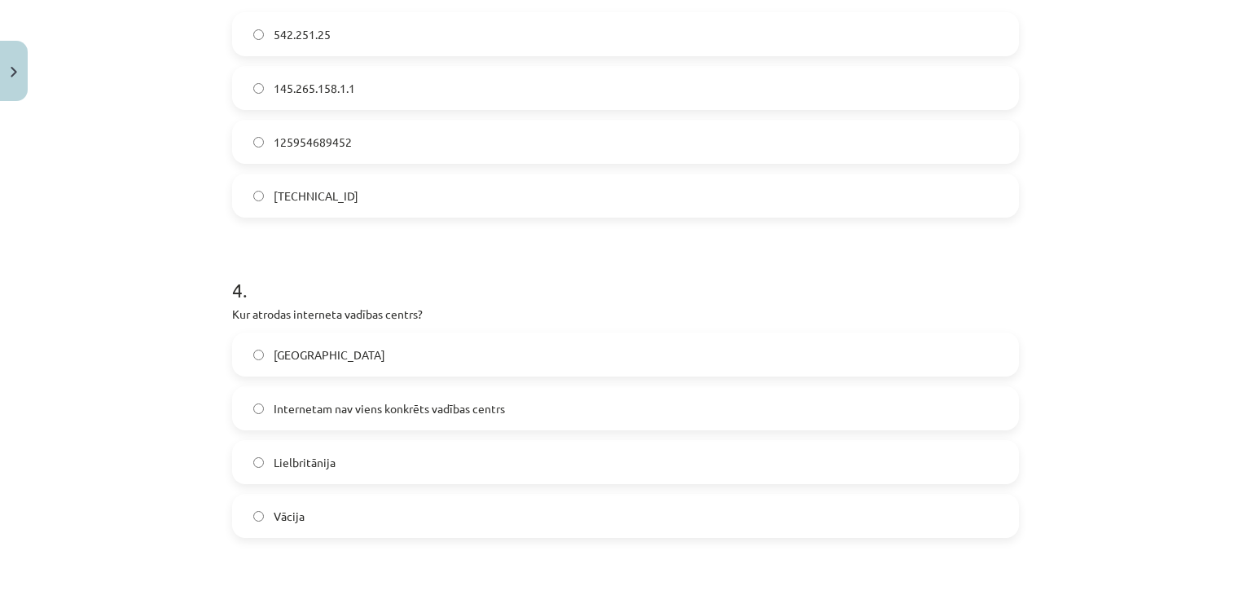
scroll to position [1140, 0]
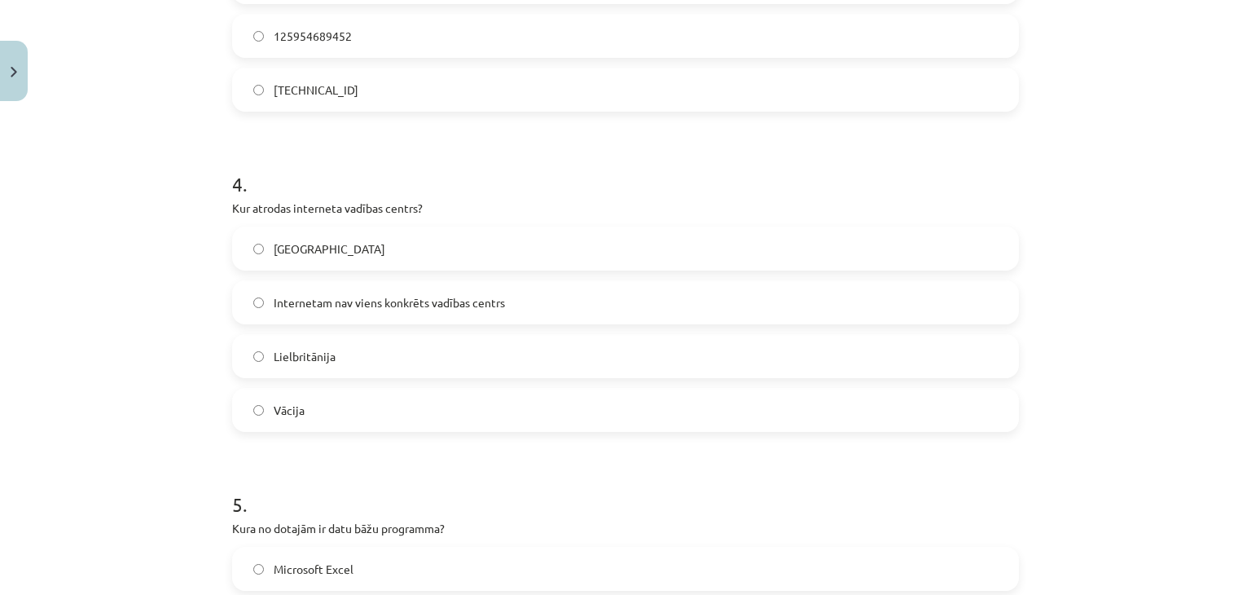
click at [326, 287] on label "Internetam nav viens konkrēts vadības centrs" at bounding box center [625, 302] width 783 height 41
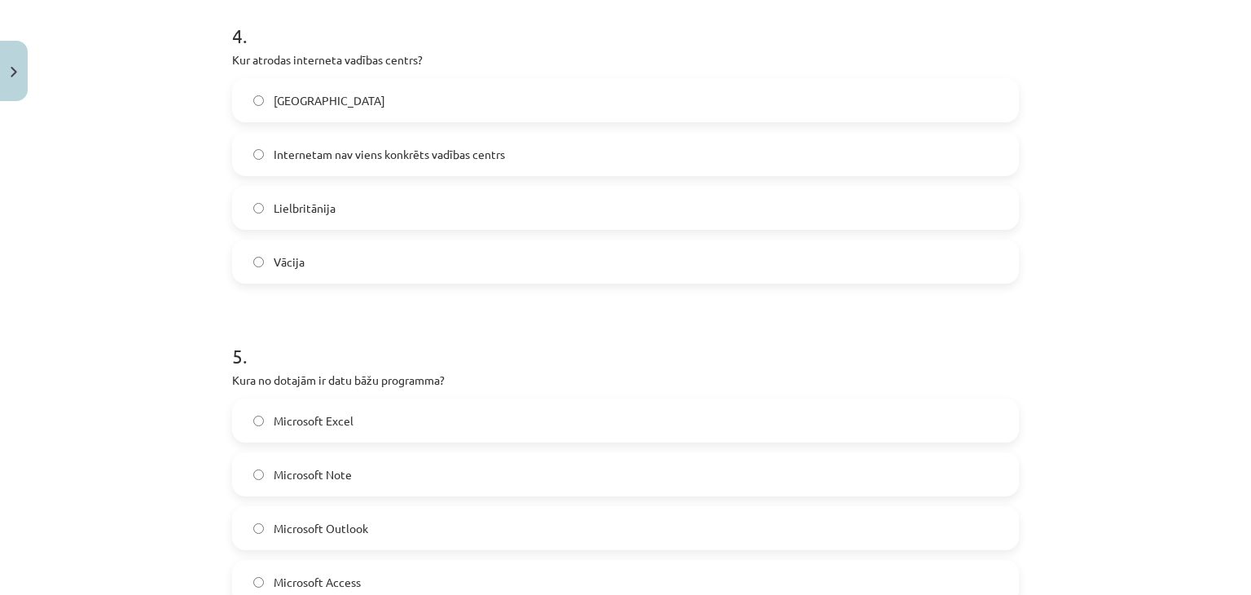
scroll to position [1384, 0]
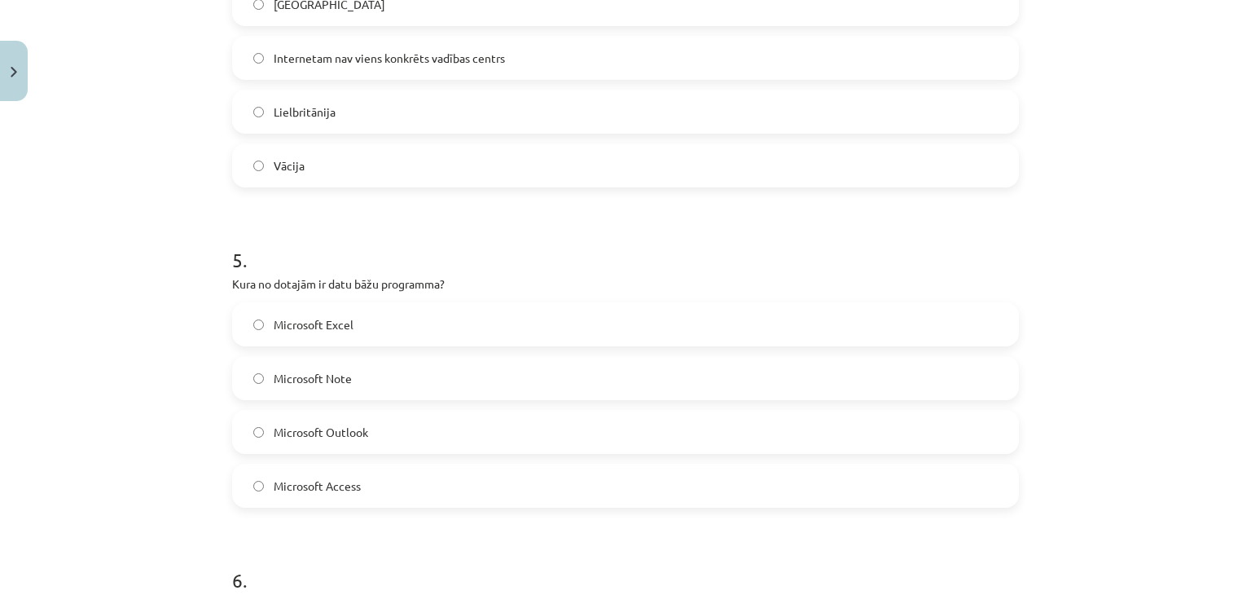
click at [375, 493] on label "Microsoft Access" at bounding box center [625, 485] width 783 height 41
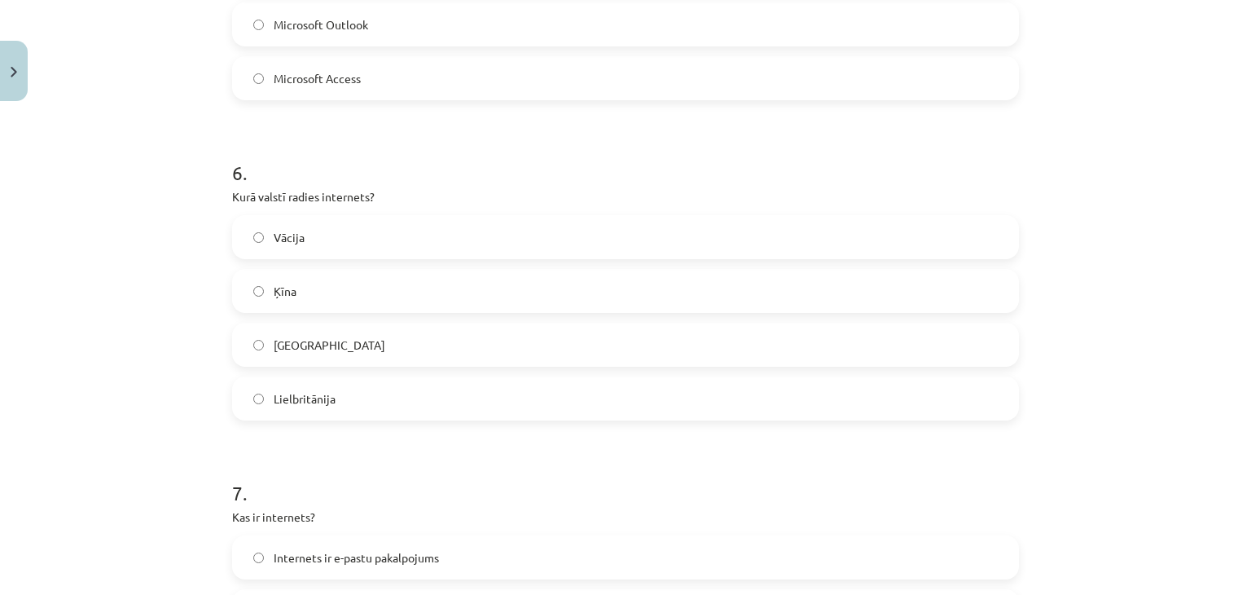
click at [279, 336] on span "ASV" at bounding box center [330, 344] width 112 height 17
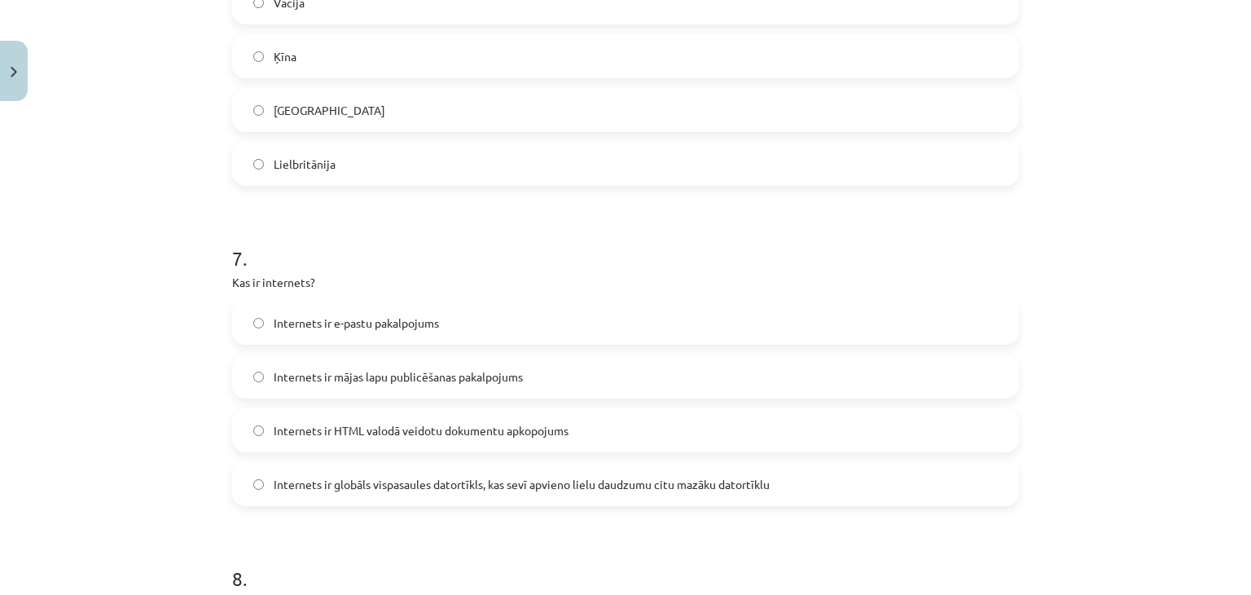
scroll to position [2117, 0]
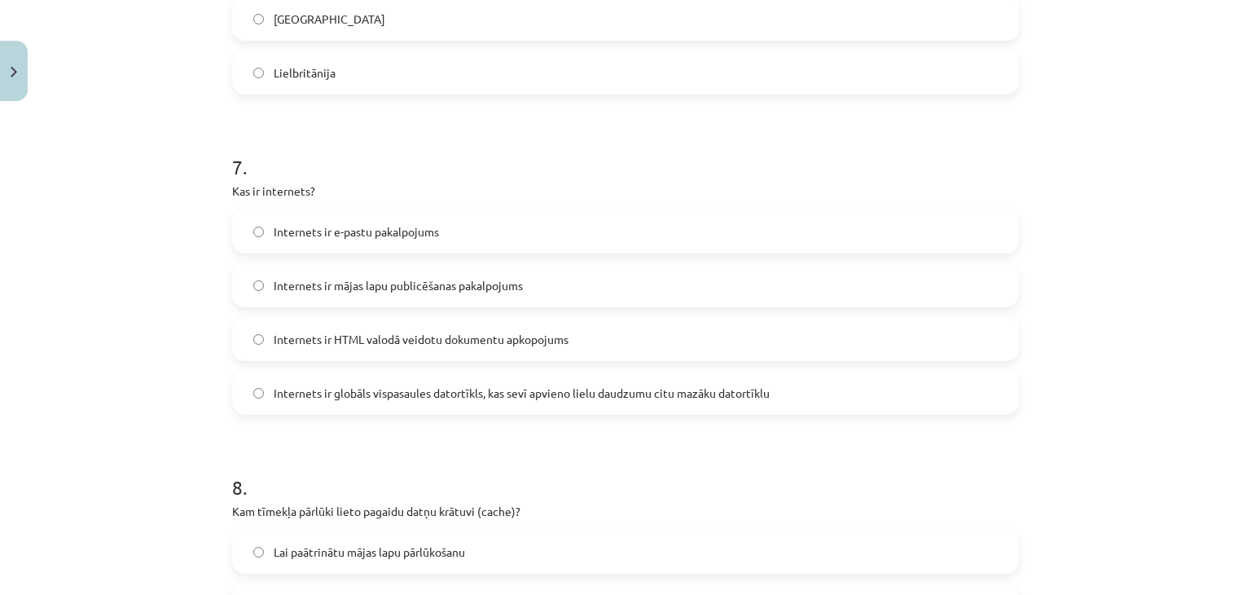
click at [329, 411] on label "Internets ir globāls vispasaules datortīkls, kas sevī apvieno lielu daudzumu ci…" at bounding box center [625, 392] width 783 height 41
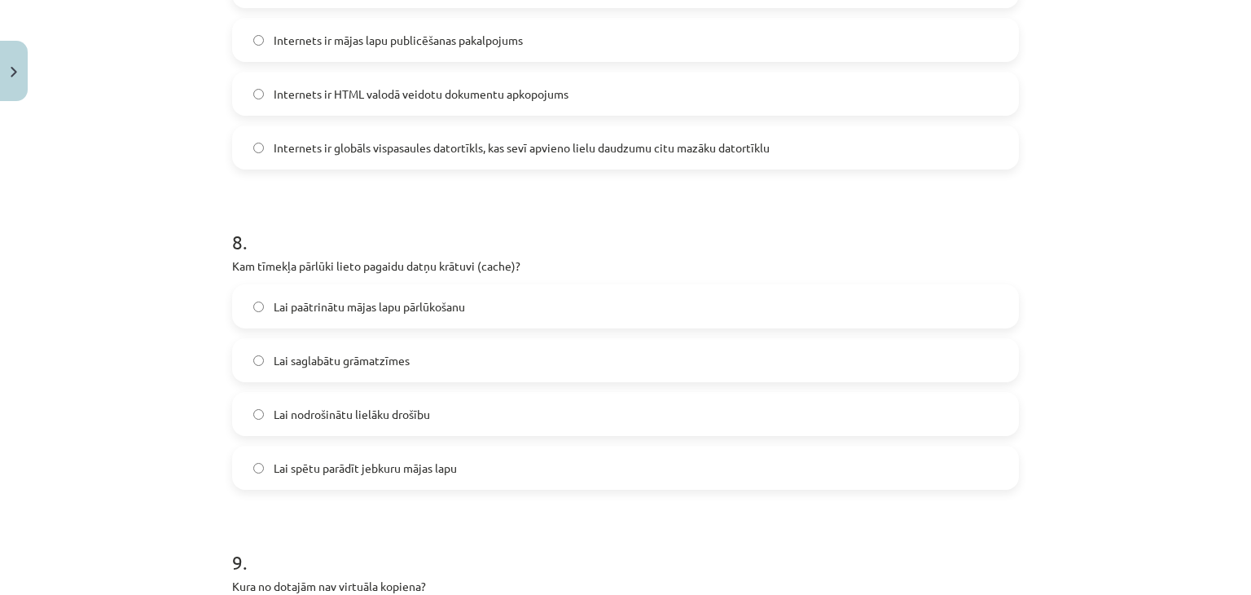
scroll to position [2525, 0]
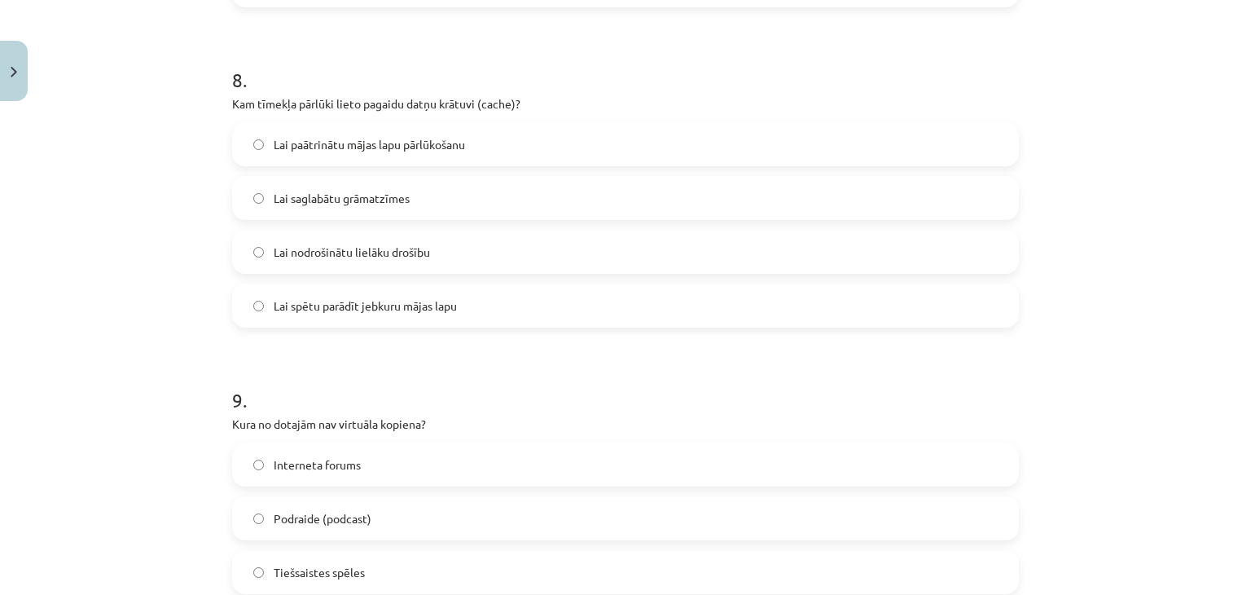
click at [368, 143] on span "Lai paātrinātu mājas lapu pārlūkošanu" at bounding box center [369, 144] width 191 height 17
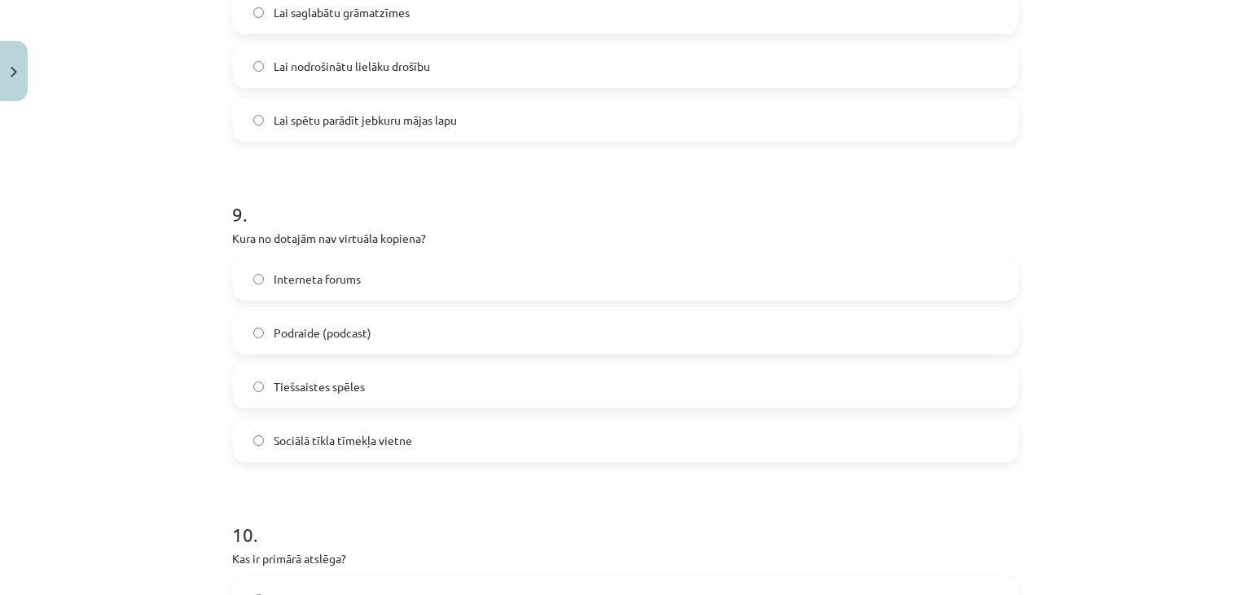
scroll to position [2850, 0]
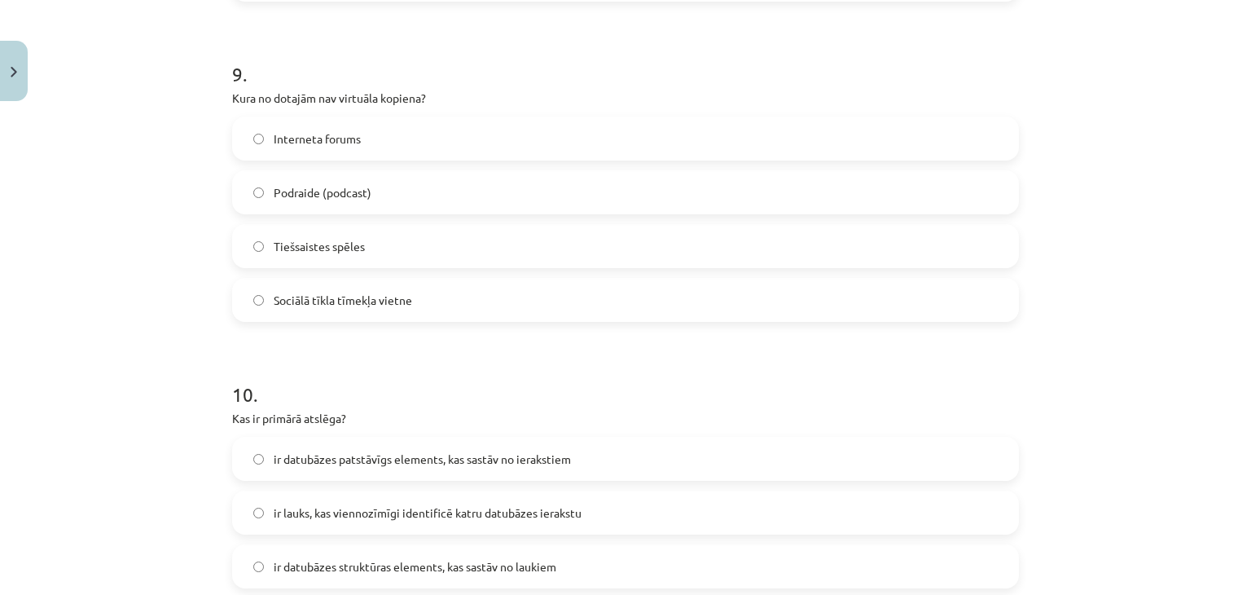
click at [309, 193] on span "Podraide (podcast)" at bounding box center [323, 192] width 98 height 17
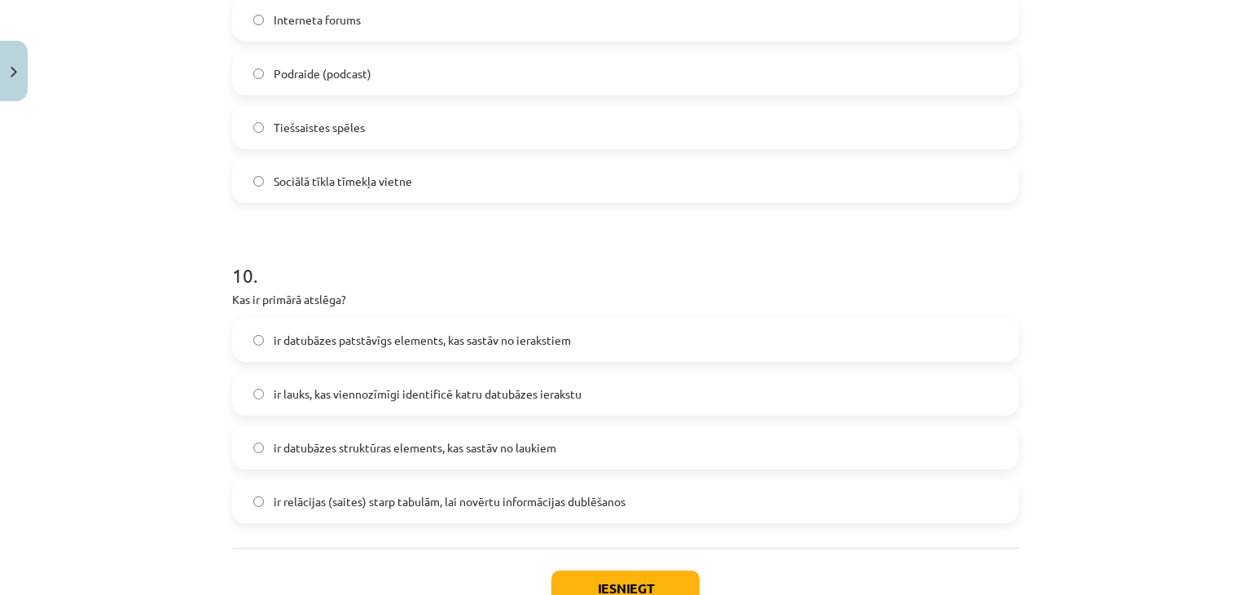
scroll to position [3086, 0]
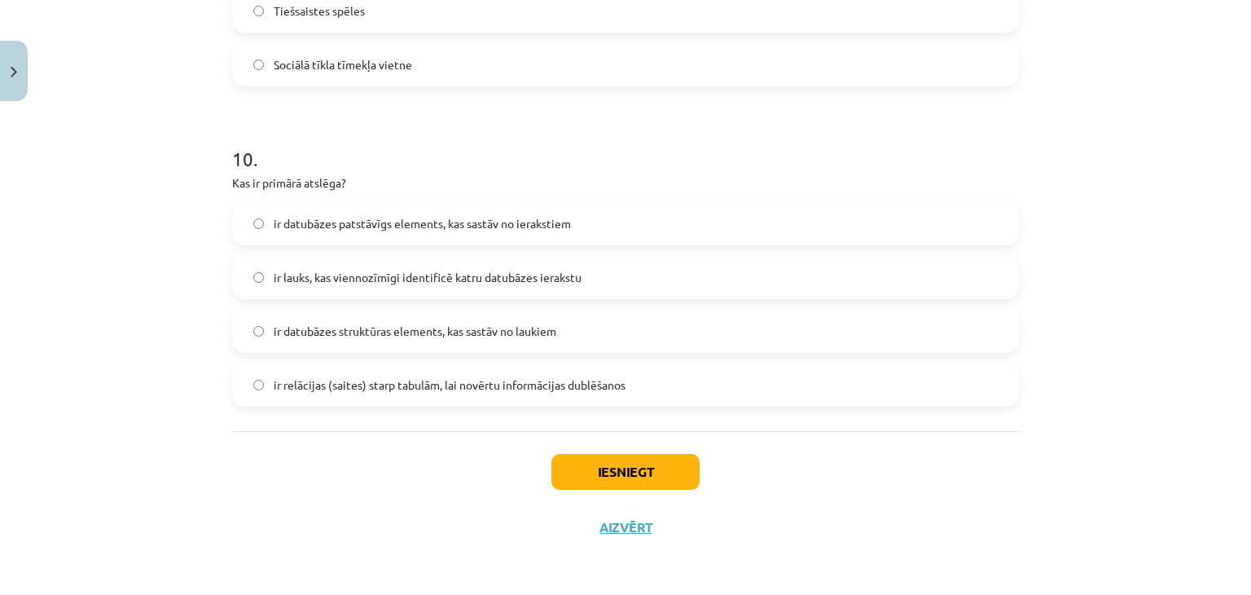
drag, startPoint x: 357, startPoint y: 278, endPoint x: 463, endPoint y: 400, distance: 161.7
click at [357, 277] on span "ir lauks, kas viennozīmīgi identificē katru datubāzes ierakstu" at bounding box center [428, 277] width 308 height 17
click at [598, 469] on button "Iesniegt" at bounding box center [625, 472] width 148 height 36
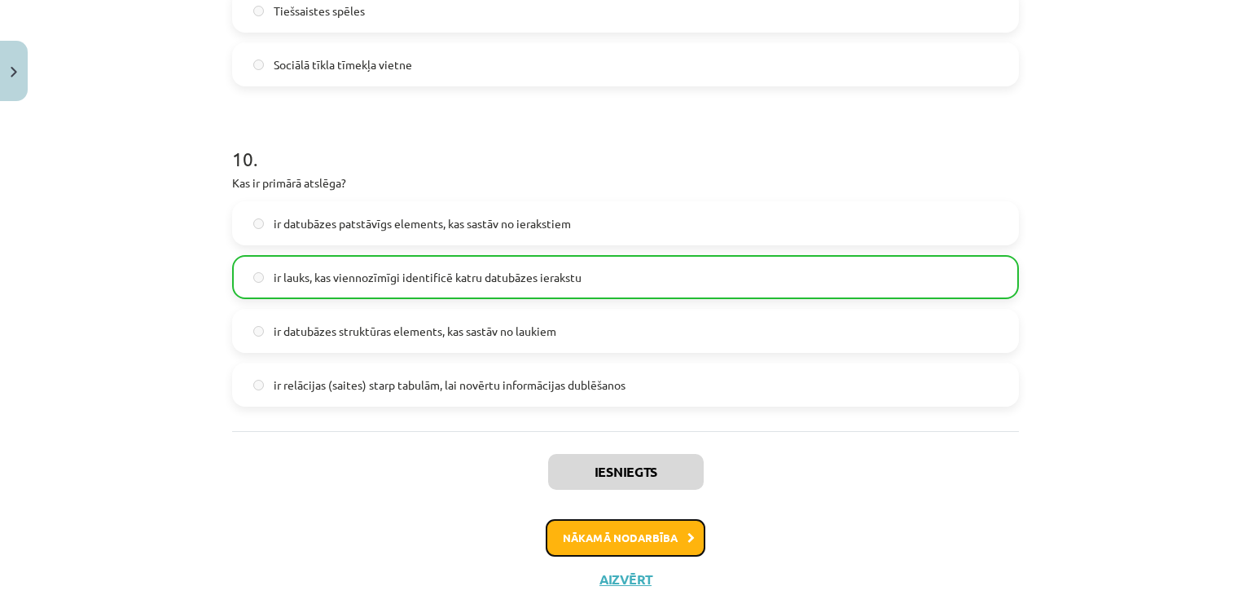
click at [649, 529] on button "Nākamā nodarbība" at bounding box center [626, 537] width 160 height 37
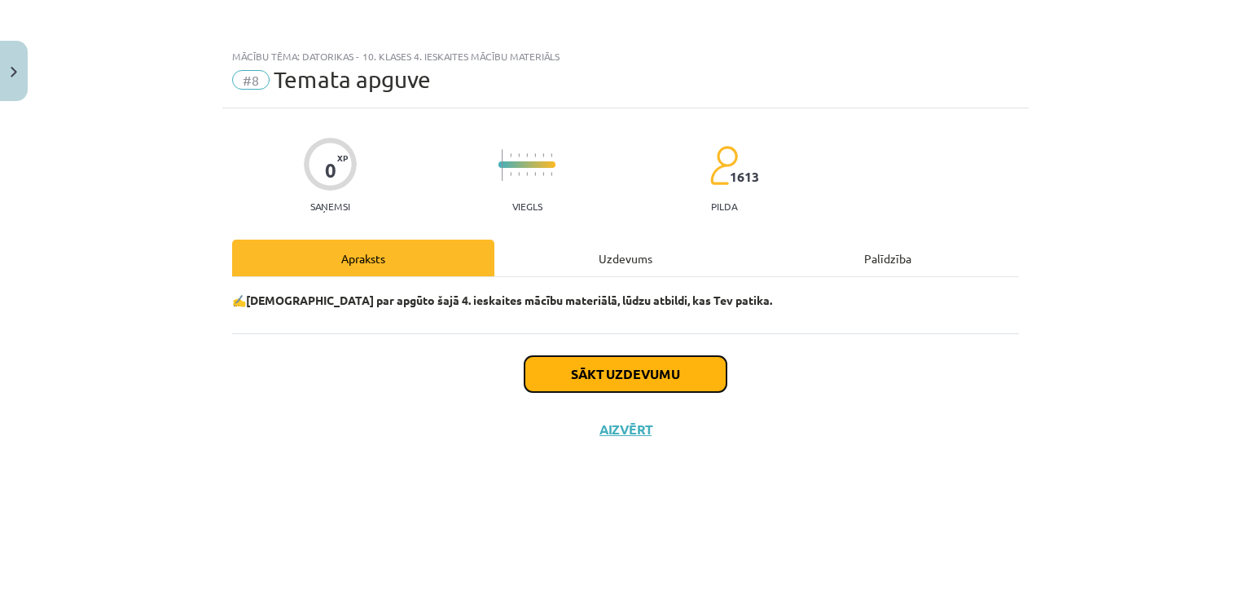
click at [596, 362] on button "Sākt uzdevumu" at bounding box center [625, 374] width 202 height 36
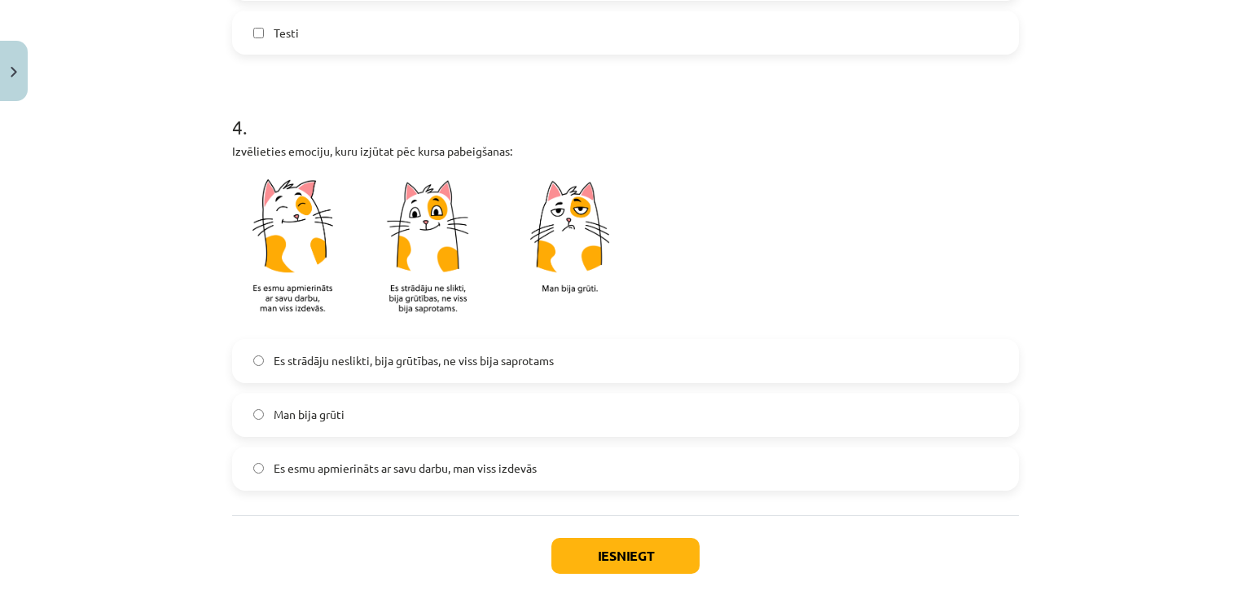
scroll to position [1384, 0]
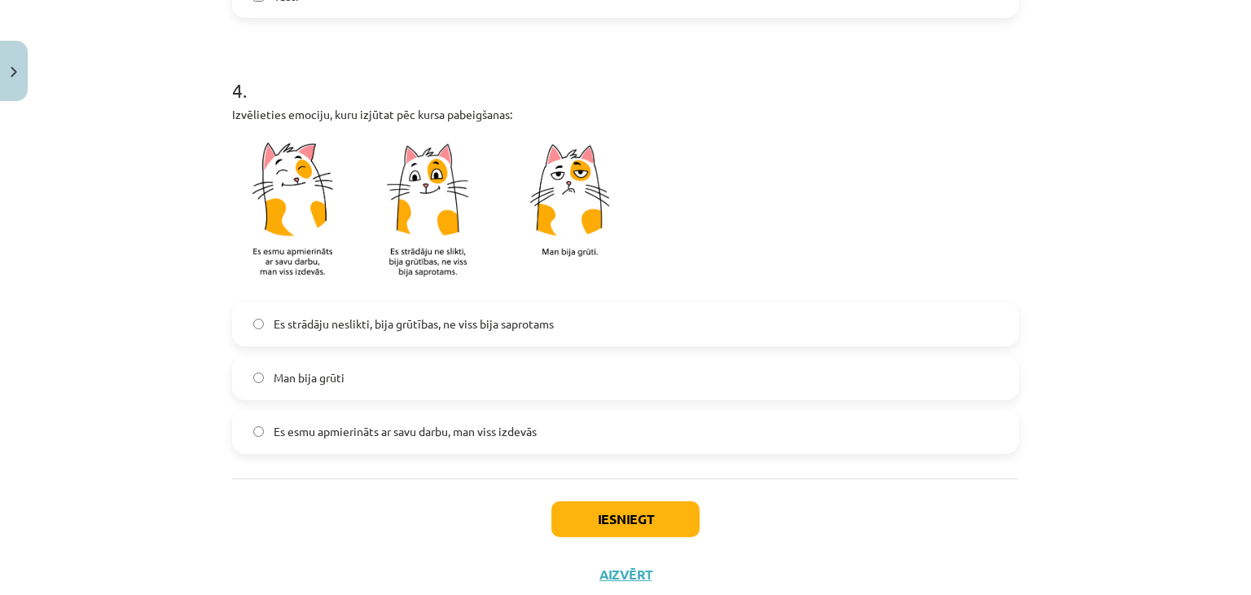
click at [314, 325] on span "Es strādāju neslikti, bija grūtības, ne viss bija saprotams" at bounding box center [414, 323] width 280 height 17
click at [619, 517] on button "Iesniegt" at bounding box center [625, 519] width 148 height 36
click at [290, 364] on label "Man bija grūti" at bounding box center [625, 378] width 783 height 41
click at [296, 433] on span "Es esmu apmierināts ar savu darbu, man viss izdevās" at bounding box center [405, 431] width 263 height 17
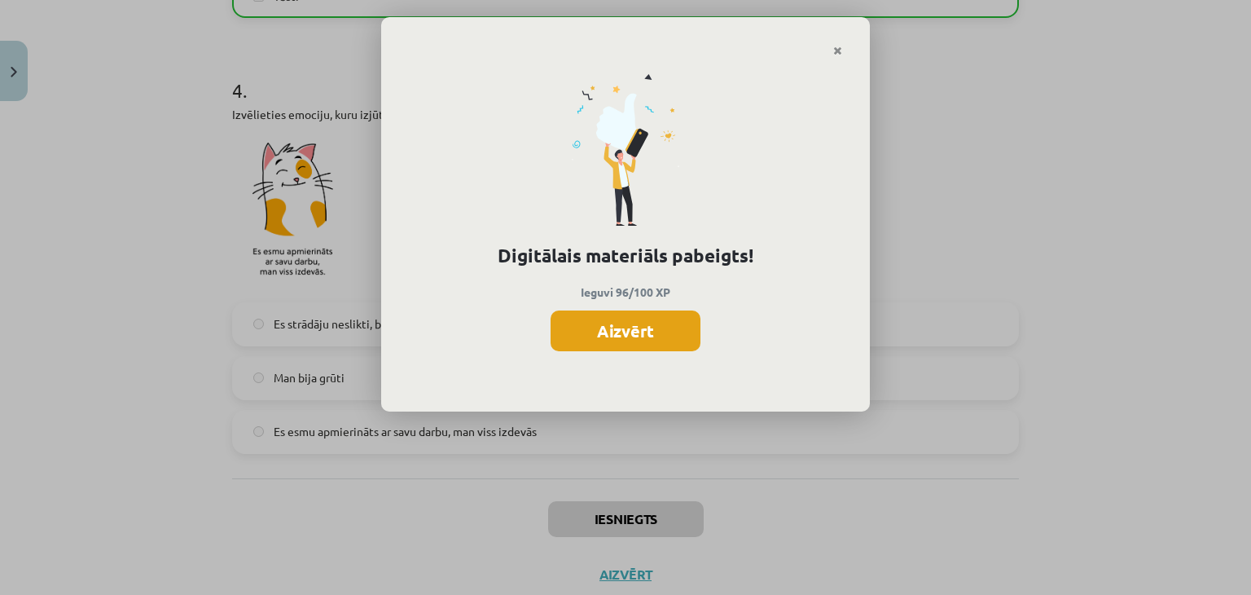
click at [630, 340] on button "Aizvērt" at bounding box center [626, 330] width 150 height 41
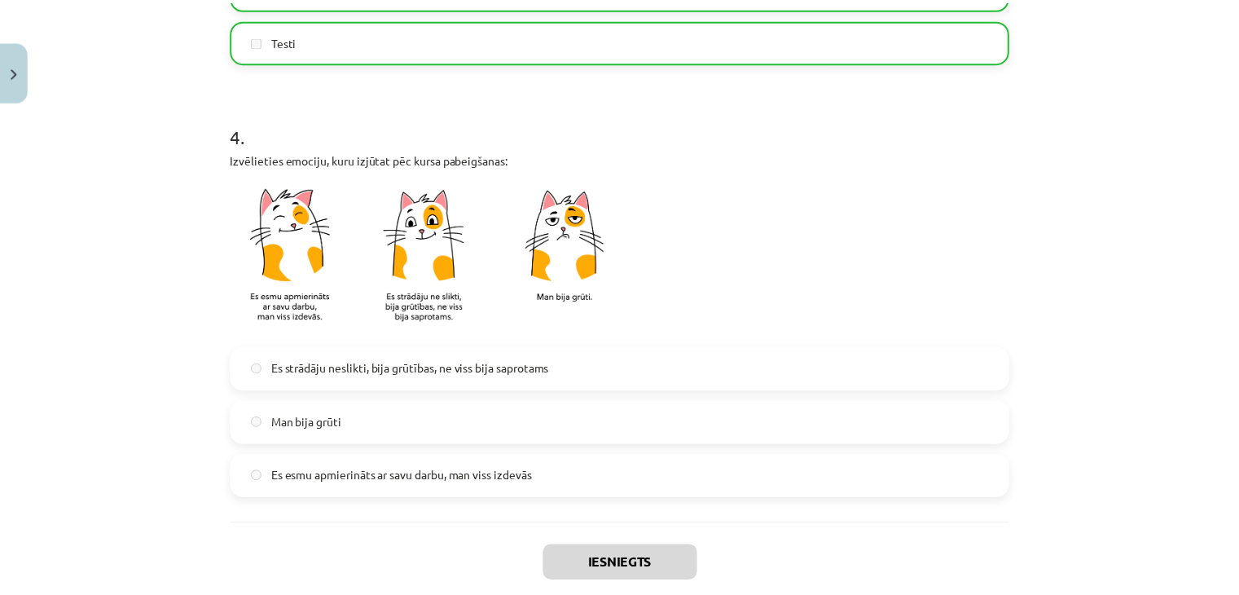
scroll to position [1303, 0]
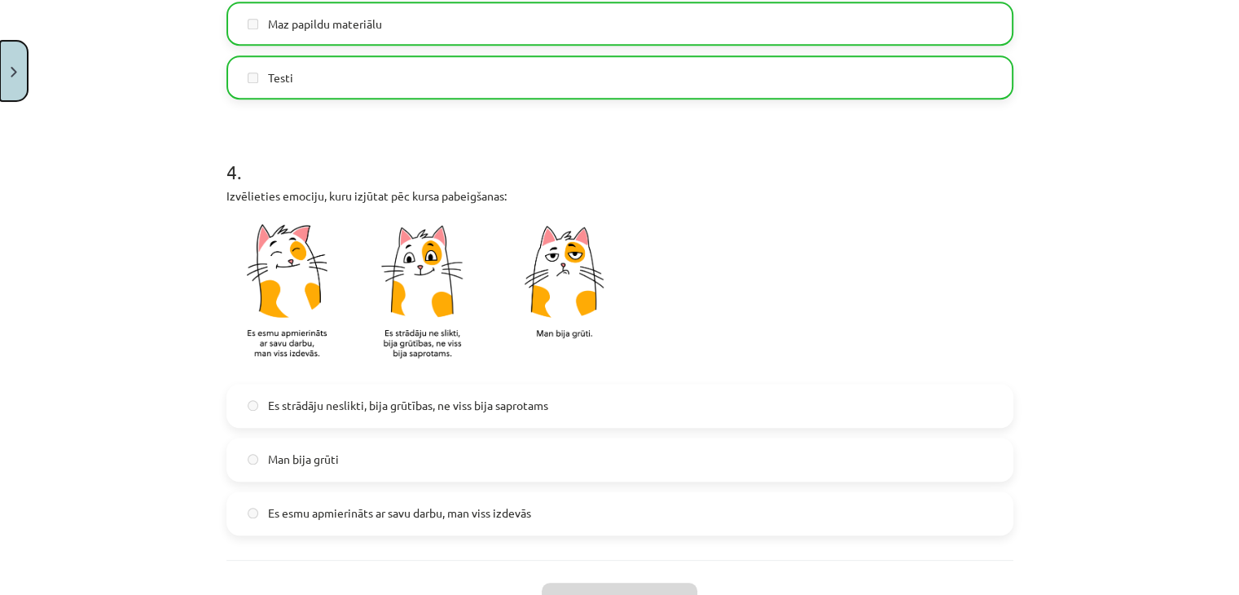
click at [20, 70] on button "Close" at bounding box center [14, 71] width 28 height 60
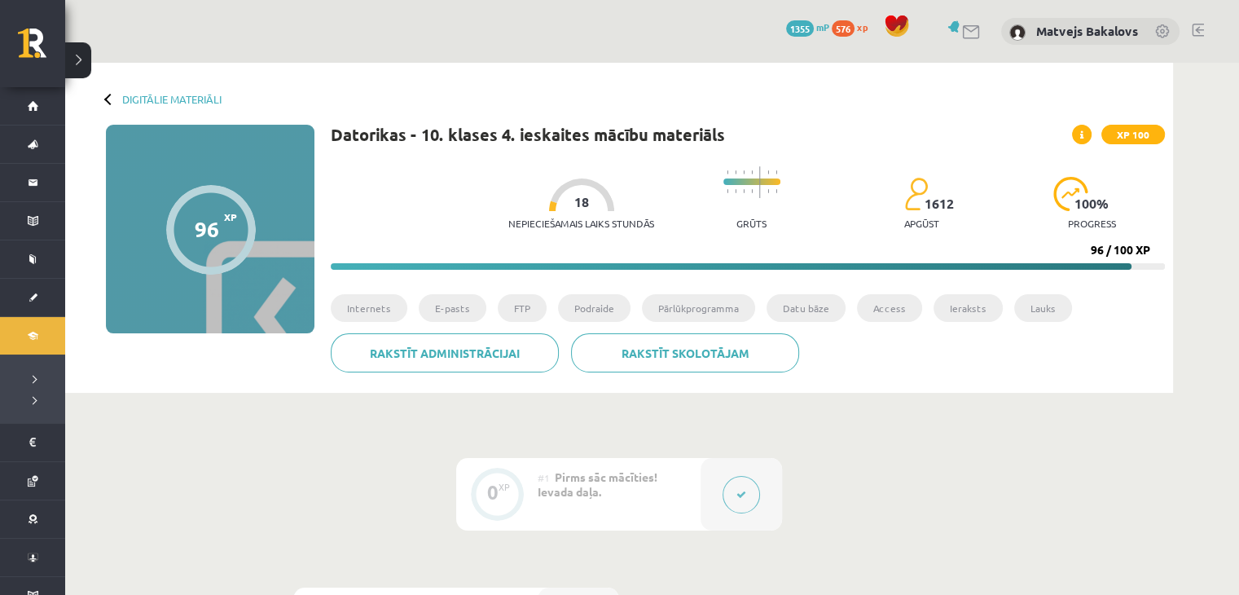
click at [178, 92] on div "Digitālie materiāli 96 XP XP 100 96 / 100 XP Datorikas - 10. klases 4. ieskaite…" at bounding box center [619, 228] width 1108 height 330
click at [177, 99] on link "Digitālie materiāli" at bounding box center [171, 99] width 99 height 12
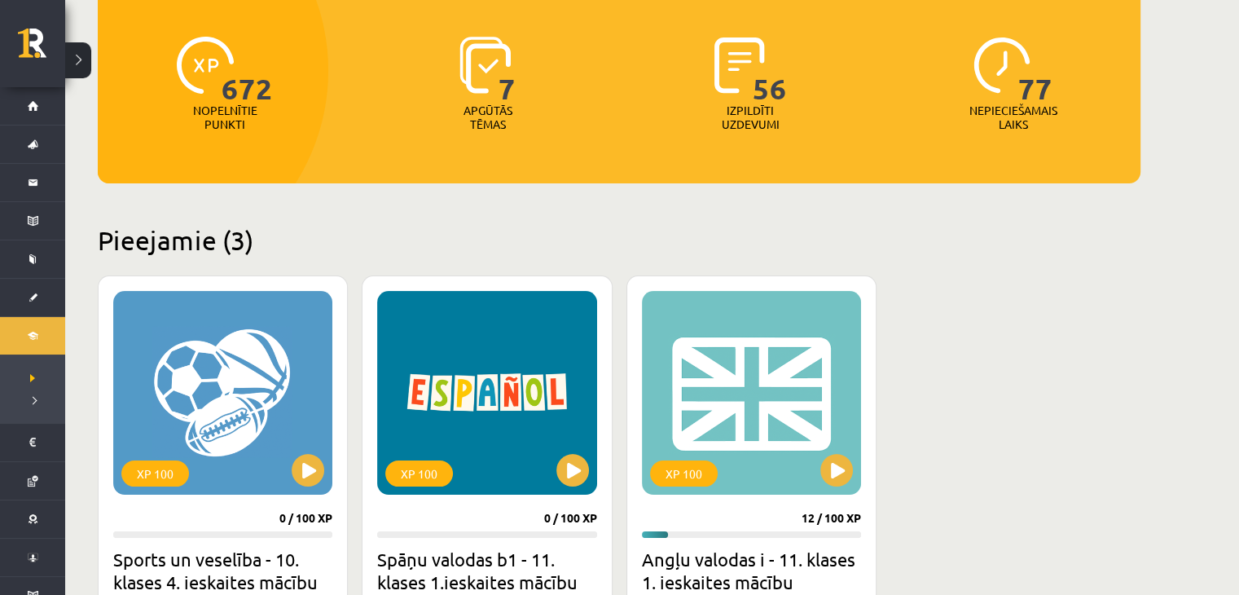
scroll to position [326, 0]
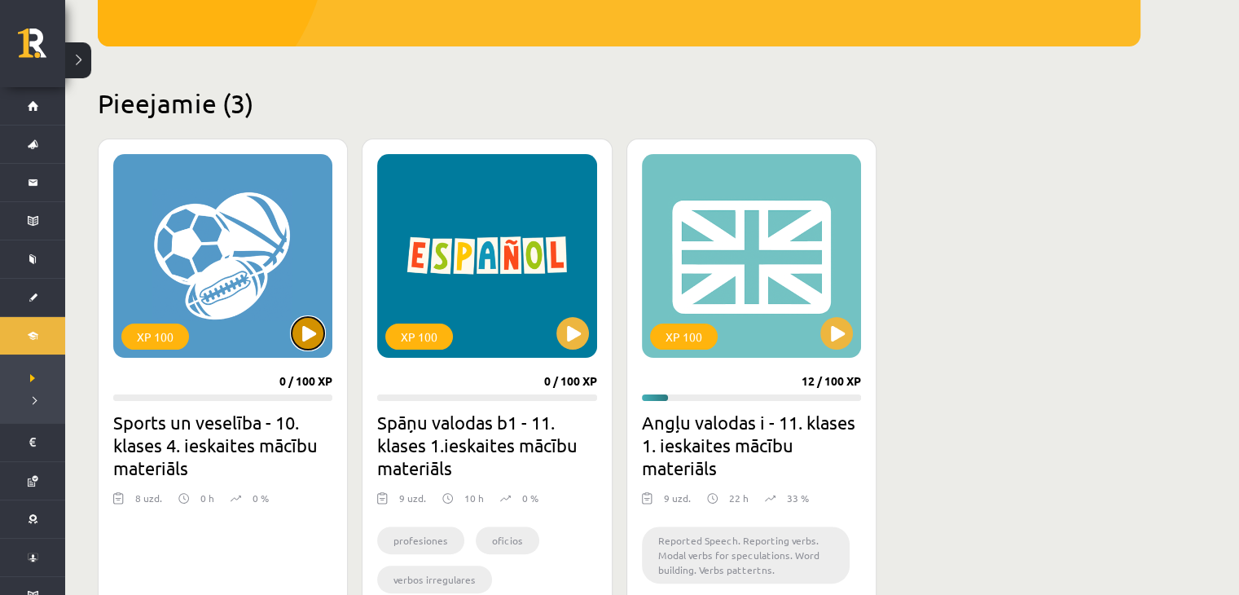
click at [296, 321] on button at bounding box center [308, 333] width 33 height 33
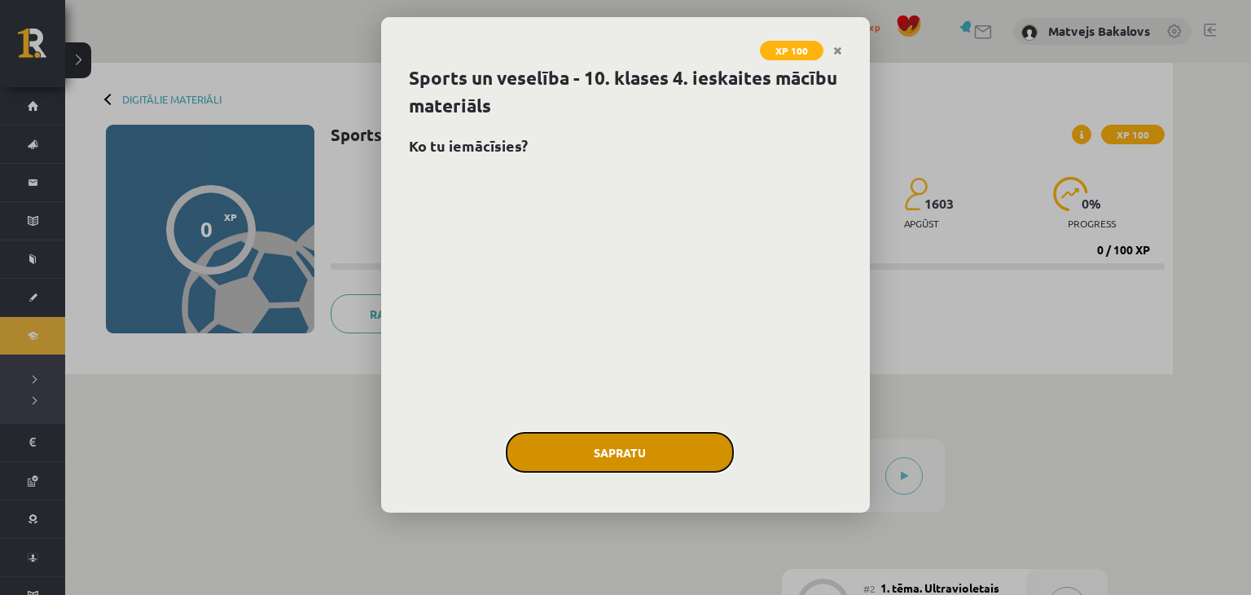
click at [616, 461] on button "Sapratu" at bounding box center [620, 452] width 228 height 41
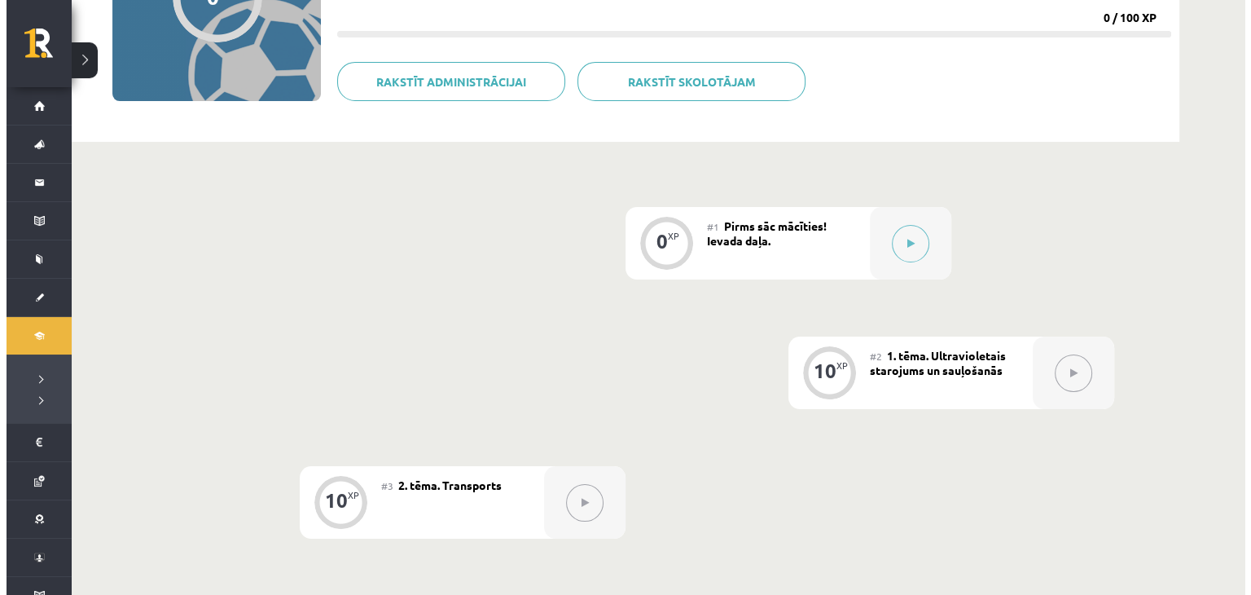
scroll to position [407, 0]
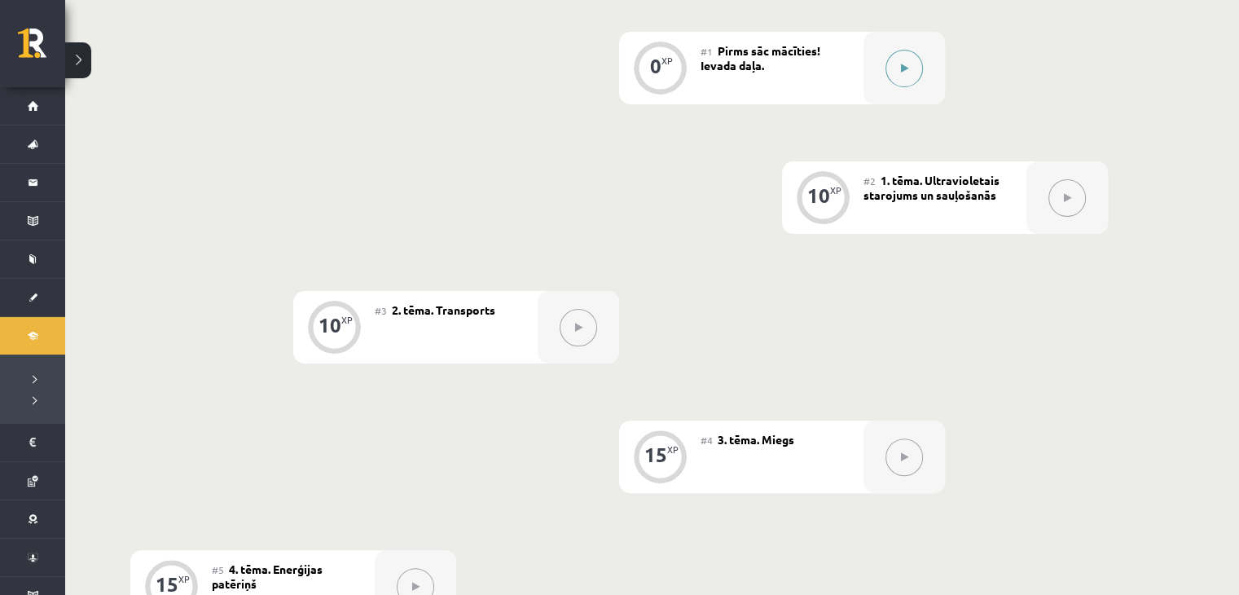
click at [908, 66] on button at bounding box center [903, 68] width 37 height 37
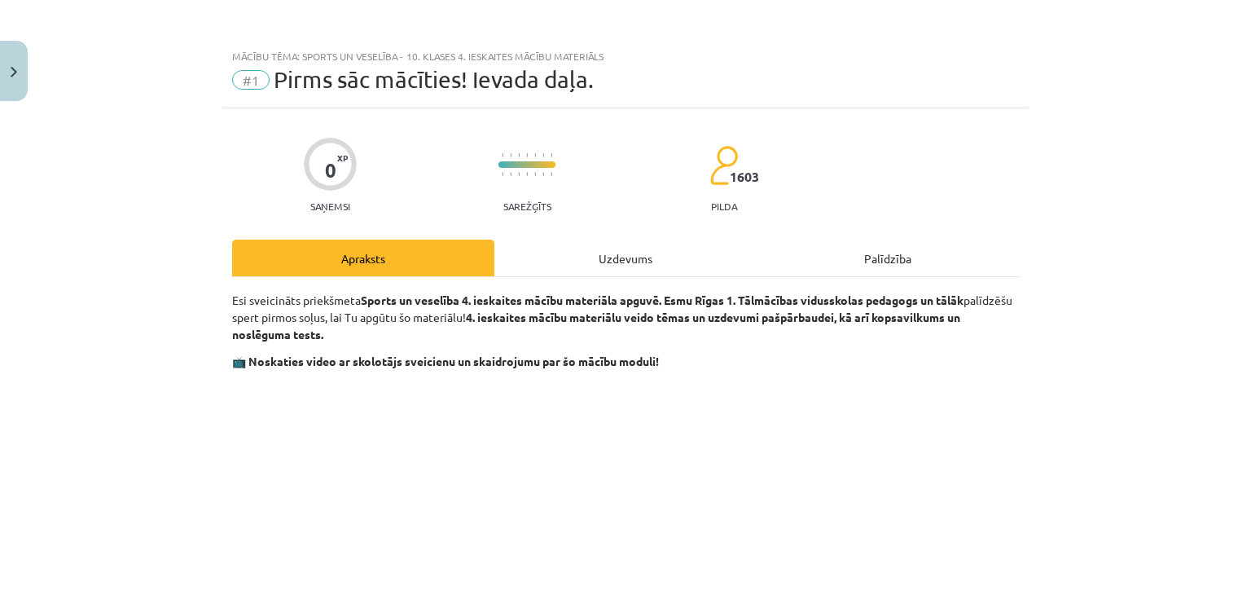
click at [619, 252] on div "Uzdevums" at bounding box center [625, 257] width 262 height 37
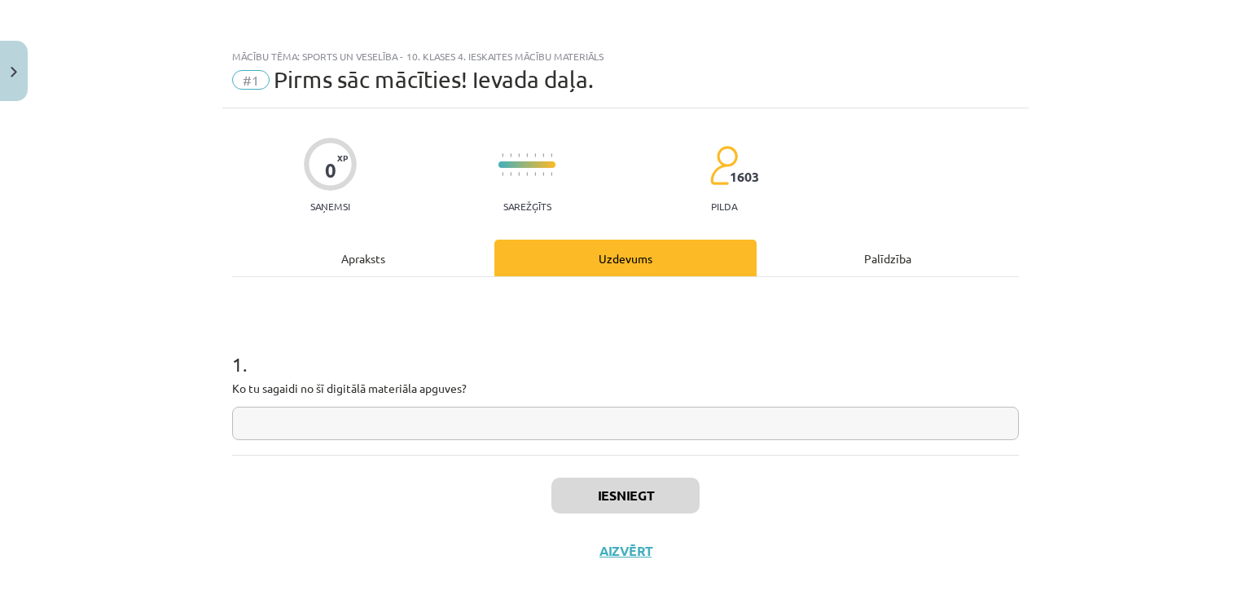
scroll to position [24, 0]
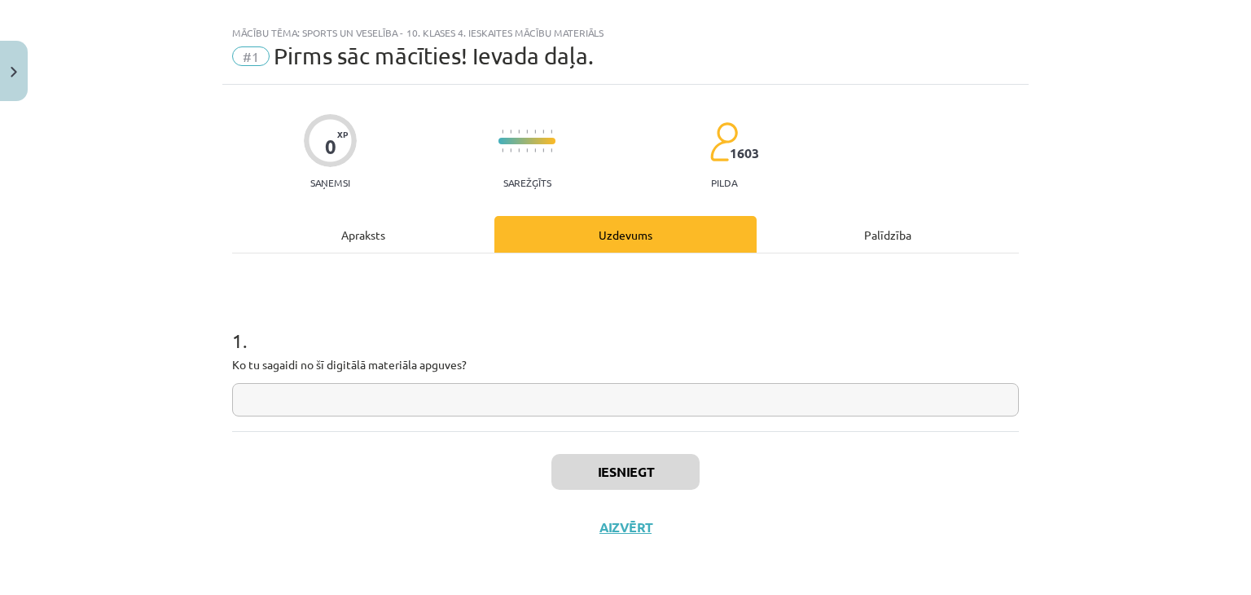
click at [609, 392] on input "text" at bounding box center [625, 399] width 787 height 33
type input "*"
click at [646, 482] on button "Iesniegt" at bounding box center [625, 472] width 148 height 36
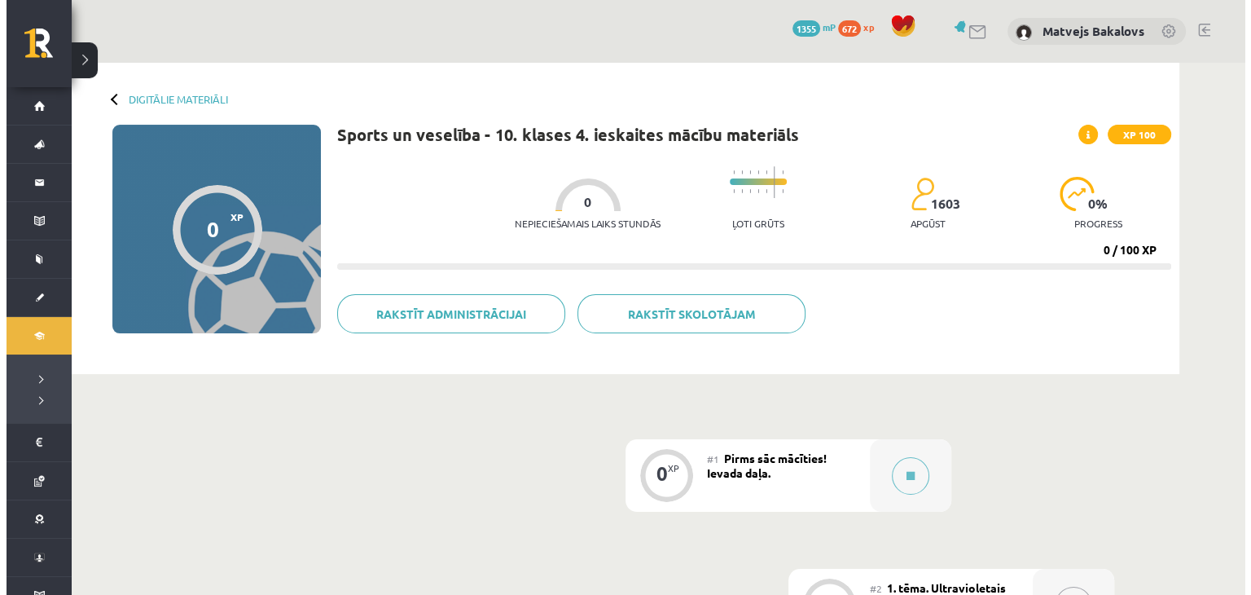
scroll to position [244, 0]
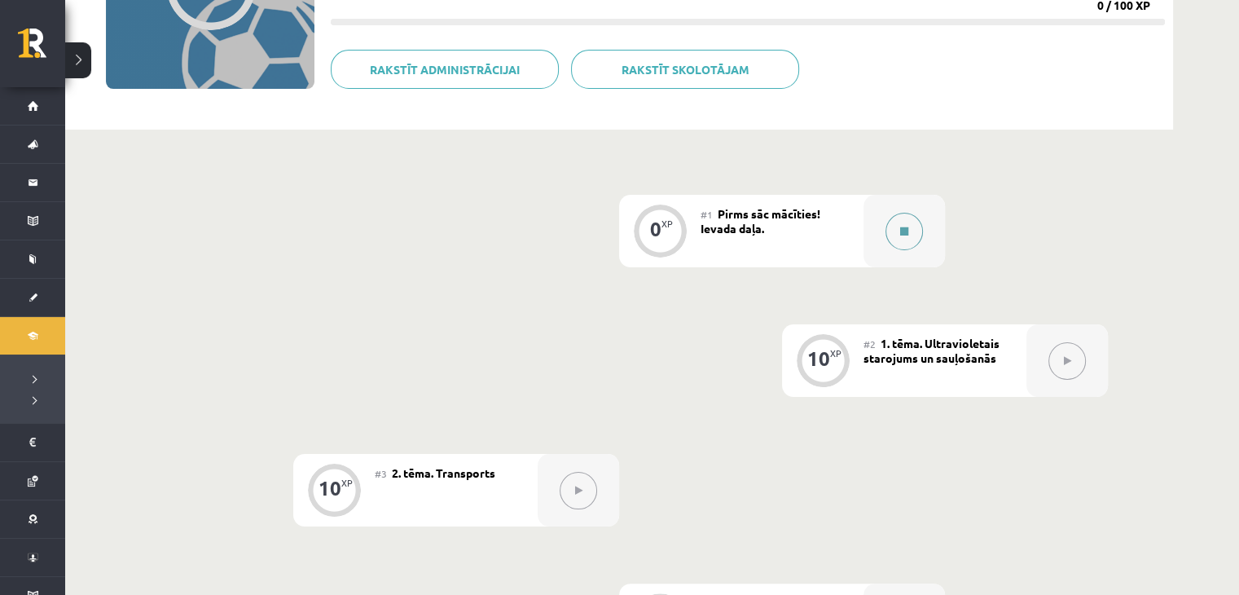
click at [919, 226] on button at bounding box center [903, 231] width 37 height 37
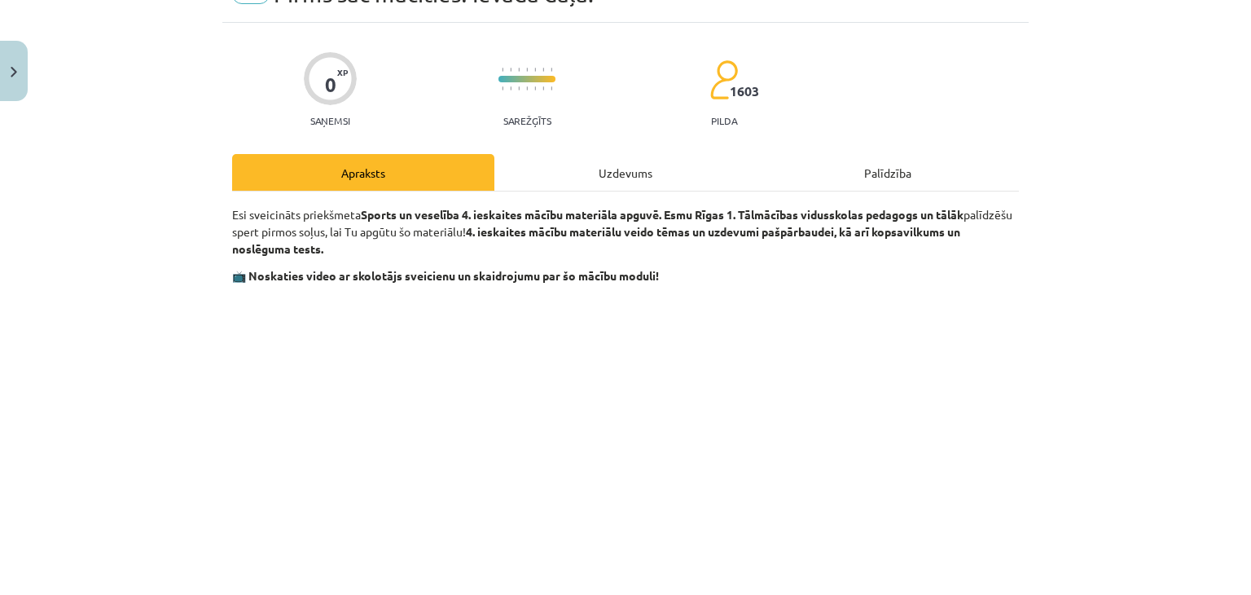
scroll to position [0, 0]
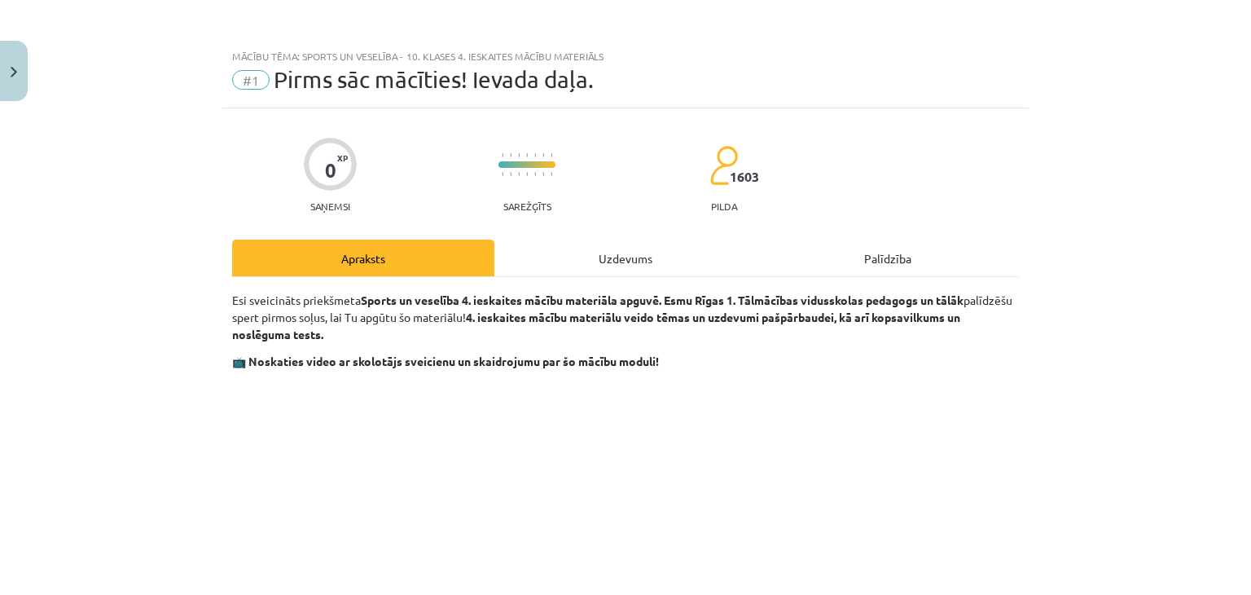
click at [603, 256] on div "Uzdevums" at bounding box center [625, 257] width 262 height 37
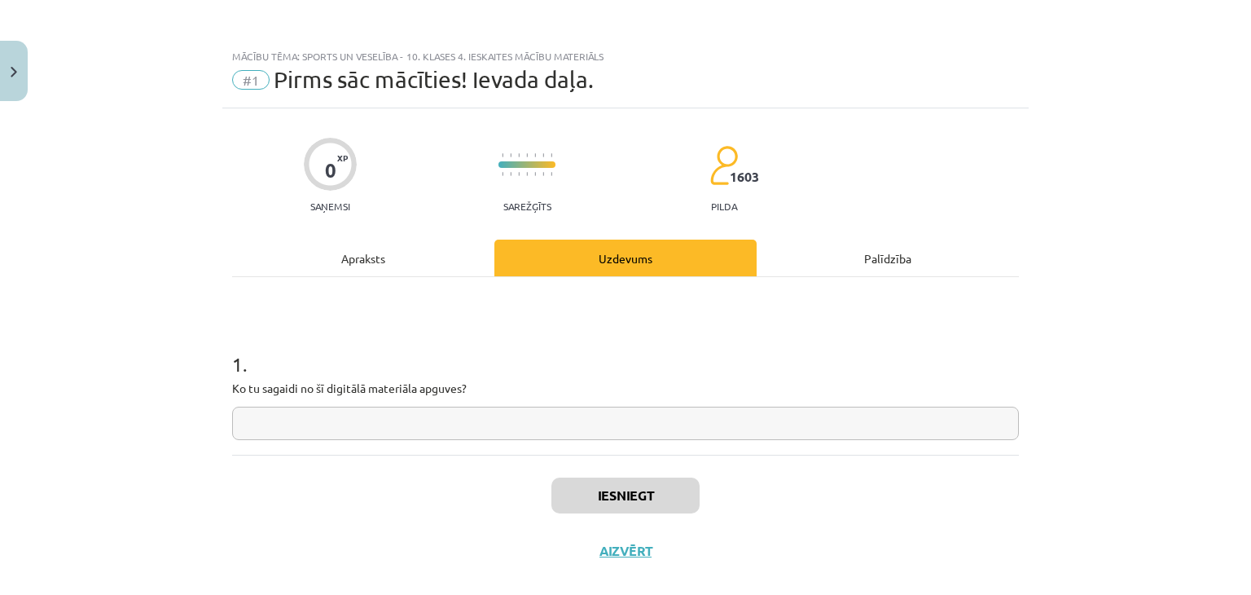
scroll to position [24, 0]
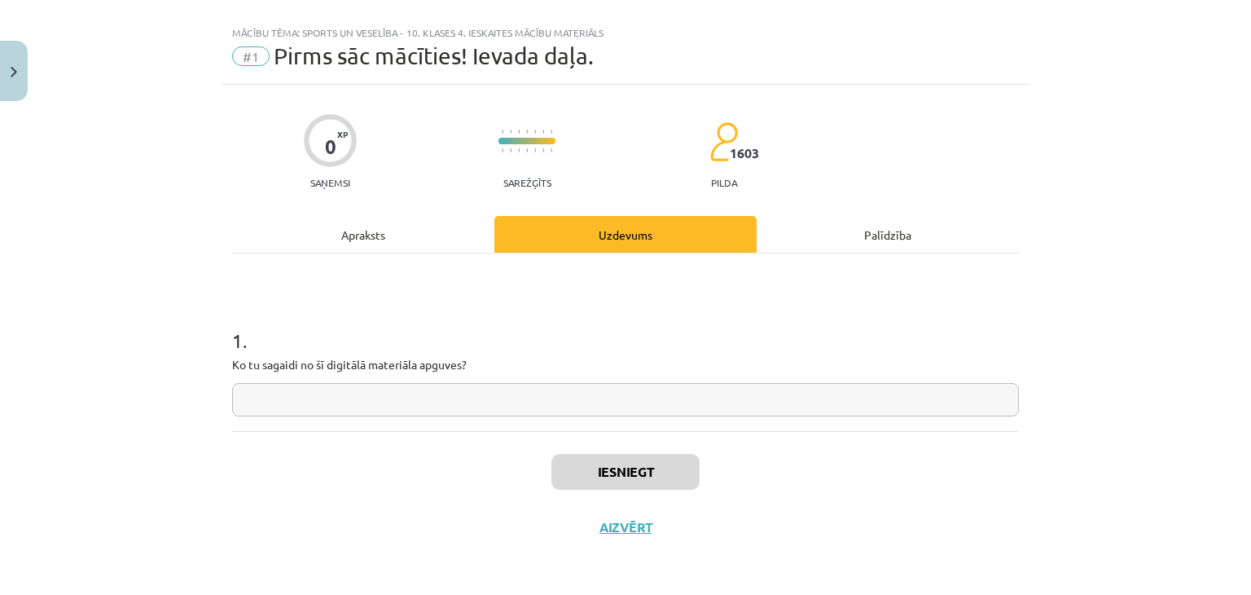
click at [519, 391] on input "text" at bounding box center [625, 399] width 787 height 33
type input "*"
click at [597, 472] on button "Iesniegt" at bounding box center [625, 472] width 148 height 36
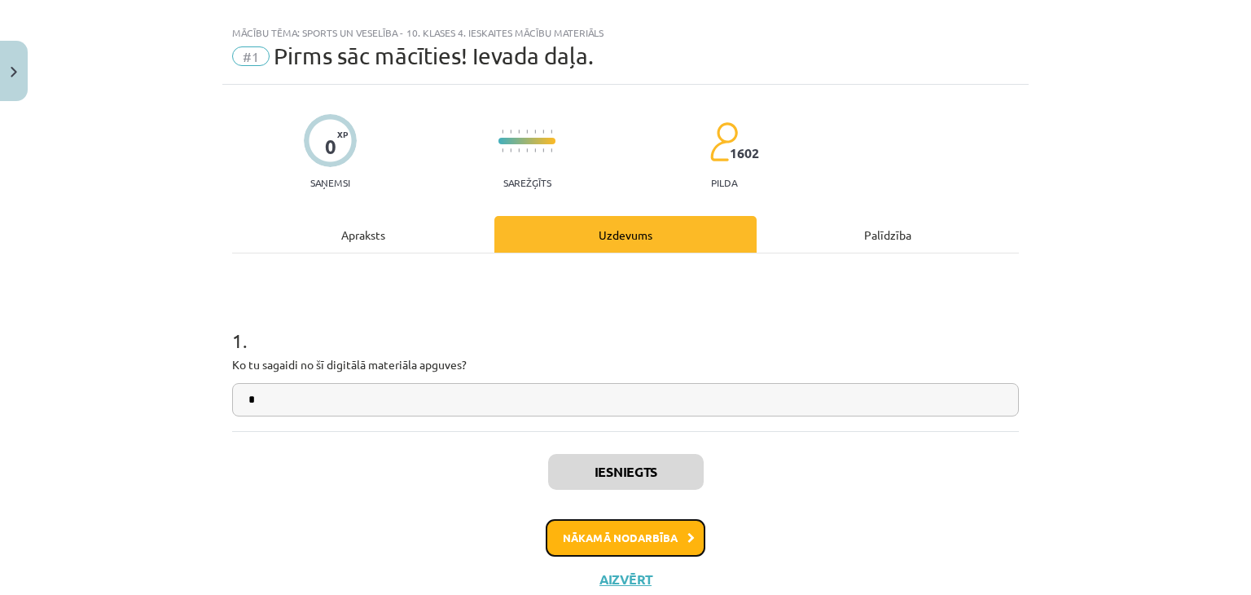
click at [612, 539] on button "Nākamā nodarbība" at bounding box center [626, 537] width 160 height 37
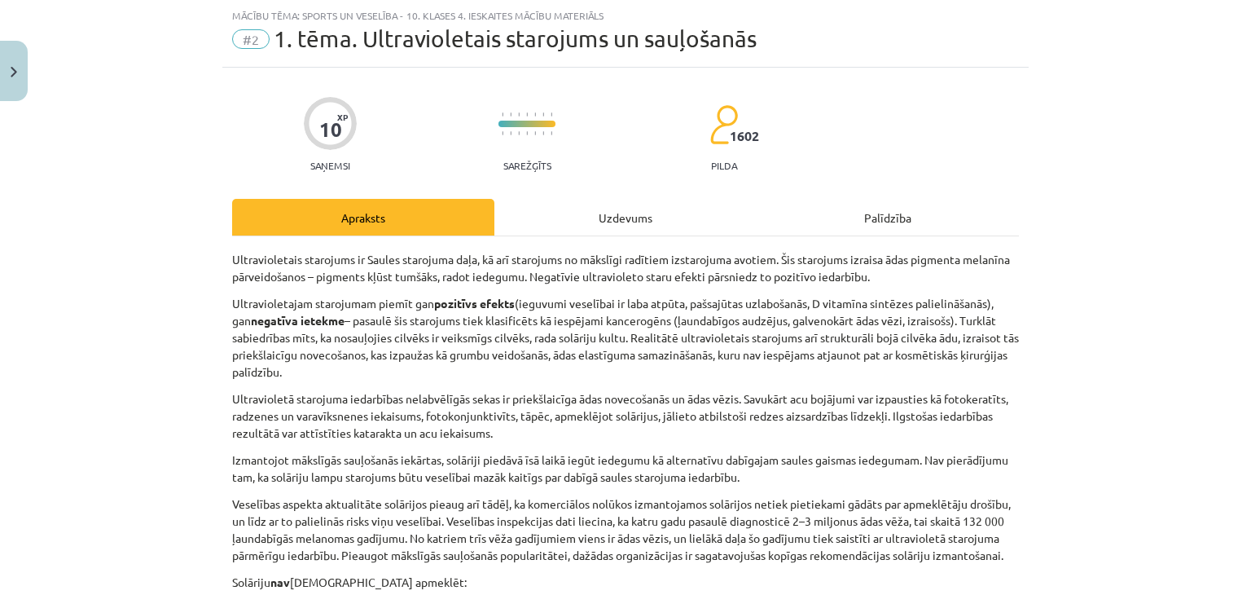
click at [612, 229] on div "Uzdevums" at bounding box center [625, 217] width 262 height 37
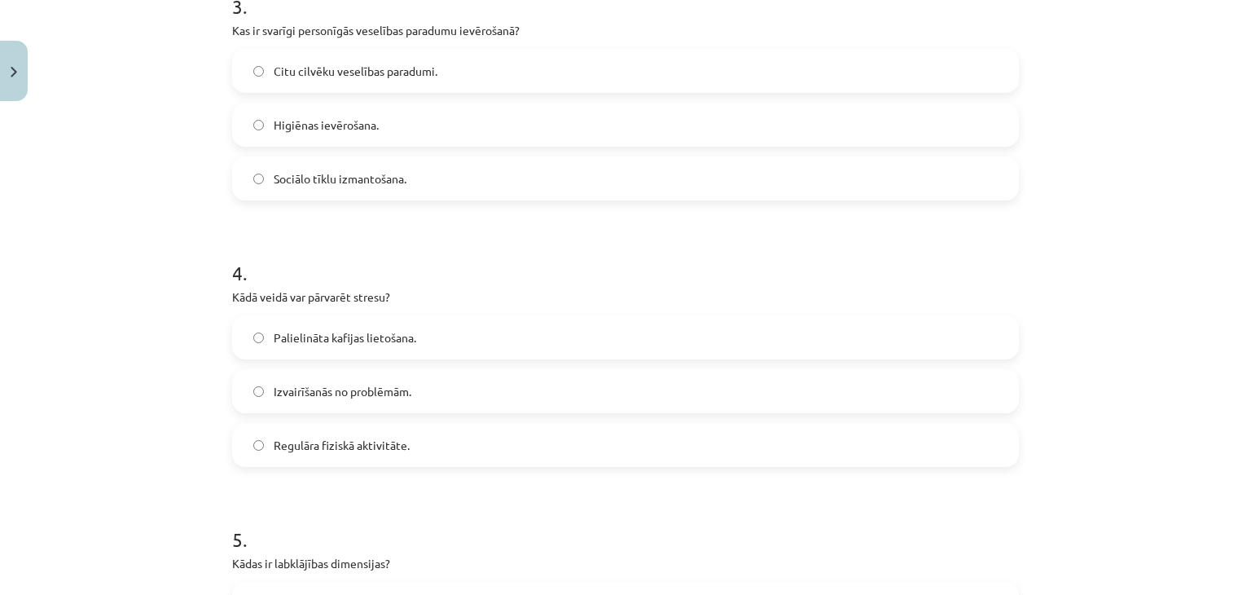
scroll to position [1218, 0]
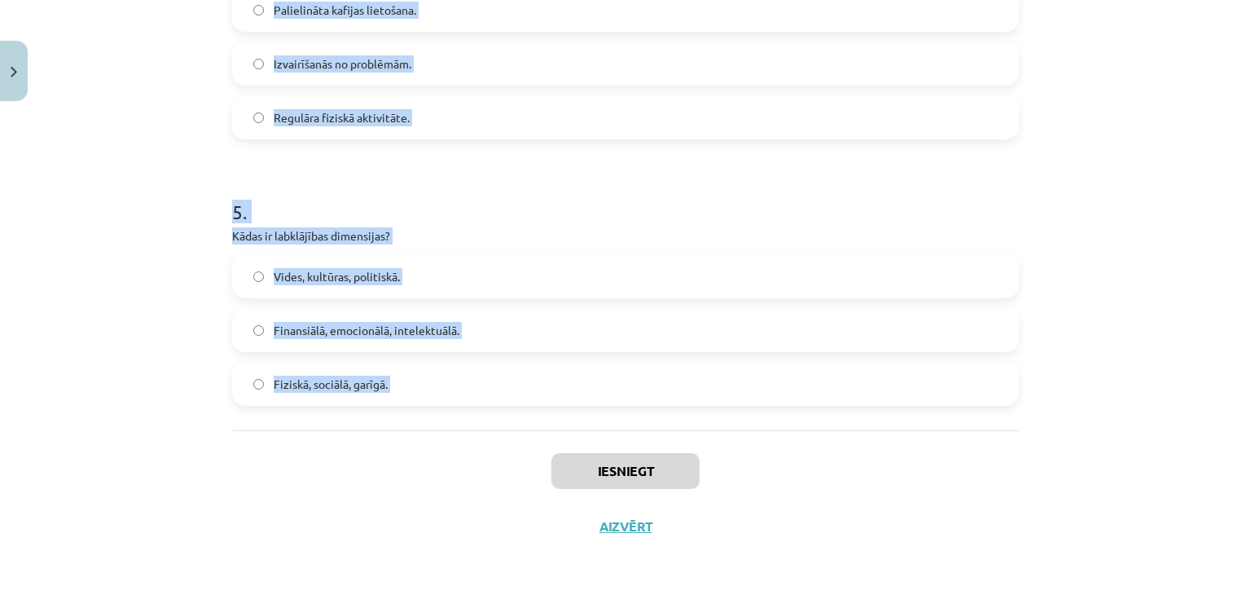
drag, startPoint x: 235, startPoint y: 126, endPoint x: 388, endPoint y: 456, distance: 364.0
copy form ". Kas ir nepieciešams, lai cilvēks uzskatītu sevi par fiziski un garīgi veselu?…"
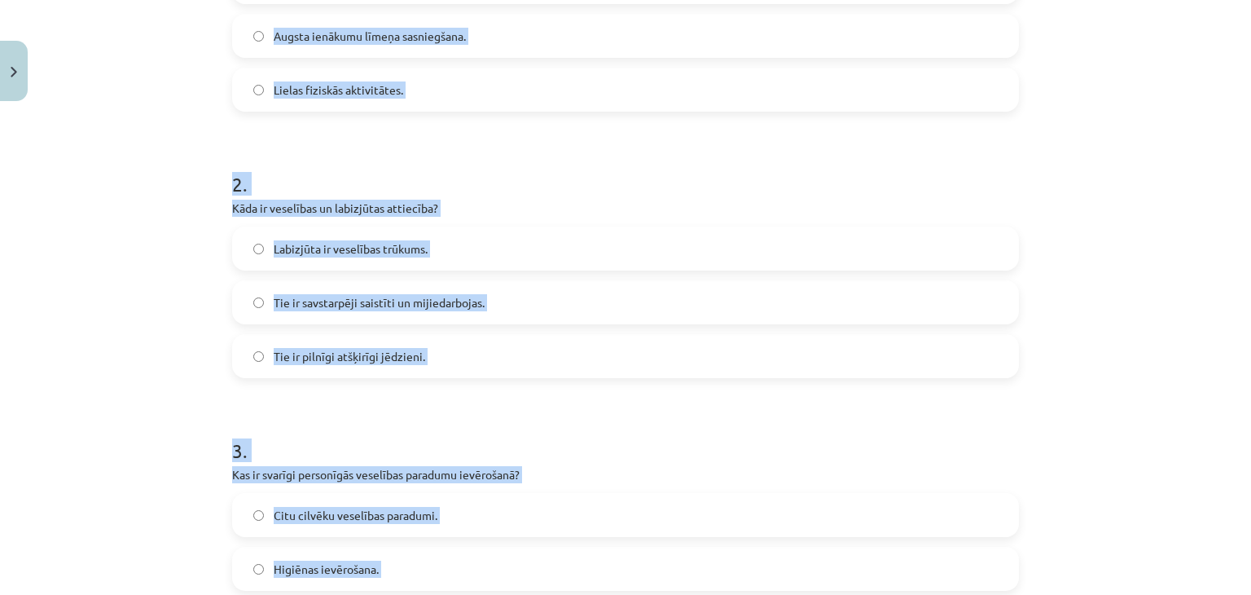
scroll to position [322, 0]
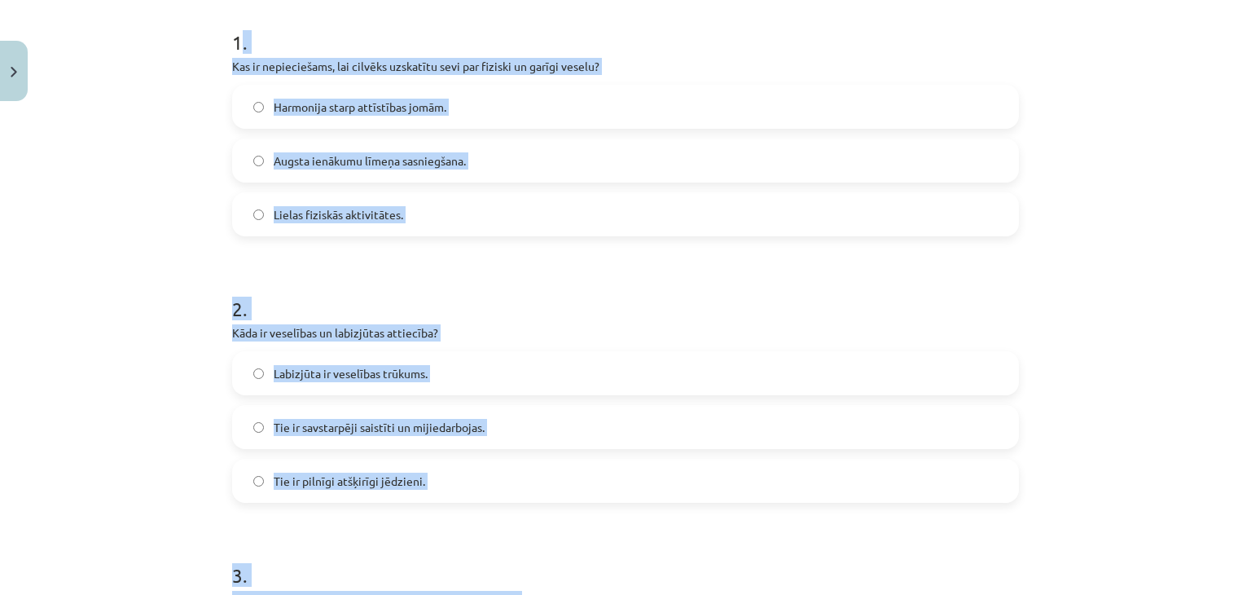
click at [323, 105] on span "Harmonija starp attīstības jomām." at bounding box center [360, 107] width 173 height 17
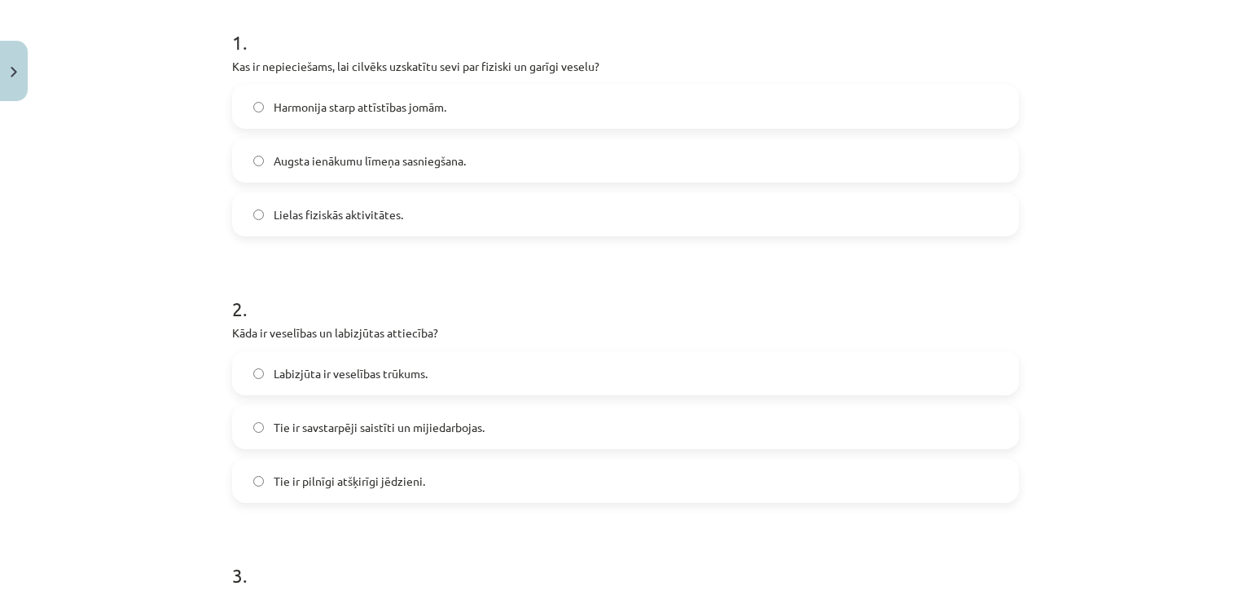
click at [348, 434] on span "Tie ir savstarpēji saistīti un mijiedarbojas." at bounding box center [379, 427] width 211 height 17
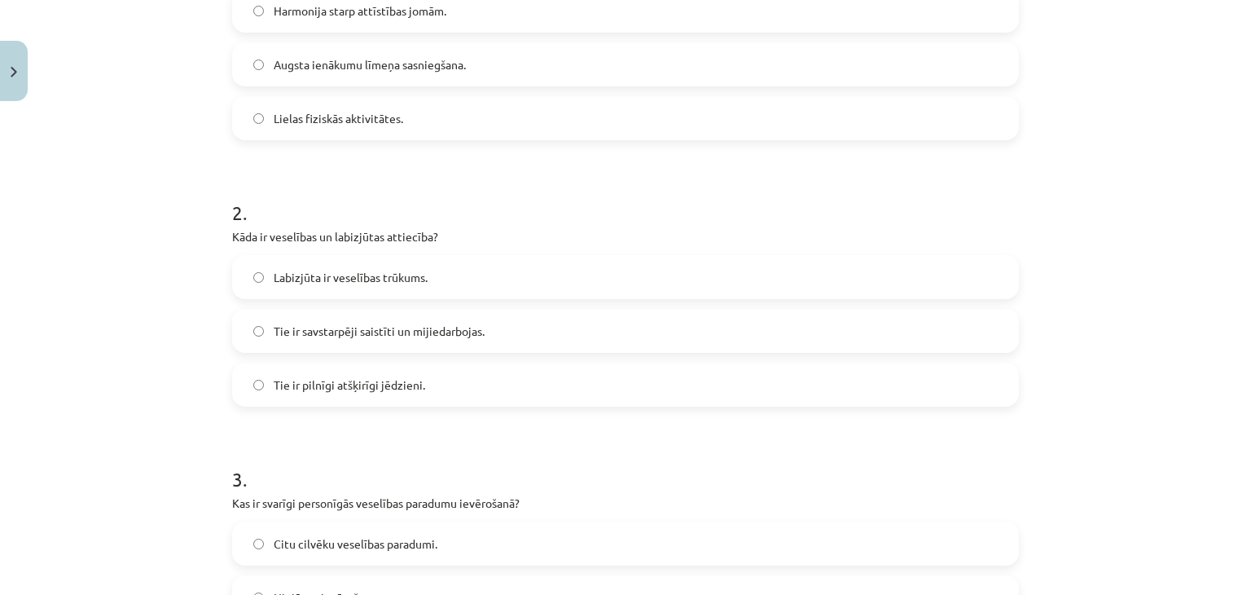
scroll to position [647, 0]
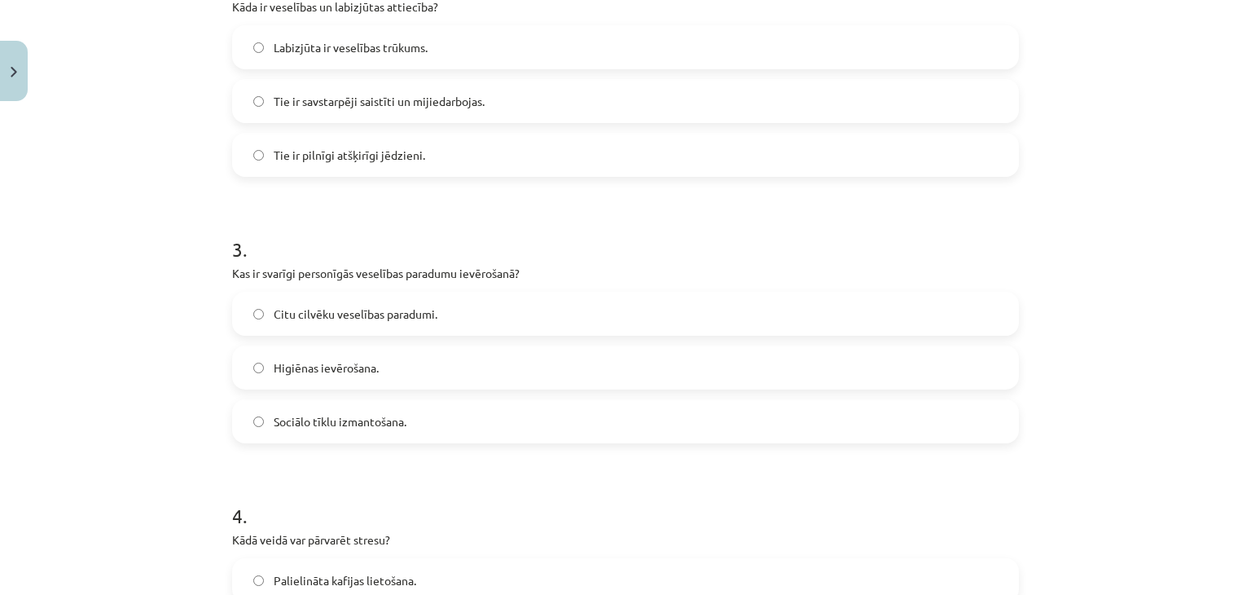
click at [306, 340] on div "Citu cilvēku veselības paradumi. Higiēnas ievērošana. Sociālo tīklu izmantošana." at bounding box center [625, 367] width 787 height 151
click at [289, 371] on span "Higiēnas ievērošana." at bounding box center [326, 367] width 105 height 17
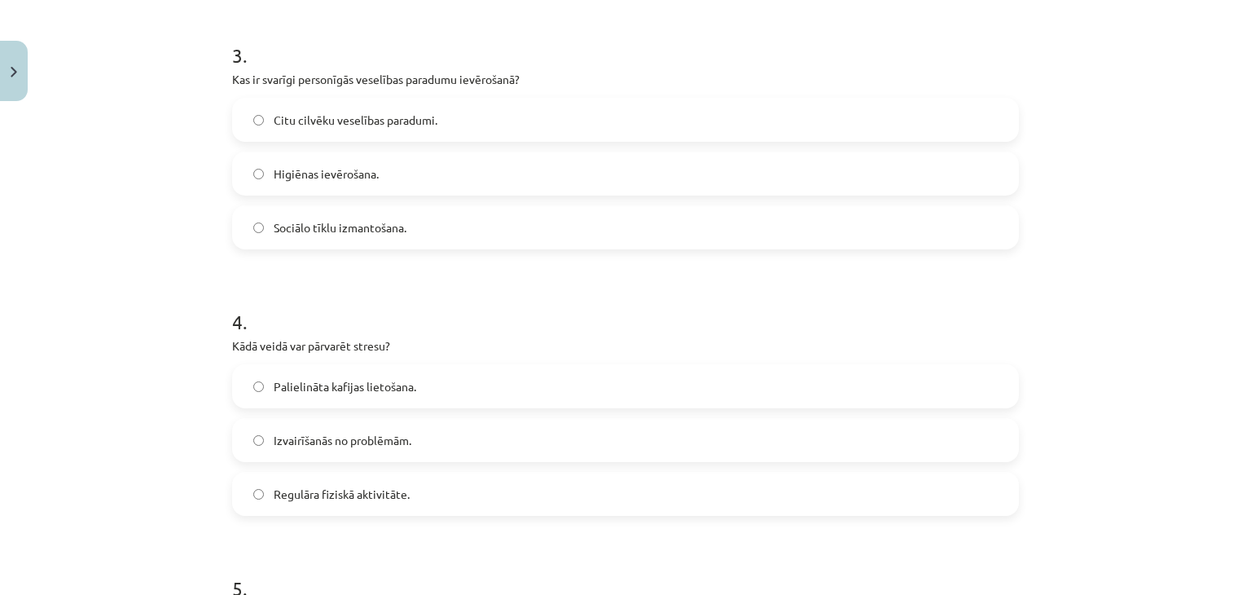
scroll to position [973, 0]
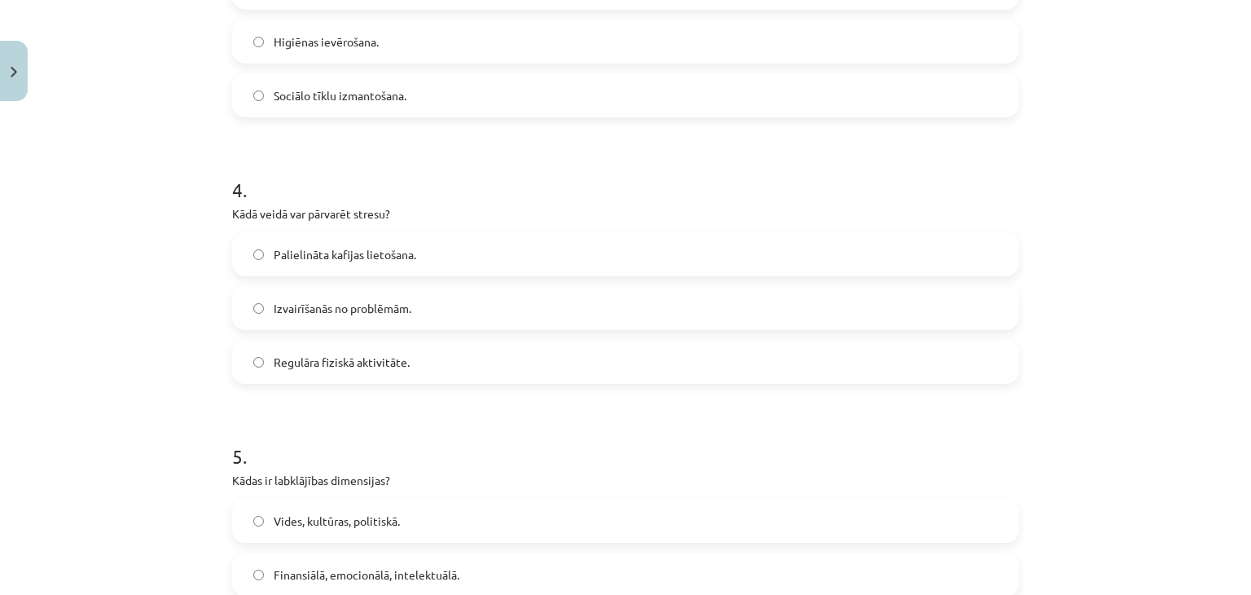
click at [309, 322] on label "Izvairīšanās no problēmām." at bounding box center [625, 307] width 783 height 41
click at [309, 365] on span "Regulāra fiziskā aktivitāte." at bounding box center [342, 361] width 136 height 17
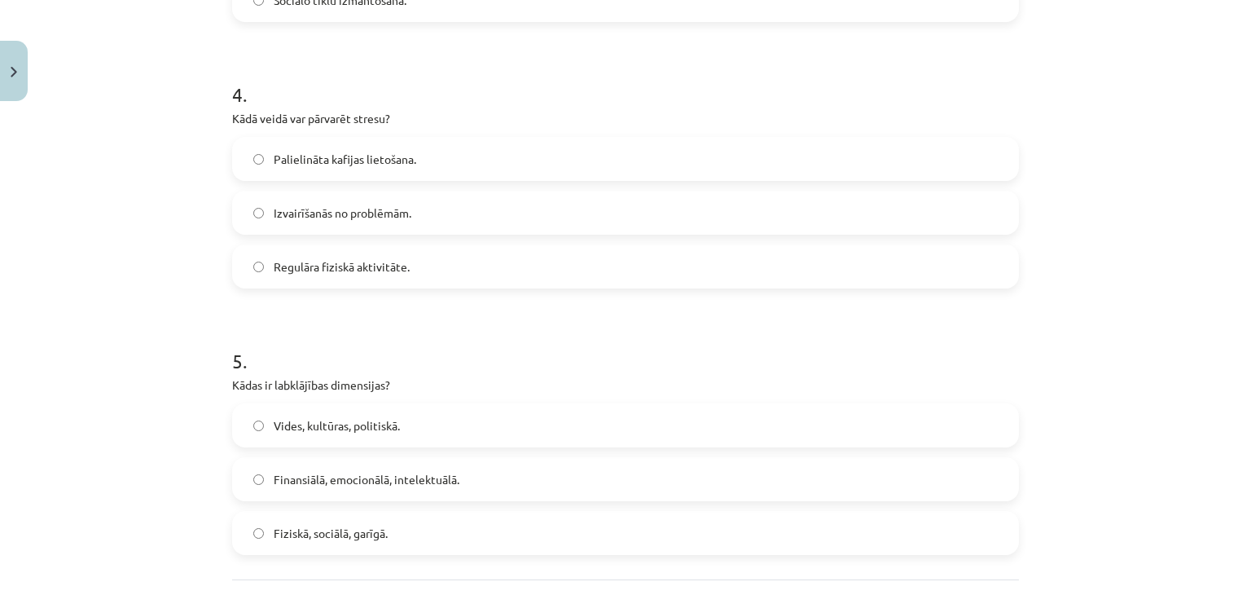
scroll to position [1218, 0]
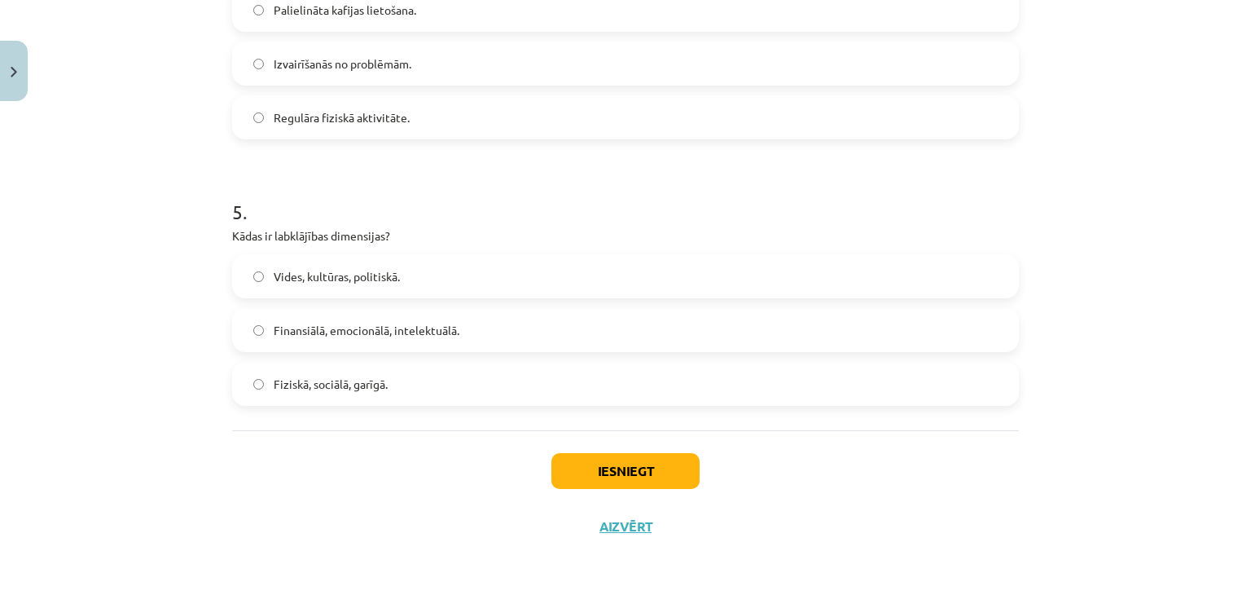
click at [326, 382] on span "Fiziskā, sociālā, garīgā." at bounding box center [331, 383] width 114 height 17
click at [583, 473] on button "Iesniegt" at bounding box center [625, 471] width 148 height 36
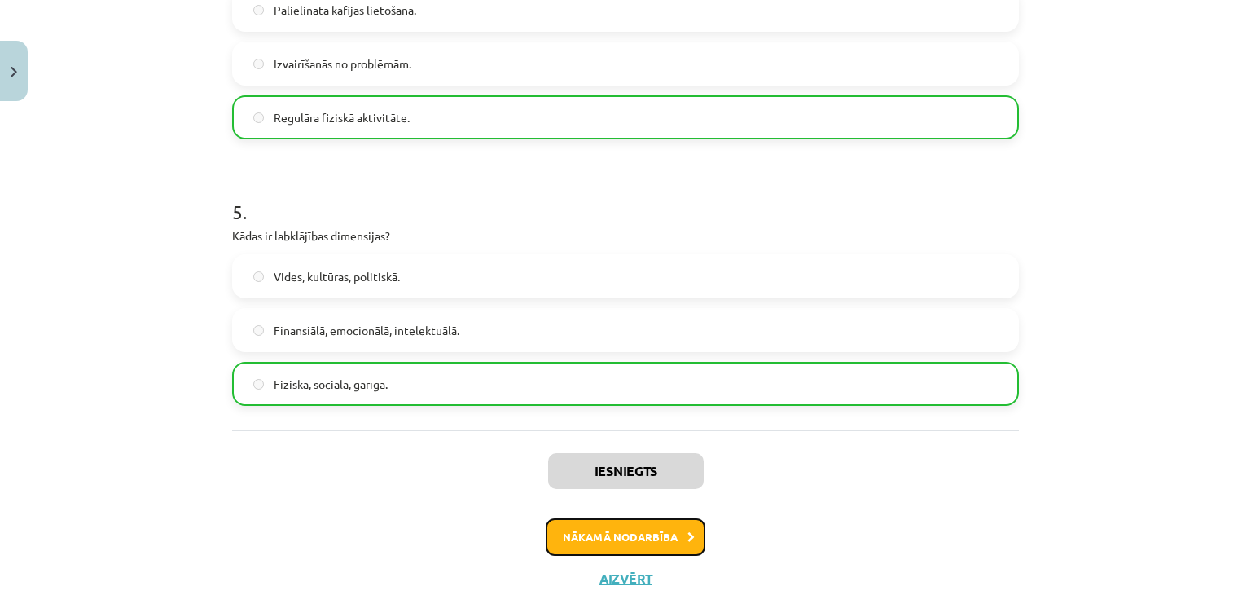
click at [644, 532] on button "Nākamā nodarbība" at bounding box center [626, 536] width 160 height 37
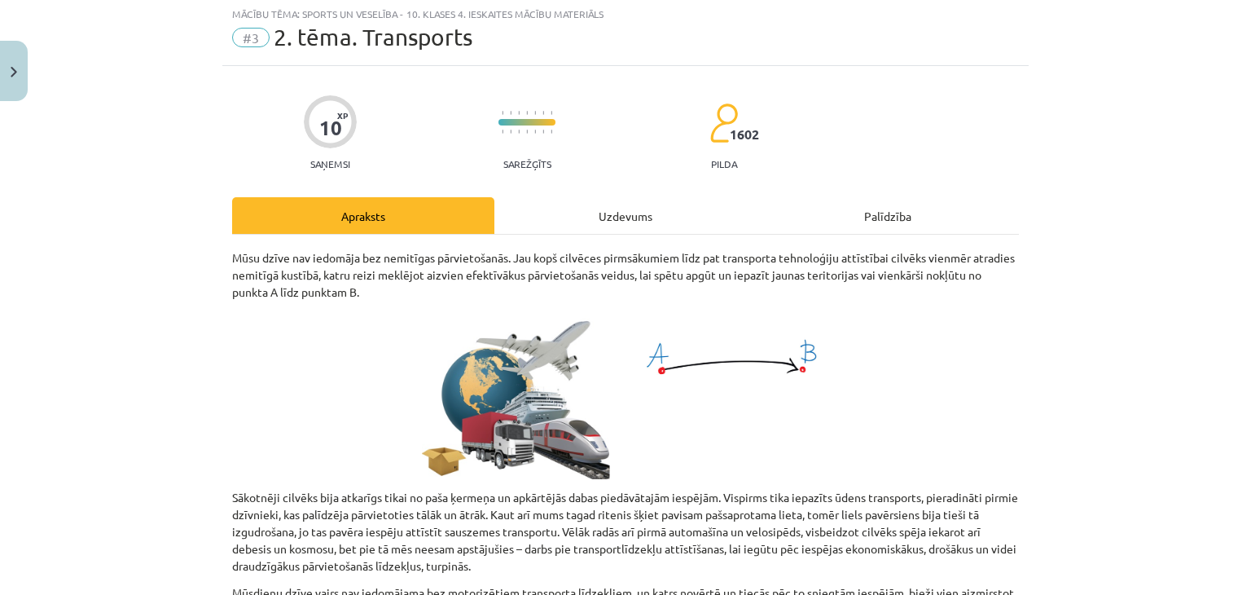
scroll to position [41, 0]
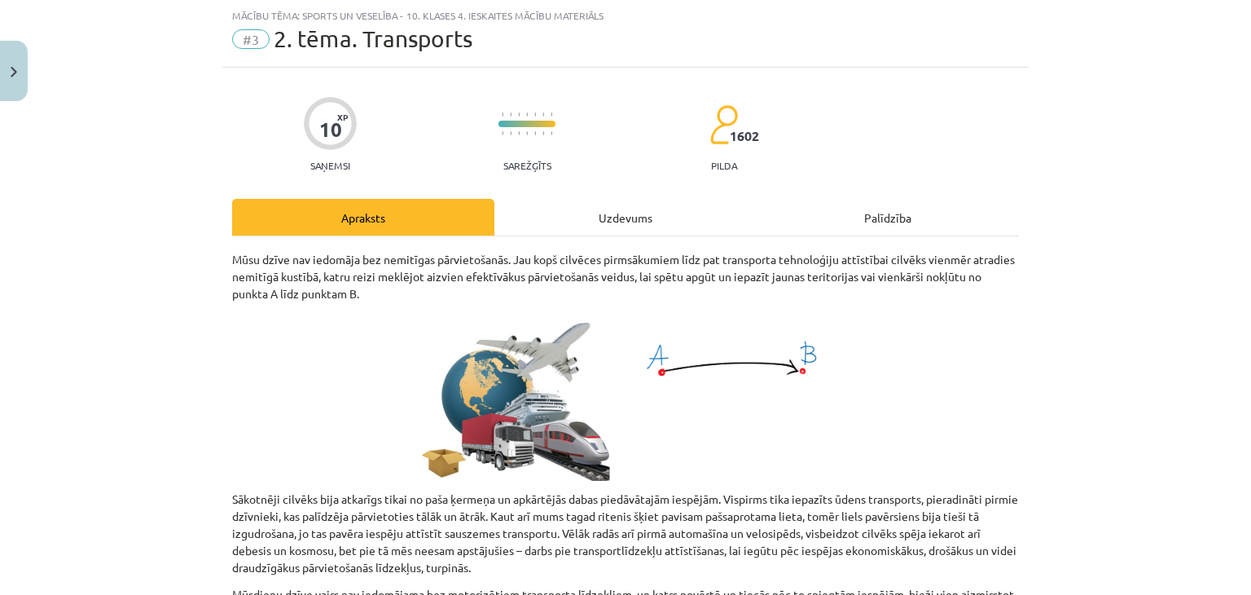
click at [580, 217] on div "Uzdevums" at bounding box center [625, 217] width 262 height 37
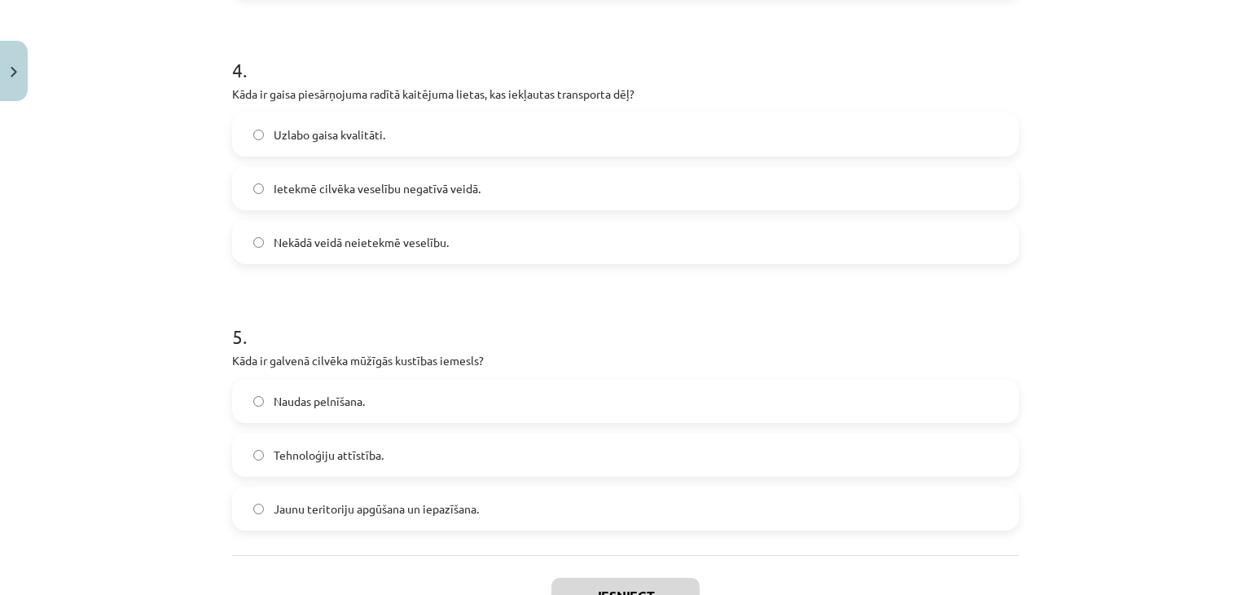
scroll to position [1218, 0]
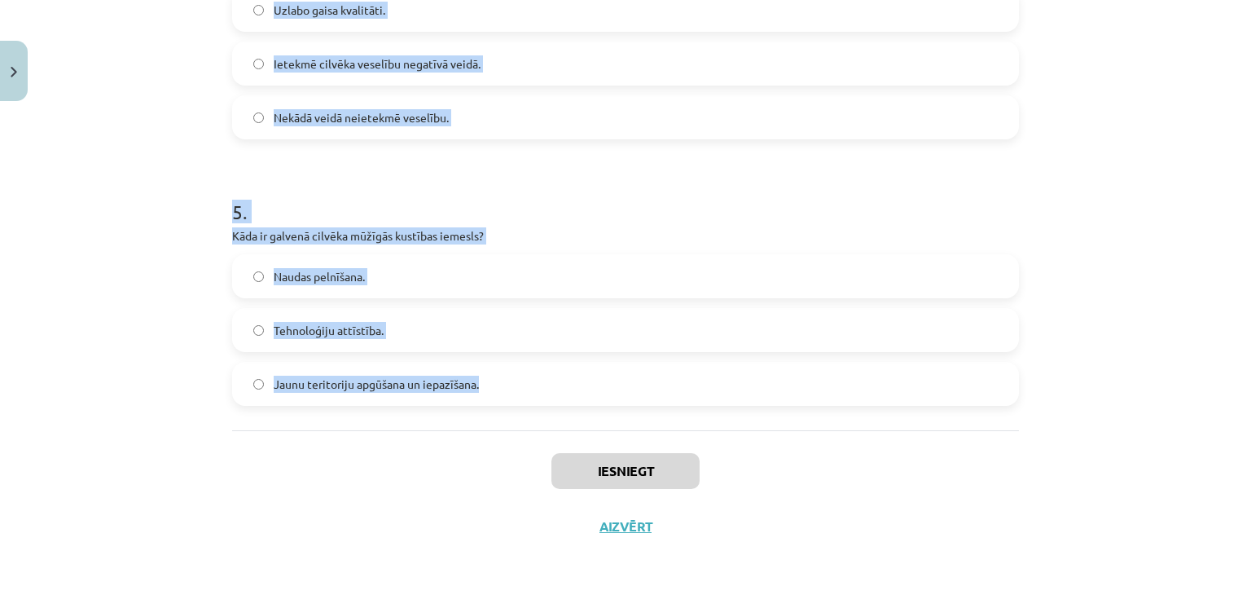
drag, startPoint x: 231, startPoint y: 317, endPoint x: 458, endPoint y: 372, distance: 233.1
copy form "1 . Kāds ir automašīnu skaits pasaulē 2010. gadā? 500 miljoni. 1 miljards. 1.5 …"
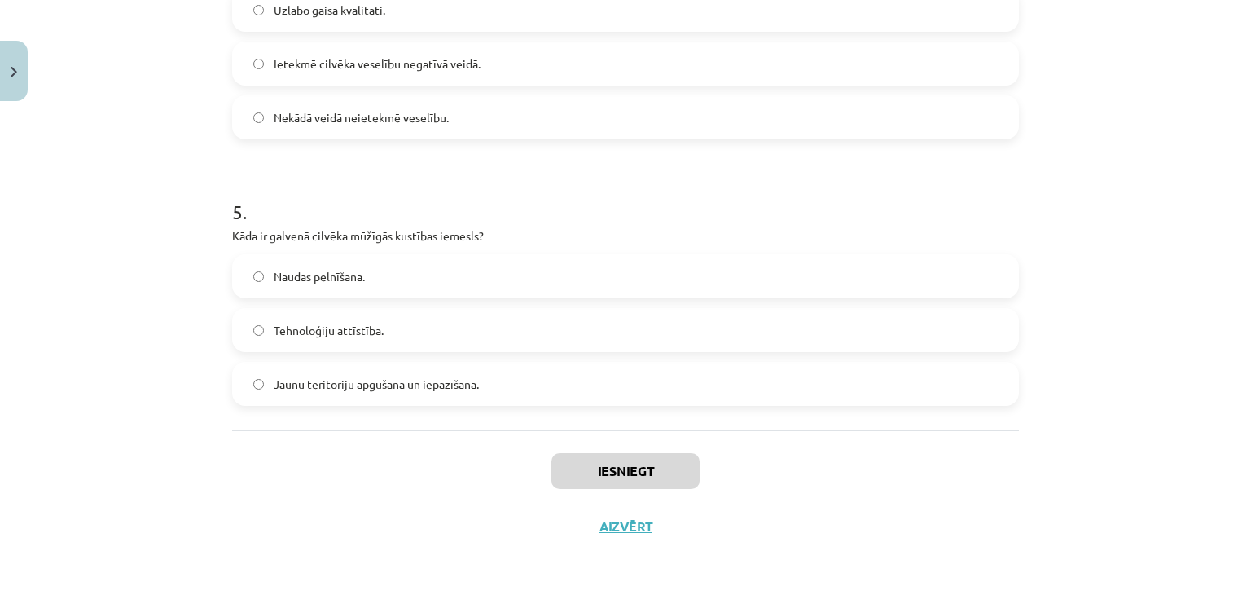
click at [290, 463] on div "Iesniegt Aizvērt" at bounding box center [625, 487] width 787 height 114
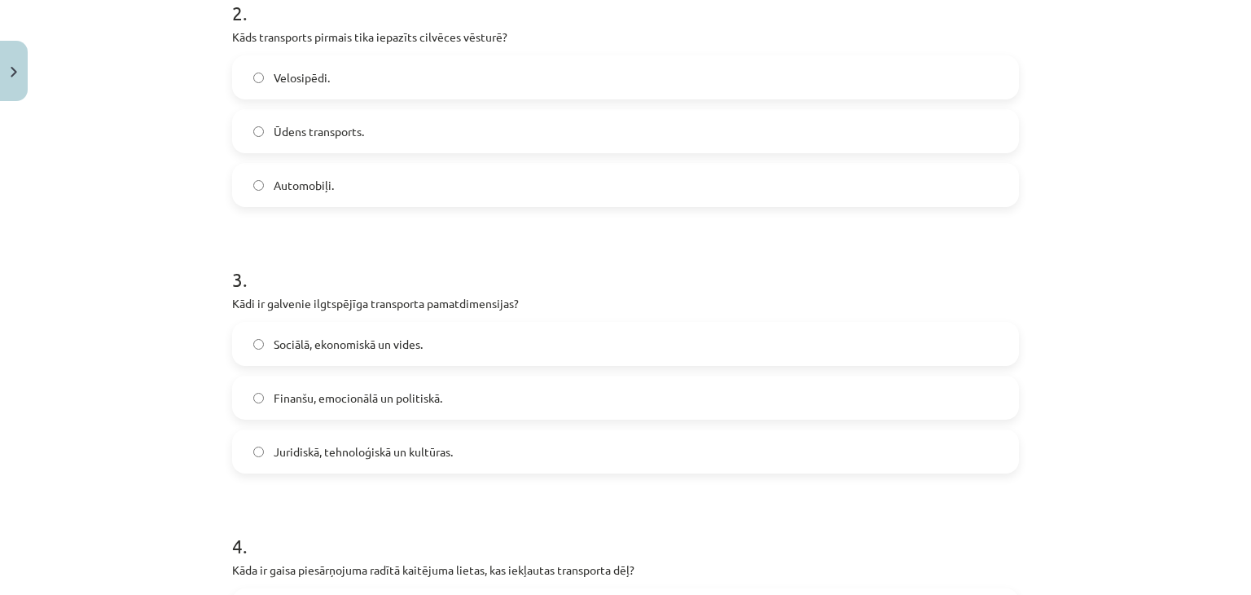
scroll to position [403, 0]
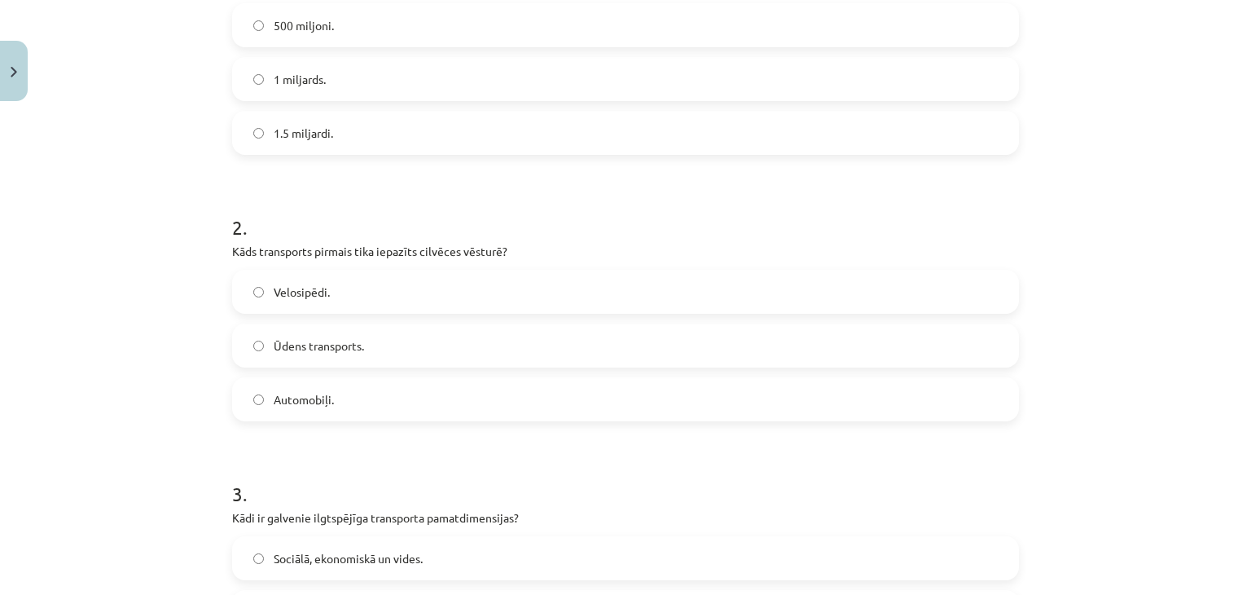
click at [306, 71] on span "1 miljards." at bounding box center [300, 79] width 52 height 17
click at [336, 347] on span "Ūdens transports." at bounding box center [319, 345] width 90 height 17
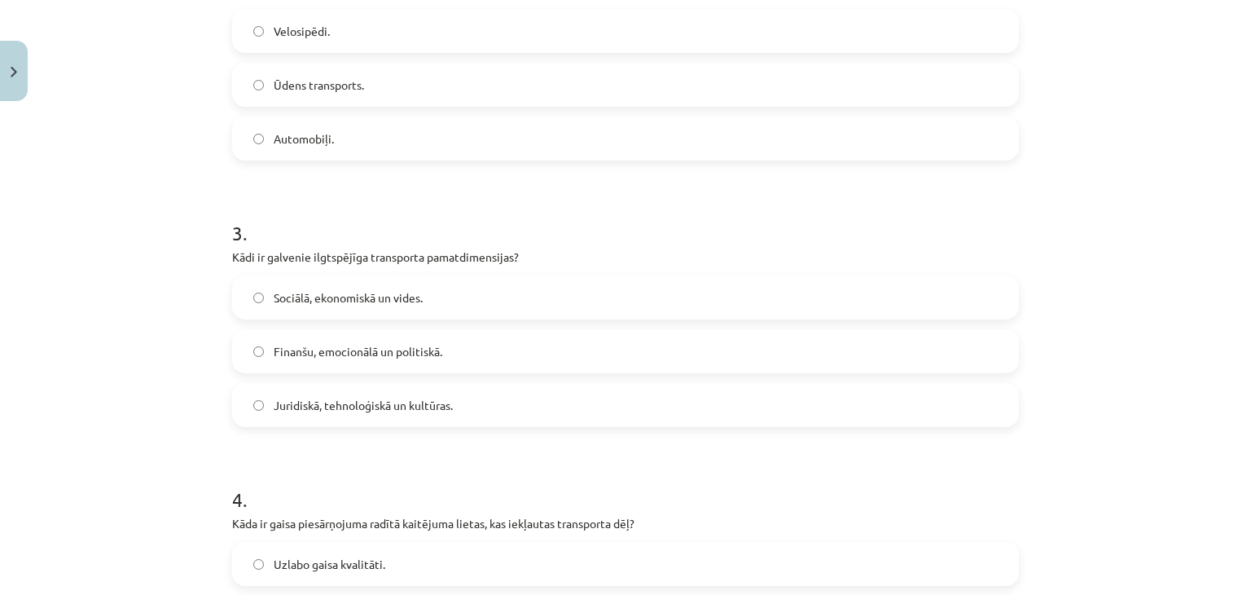
scroll to position [729, 0]
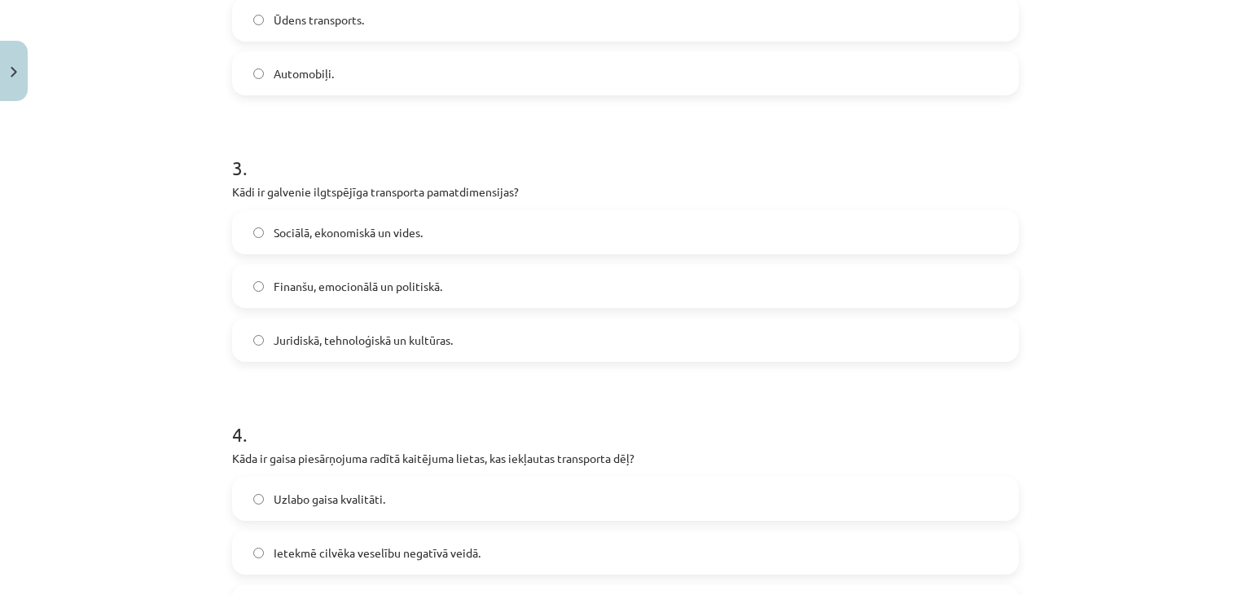
click at [337, 240] on label "Sociālā, ekonomiskā un vides." at bounding box center [625, 232] width 783 height 41
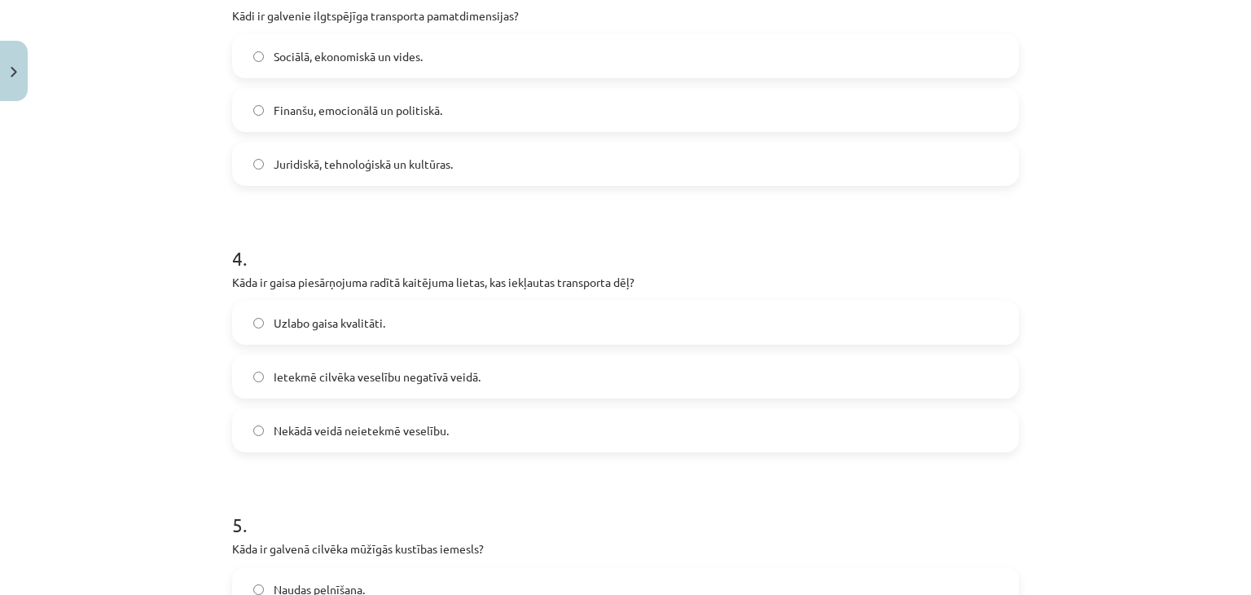
scroll to position [973, 0]
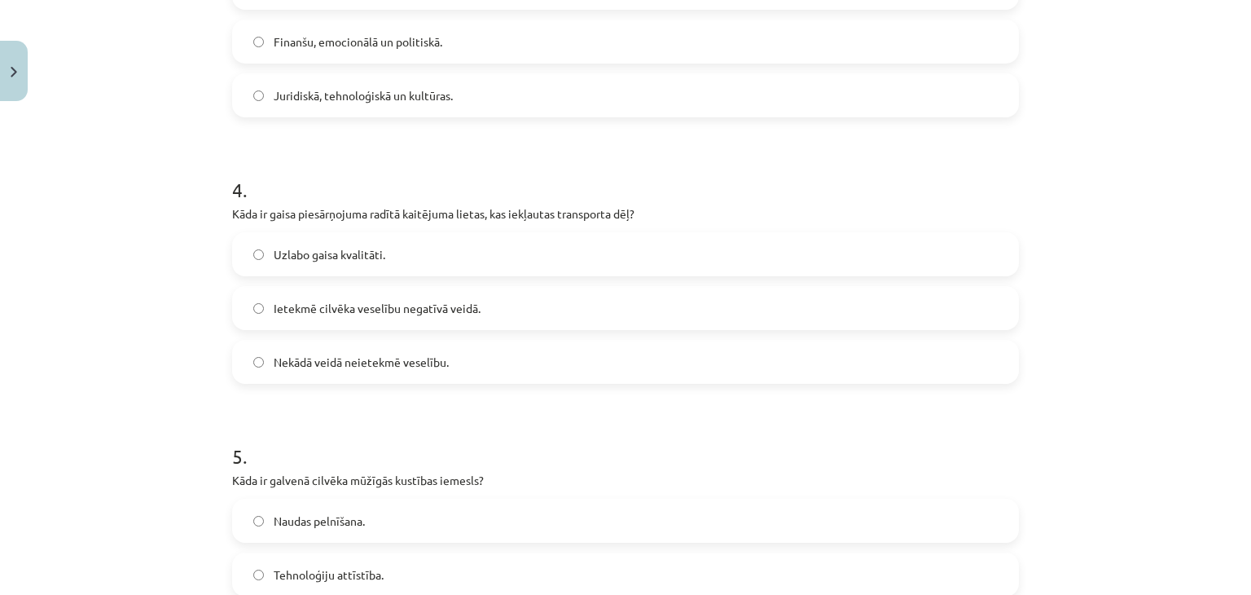
drag, startPoint x: 336, startPoint y: 320, endPoint x: 331, endPoint y: 329, distance: 10.6
click at [332, 329] on div "Ietekmē cilvēka veselību negatīvā veidā." at bounding box center [625, 308] width 787 height 44
click at [332, 323] on label "Ietekmē cilvēka veselību negatīvā veidā." at bounding box center [625, 307] width 783 height 41
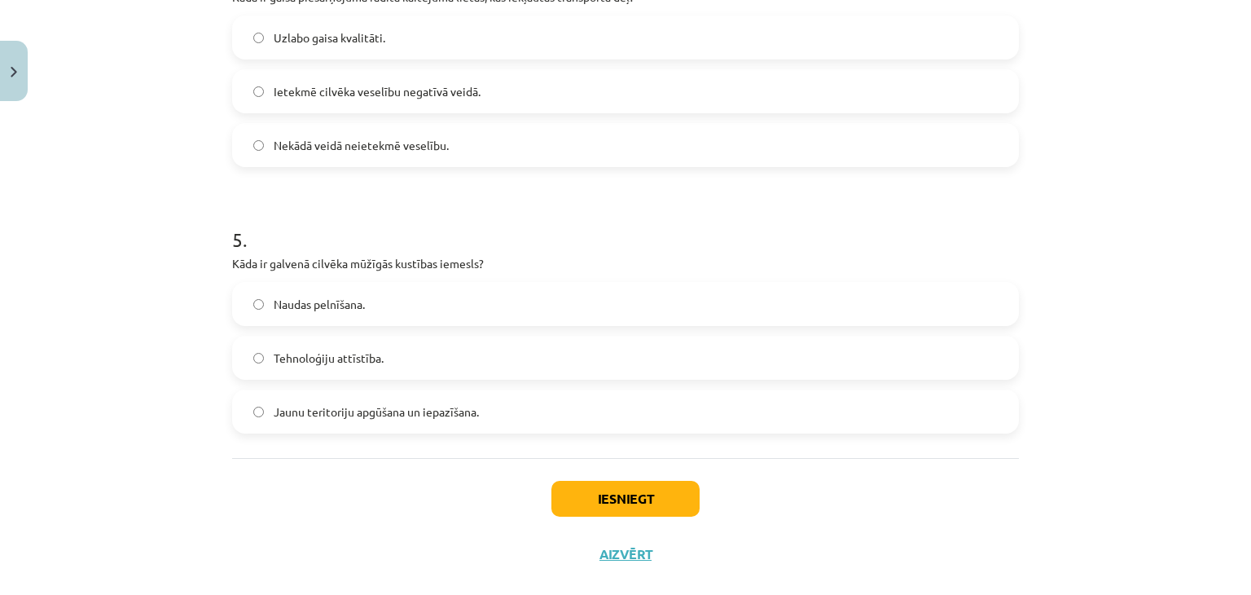
scroll to position [1218, 0]
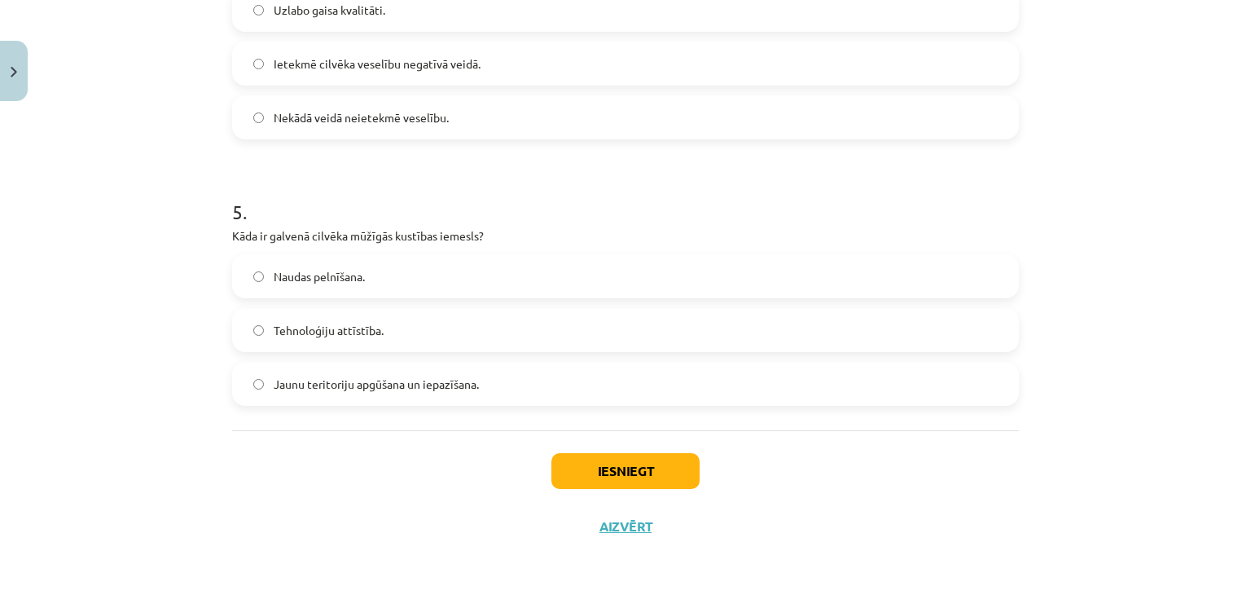
click at [342, 392] on label "Jaunu teritoriju apgūšana un iepazīšana." at bounding box center [625, 383] width 783 height 41
click at [567, 472] on button "Iesniegt" at bounding box center [625, 471] width 148 height 36
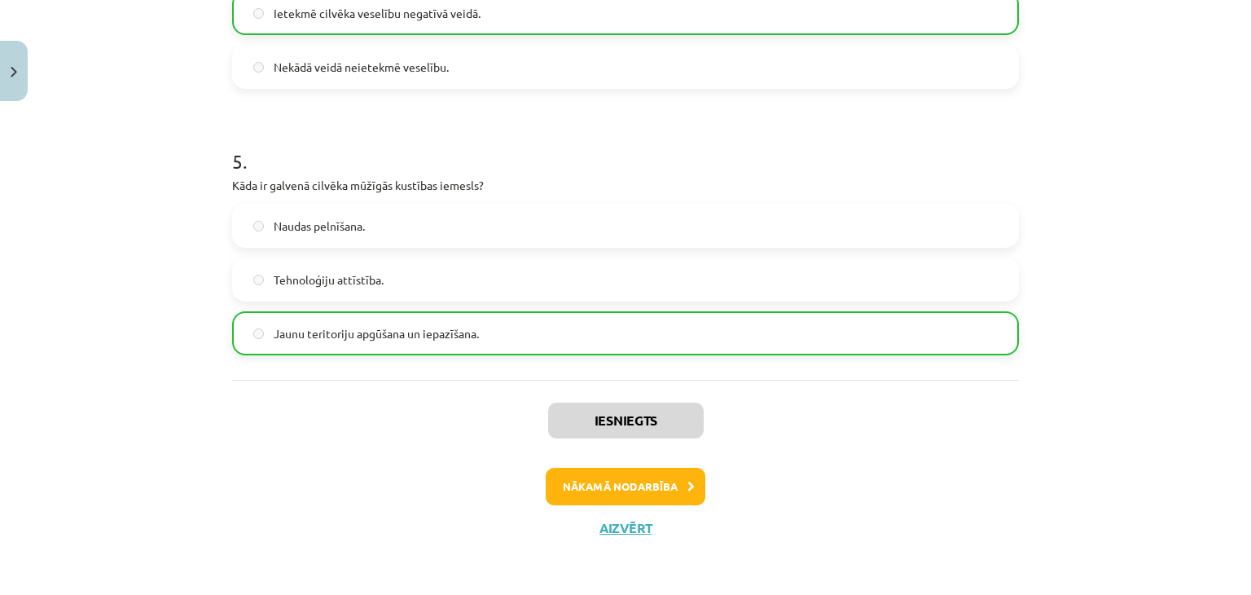
click at [660, 465] on div "Iesniegts Nākamā nodarbība Aizvērt" at bounding box center [625, 463] width 787 height 166
click at [662, 485] on button "Nākamā nodarbība" at bounding box center [626, 485] width 160 height 37
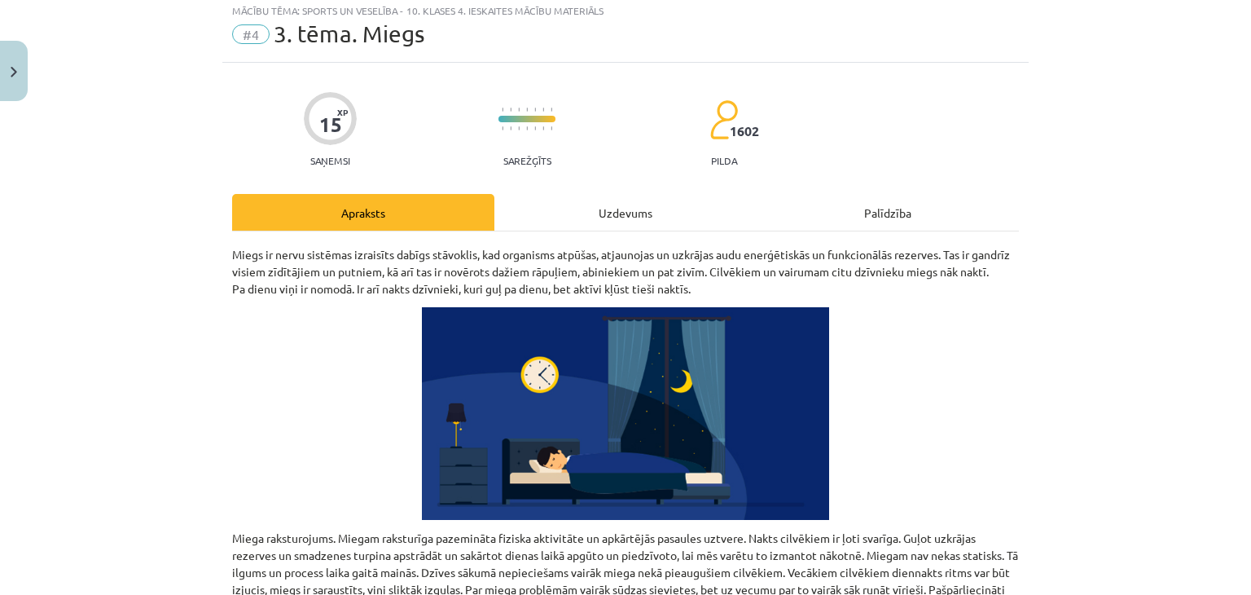
scroll to position [41, 0]
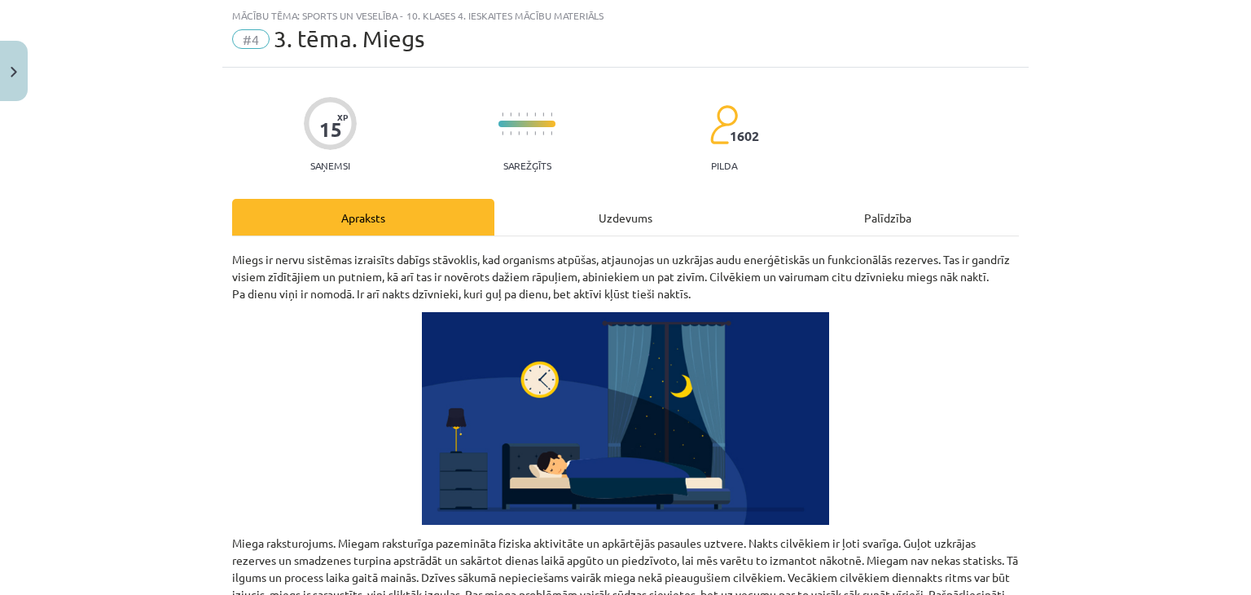
click at [621, 214] on div "Uzdevums" at bounding box center [625, 217] width 262 height 37
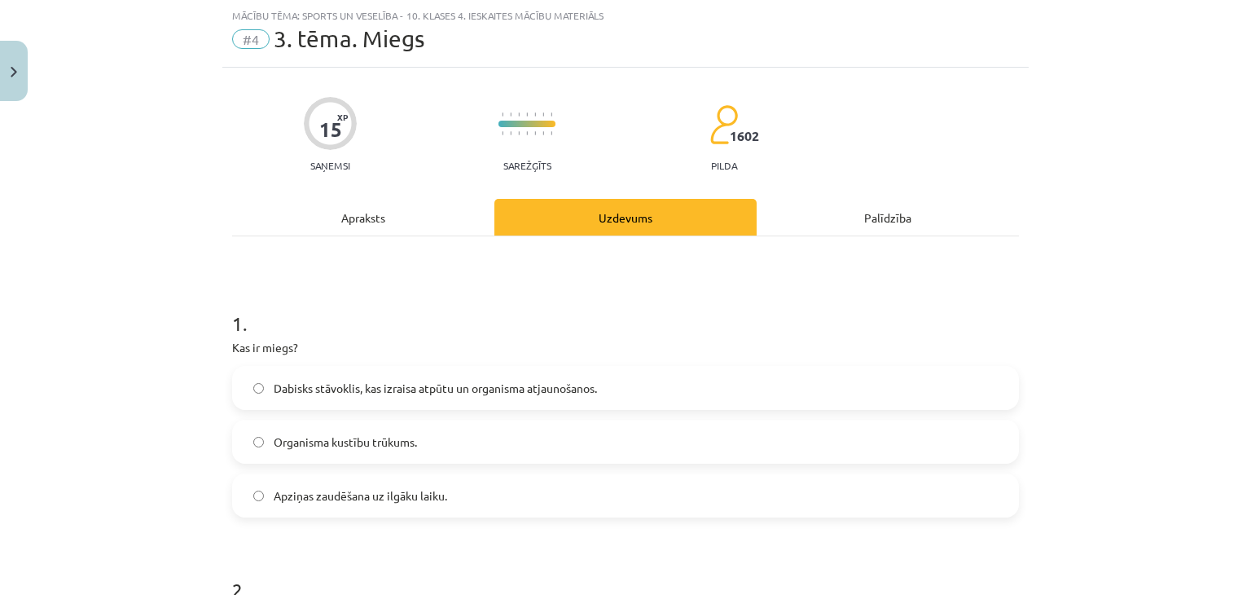
click at [443, 383] on span "Dabisks stāvoklis, kas izraisa atpūtu un organisma atjaunošanos." at bounding box center [435, 388] width 323 height 17
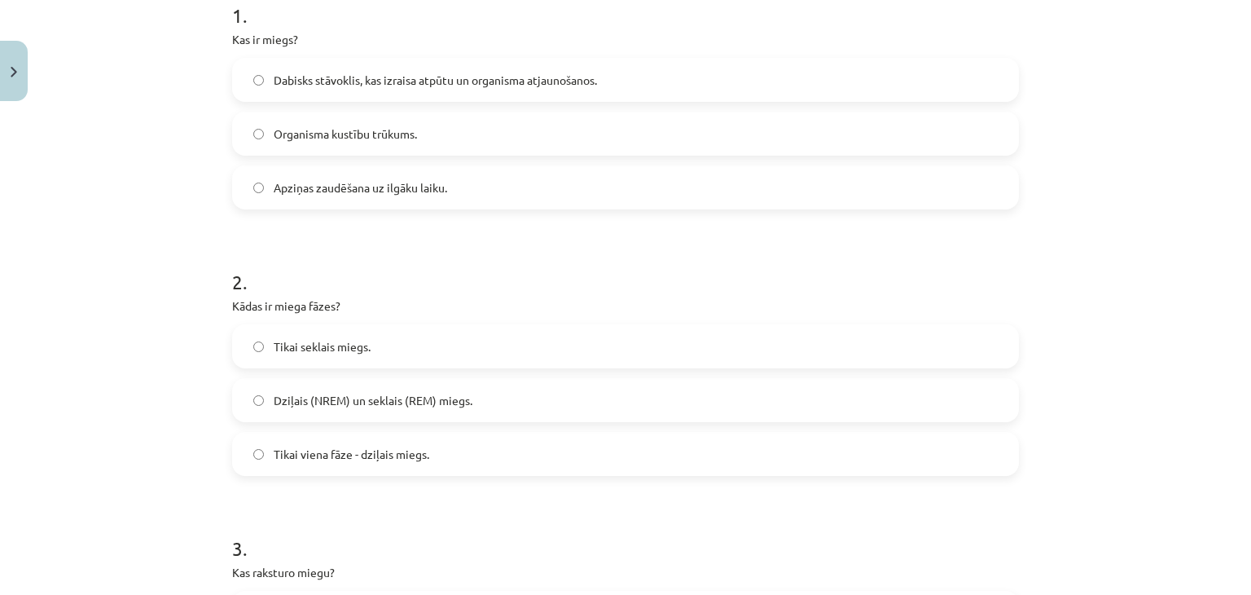
scroll to position [529, 0]
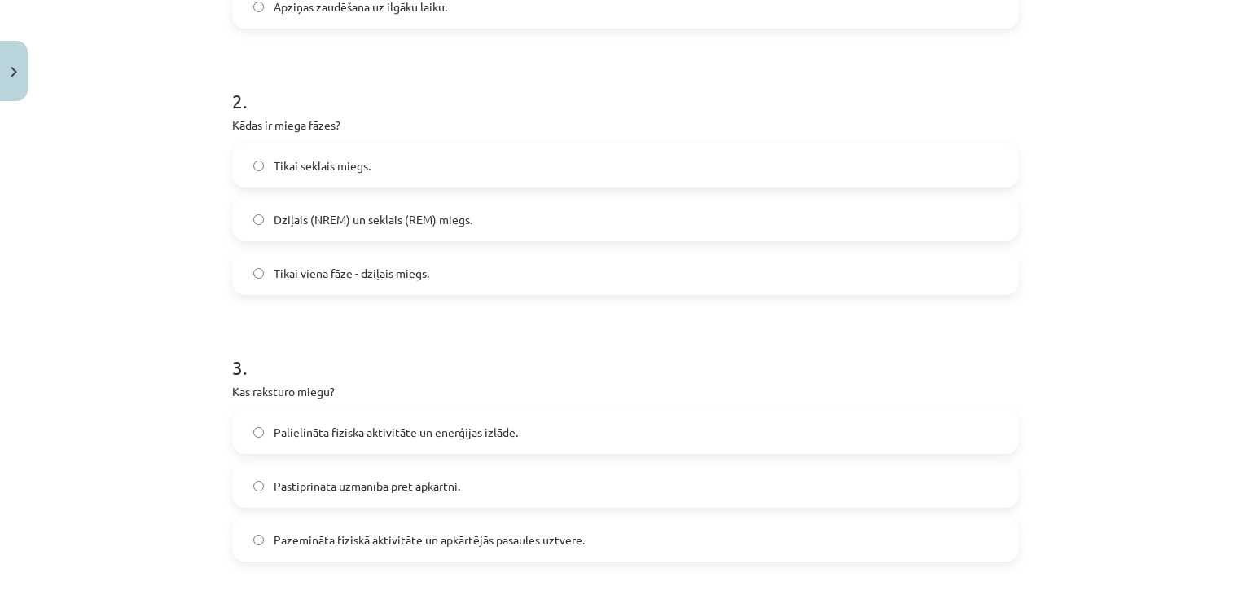
click at [347, 227] on label "Dziļais (NREM) un seklais (REM) miegs." at bounding box center [625, 219] width 783 height 41
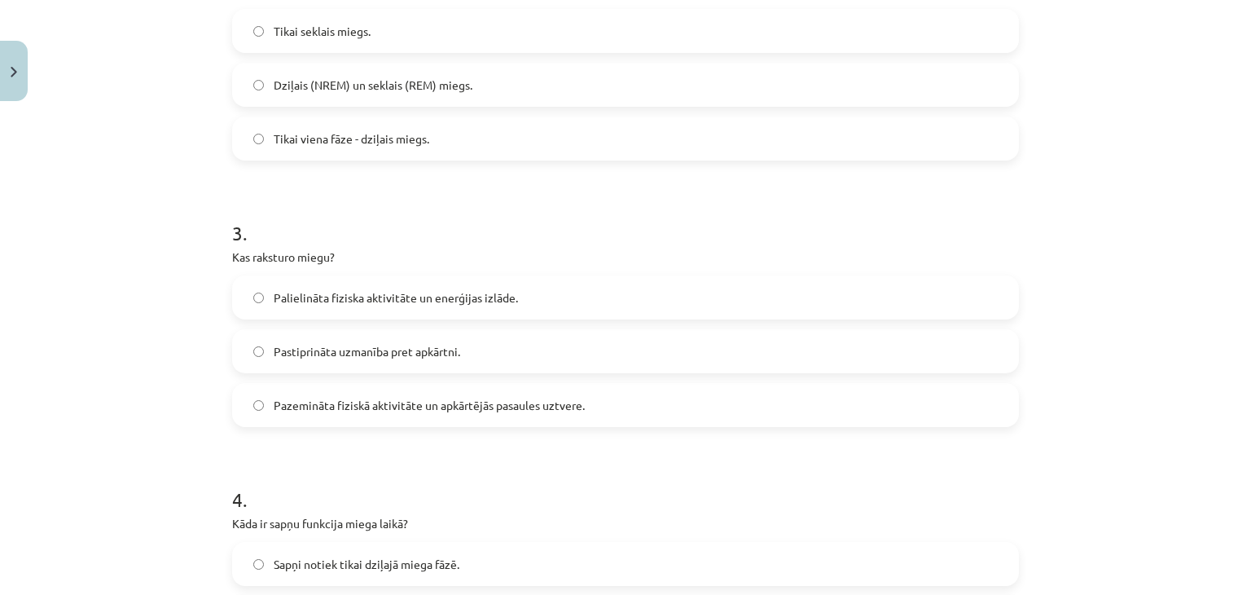
scroll to position [774, 0]
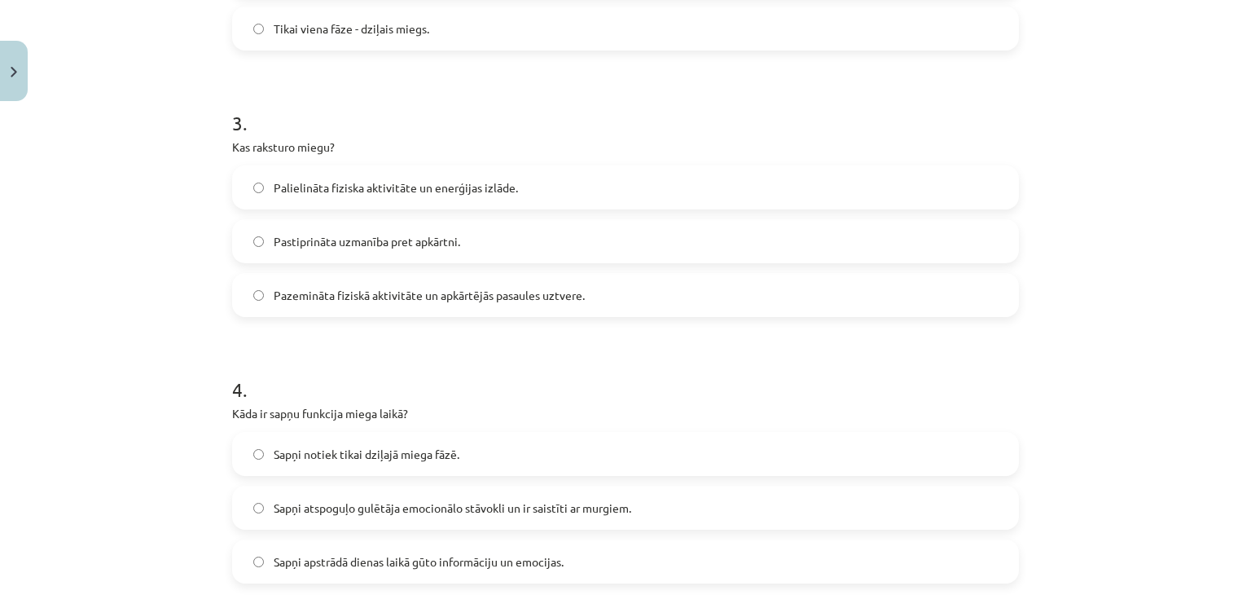
click at [331, 306] on label "Pazemināta fiziskā aktivitāte un apkārtējās pasaules uztvere." at bounding box center [625, 294] width 783 height 41
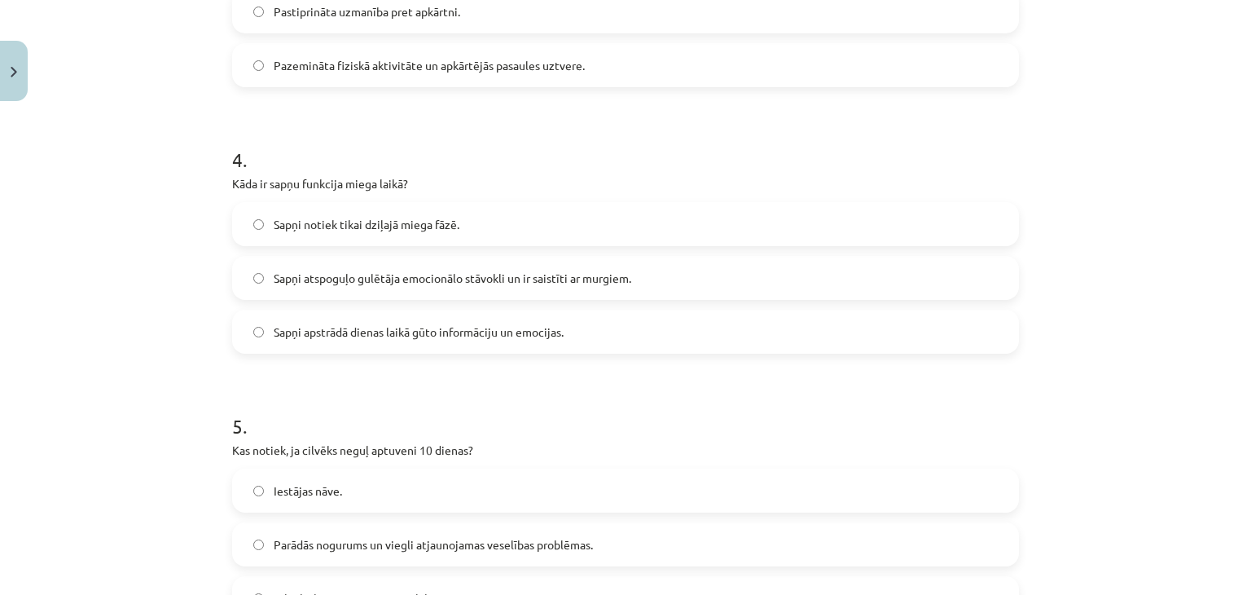
scroll to position [1099, 0]
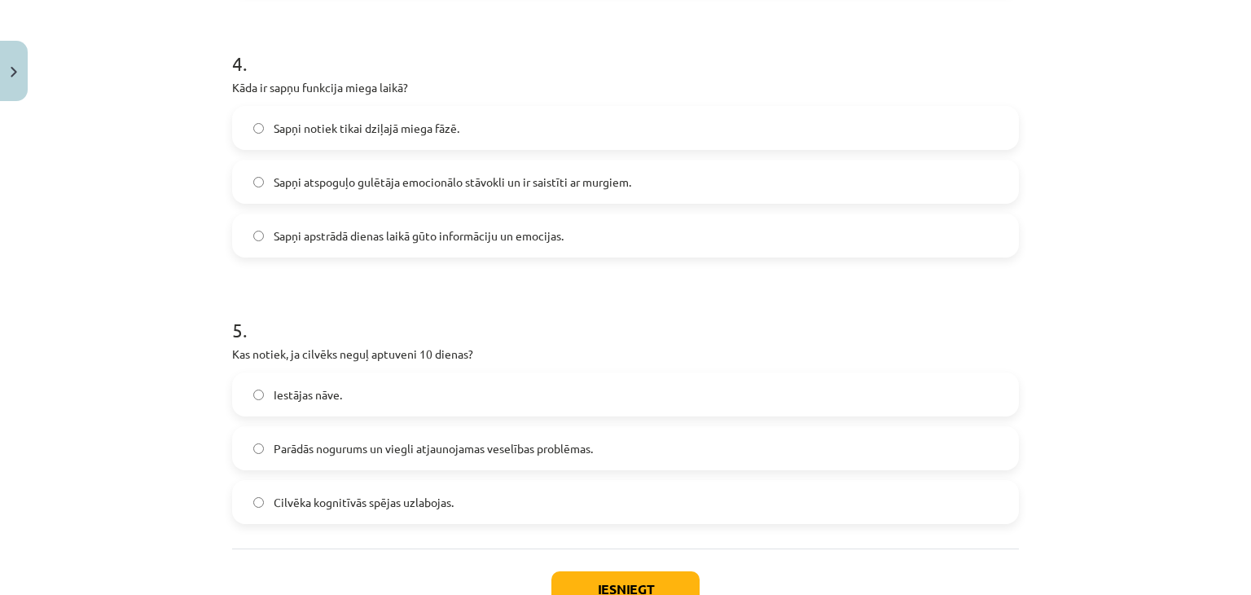
click at [528, 130] on label "Sapņi notiek tikai dziļajā miega fāzē." at bounding box center [625, 127] width 783 height 41
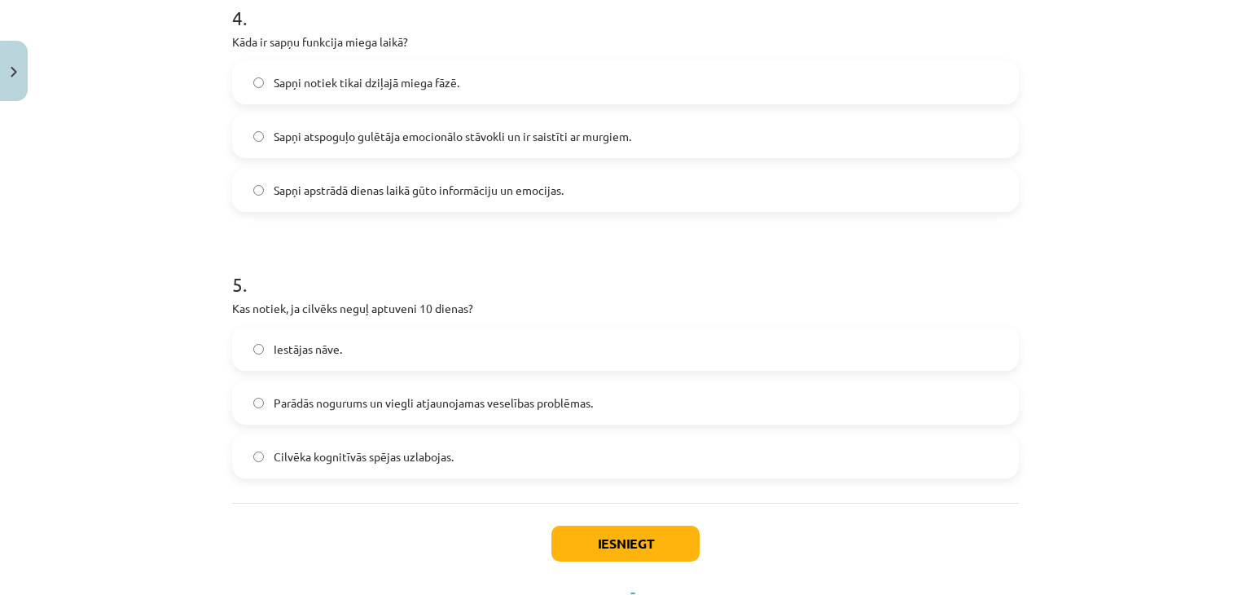
scroll to position [1181, 0]
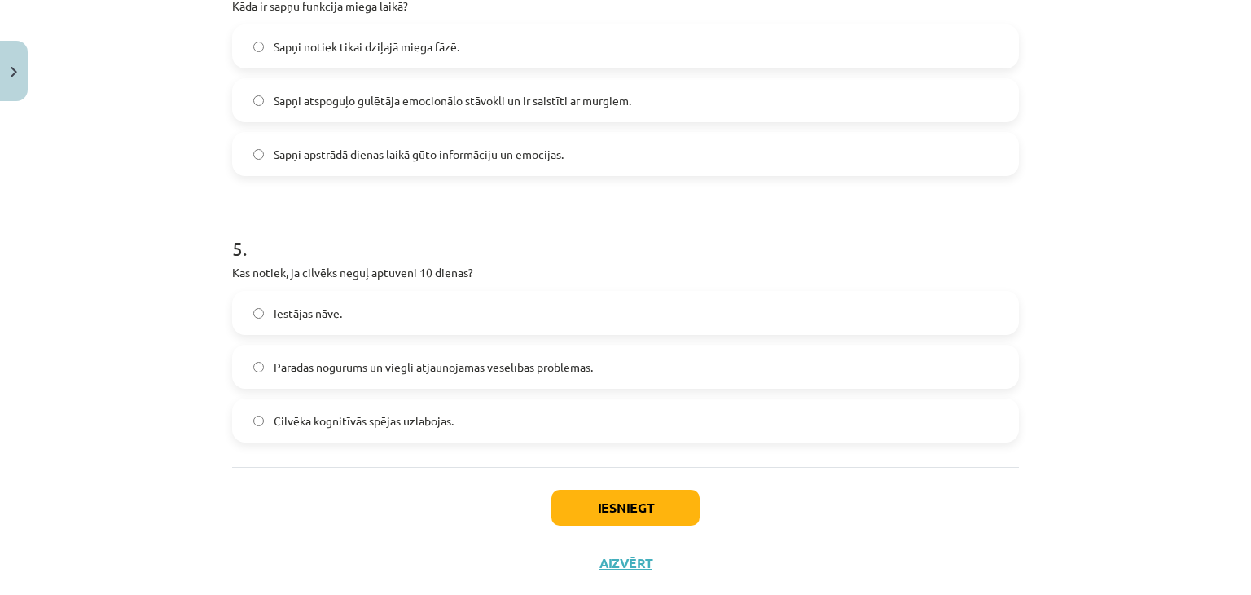
click at [369, 367] on span "Parādās nogurums un viegli atjaunojamas veselības problēmas." at bounding box center [433, 366] width 319 height 17
click at [606, 508] on button "Iesniegt" at bounding box center [625, 507] width 148 height 36
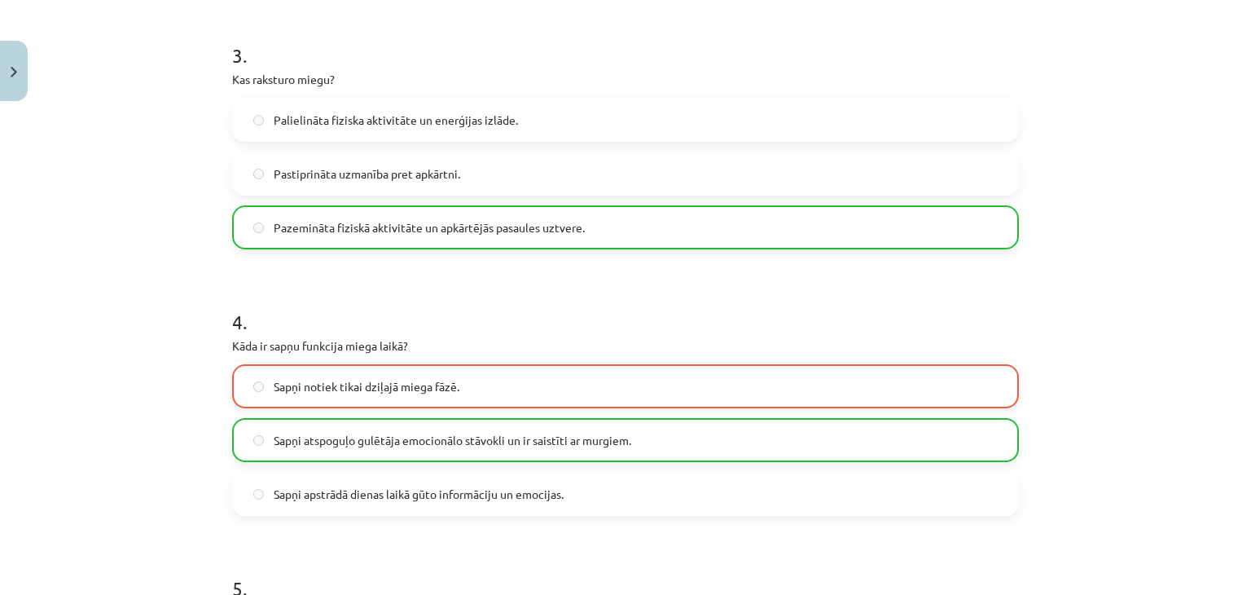
scroll to position [937, 0]
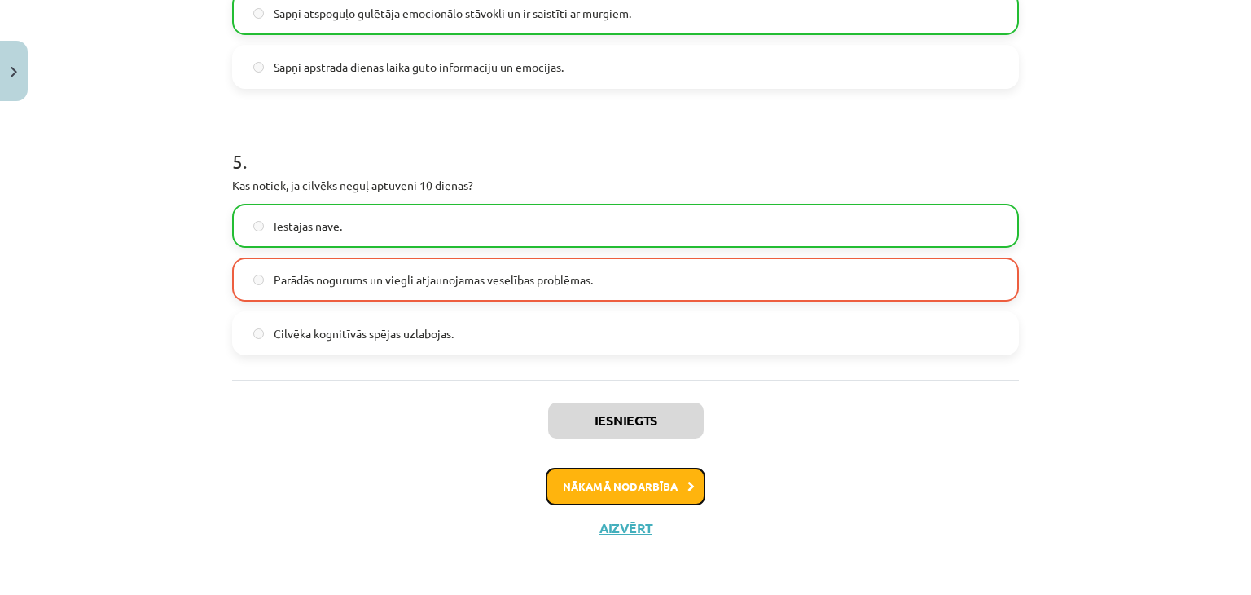
click at [633, 485] on button "Nākamā nodarbība" at bounding box center [626, 485] width 160 height 37
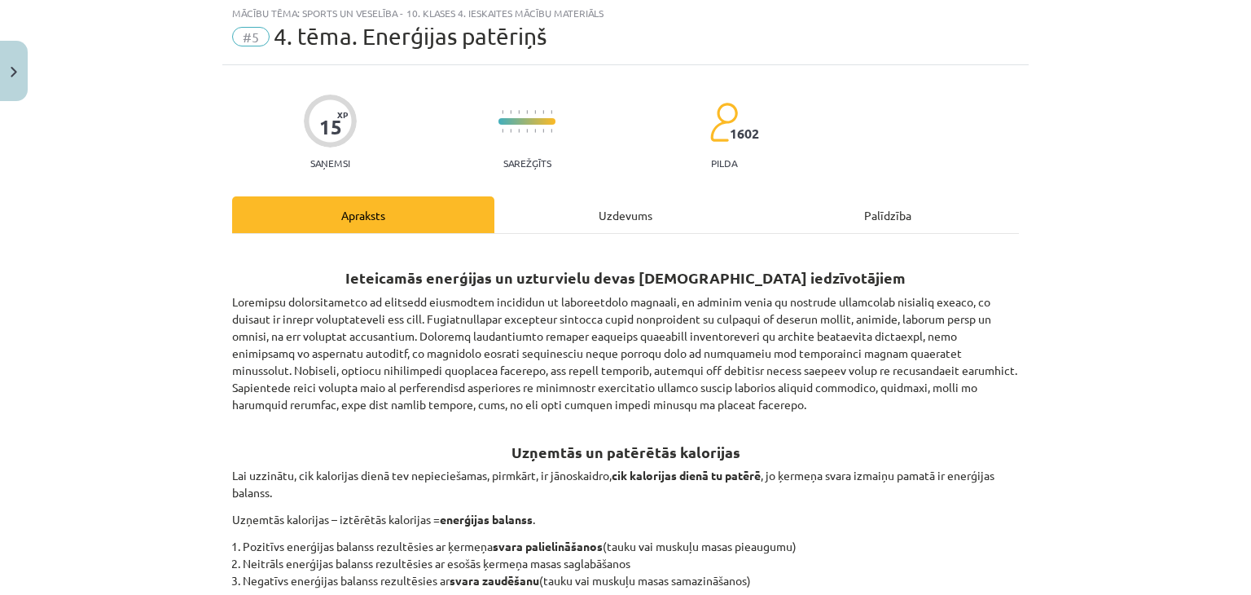
scroll to position [41, 0]
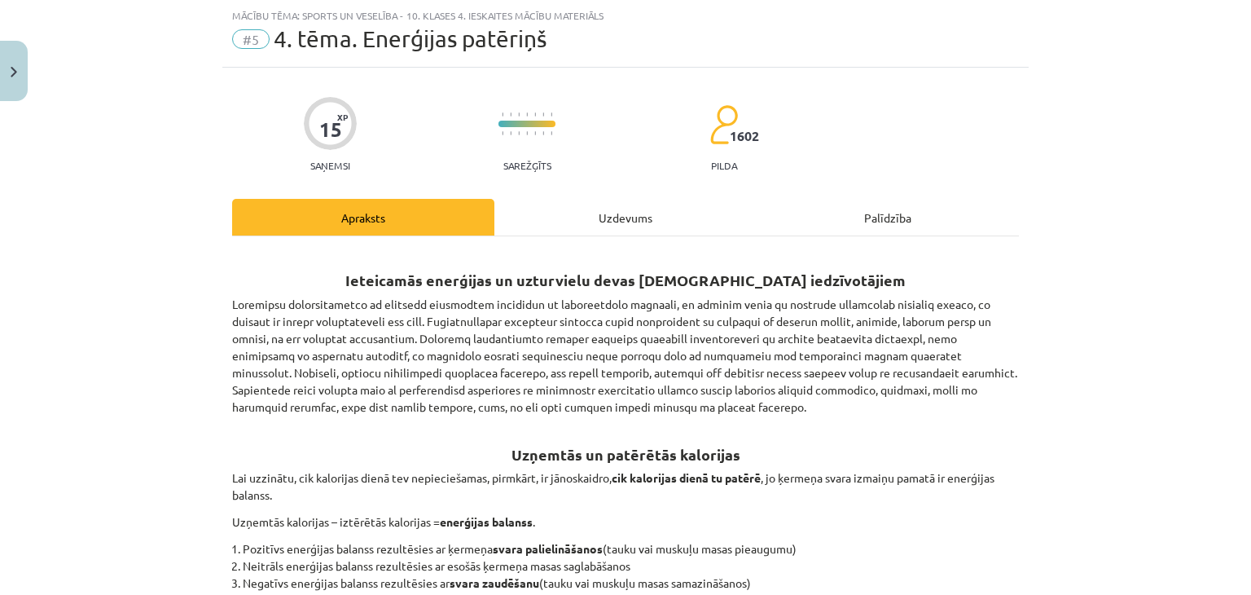
drag, startPoint x: 604, startPoint y: 249, endPoint x: 602, endPoint y: 236, distance: 13.3
click at [603, 251] on h2 "​​​​​​ Ieteicamās enerģijas un uzturvielu devas [DEMOGRAPHIC_DATA] iedzīvotājiem" at bounding box center [625, 271] width 787 height 40
click at [602, 226] on div "Uzdevums" at bounding box center [625, 217] width 262 height 37
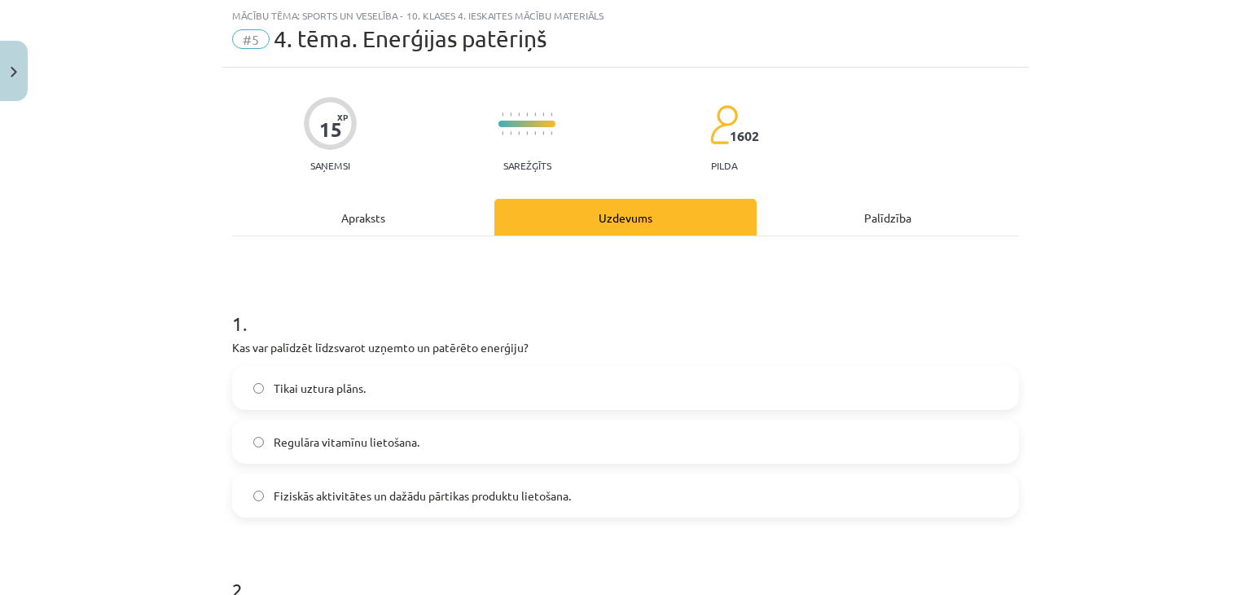
click at [477, 505] on label "Fiziskās aktivitātes un dažādu pārtikas produktu lietošana." at bounding box center [625, 495] width 783 height 41
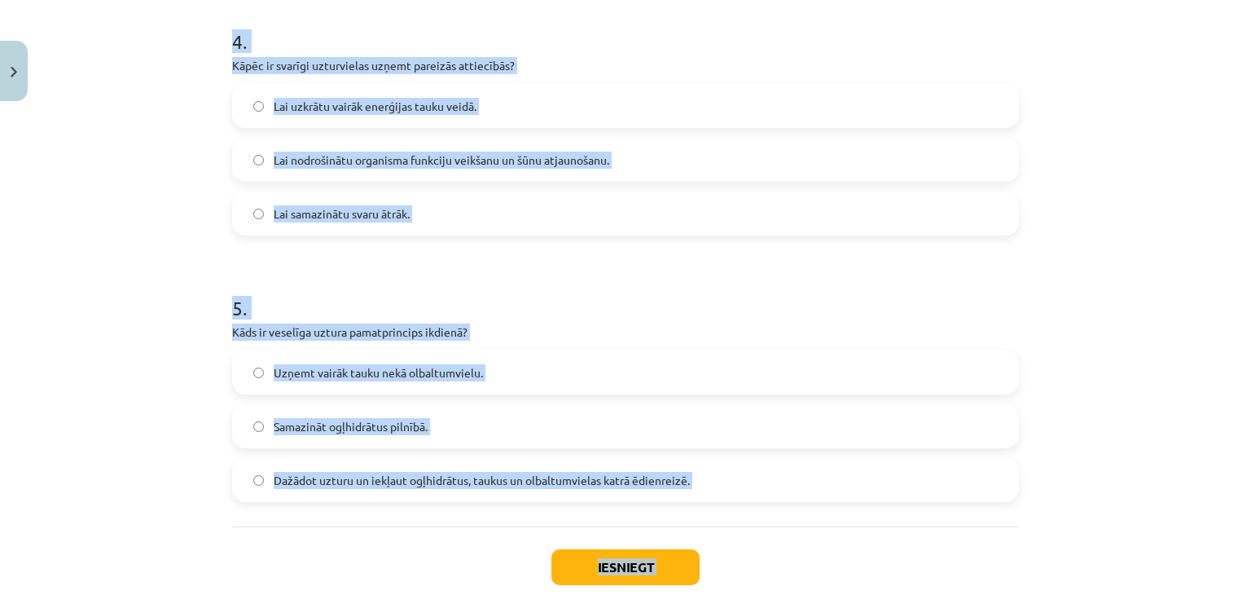
scroll to position [1218, 0]
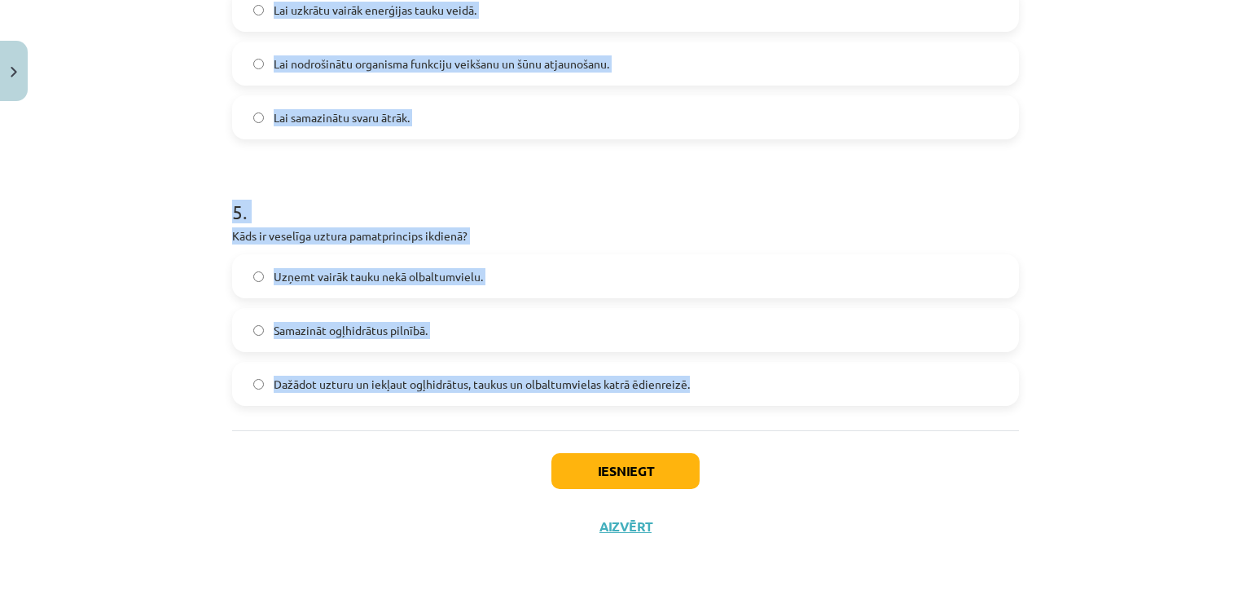
drag, startPoint x: 218, startPoint y: 12, endPoint x: 671, endPoint y: 398, distance: 595.0
copy form "2 . Ko ieteicams darīt, ja ir nepieciešama diētas korekcija? Konsultēties ar sp…"
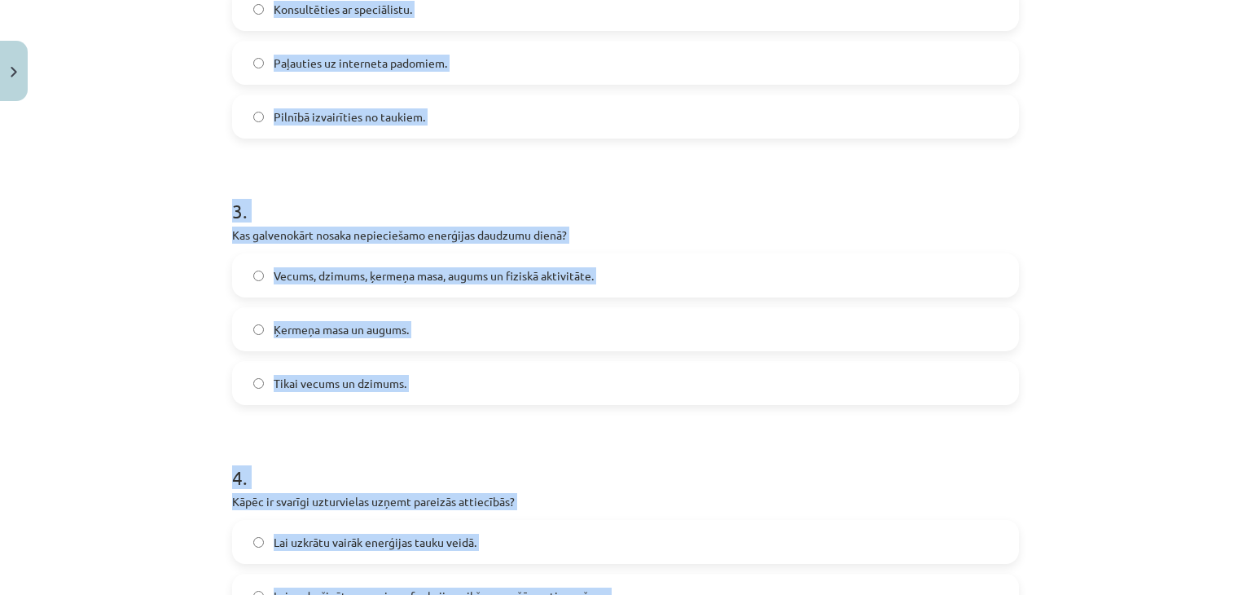
scroll to position [566, 0]
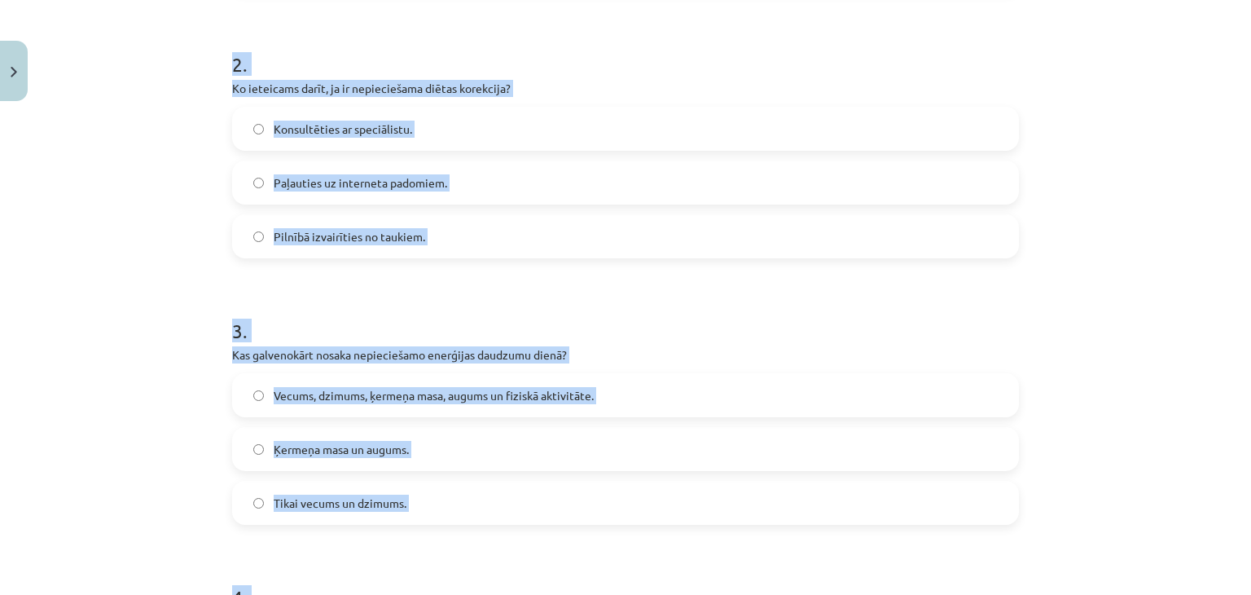
click at [276, 109] on label "Konsultēties ar speciālistu." at bounding box center [625, 128] width 783 height 41
click at [406, 375] on label "Vecums, dzimums, ķermeņa masa, augums un fiziskā aktivitāte." at bounding box center [625, 395] width 783 height 41
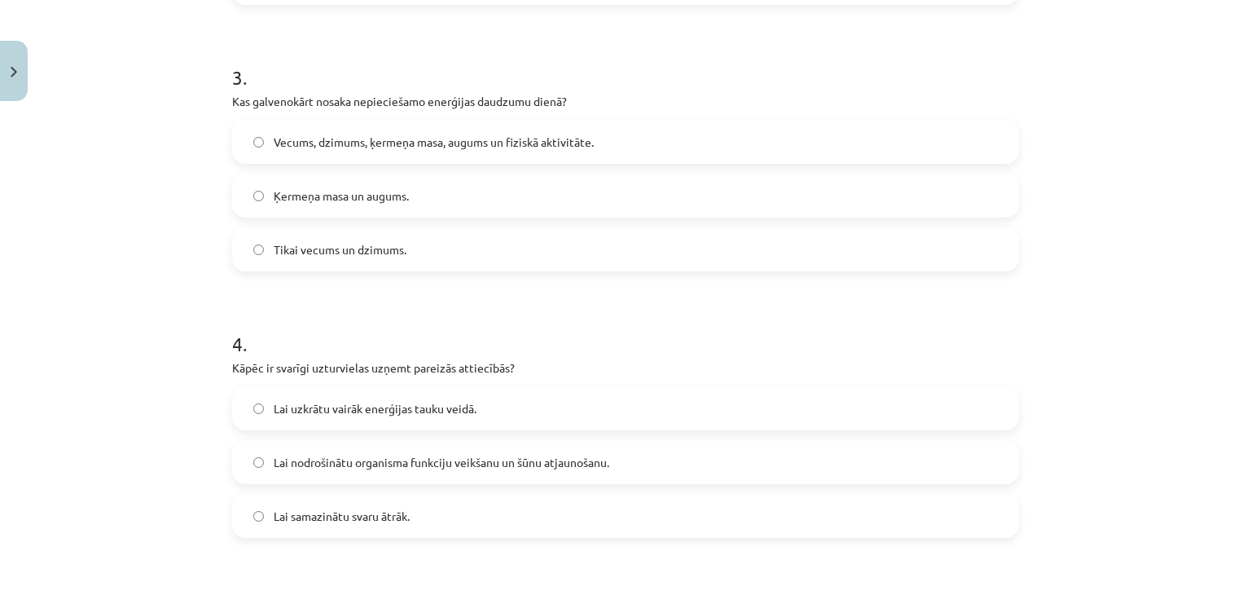
scroll to position [892, 0]
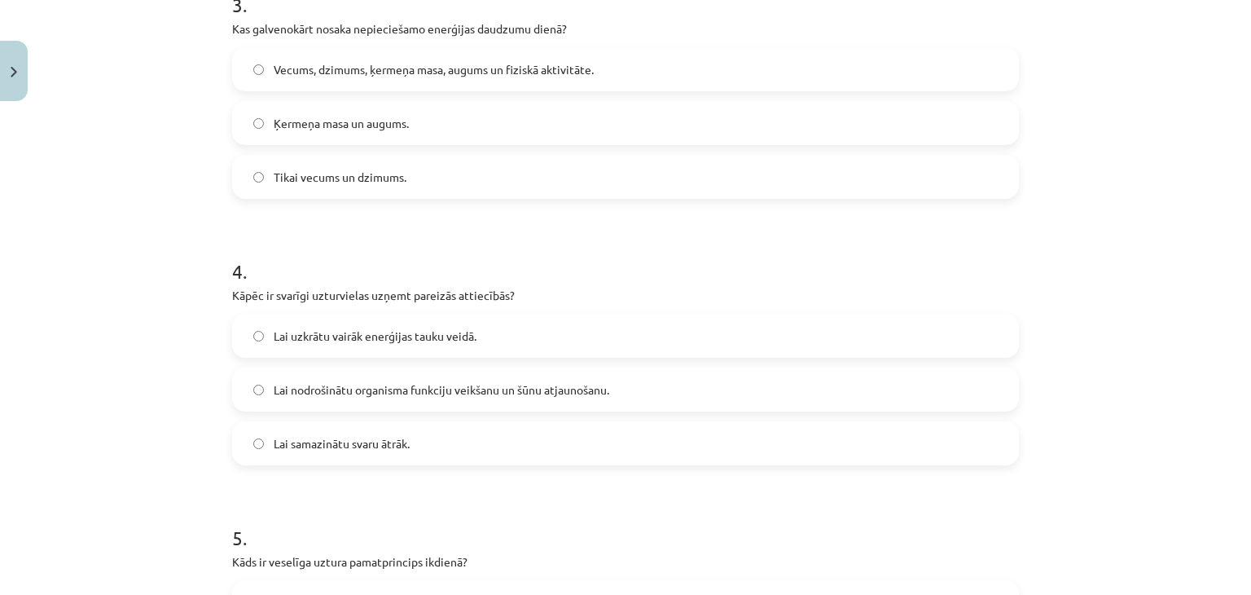
click at [345, 385] on span "Lai nodrošinātu organisma funkciju veikšanu un šūnu atjaunošanu." at bounding box center [442, 389] width 336 height 17
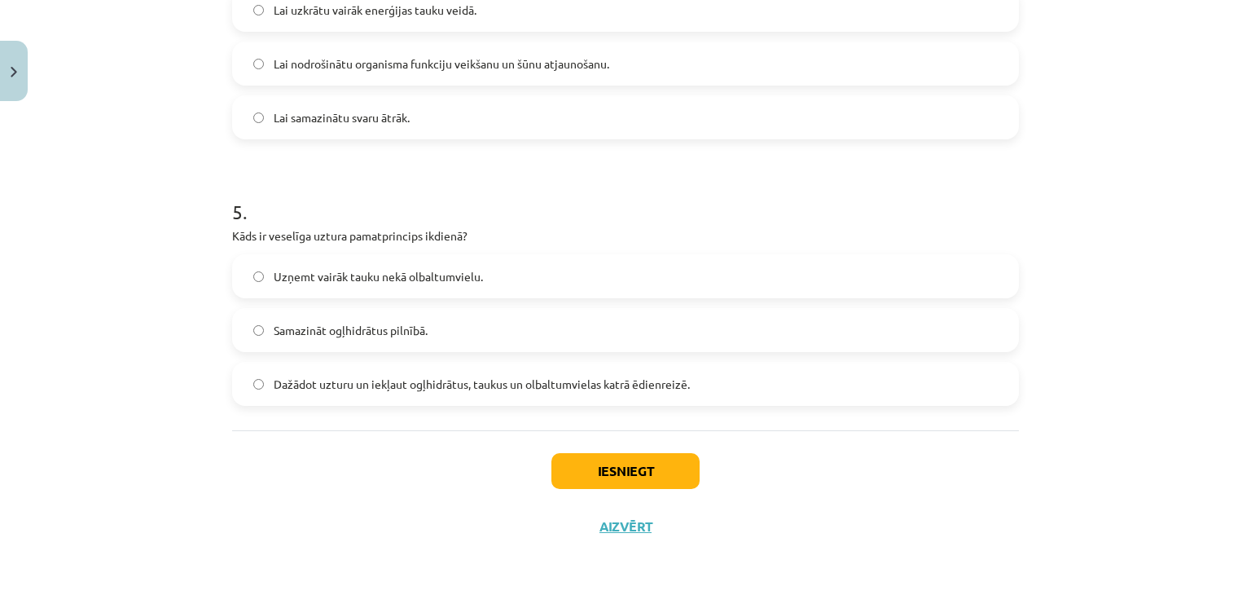
click at [379, 381] on span "Dažādot uzturu un iekļaut ogļhidrātus, taukus un olbaltumvielas katrā ēdienreiz…" at bounding box center [482, 383] width 416 height 17
click at [580, 454] on div "Iesniegt Aizvērt" at bounding box center [625, 487] width 787 height 114
click at [577, 463] on button "Iesniegt" at bounding box center [625, 471] width 148 height 36
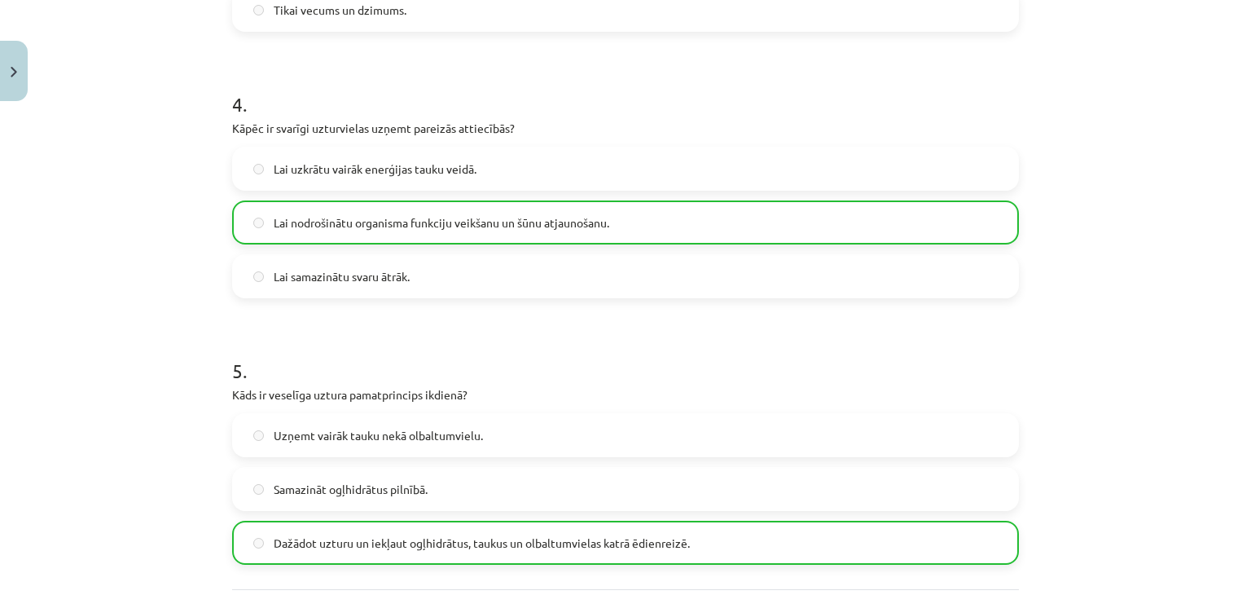
scroll to position [1268, 0]
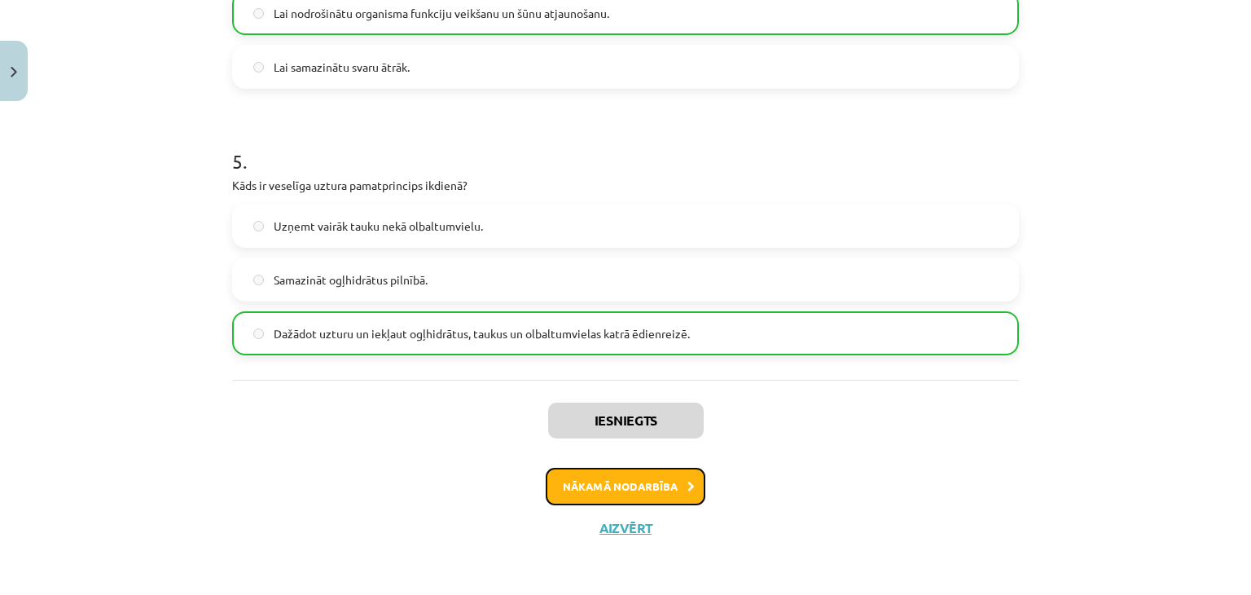
click at [651, 490] on button "Nākamā nodarbība" at bounding box center [626, 485] width 160 height 37
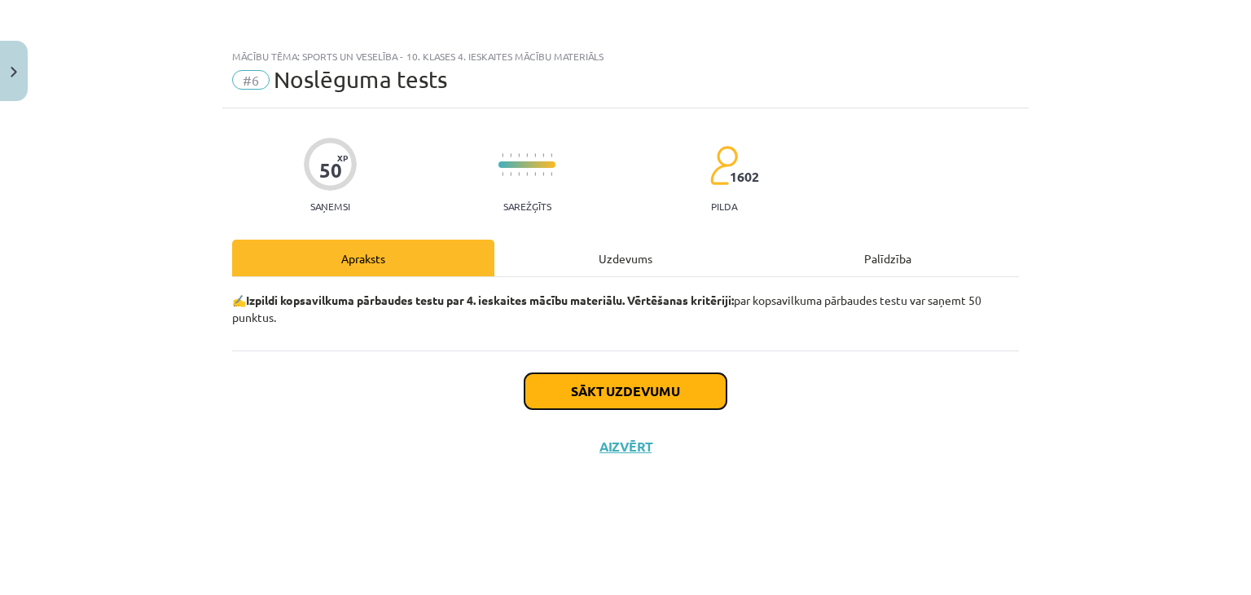
click at [645, 406] on button "Sākt uzdevumu" at bounding box center [625, 391] width 202 height 36
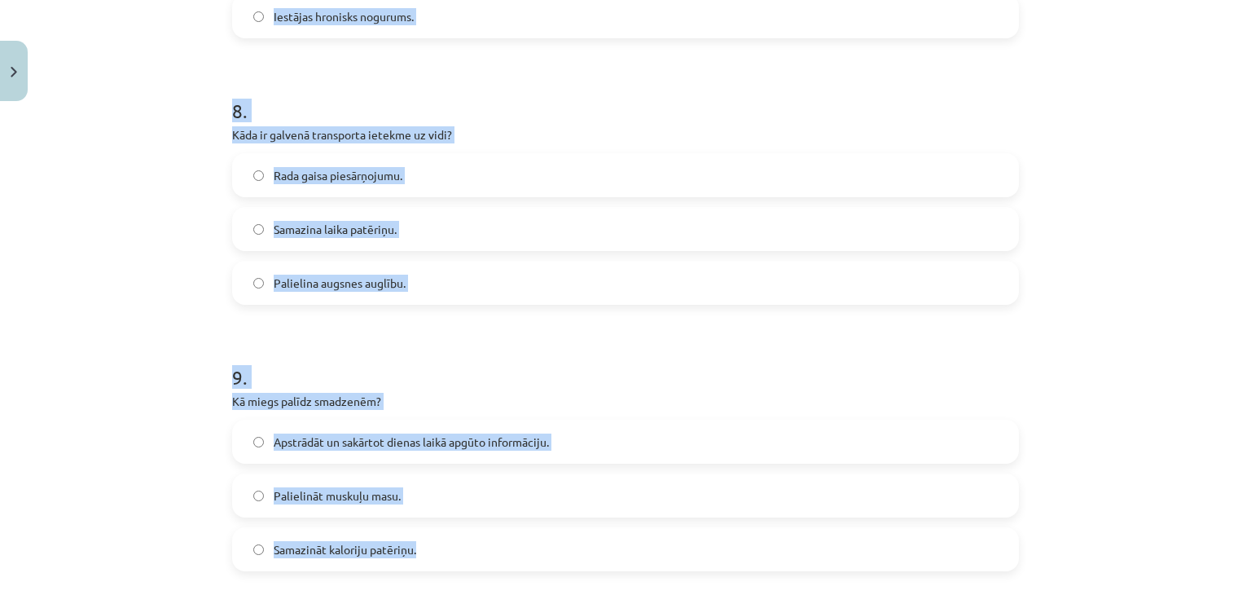
scroll to position [2548, 0]
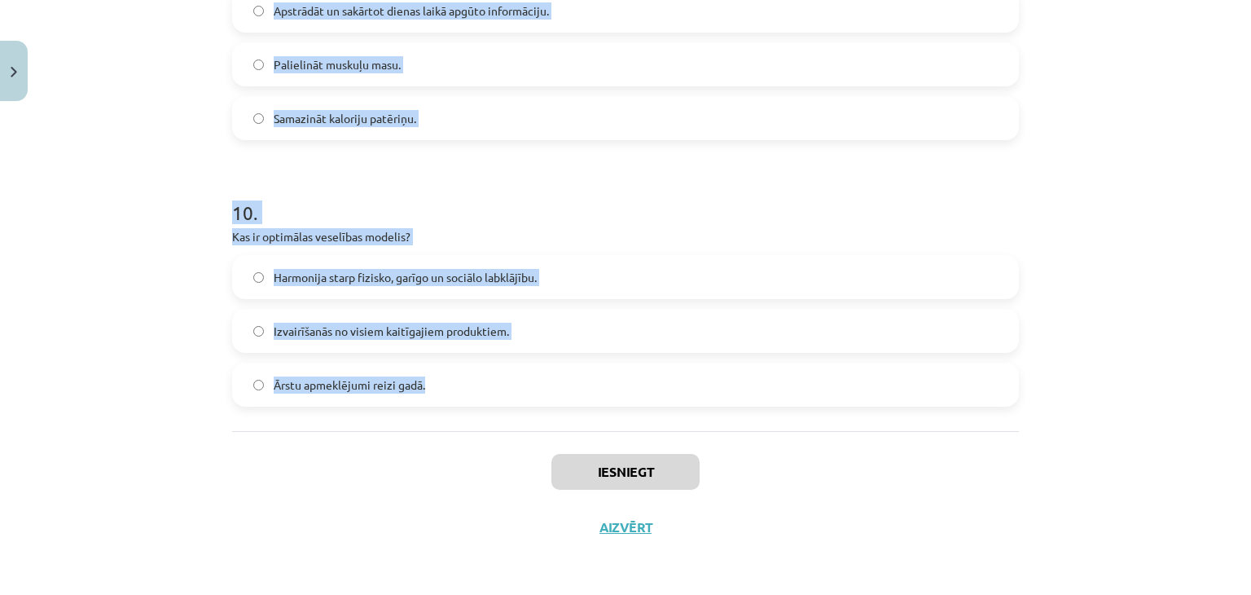
drag, startPoint x: 215, startPoint y: 180, endPoint x: 470, endPoint y: 395, distance: 333.5
click at [470, 395] on div "Mācību tēma: Sports un veselība - 10. klases 4. ieskaites mācību materiāls #6 N…" at bounding box center [625, 297] width 1251 height 595
copy form "9 . Lore ip DOL sitametcon adipiscing elitsedd eiusmodtemp incidi utlaboreetdol…"
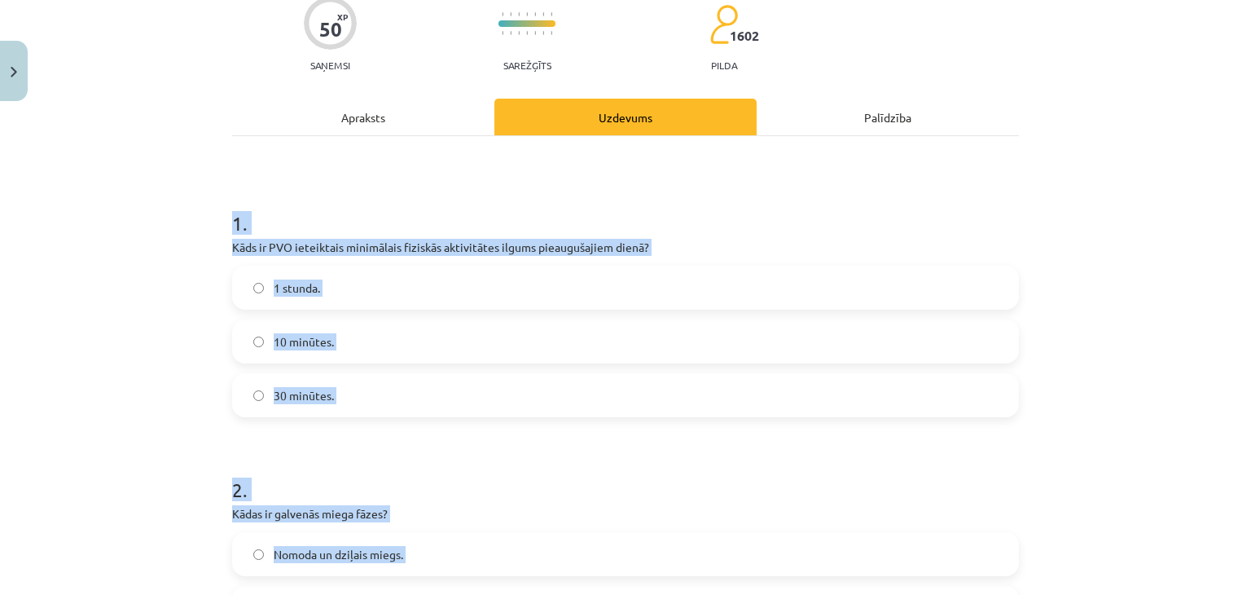
scroll to position [24, 0]
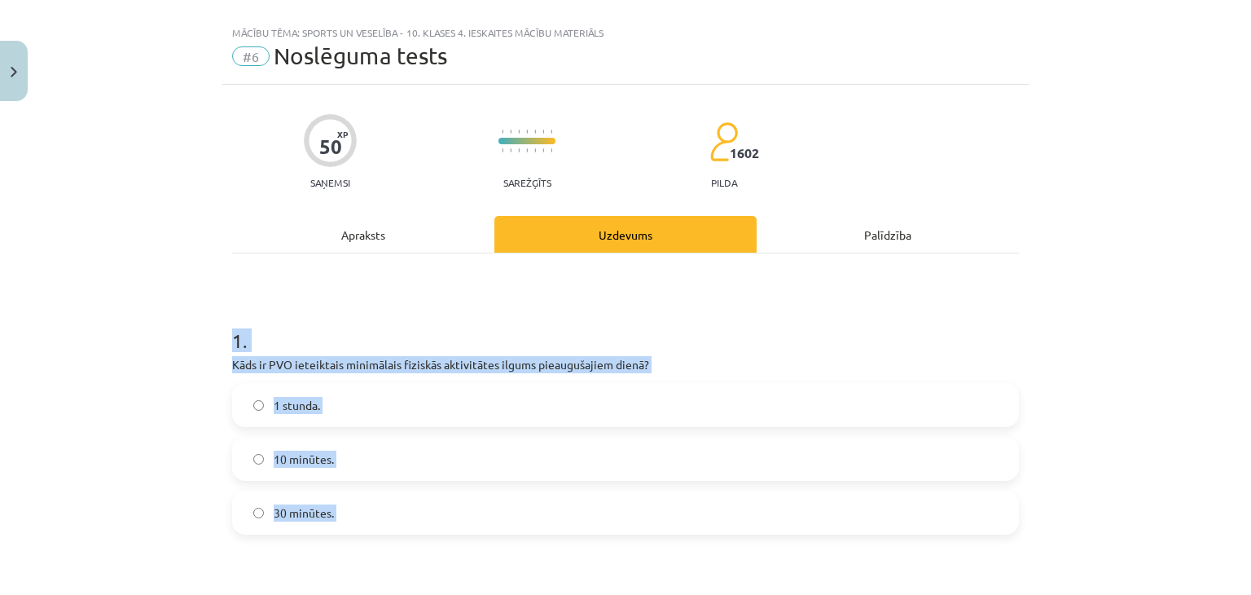
click at [296, 521] on label "30 minūtes." at bounding box center [625, 512] width 783 height 41
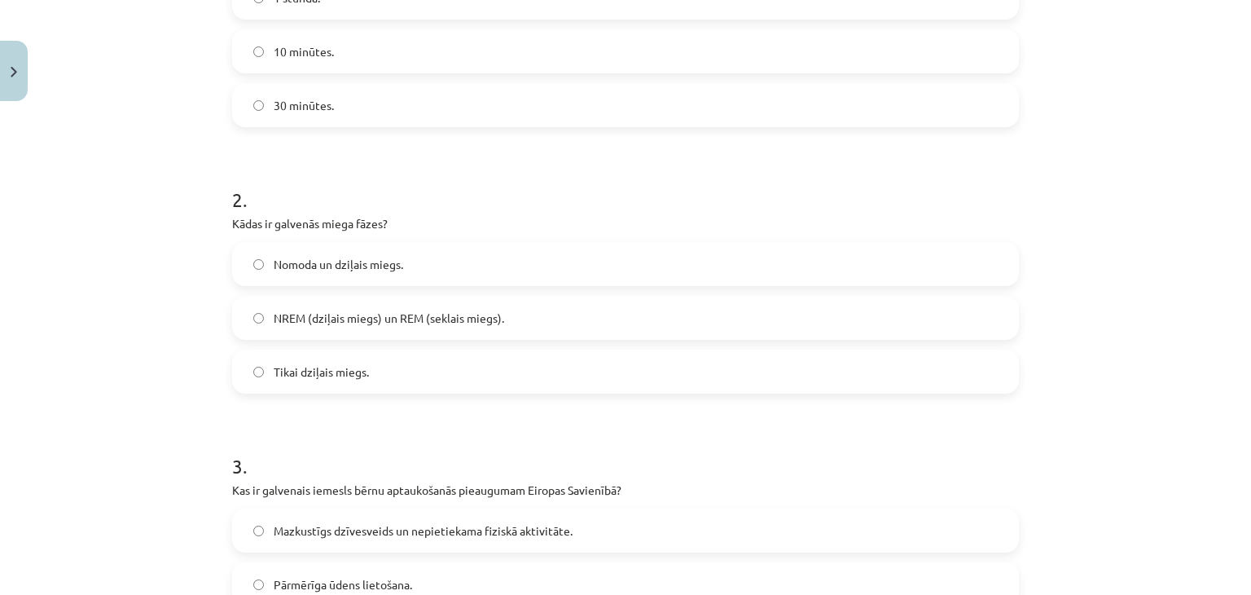
scroll to position [757, 0]
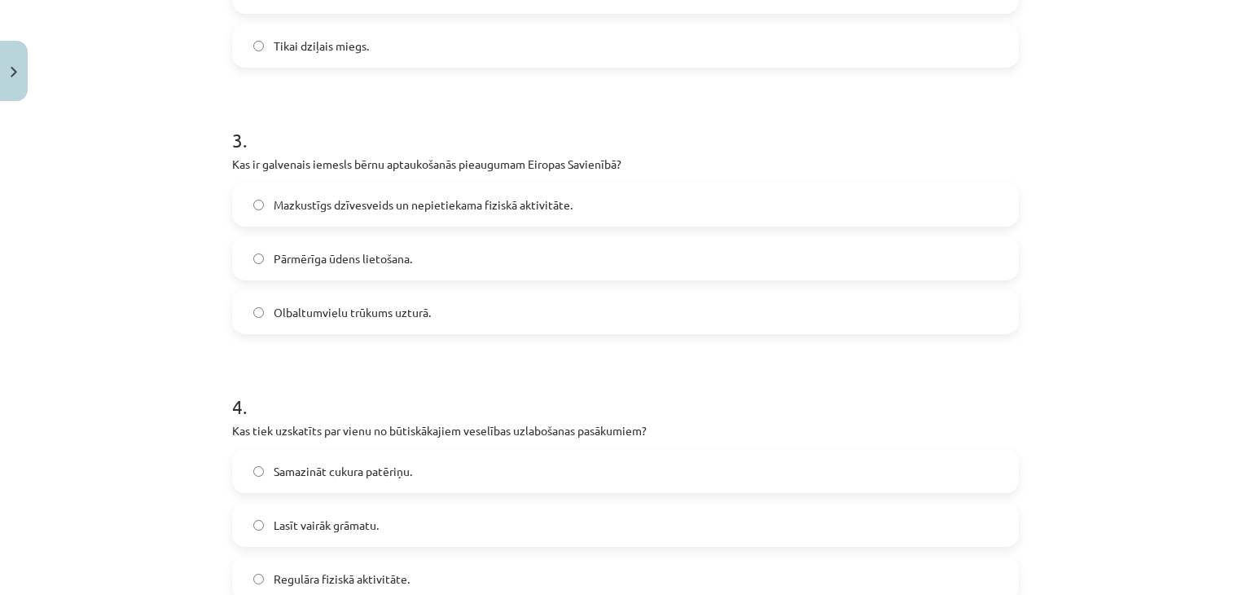
click at [314, 206] on span "Mazkustīgs dzīvesveids un nepietiekama fiziskā aktivitāte." at bounding box center [423, 204] width 299 height 17
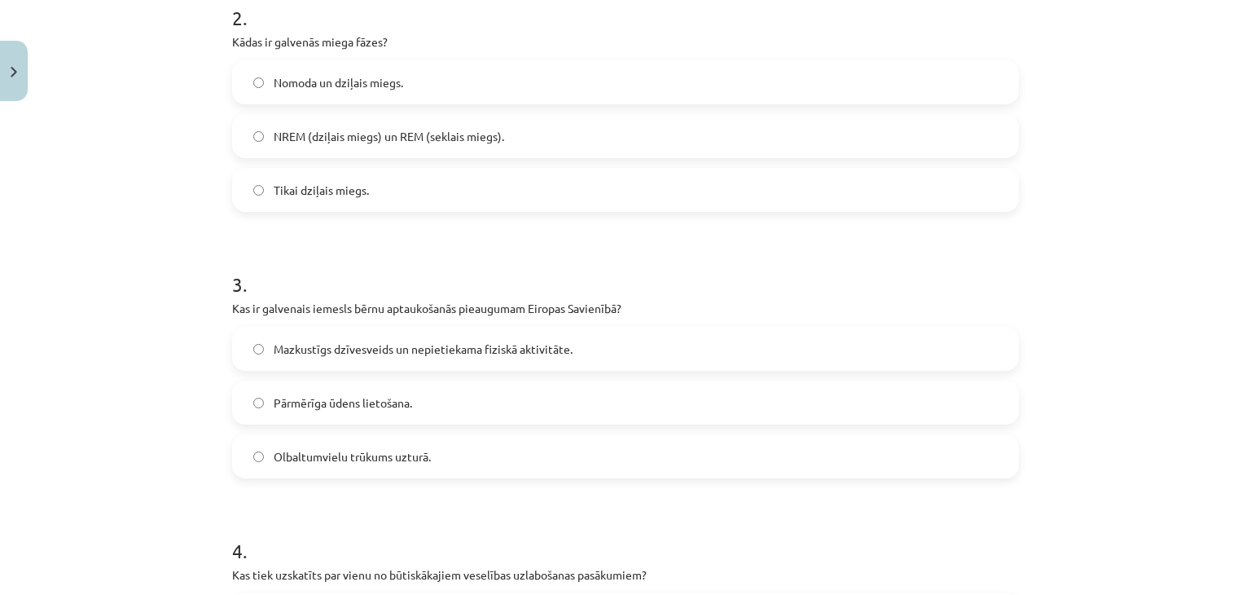
scroll to position [512, 0]
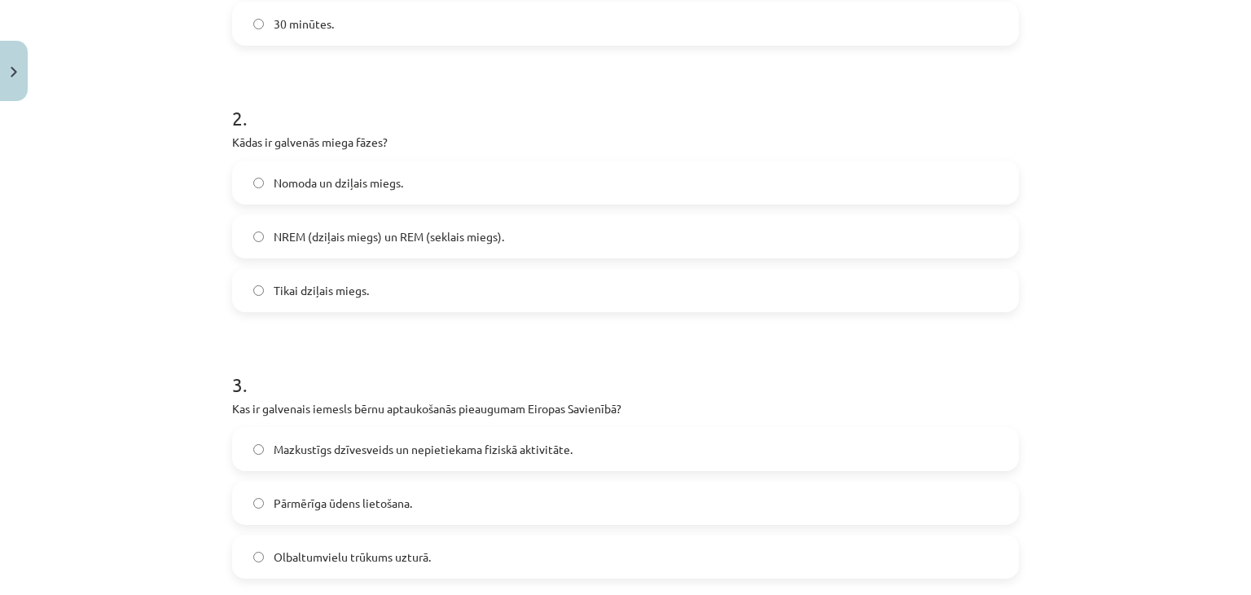
click at [292, 235] on span "NREM (dziļais miegs) un REM (seklais miegs)." at bounding box center [389, 236] width 230 height 17
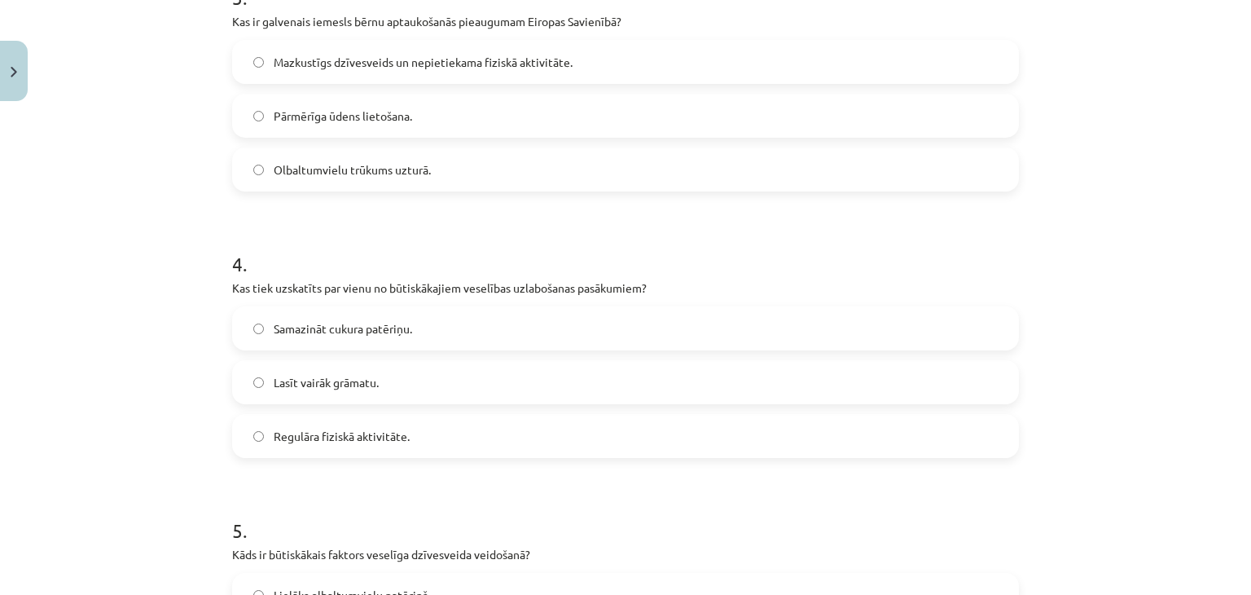
scroll to position [1001, 0]
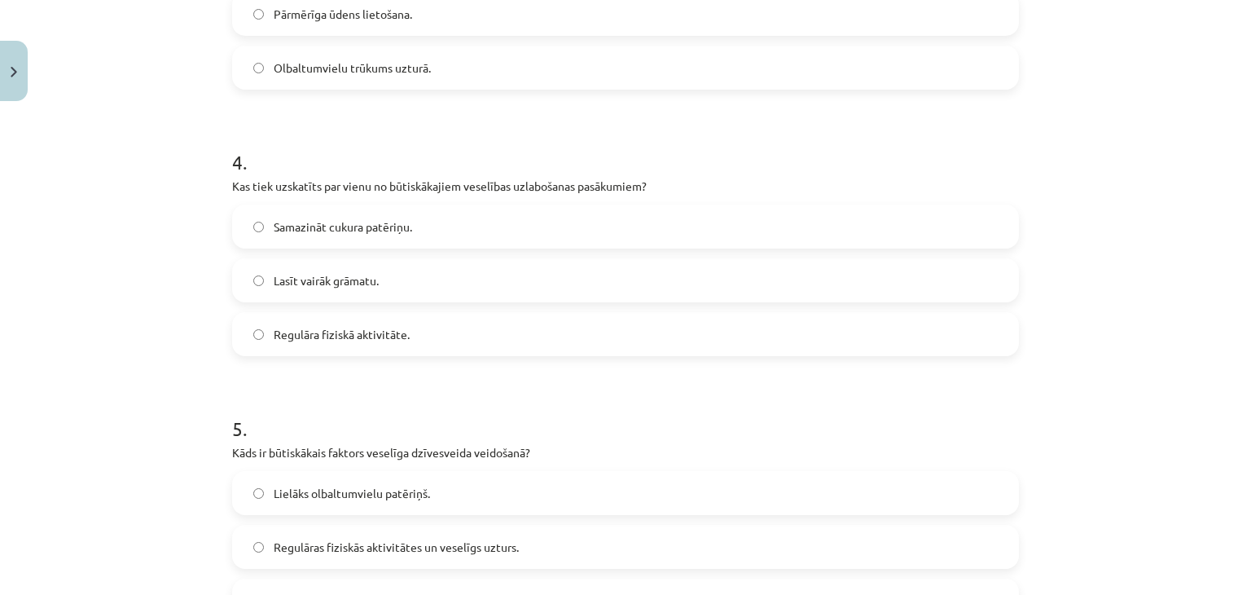
click at [323, 317] on label "Regulāra fiziskā aktivitāte." at bounding box center [625, 334] width 783 height 41
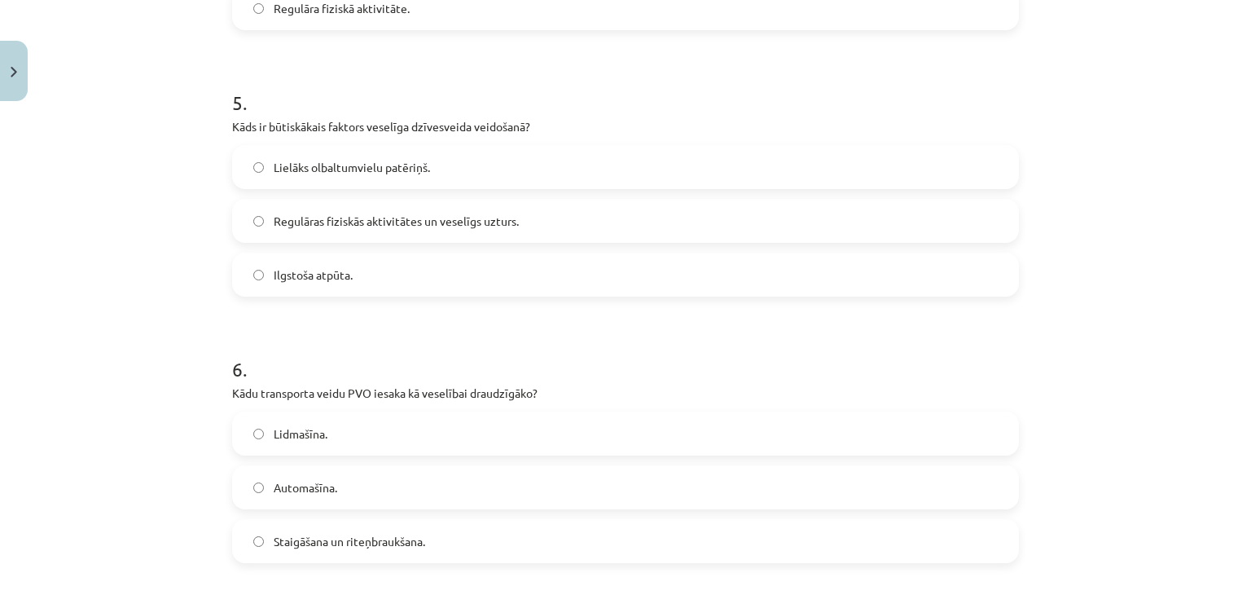
click at [315, 230] on label "Regulāras fiziskās aktivitātes un veselīgs uzturs." at bounding box center [625, 220] width 783 height 41
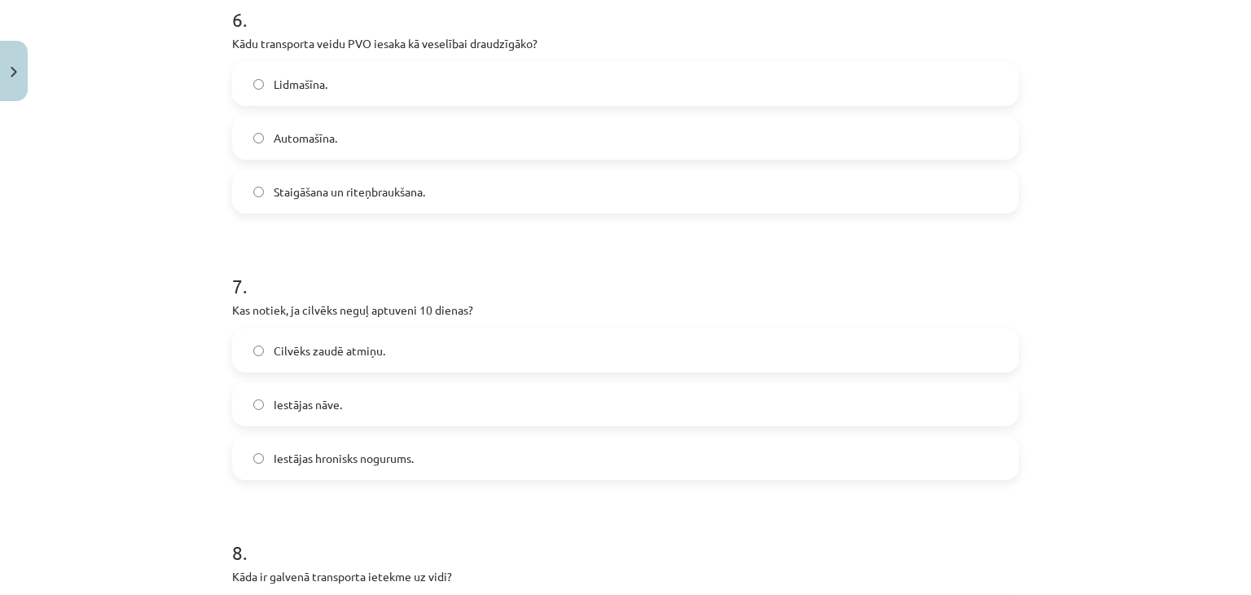
scroll to position [1734, 0]
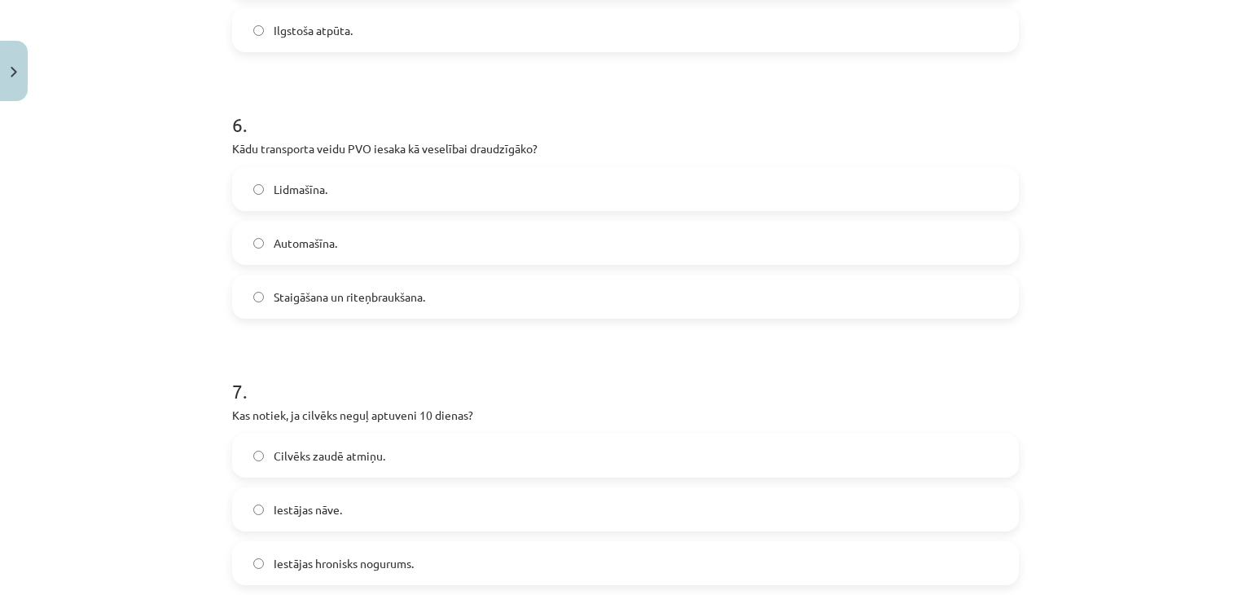
click at [319, 290] on span "Staigāšana un riteņbraukšana." at bounding box center [349, 296] width 151 height 17
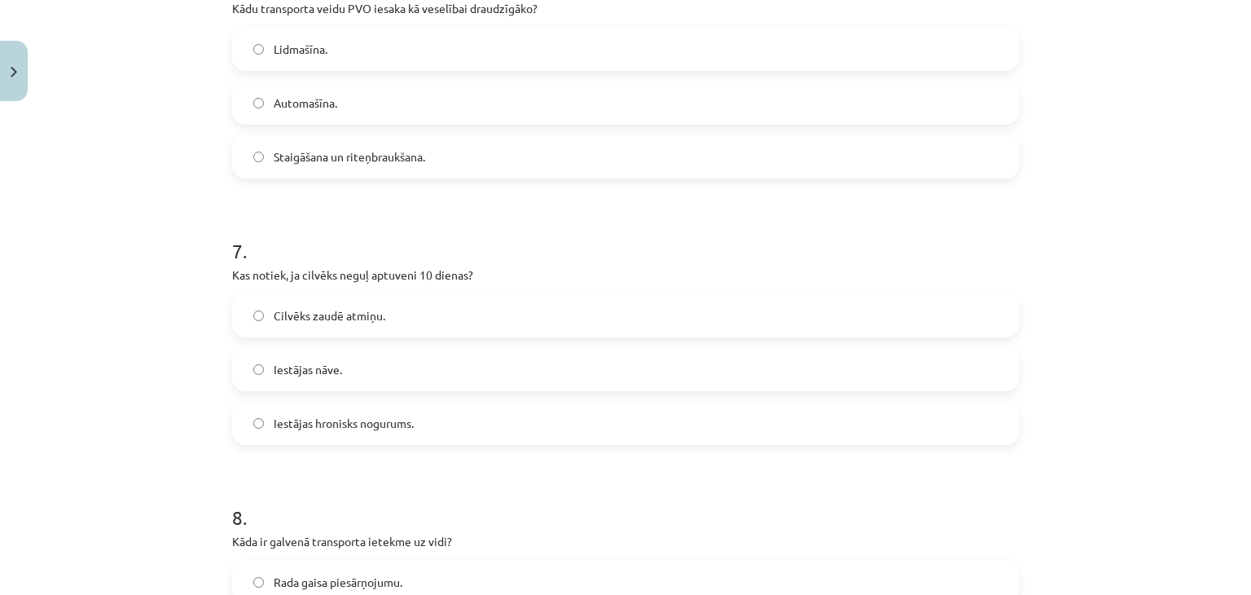
scroll to position [1897, 0]
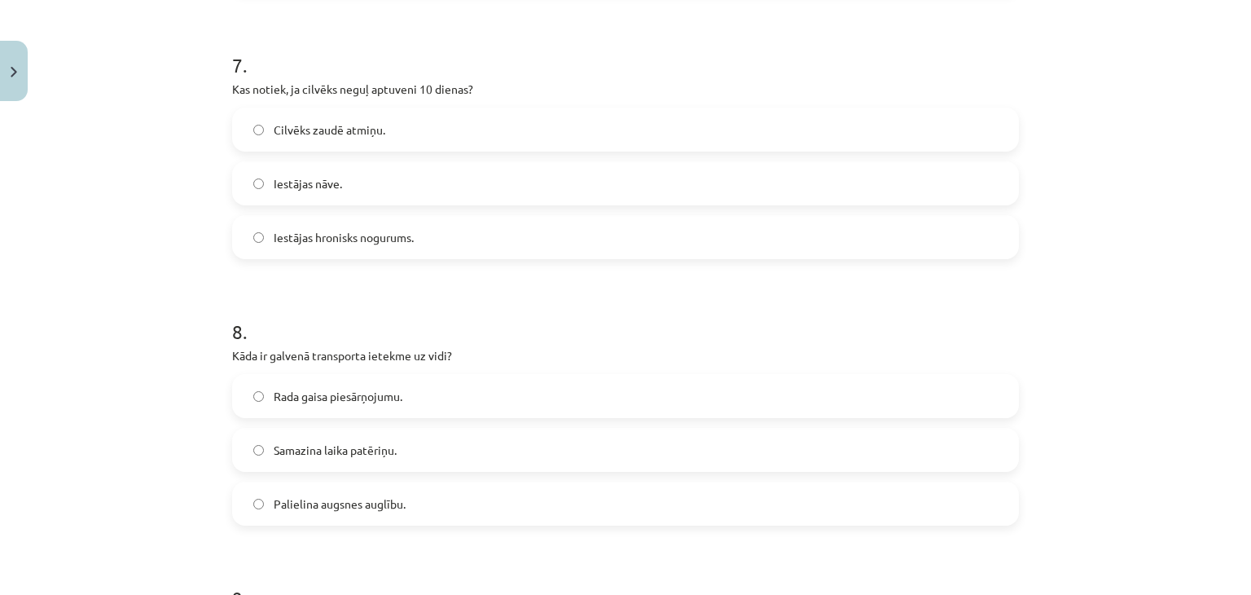
click at [315, 230] on span "Iestājas hronisks nogurums." at bounding box center [344, 237] width 140 height 17
click at [359, 401] on span "Rada gaisa piesārņojumu." at bounding box center [338, 396] width 129 height 17
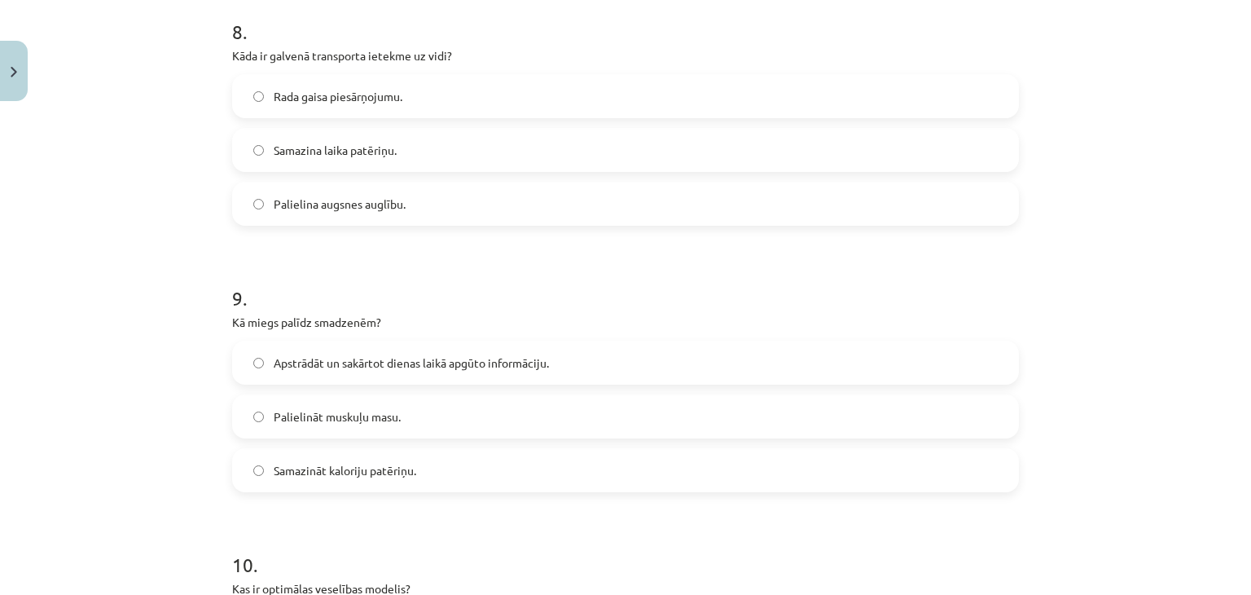
scroll to position [2222, 0]
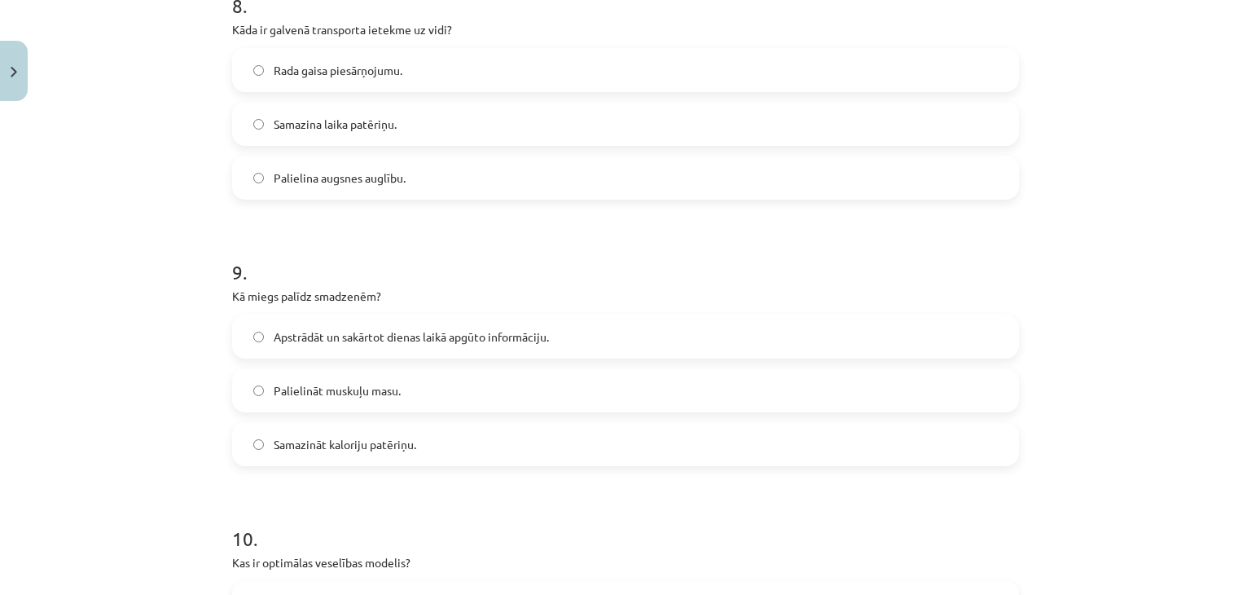
click at [313, 330] on span "Apstrādāt un sakārtot dienas laikā apgūto informāciju." at bounding box center [411, 336] width 275 height 17
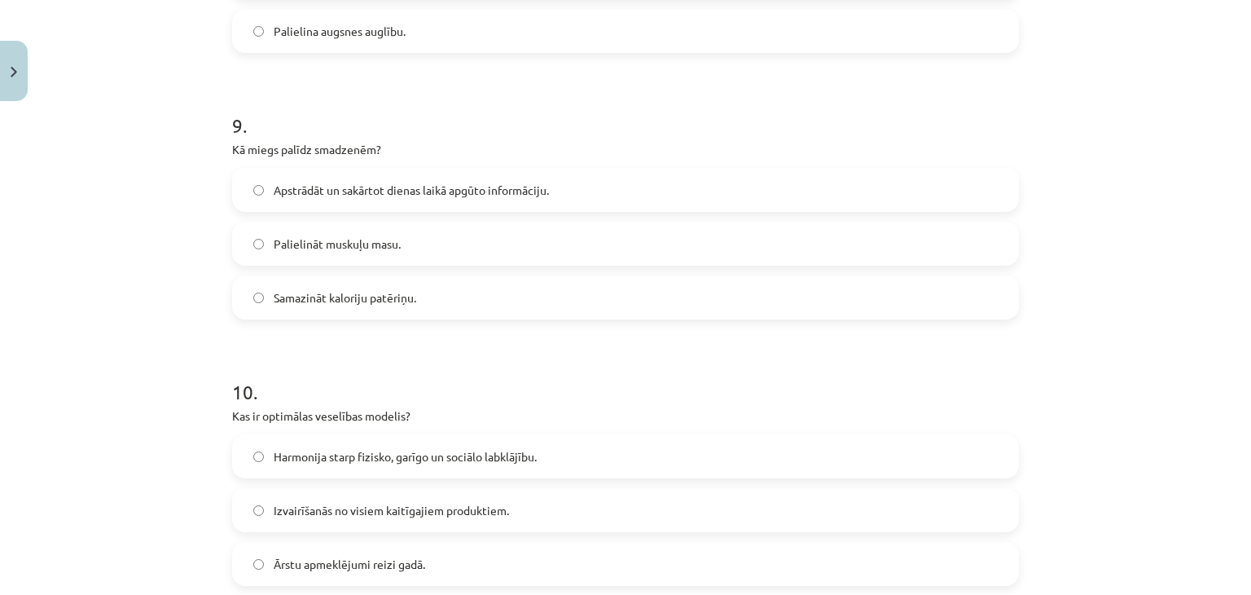
scroll to position [2548, 0]
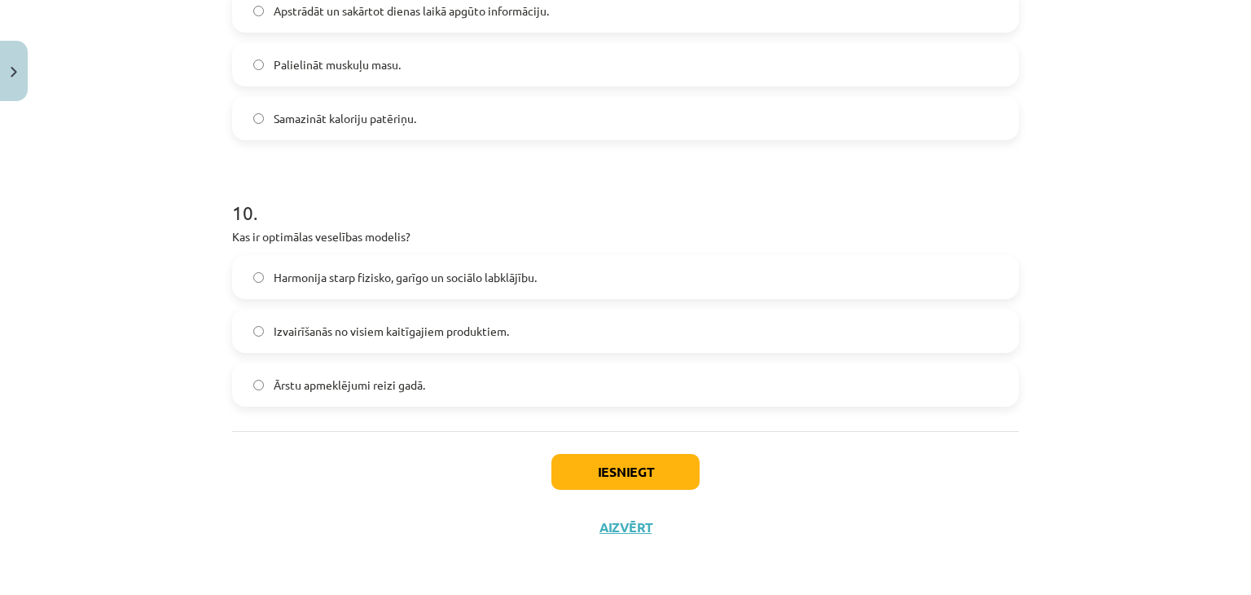
click at [314, 269] on span "Harmonija starp fizisko, garīgo un sociālo labklājību." at bounding box center [405, 277] width 263 height 17
click at [626, 471] on button "Iesniegt" at bounding box center [625, 472] width 148 height 36
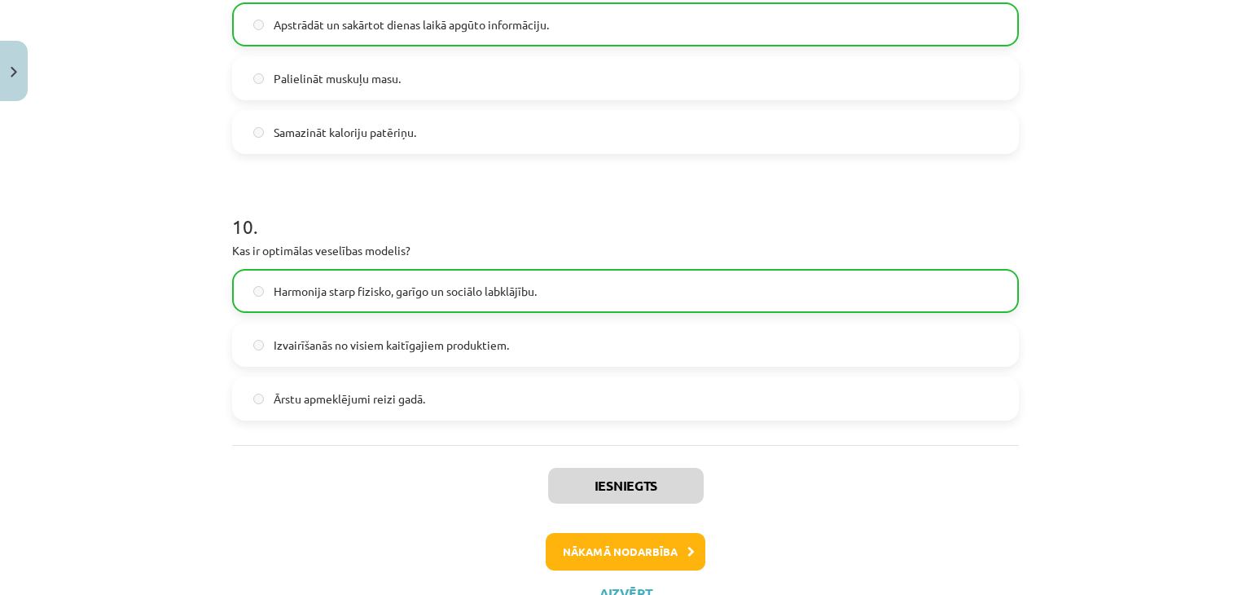
scroll to position [2600, 0]
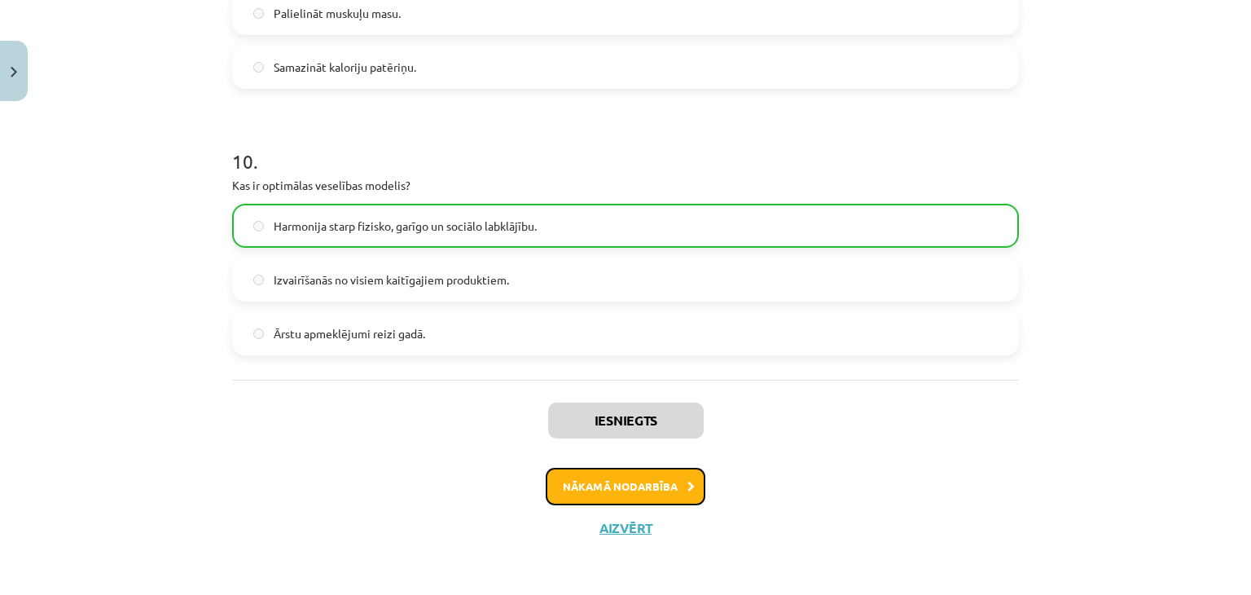
click at [609, 482] on button "Nākamā nodarbība" at bounding box center [626, 485] width 160 height 37
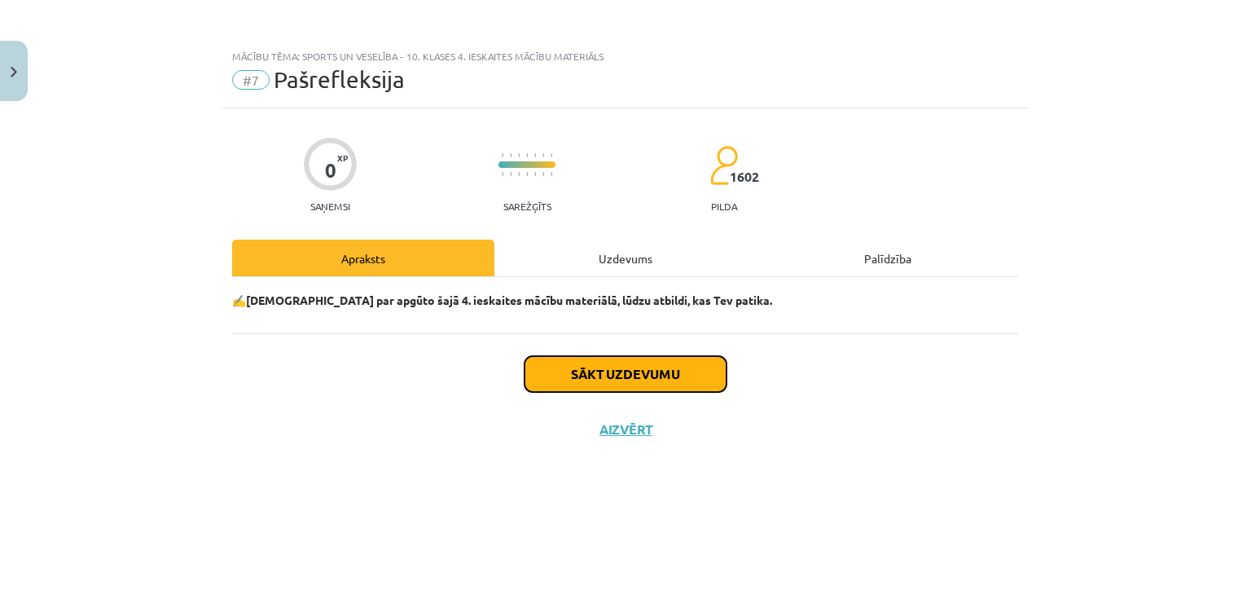
click at [632, 373] on button "Sākt uzdevumu" at bounding box center [625, 374] width 202 height 36
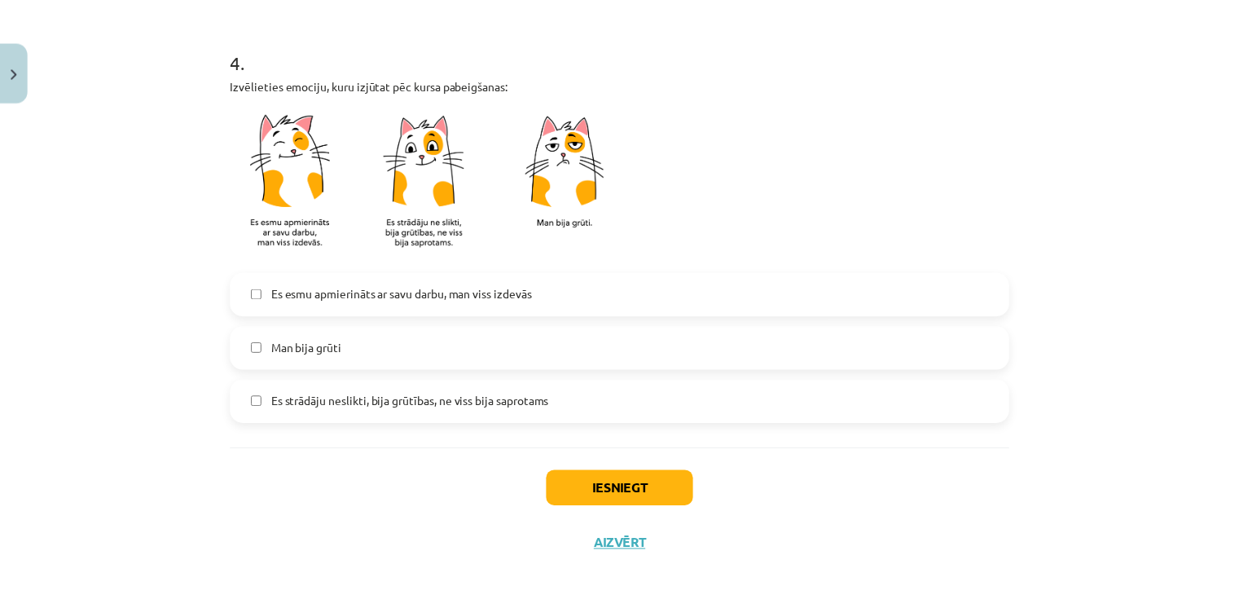
scroll to position [1432, 0]
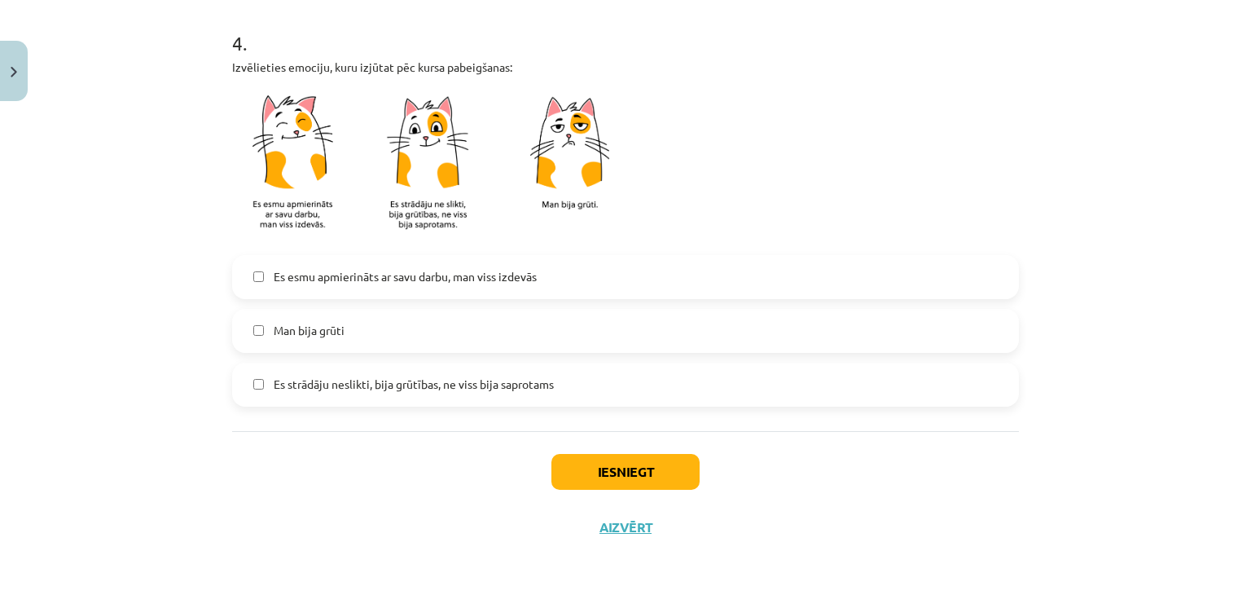
click at [301, 389] on span "Es strādāju neslikti, bija grūtības, ne viss bija saprotams" at bounding box center [414, 383] width 280 height 17
drag, startPoint x: 545, startPoint y: 287, endPoint x: 569, endPoint y: 316, distance: 37.5
click at [545, 287] on label "Es esmu apmierināts ar savu darbu, man viss izdevās" at bounding box center [625, 277] width 783 height 41
click at [599, 450] on div "Iesniegt Aizvērt" at bounding box center [625, 488] width 787 height 114
click at [602, 469] on button "Iesniegt" at bounding box center [625, 472] width 148 height 36
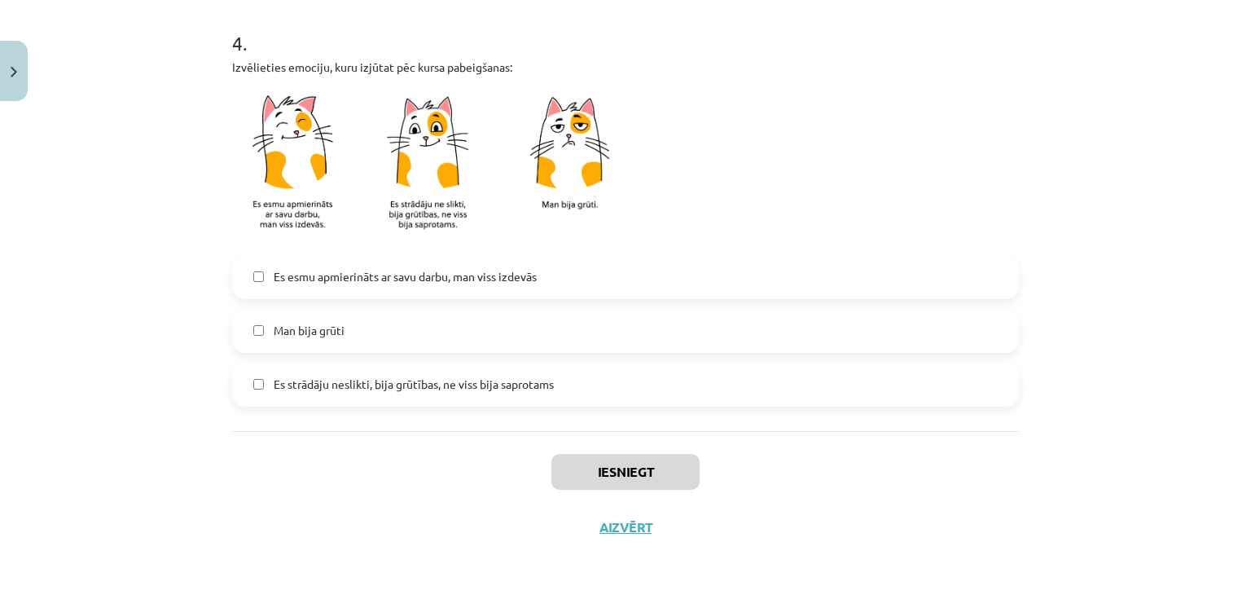
click at [423, 392] on label "Es strādāju neslikti, bija grūtības, ne viss bija saprotams" at bounding box center [625, 384] width 783 height 41
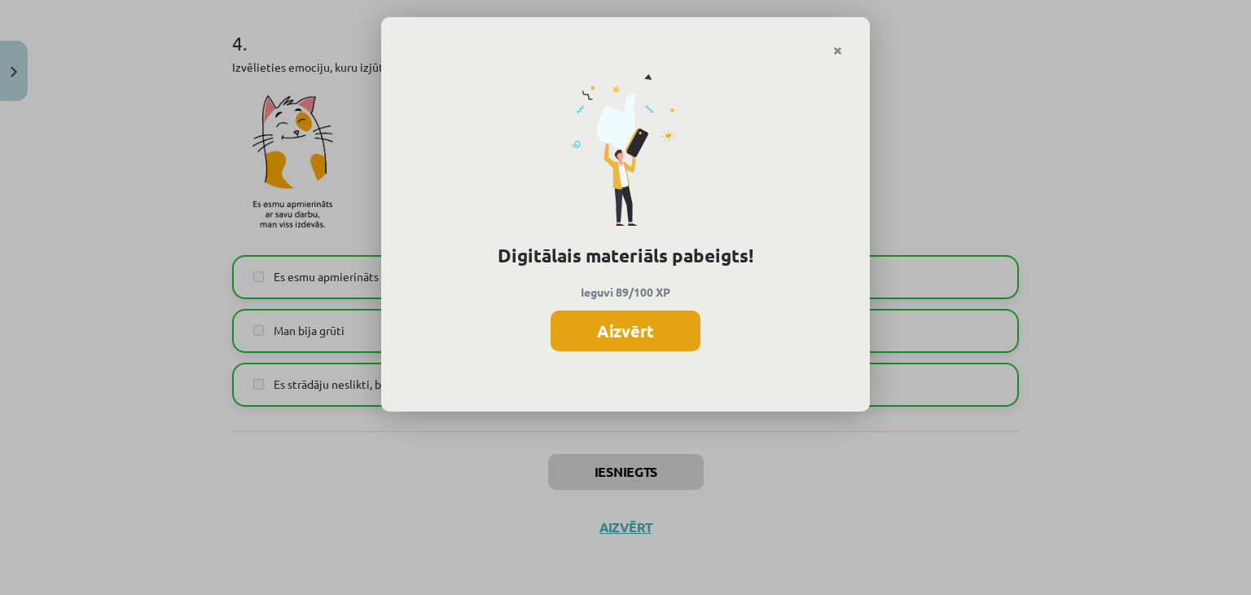
click at [619, 314] on button "Aizvērt" at bounding box center [626, 330] width 150 height 41
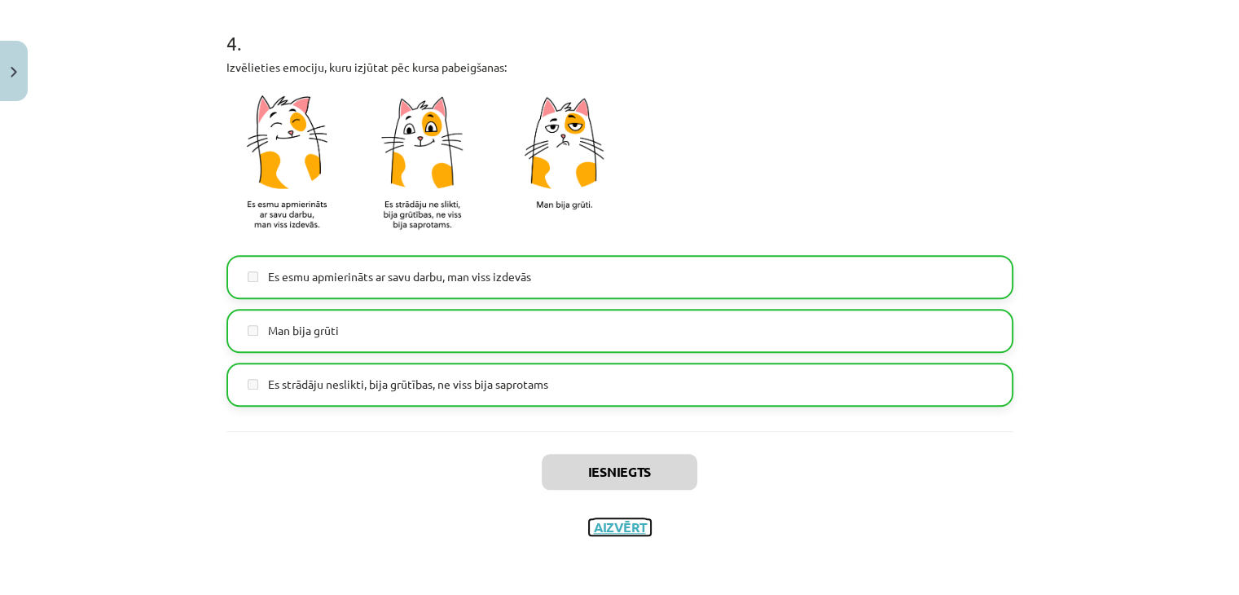
click at [608, 531] on button "Aizvērt" at bounding box center [620, 527] width 62 height 16
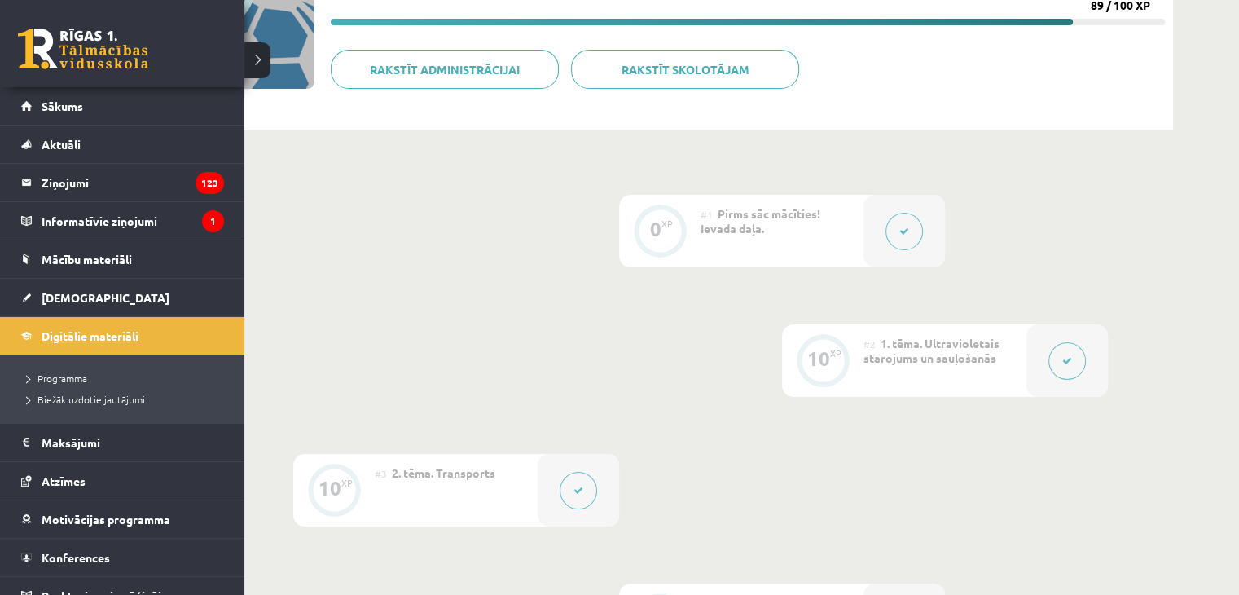
click at [100, 330] on span "Digitālie materiāli" at bounding box center [90, 335] width 97 height 15
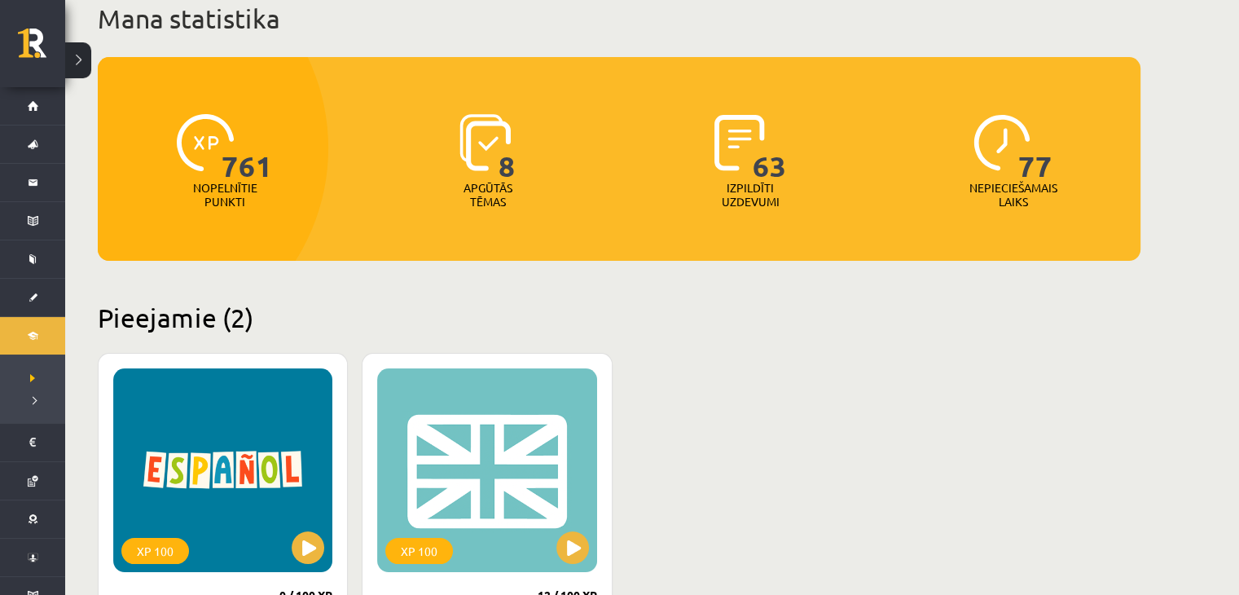
scroll to position [326, 0]
